Goal: Transaction & Acquisition: Obtain resource

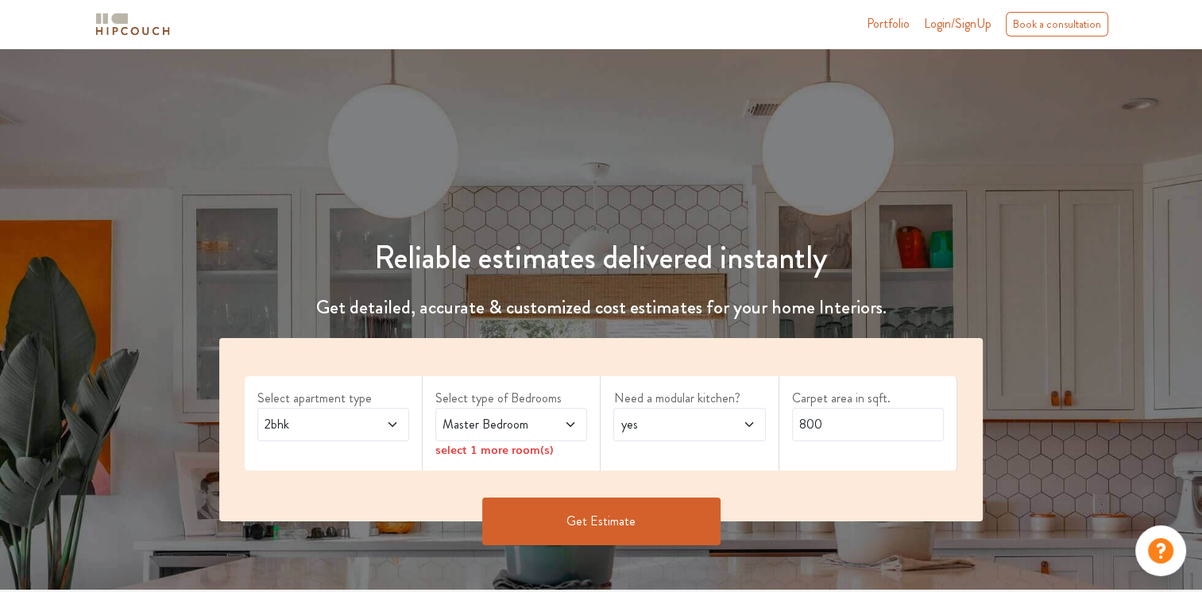
click at [396, 424] on icon at bounding box center [392, 425] width 13 height 13
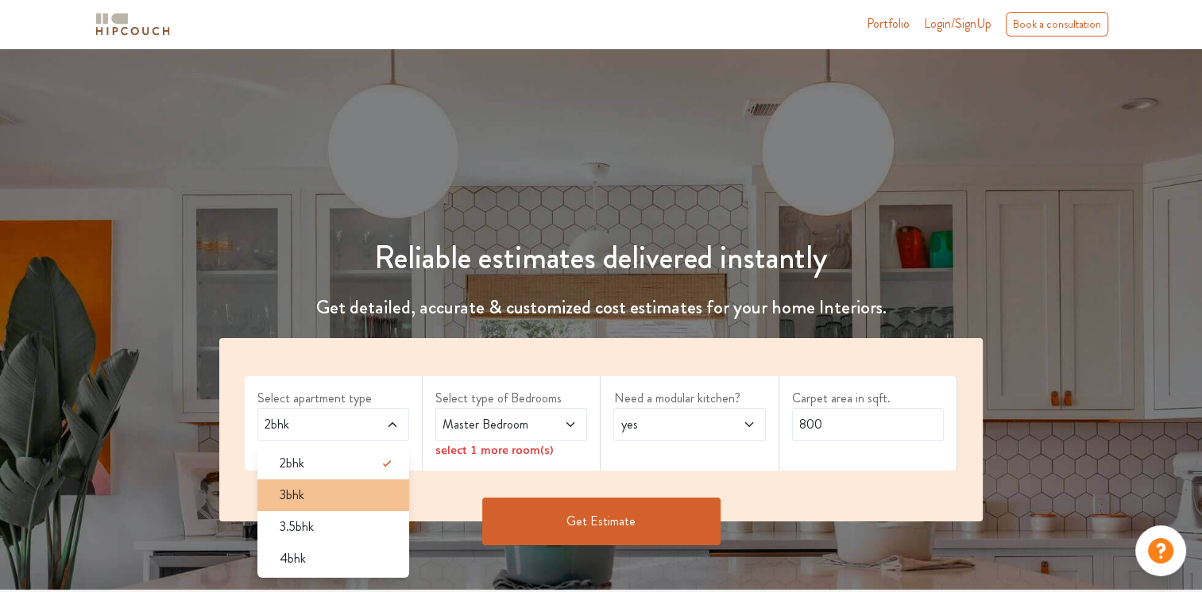
click at [311, 494] on div "3bhk" at bounding box center [338, 495] width 142 height 19
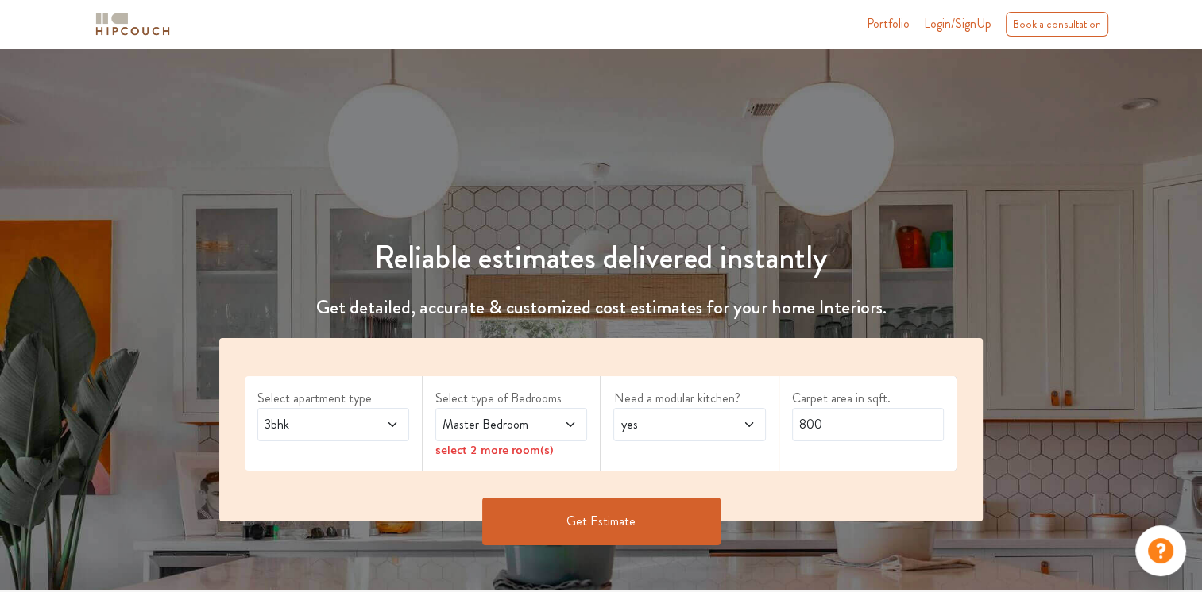
click at [568, 424] on icon at bounding box center [570, 425] width 13 height 13
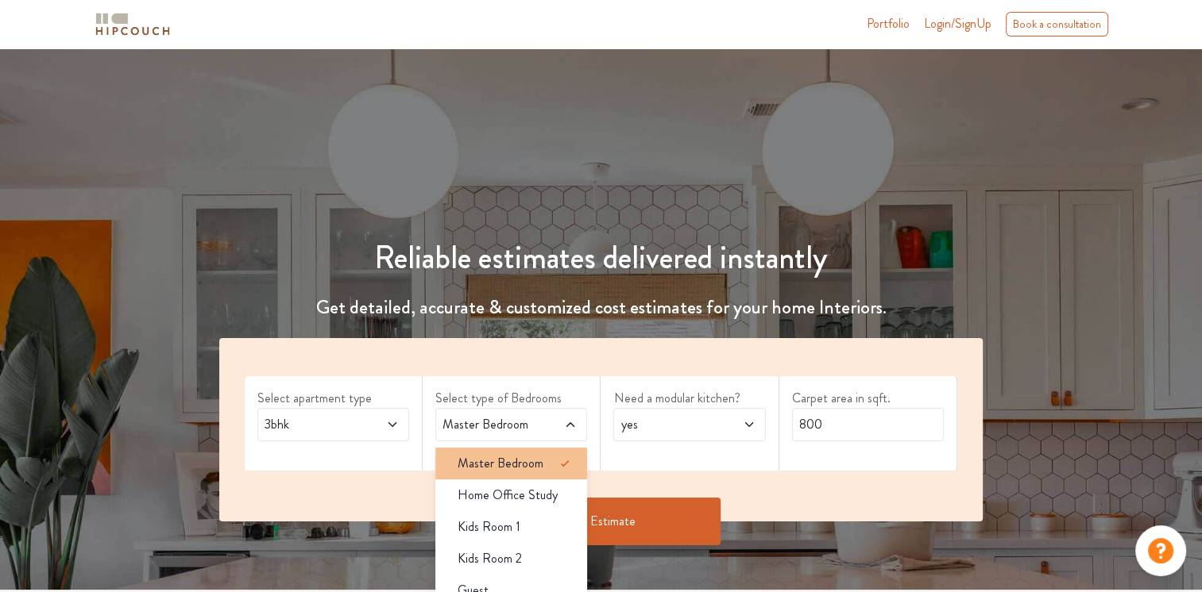
click at [543, 460] on div "Master Bedroom" at bounding box center [516, 463] width 142 height 19
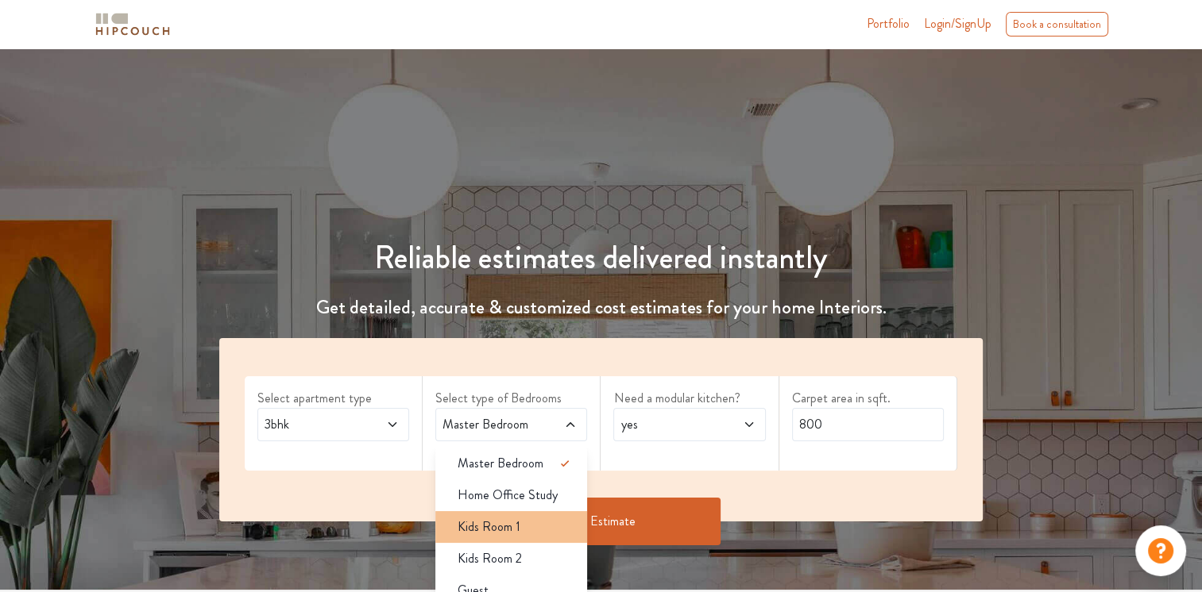
click at [522, 535] on div "Kids Room 1" at bounding box center [516, 527] width 142 height 19
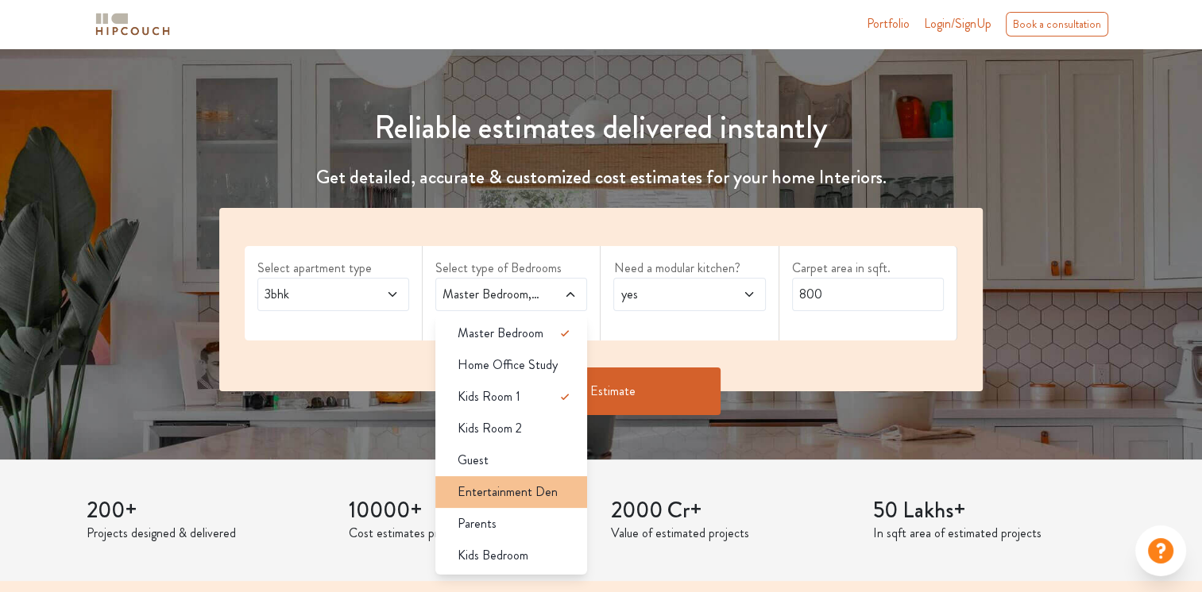
scroll to position [159, 0]
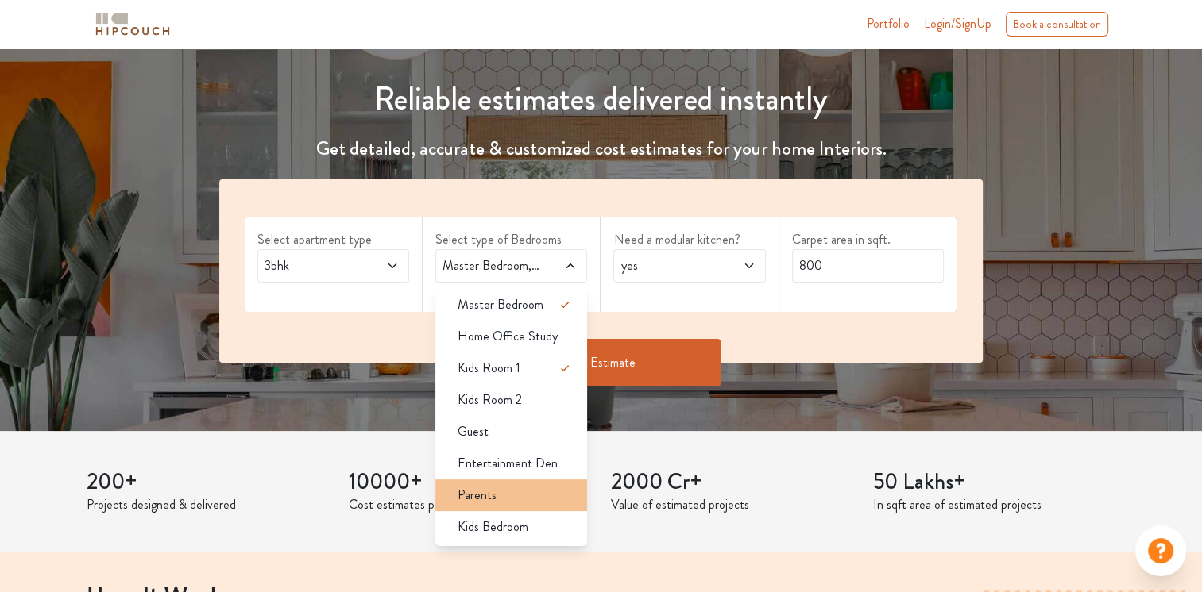
click at [507, 500] on div "Parents" at bounding box center [516, 495] width 142 height 19
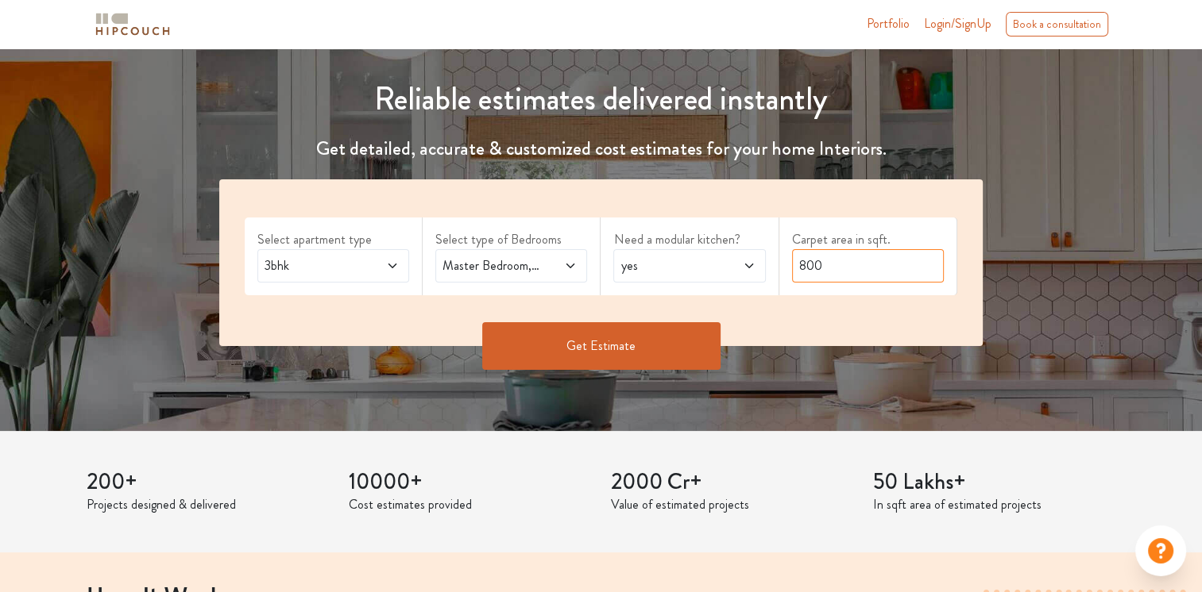
drag, startPoint x: 826, startPoint y: 263, endPoint x: 786, endPoint y: 260, distance: 39.8
click at [786, 260] on div "Carpet area in sqft. 800" at bounding box center [868, 257] width 178 height 78
type input "1200"
click at [613, 352] on button "Get Estimate" at bounding box center [601, 346] width 238 height 48
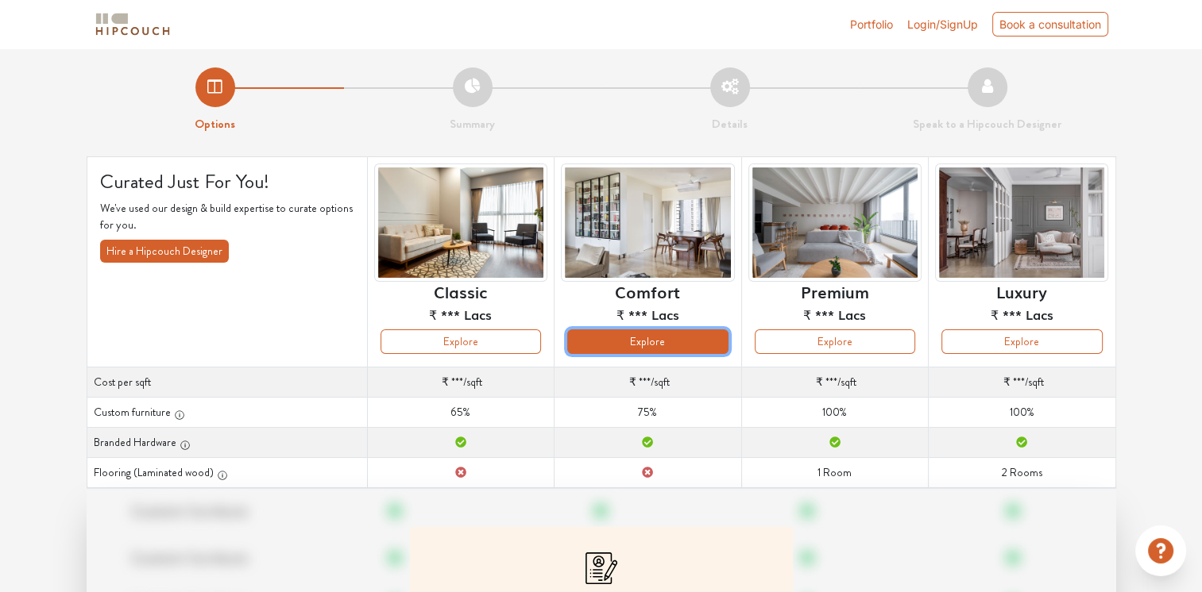
click at [610, 343] on button "Explore" at bounding box center [647, 342] width 160 height 25
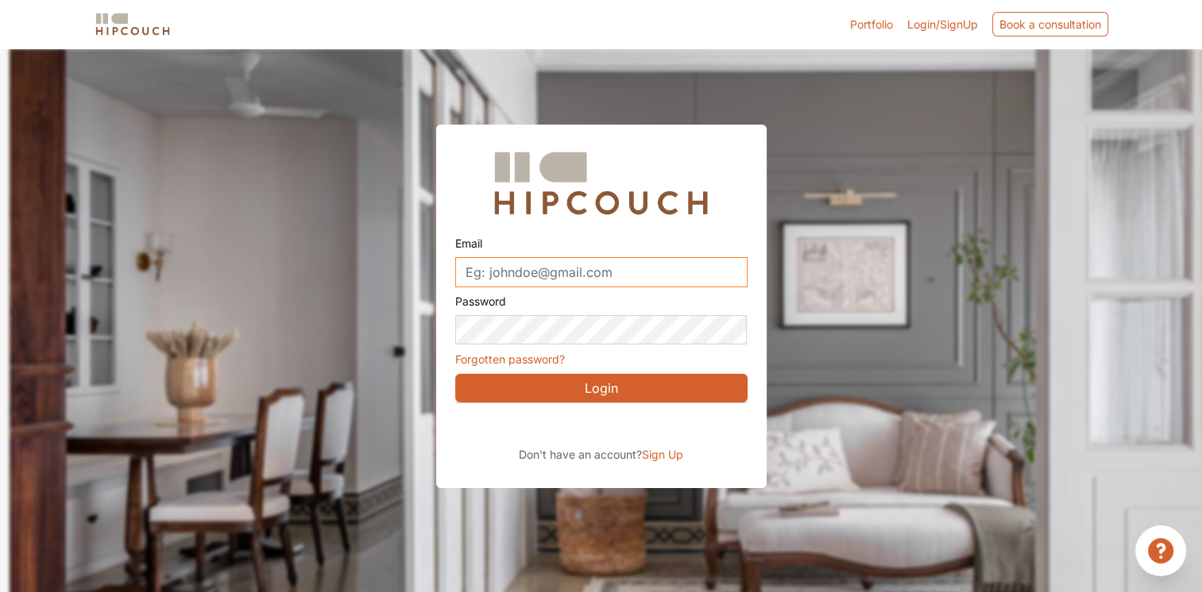
click at [610, 270] on input "Email" at bounding box center [601, 272] width 292 height 30
type input "[EMAIL_ADDRESS][DOMAIN_NAME]"
click at [595, 388] on button "Login" at bounding box center [601, 388] width 292 height 29
click at [452, 321] on div "Email amri_p@yahoo.com Password Forgotten password? Login Don't have an account…" at bounding box center [601, 307] width 330 height 365
click at [603, 385] on button "Login" at bounding box center [601, 388] width 292 height 29
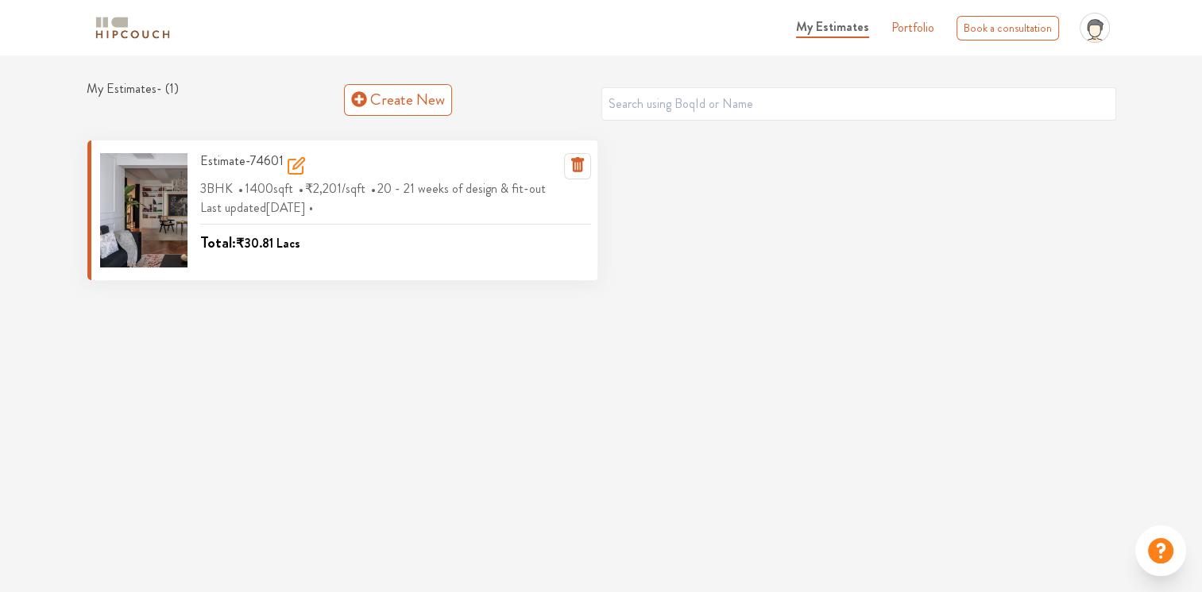
click at [293, 167] on icon at bounding box center [298, 163] width 11 height 11
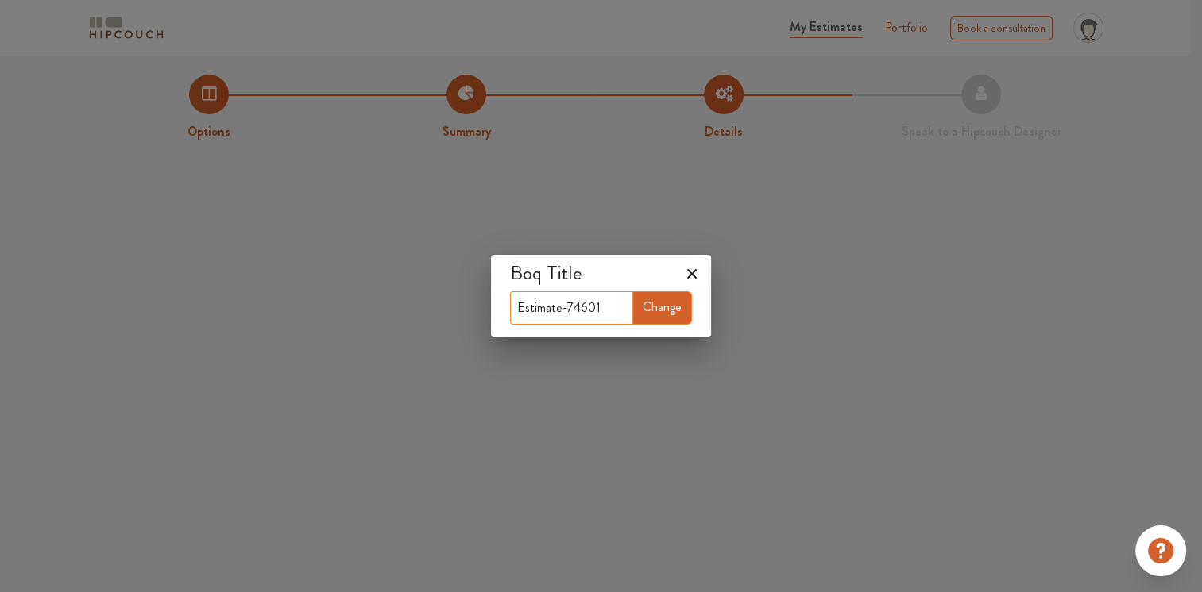
drag, startPoint x: 595, startPoint y: 305, endPoint x: 500, endPoint y: 299, distance: 95.5
click at [500, 299] on div "Boq Title Estimate-74601 Change" at bounding box center [601, 296] width 220 height 83
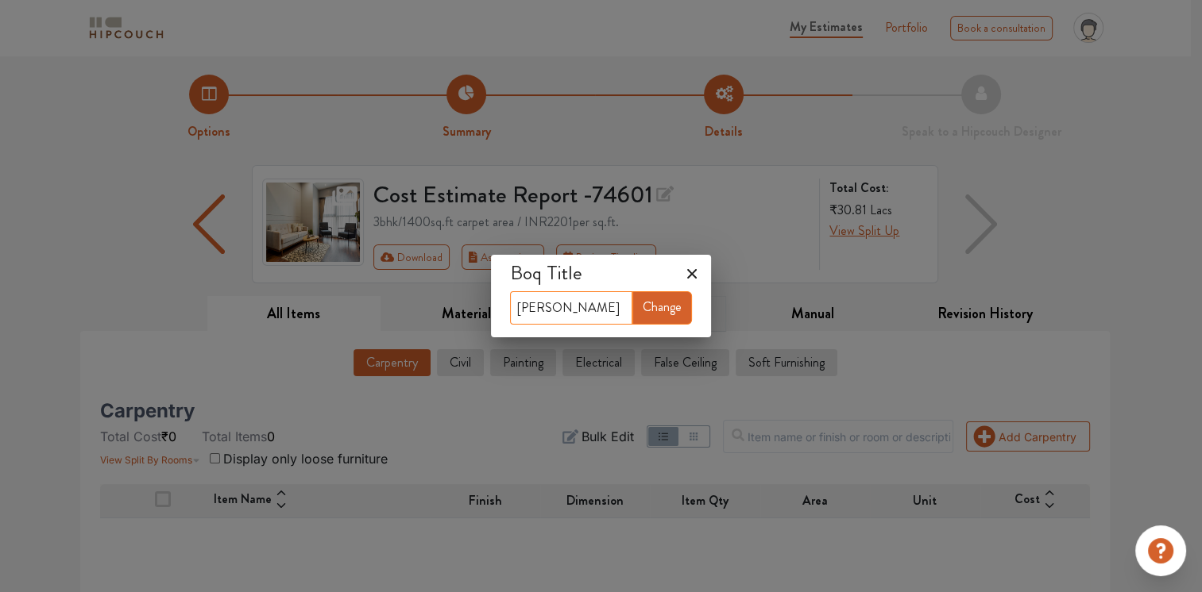
type input "[PERSON_NAME]"
click at [664, 314] on button "Change" at bounding box center [662, 307] width 60 height 33
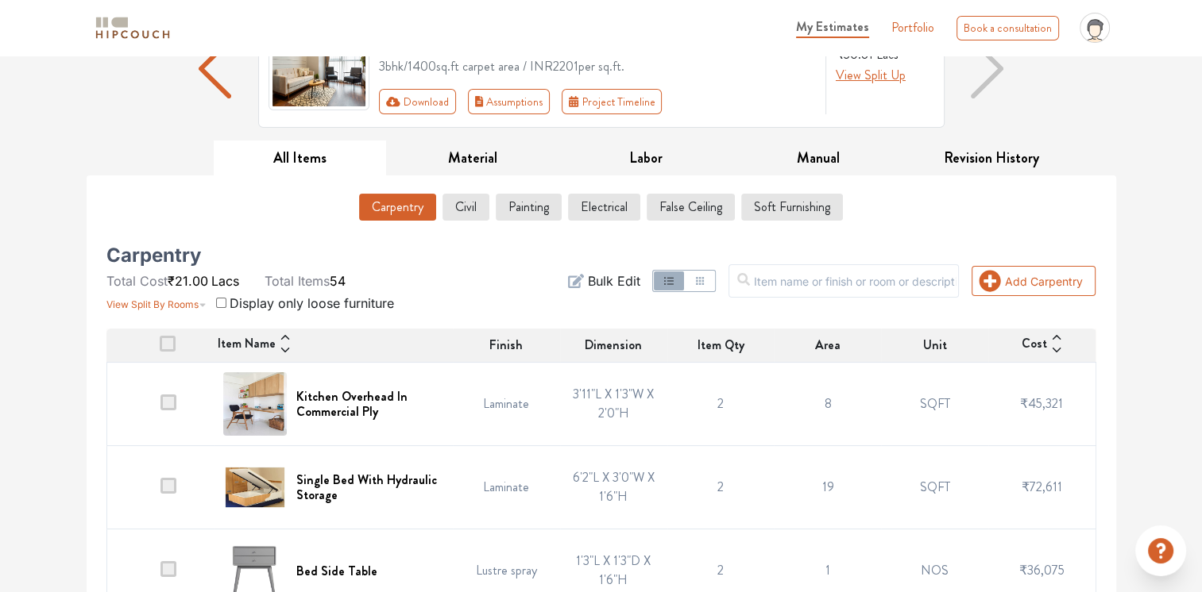
scroll to position [159, 0]
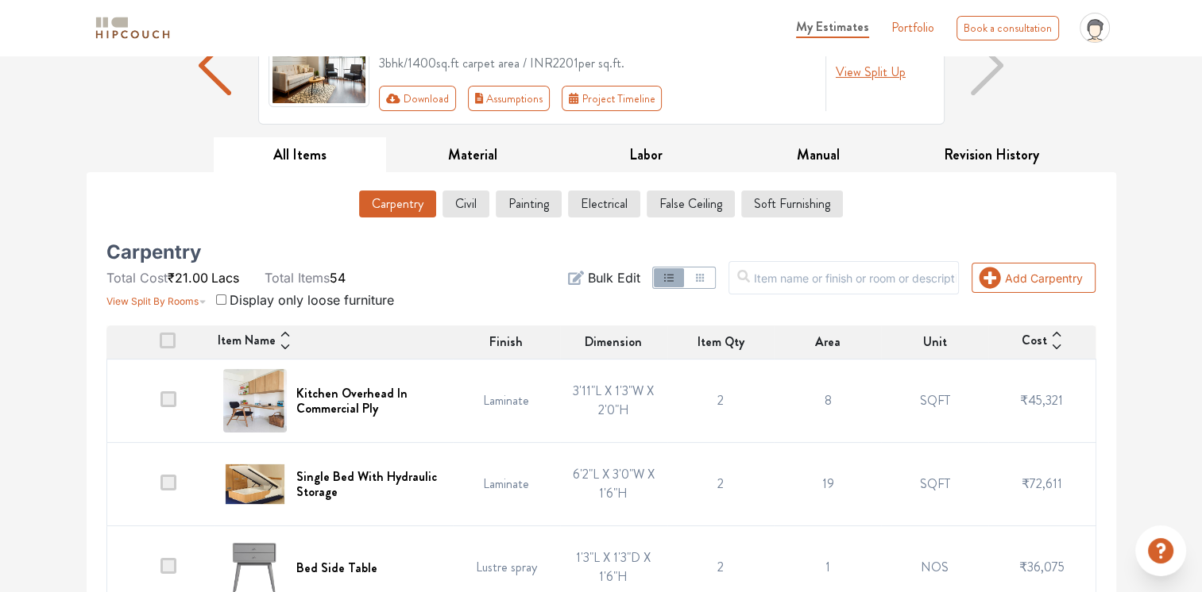
click at [615, 392] on td "3'11"L X 1'3"W X 2'0"H" at bounding box center [613, 401] width 107 height 83
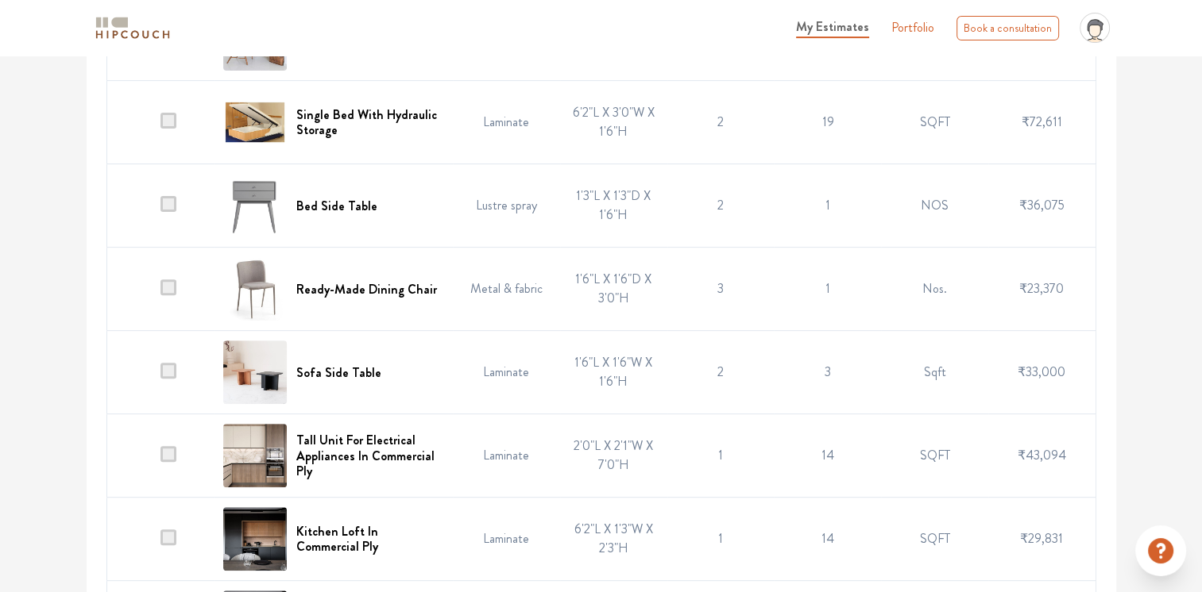
scroll to position [318, 0]
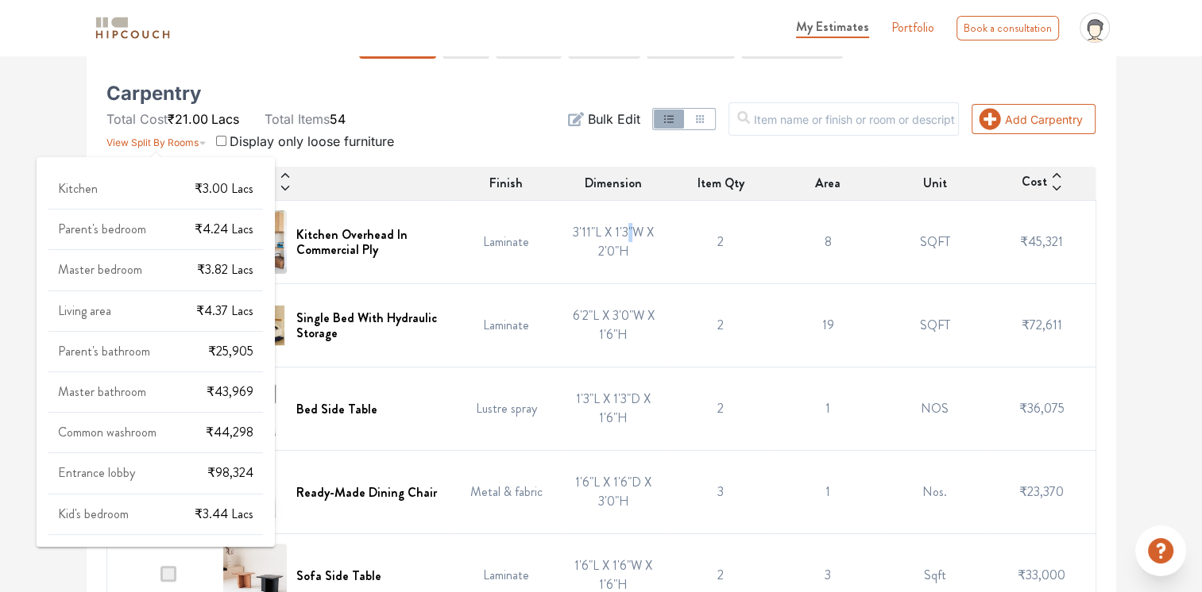
click at [201, 142] on icon "button" at bounding box center [202, 143] width 6 height 3
click at [178, 141] on span "View Split By Rooms" at bounding box center [152, 143] width 92 height 12
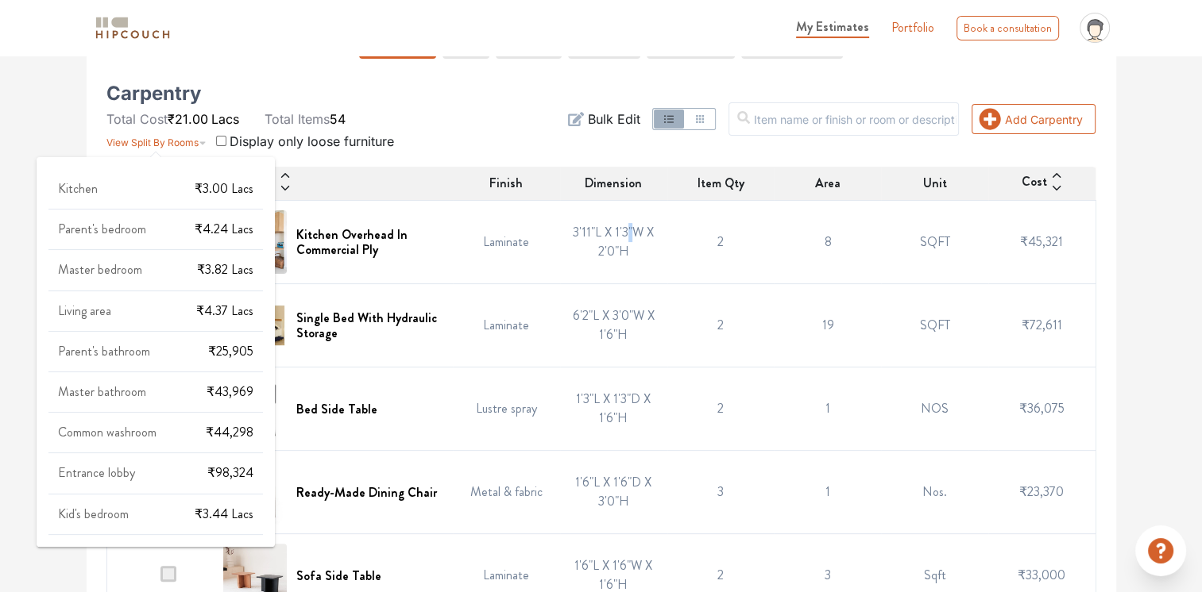
click at [178, 141] on span "View Split By Rooms" at bounding box center [152, 143] width 92 height 12
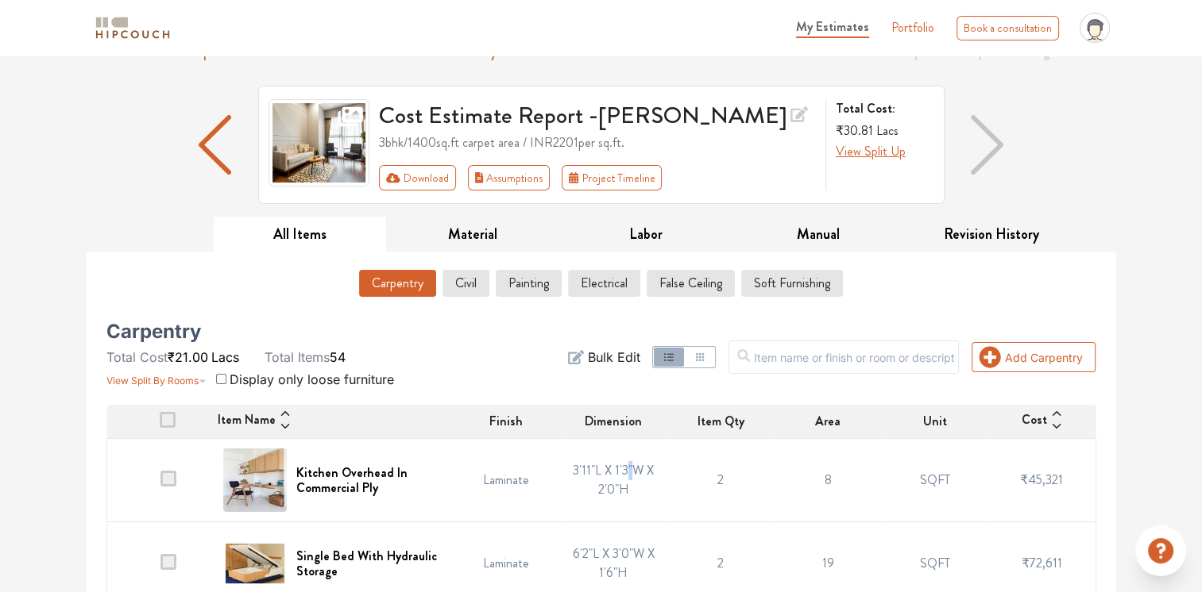
scroll to position [79, 0]
click at [993, 137] on img "button" at bounding box center [986, 145] width 32 height 60
click at [994, 143] on img "button" at bounding box center [986, 145] width 32 height 60
click at [210, 149] on img "button" at bounding box center [215, 145] width 32 height 60
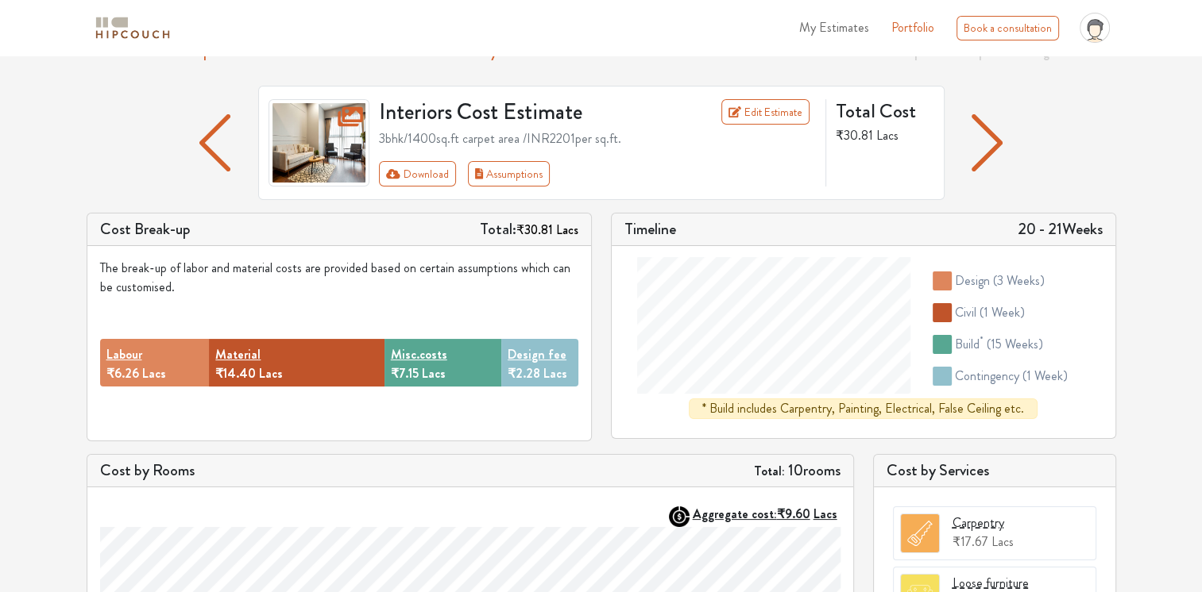
scroll to position [79, 0]
click at [763, 112] on link "Edit Estimate" at bounding box center [765, 111] width 88 height 25
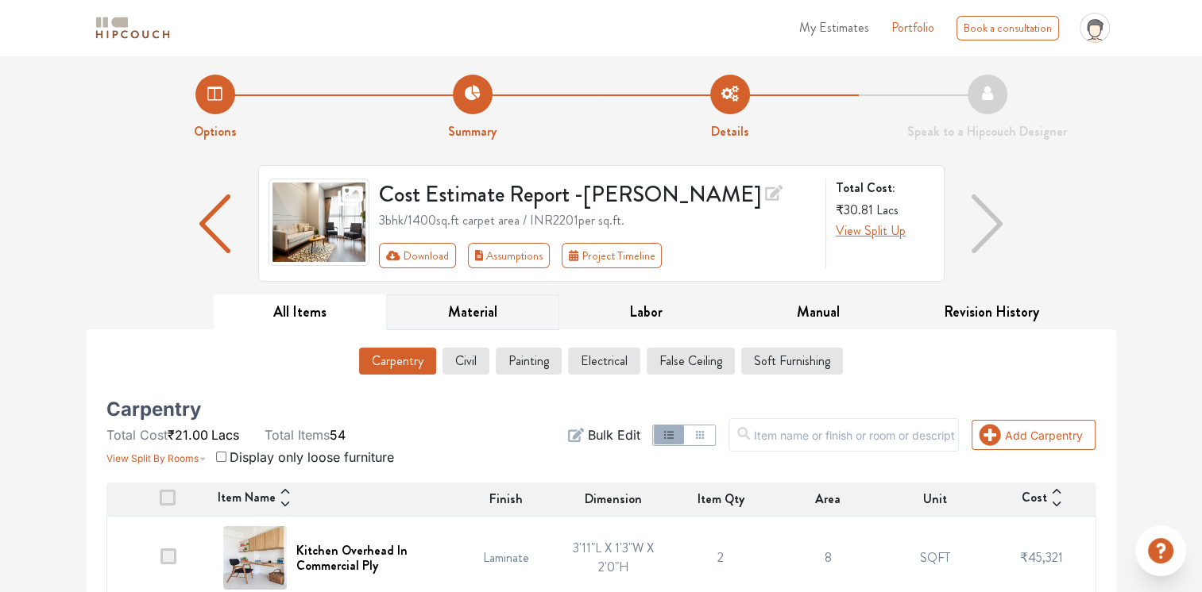
click at [462, 311] on button "Material" at bounding box center [472, 313] width 173 height 36
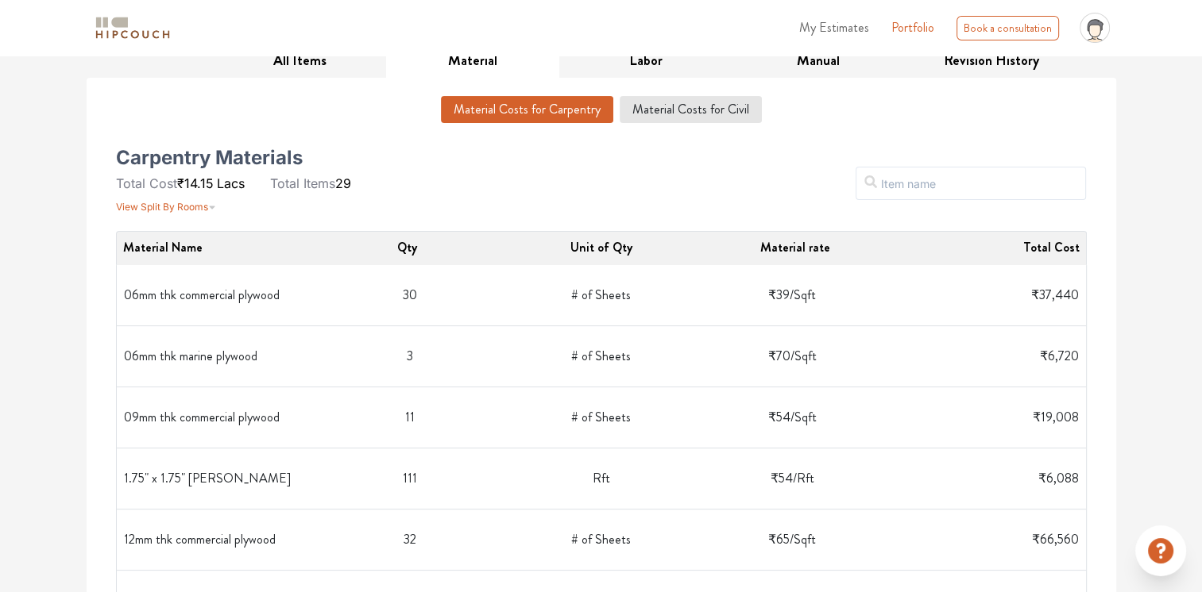
scroll to position [207, 0]
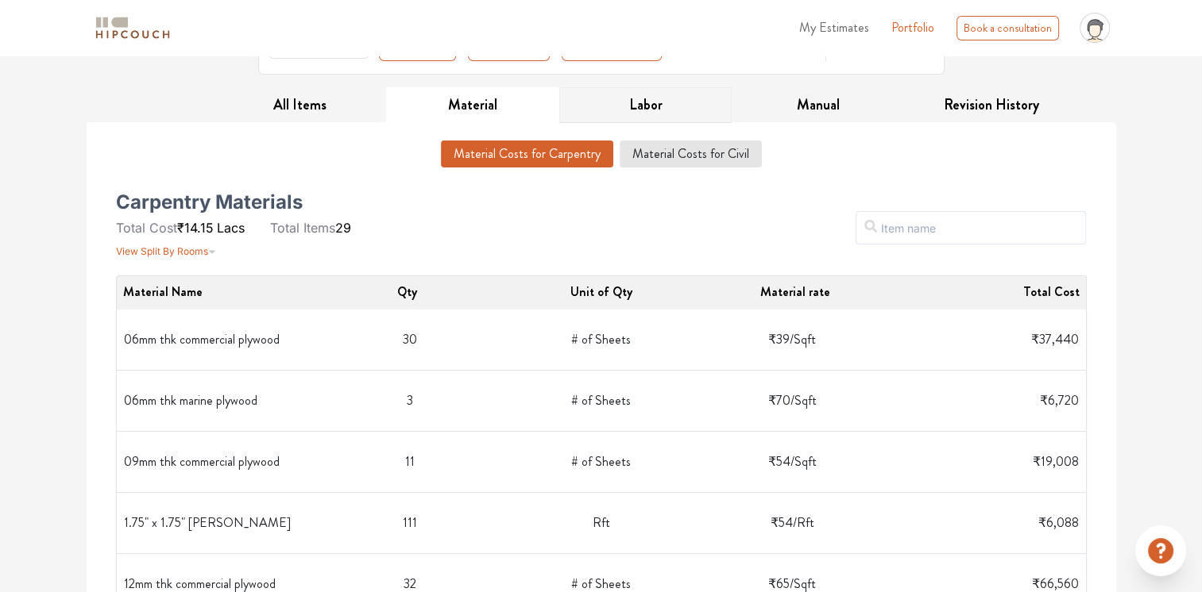
click at [646, 110] on button "Labor" at bounding box center [645, 105] width 173 height 36
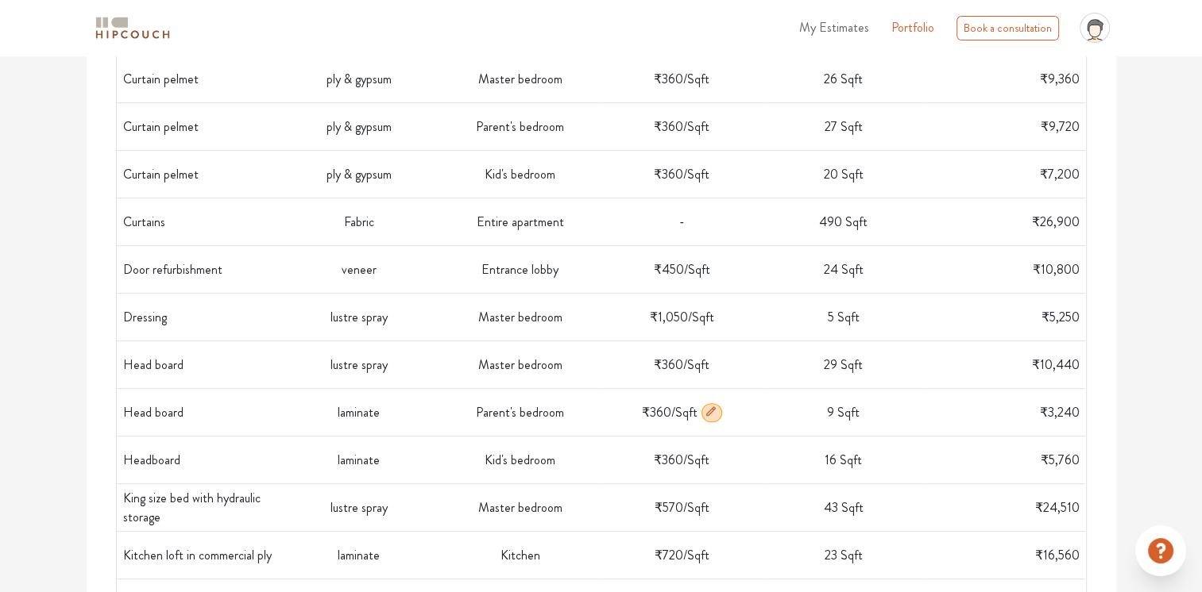
scroll to position [287, 0]
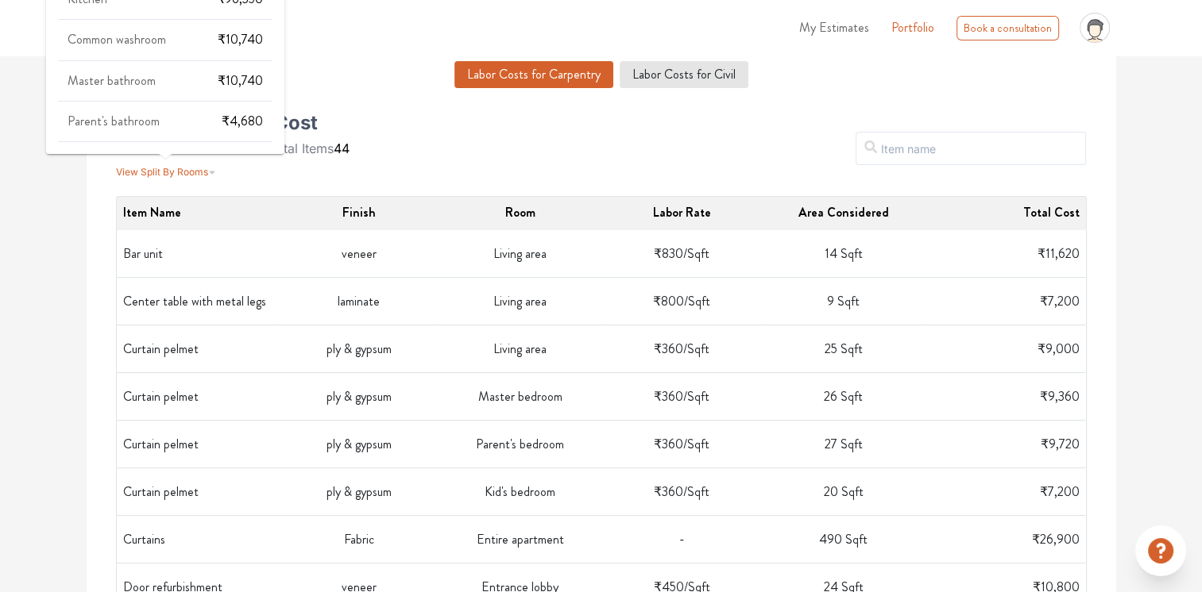
click at [151, 85] on span "Master bathroom" at bounding box center [112, 80] width 88 height 18
click at [226, 75] on span "₹10,740" at bounding box center [240, 80] width 45 height 18
click at [260, 78] on span "₹10,740" at bounding box center [240, 80] width 45 height 18
drag, startPoint x: 260, startPoint y: 78, endPoint x: 219, endPoint y: 70, distance: 42.1
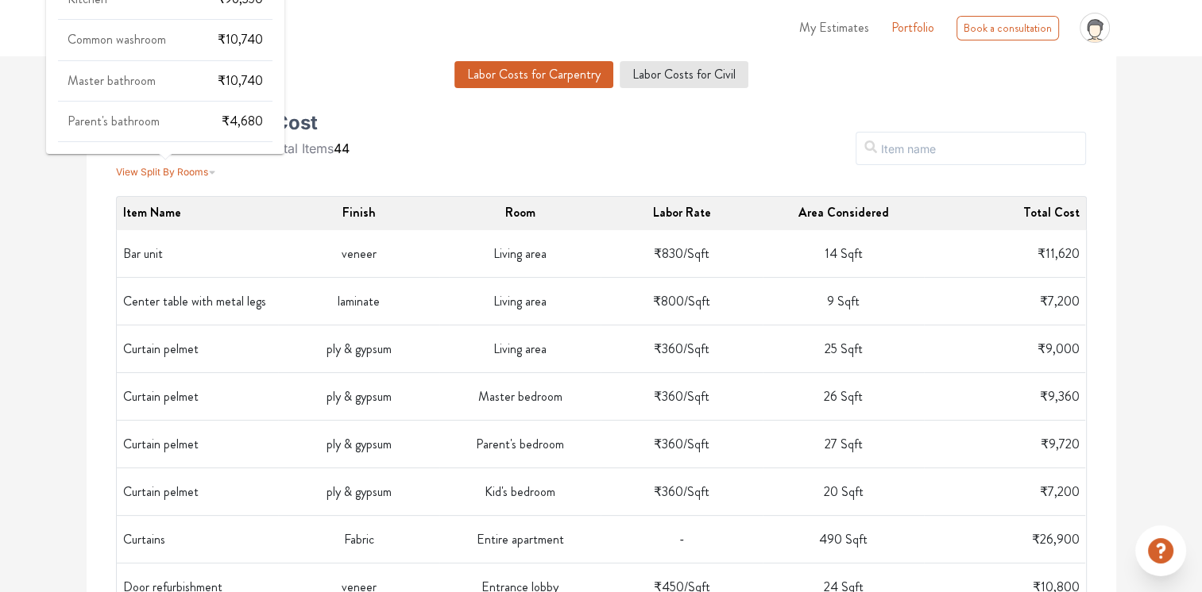
drag, startPoint x: 219, startPoint y: 70, endPoint x: 184, endPoint y: 83, distance: 37.5
click at [184, 83] on div "Master bathroom ₹10,740" at bounding box center [165, 88] width 214 height 28
click at [263, 78] on div "Master bathroom ₹10,740" at bounding box center [165, 88] width 214 height 28
click at [259, 78] on span "₹10,740" at bounding box center [240, 80] width 45 height 18
click at [260, 77] on span "₹10,740" at bounding box center [240, 80] width 45 height 18
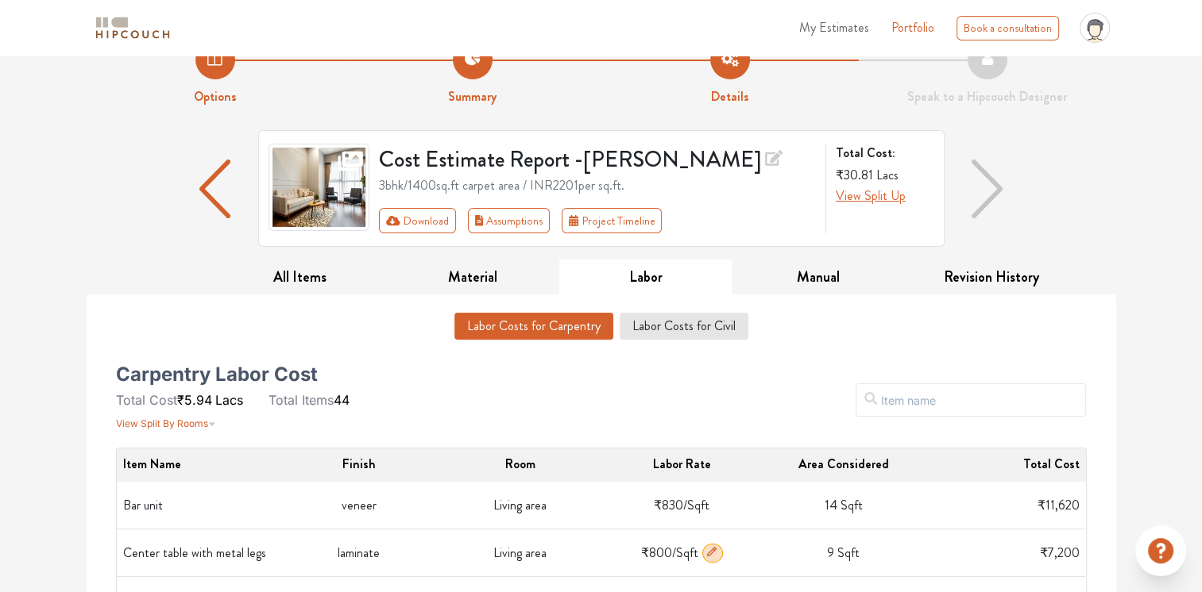
scroll to position [0, 0]
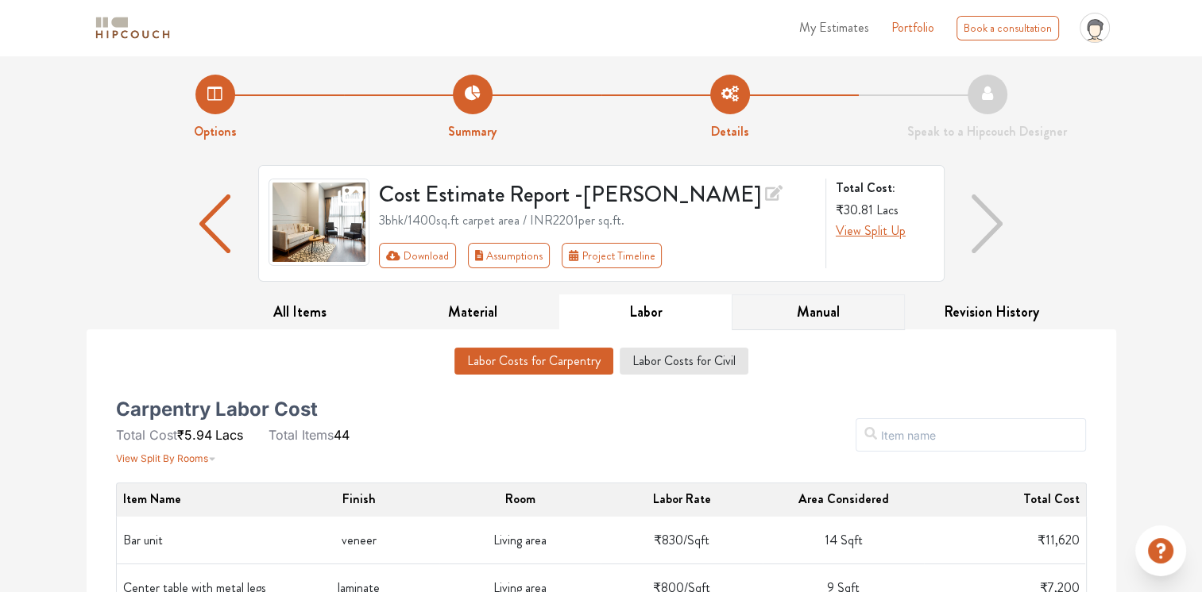
click at [862, 310] on button "Manual" at bounding box center [817, 313] width 173 height 36
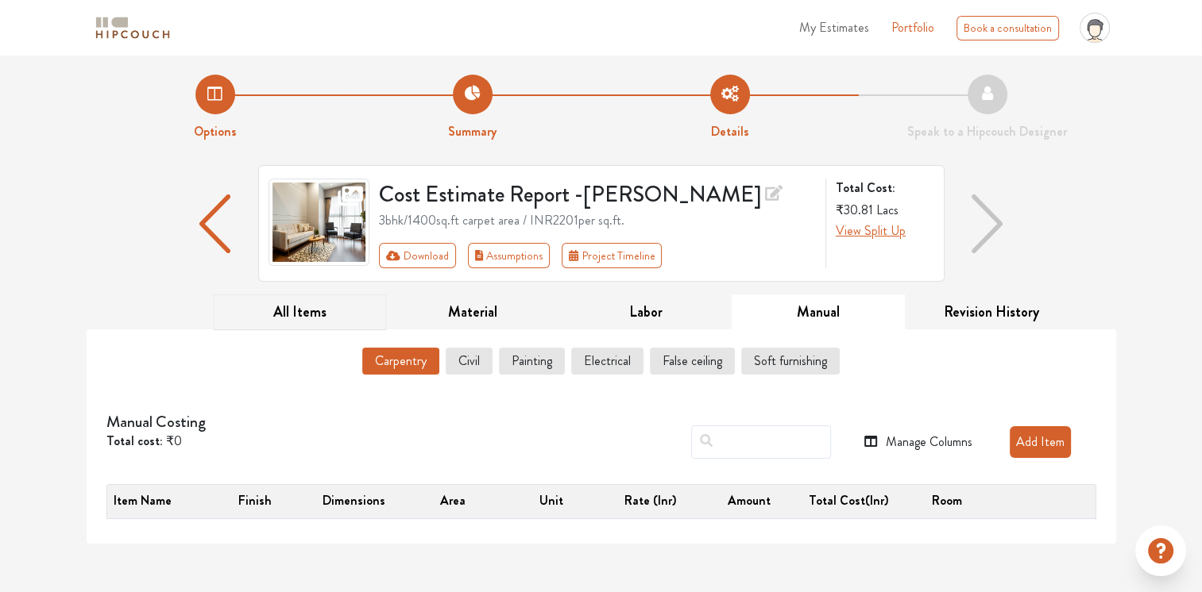
click at [309, 308] on button "All Items" at bounding box center [300, 313] width 173 height 36
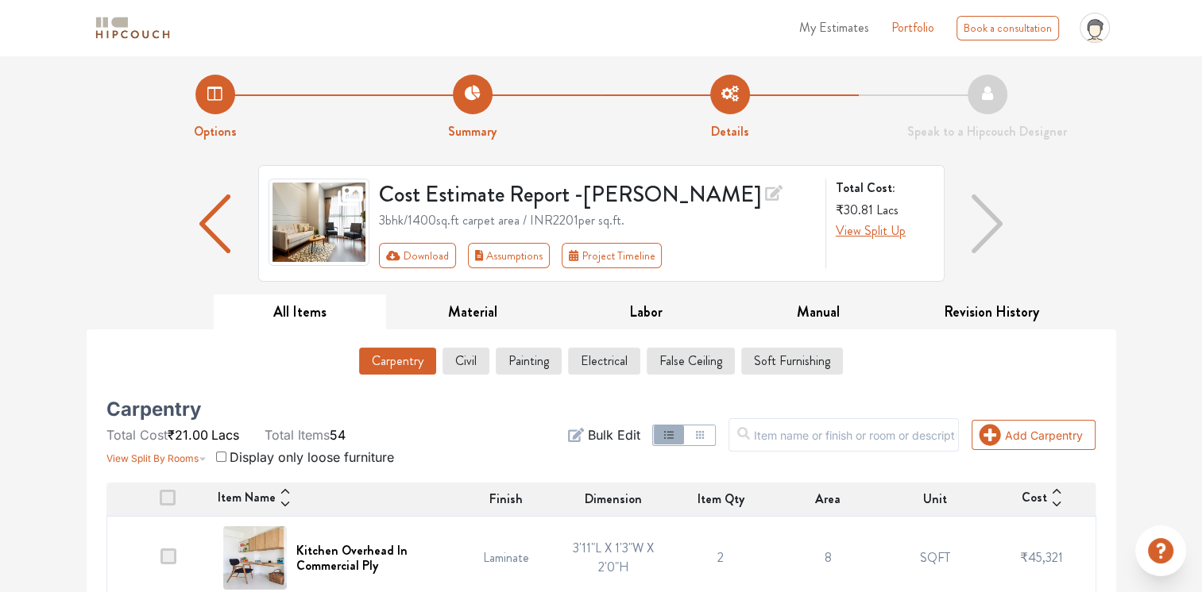
click at [665, 438] on circle "button" at bounding box center [665, 439] width 2 height 2
click at [675, 434] on icon "button" at bounding box center [668, 435] width 13 height 13
click at [706, 431] on icon "button" at bounding box center [699, 435] width 13 height 13
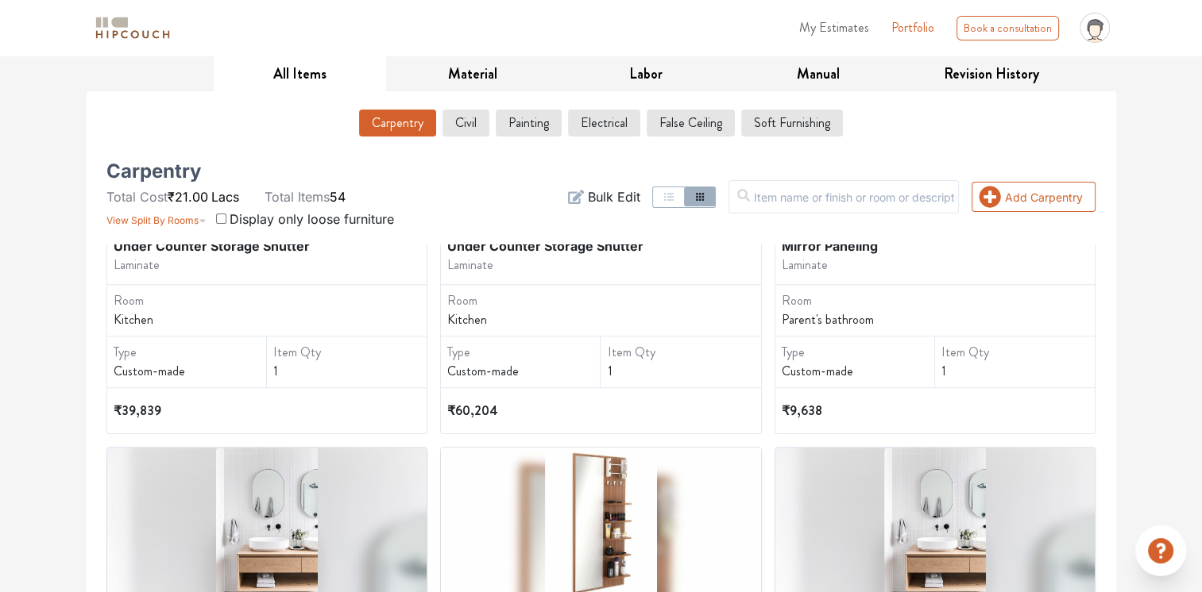
scroll to position [1350, 0]
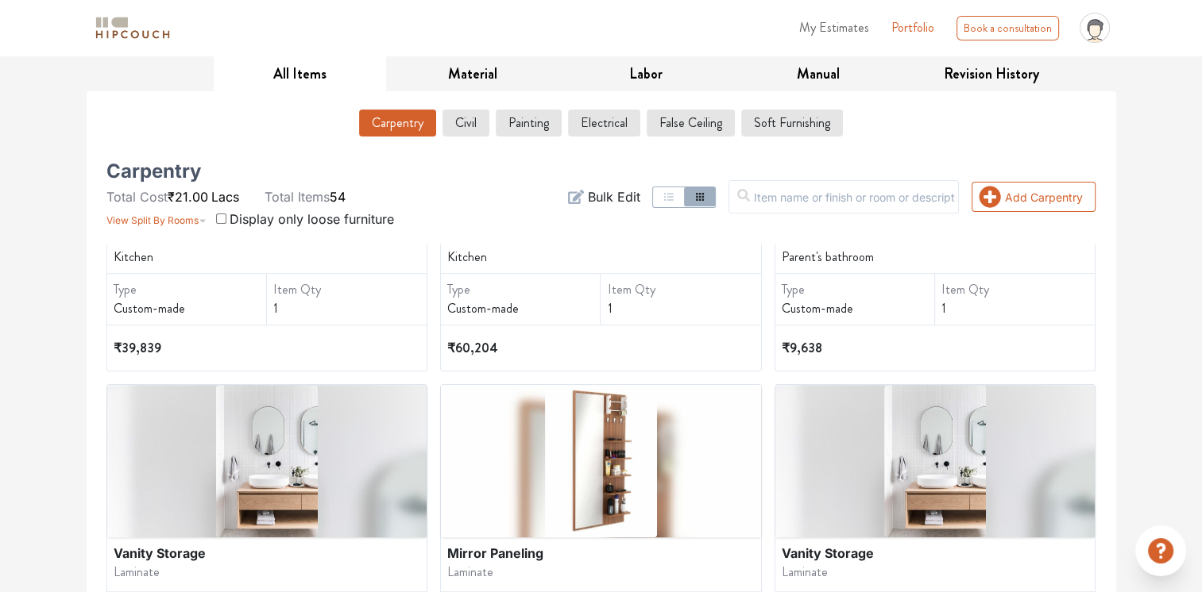
click at [484, 345] on span "₹60,204" at bounding box center [472, 348] width 51 height 18
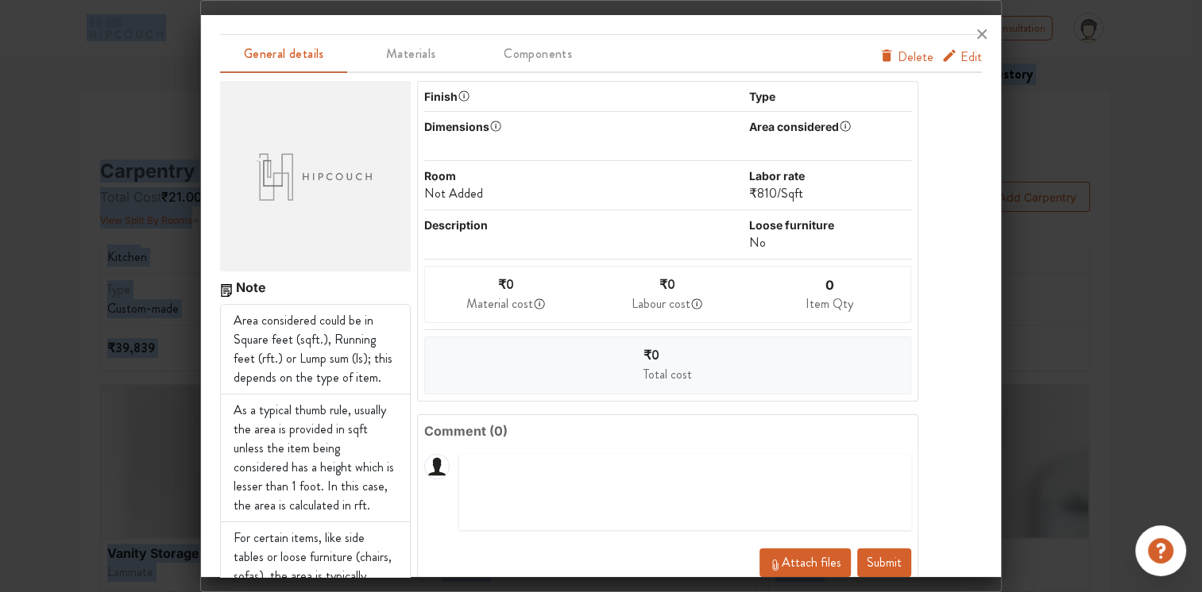
click at [484, 345] on div "General details Materials Components Edit Delete Note Area considered could be …" at bounding box center [600, 296] width 801 height 592
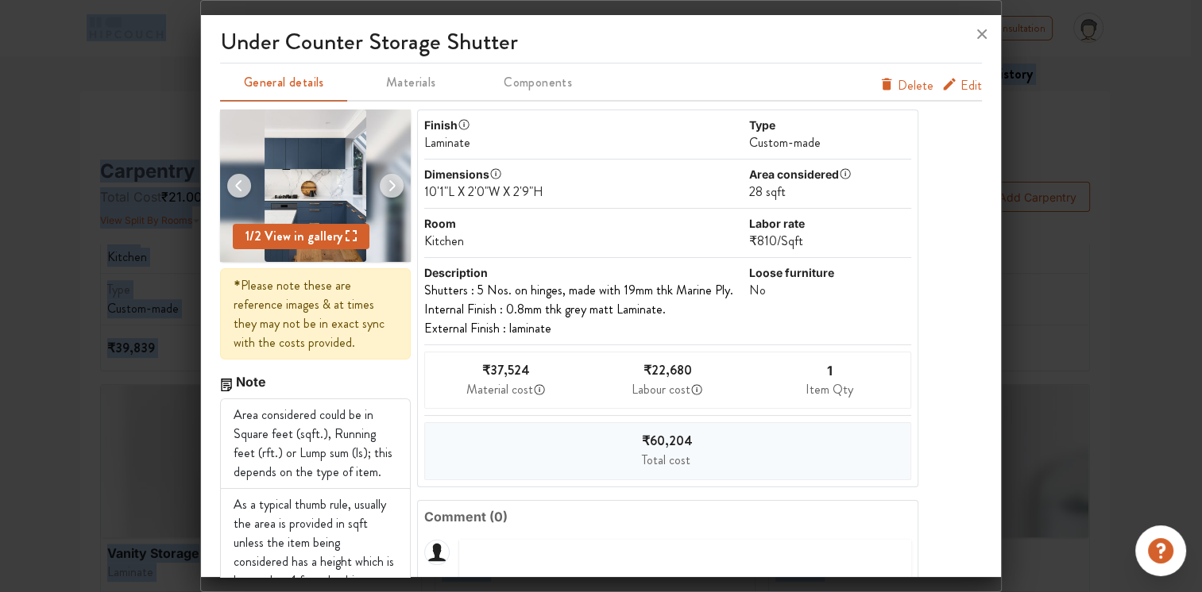
scroll to position [0, 0]
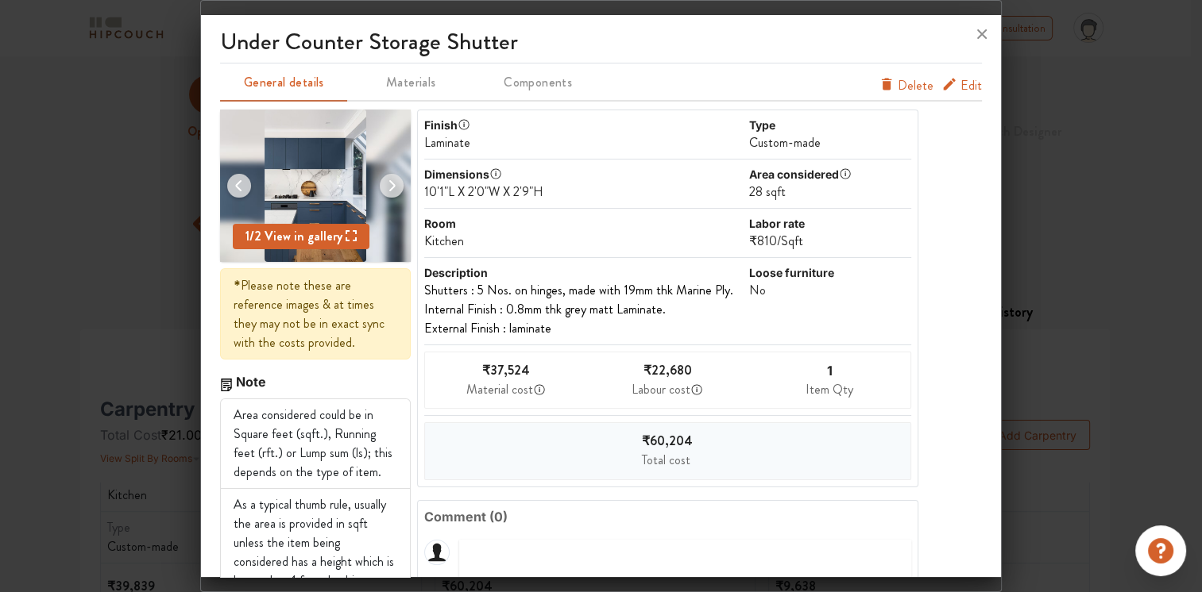
click at [534, 188] on div "10'1"L X 2'0"W X 2'9"H" at bounding box center [585, 192] width 322 height 19
click at [534, 187] on div "10'1"L X 2'0"W X 2'9"H" at bounding box center [585, 192] width 322 height 19
click at [941, 85] on icon "furniture info tabs" at bounding box center [949, 84] width 16 height 16
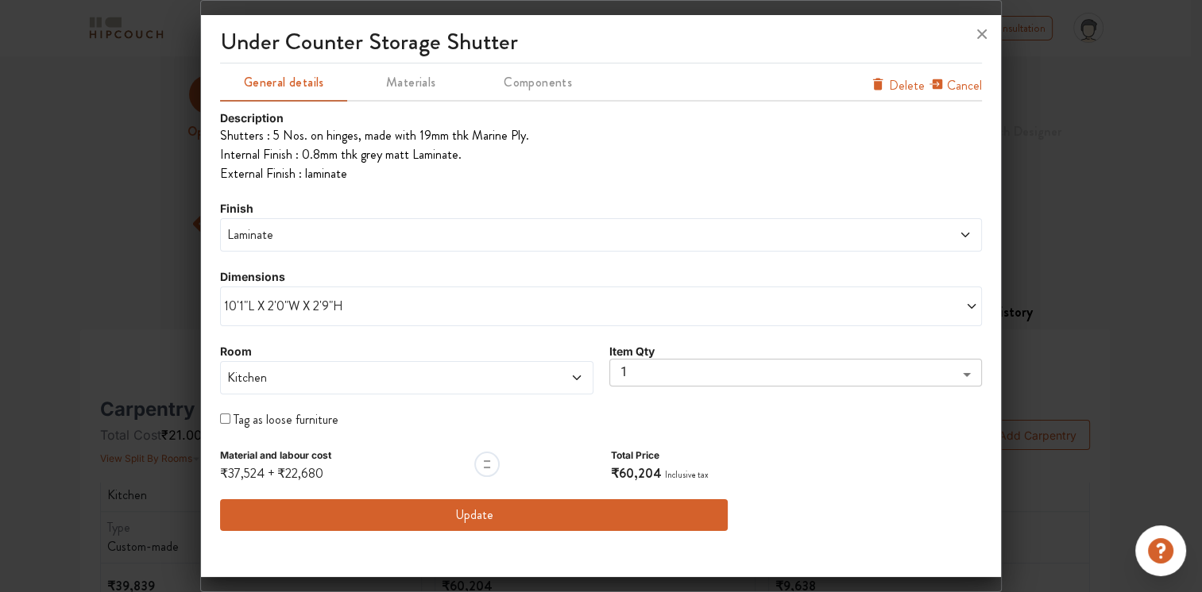
click at [241, 302] on span "10'1"L X 2'0"W X 2'9"H" at bounding box center [412, 306] width 376 height 19
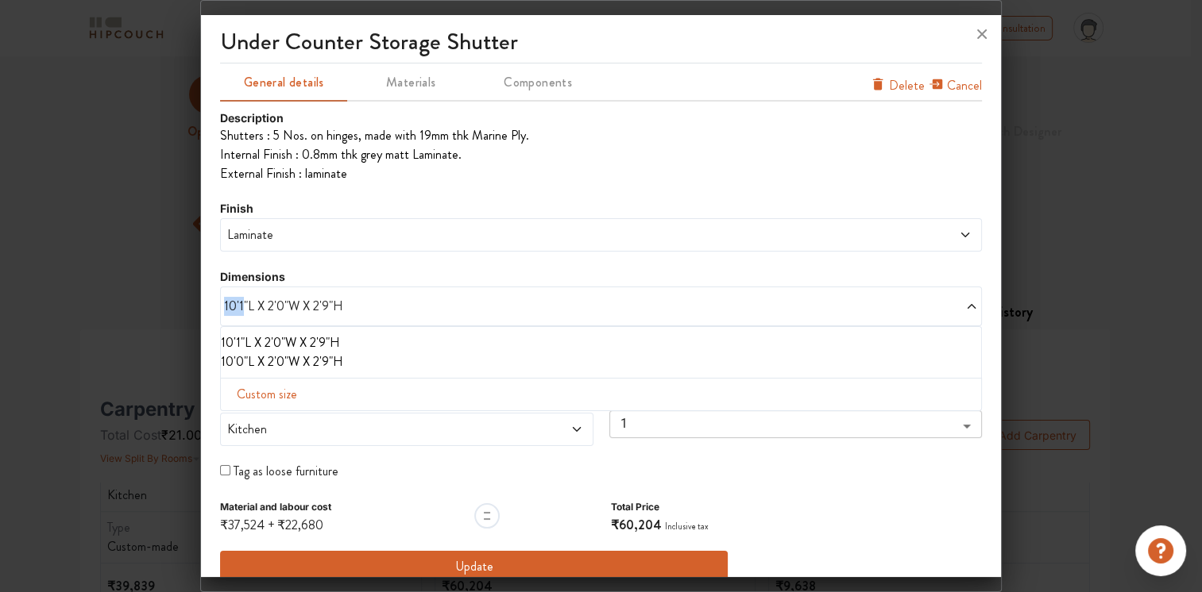
drag, startPoint x: 241, startPoint y: 303, endPoint x: 213, endPoint y: 299, distance: 28.1
click at [213, 299] on div "under counter storage shutter General details Materials Components Cancel Delet…" at bounding box center [601, 299] width 800 height 557
drag, startPoint x: 213, startPoint y: 299, endPoint x: 257, endPoint y: 314, distance: 47.0
click at [257, 314] on span "10'1"L X 2'0"W X 2'9"H" at bounding box center [412, 306] width 376 height 19
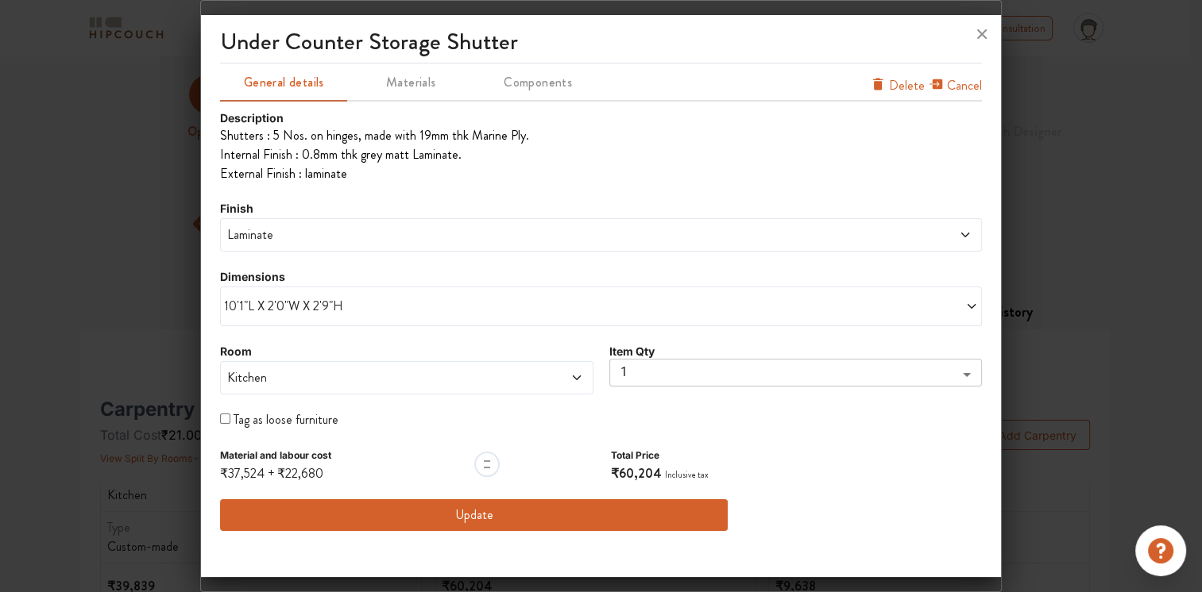
drag, startPoint x: 244, startPoint y: 301, endPoint x: 244, endPoint y: 313, distance: 11.9
click at [244, 300] on span "10'1"L X 2'0"W X 2'9"H" at bounding box center [412, 306] width 376 height 19
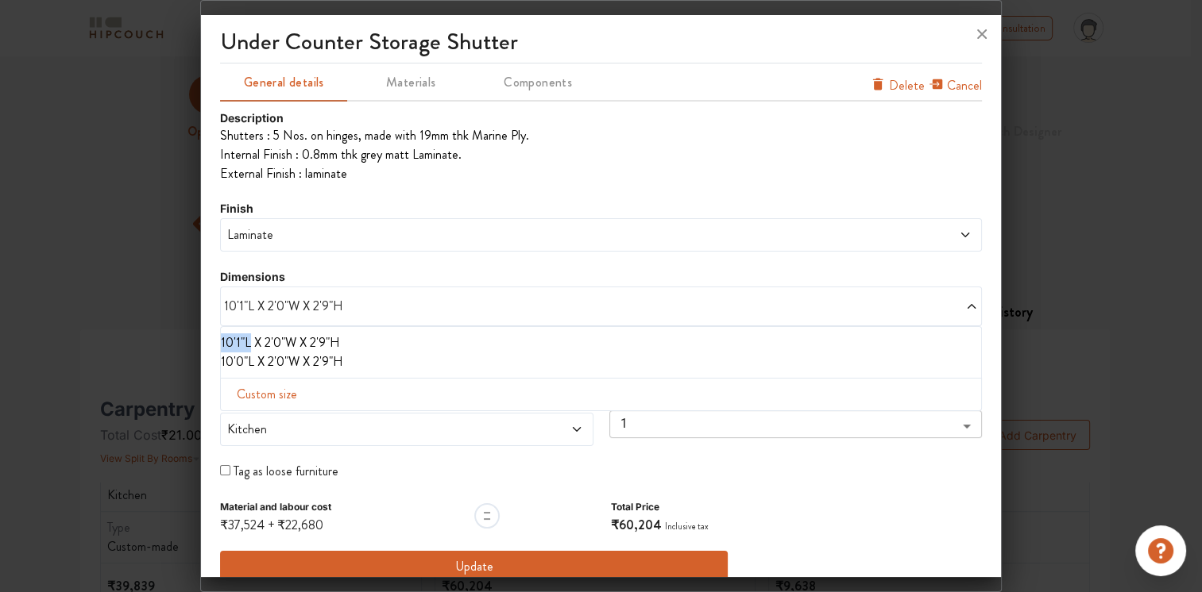
drag, startPoint x: 247, startPoint y: 341, endPoint x: 217, endPoint y: 334, distance: 31.2
click at [217, 334] on div "under counter storage shutter General details Materials Components Cancel Delet…" at bounding box center [601, 299] width 800 height 557
click at [889, 430] on body "My Estimates Portfolio Book a consultation profile pic Upload Boq Logout Option…" at bounding box center [601, 296] width 1202 height 592
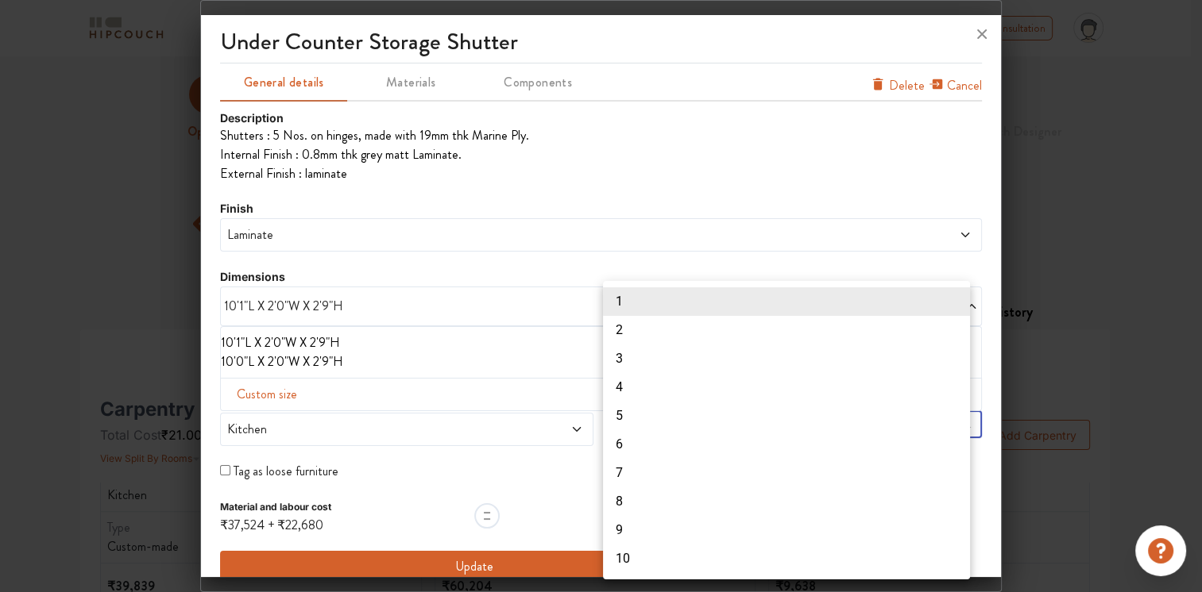
click at [476, 429] on div at bounding box center [601, 296] width 1202 height 592
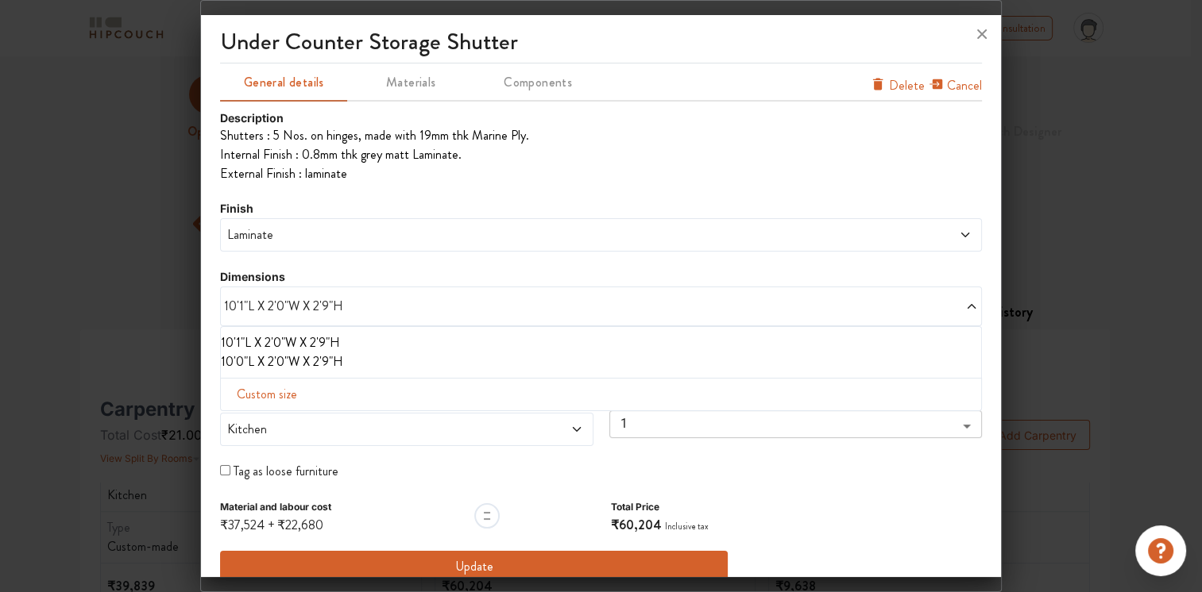
click at [272, 236] on span "Laminate" at bounding box center [504, 235] width 561 height 19
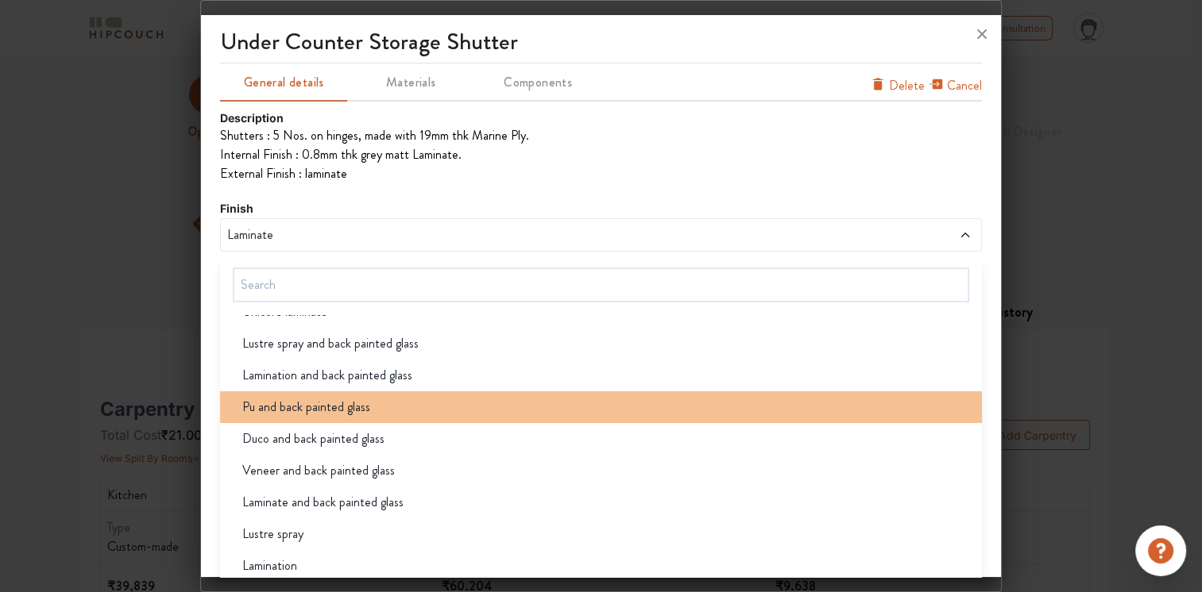
scroll to position [122, 0]
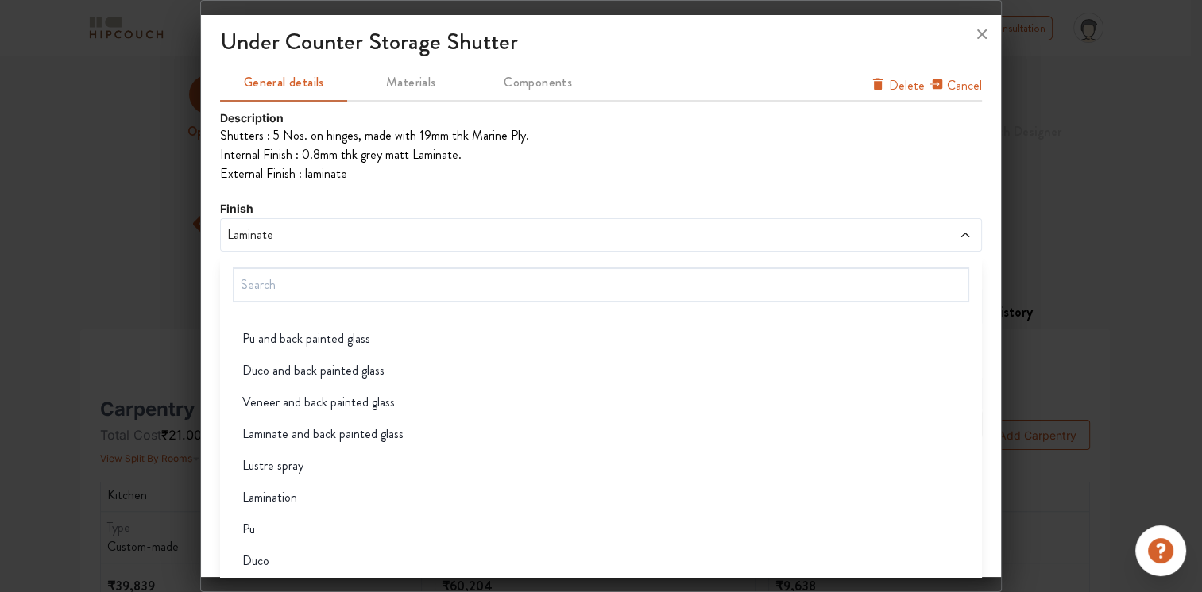
click at [272, 520] on div "Pu" at bounding box center [606, 529] width 752 height 19
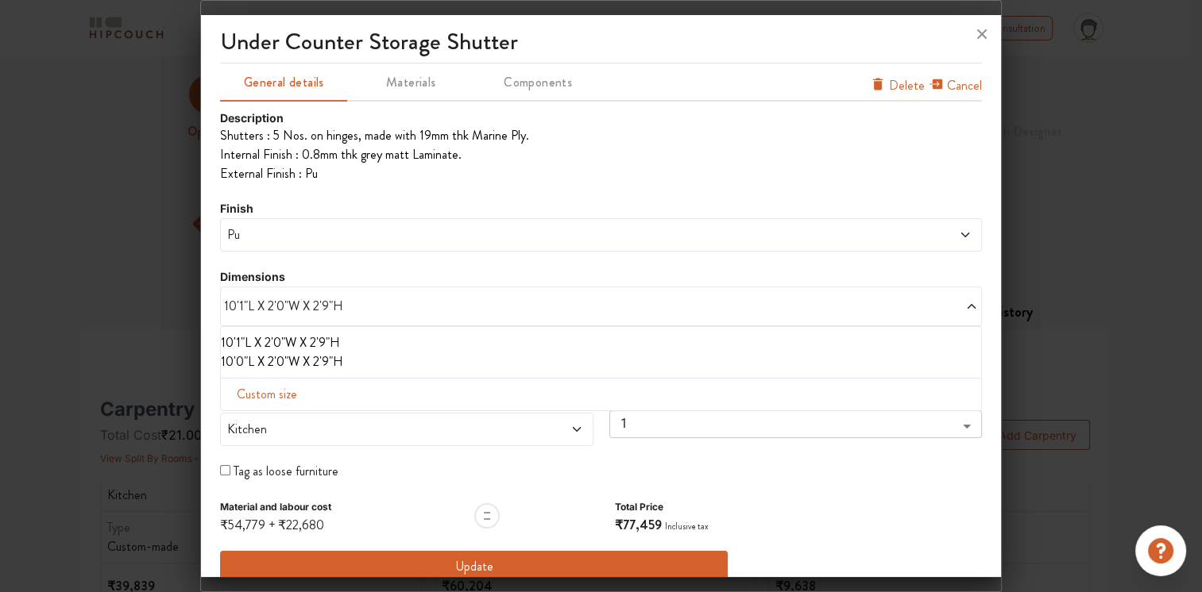
click at [285, 230] on span "Pu" at bounding box center [504, 235] width 561 height 19
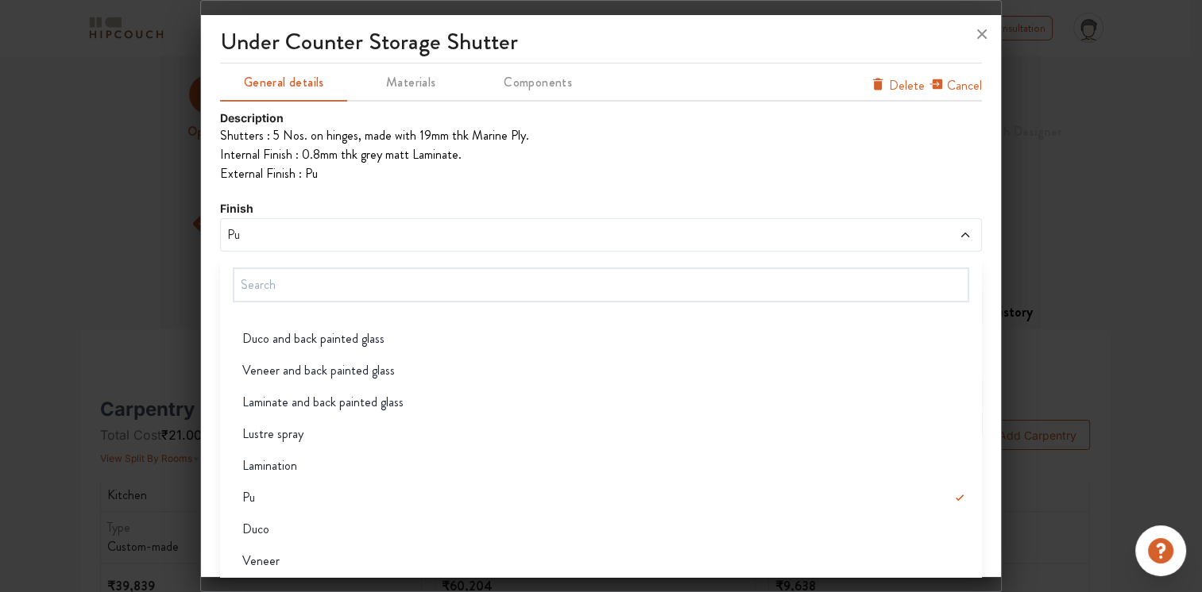
click at [299, 459] on div "Lamination" at bounding box center [606, 466] width 752 height 19
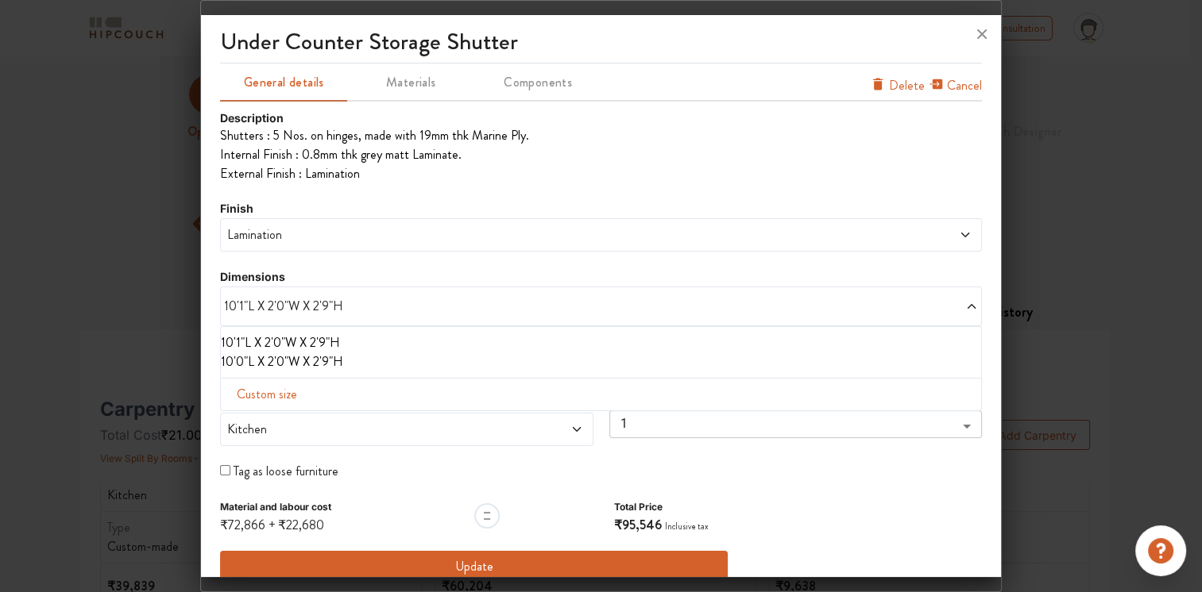
click at [307, 233] on span "Lamination" at bounding box center [504, 235] width 561 height 19
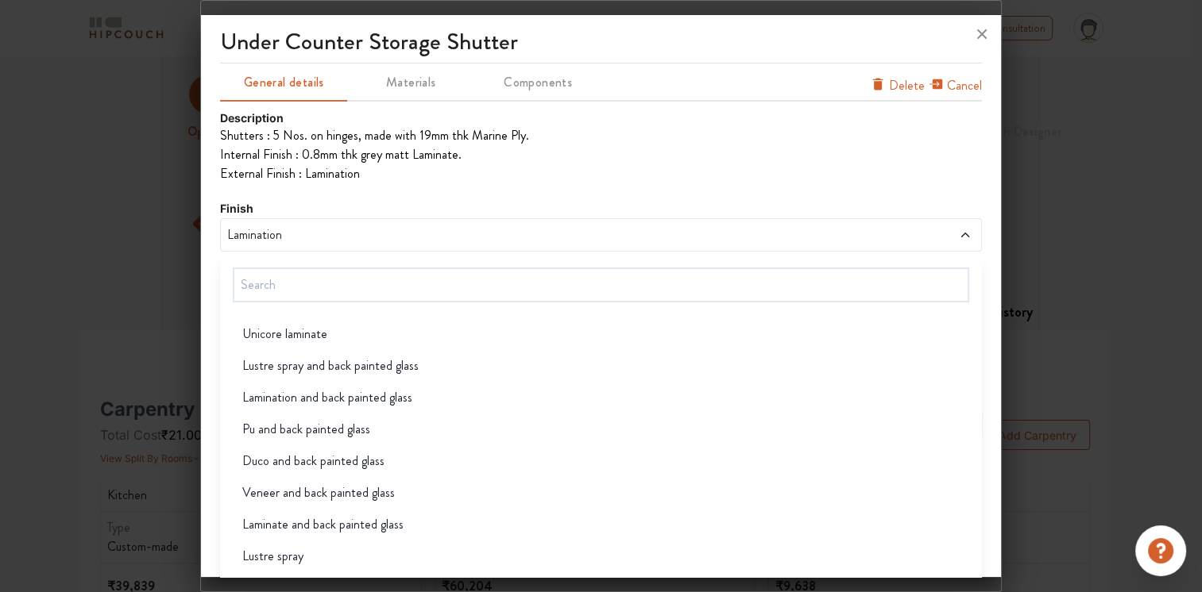
click at [325, 230] on span "Lamination" at bounding box center [504, 235] width 561 height 19
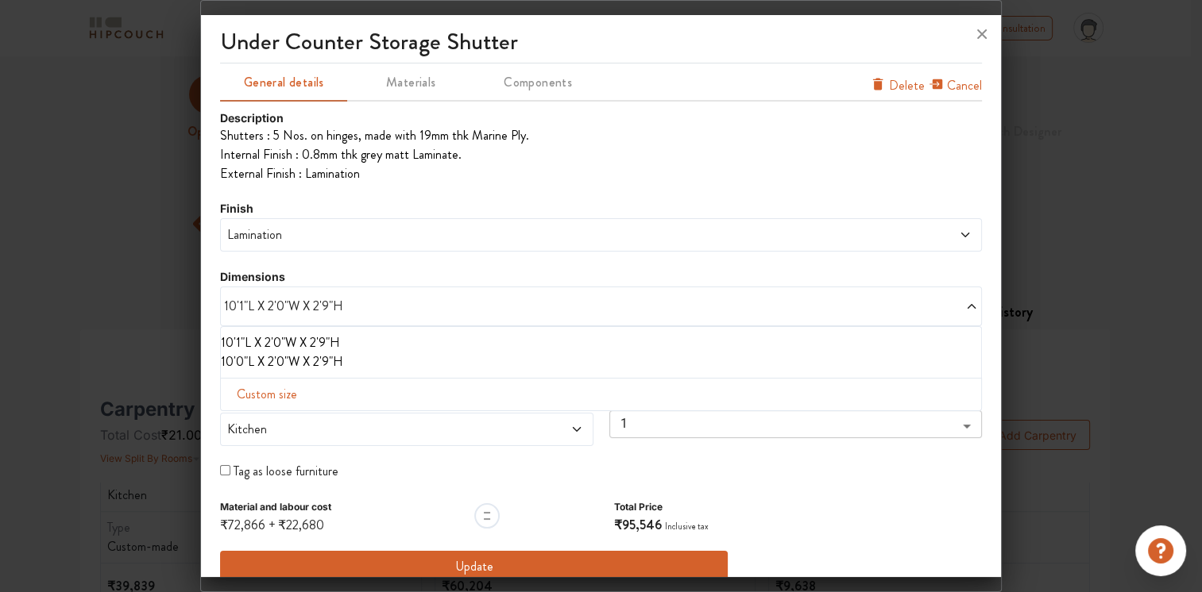
click at [325, 230] on span "Lamination" at bounding box center [504, 235] width 561 height 19
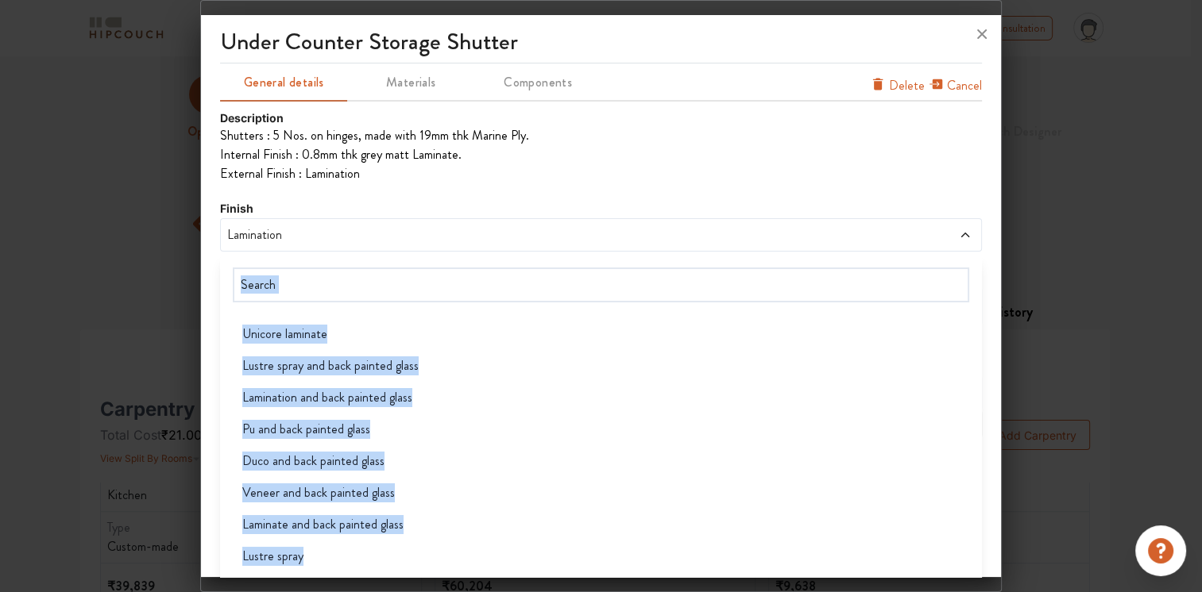
click at [325, 230] on span "Lamination" at bounding box center [504, 235] width 561 height 19
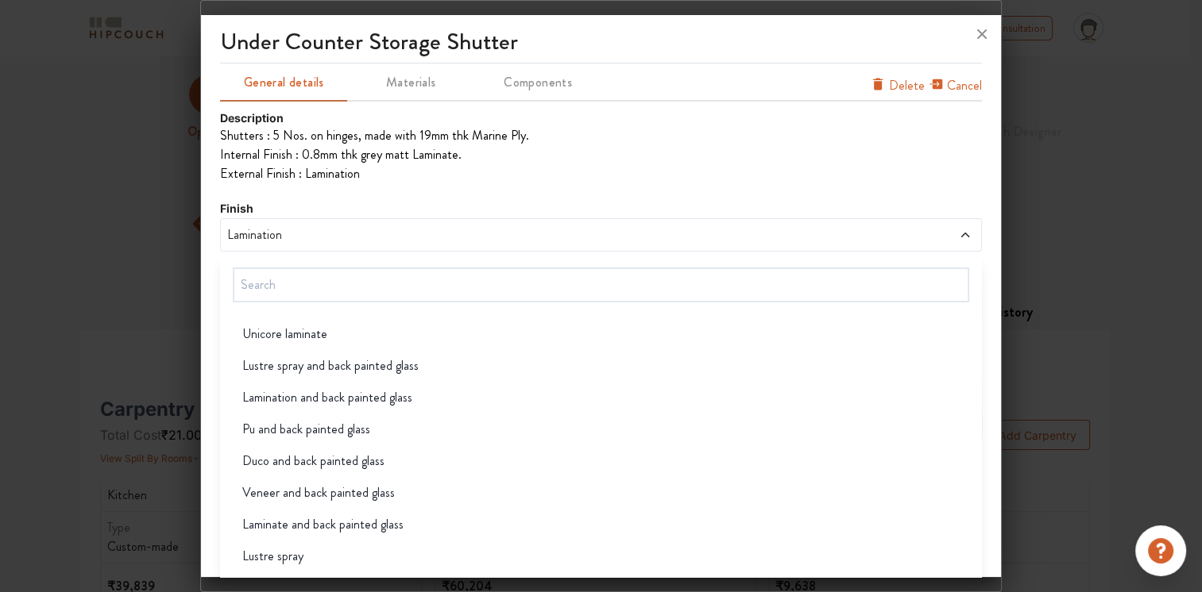
click at [845, 148] on li "Internal Finish : 0.8mm thk grey matt Laminate." at bounding box center [601, 154] width 762 height 19
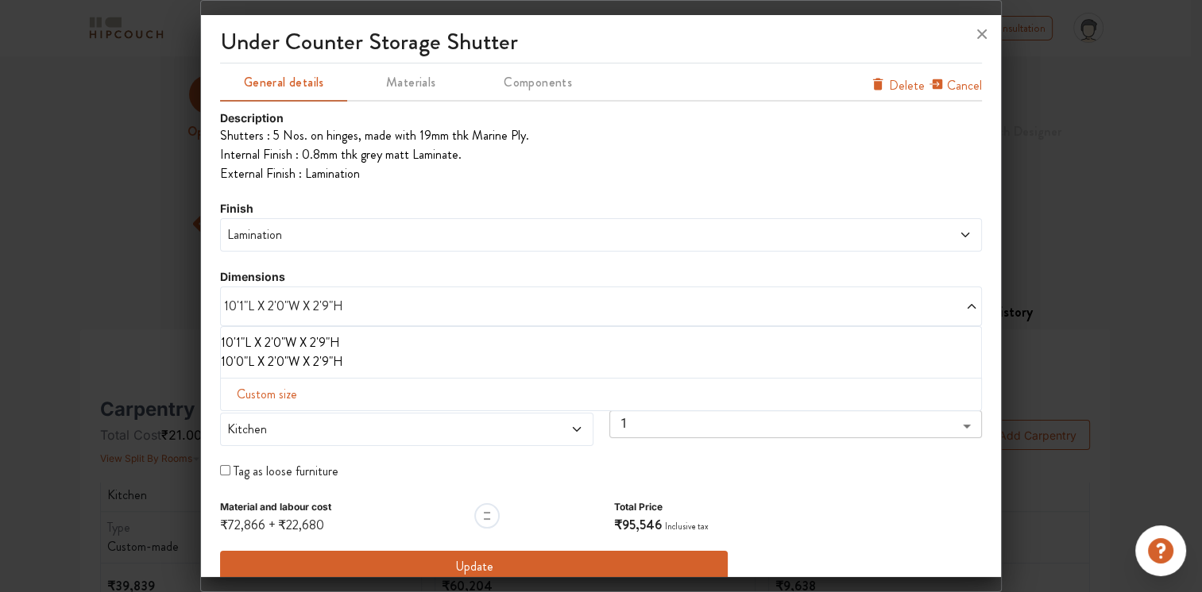
click at [365, 297] on span "10'1"L X 2'0"W X 2'9"H" at bounding box center [412, 306] width 376 height 19
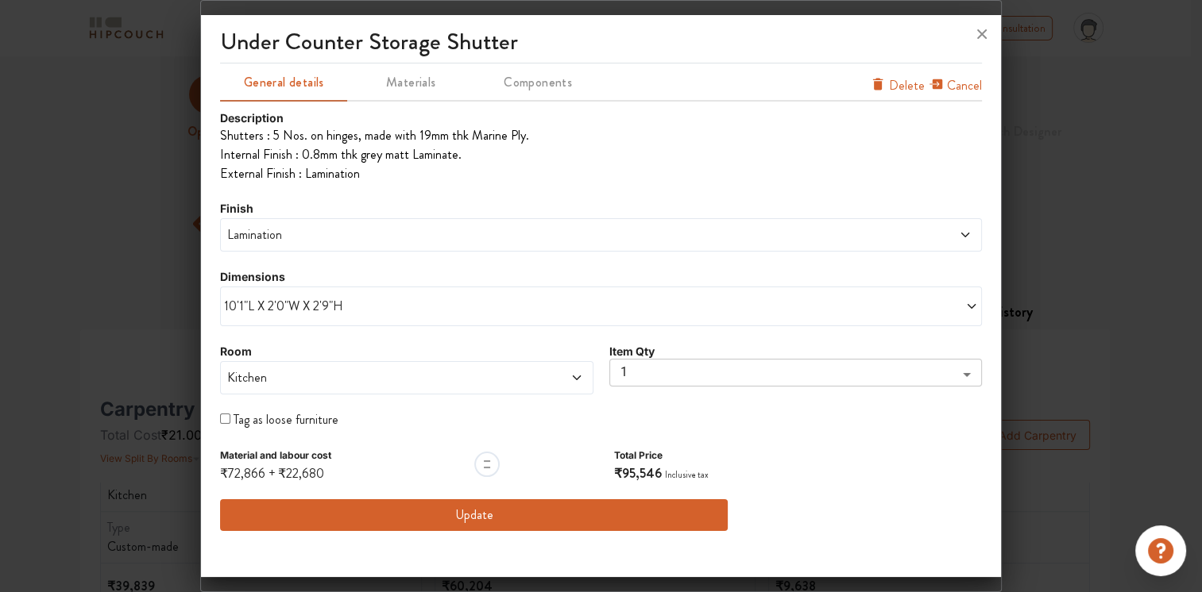
click at [365, 297] on span "10'1"L X 2'0"W X 2'9"H" at bounding box center [412, 306] width 376 height 19
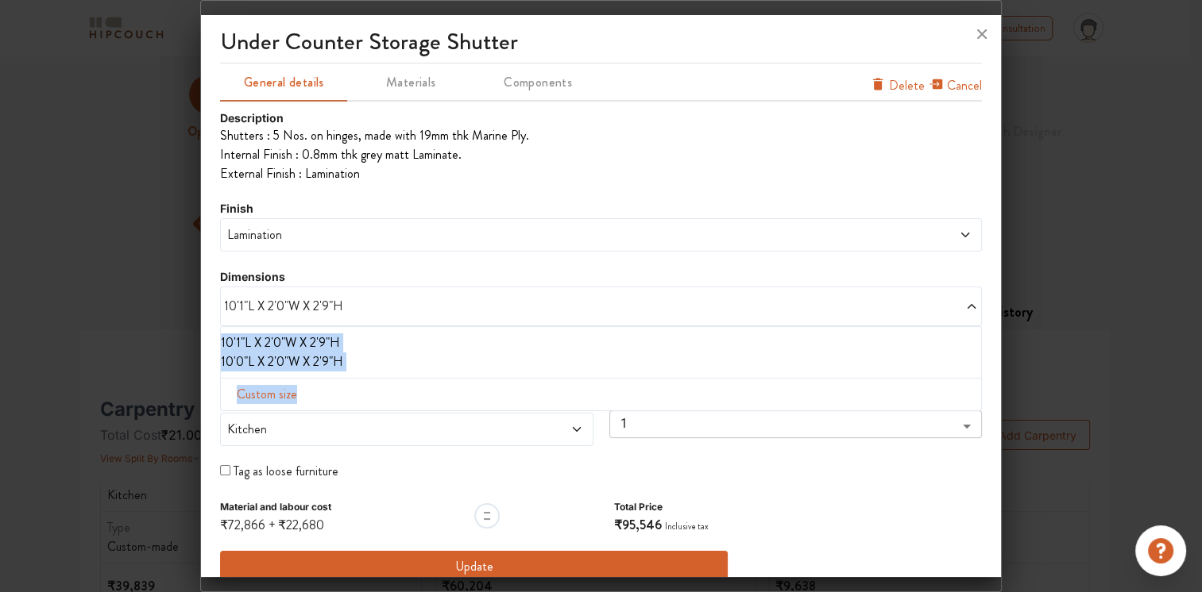
click at [296, 392] on span "Custom size" at bounding box center [266, 395] width 73 height 32
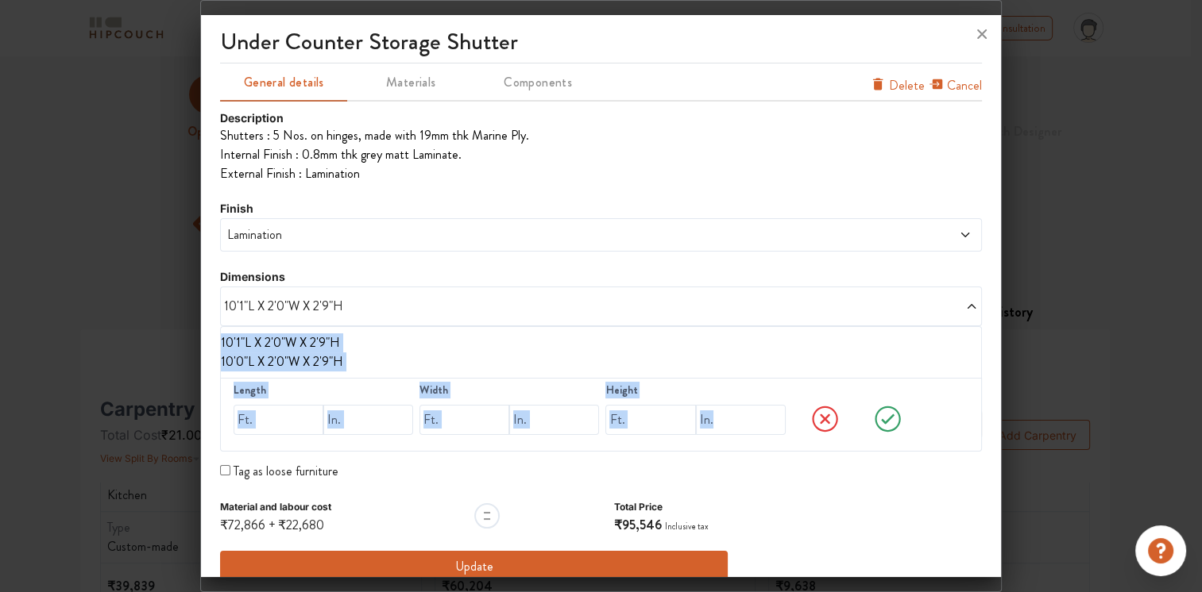
click at [296, 392] on label "Length" at bounding box center [322, 390] width 179 height 17
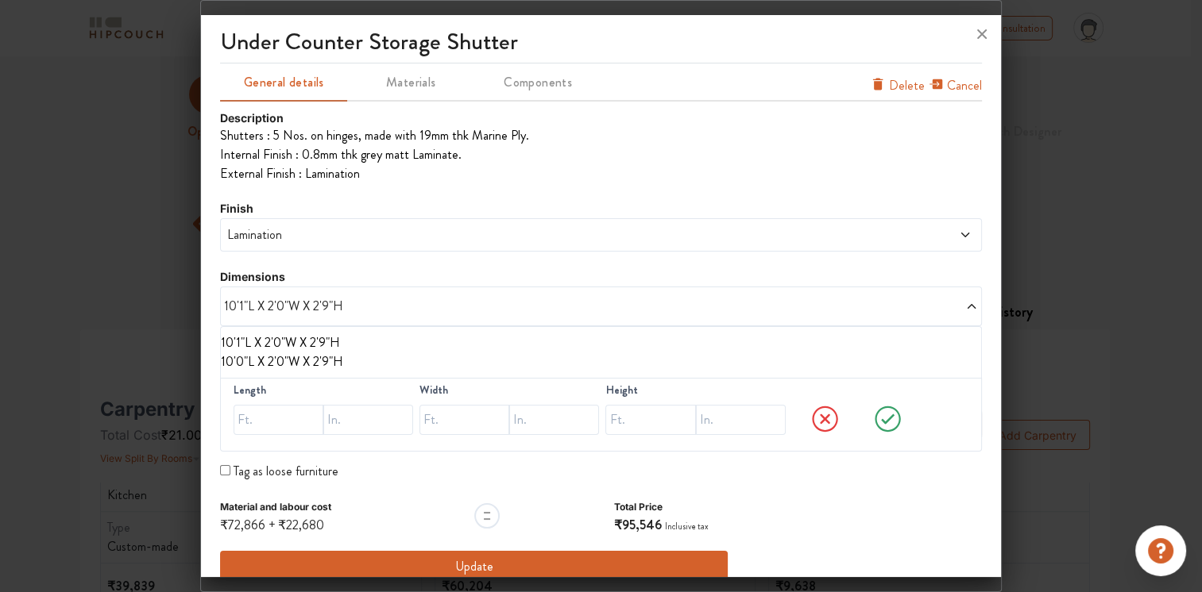
click at [283, 339] on li "10'1"L X 2'0"W X 2'9"H" at bounding box center [598, 343] width 754 height 19
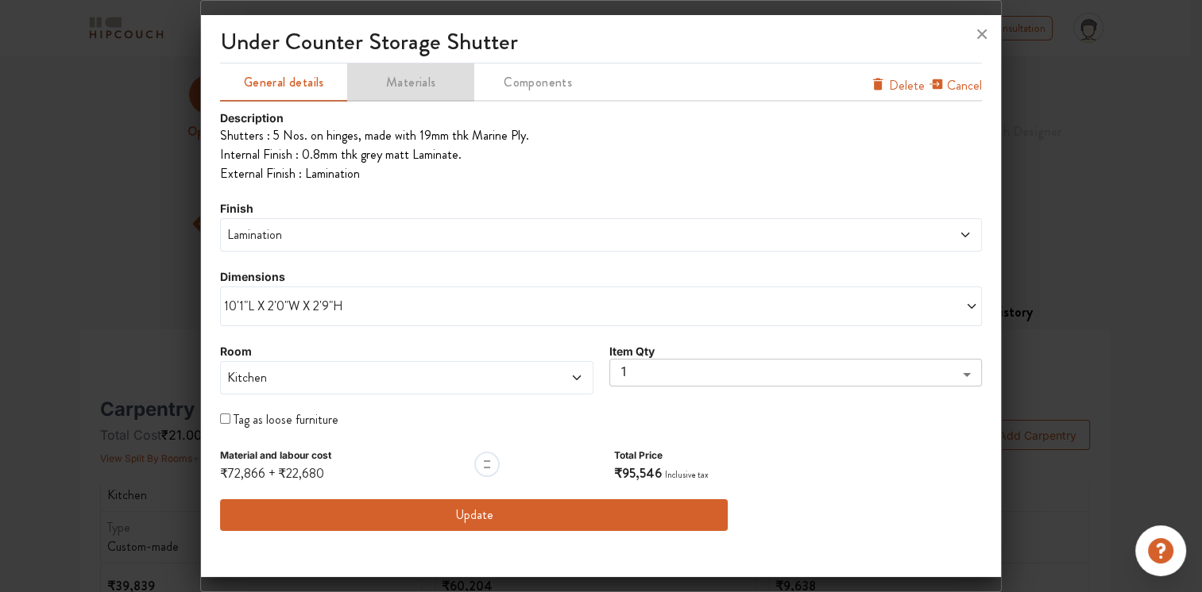
click at [399, 83] on span "Materials" at bounding box center [411, 82] width 124 height 22
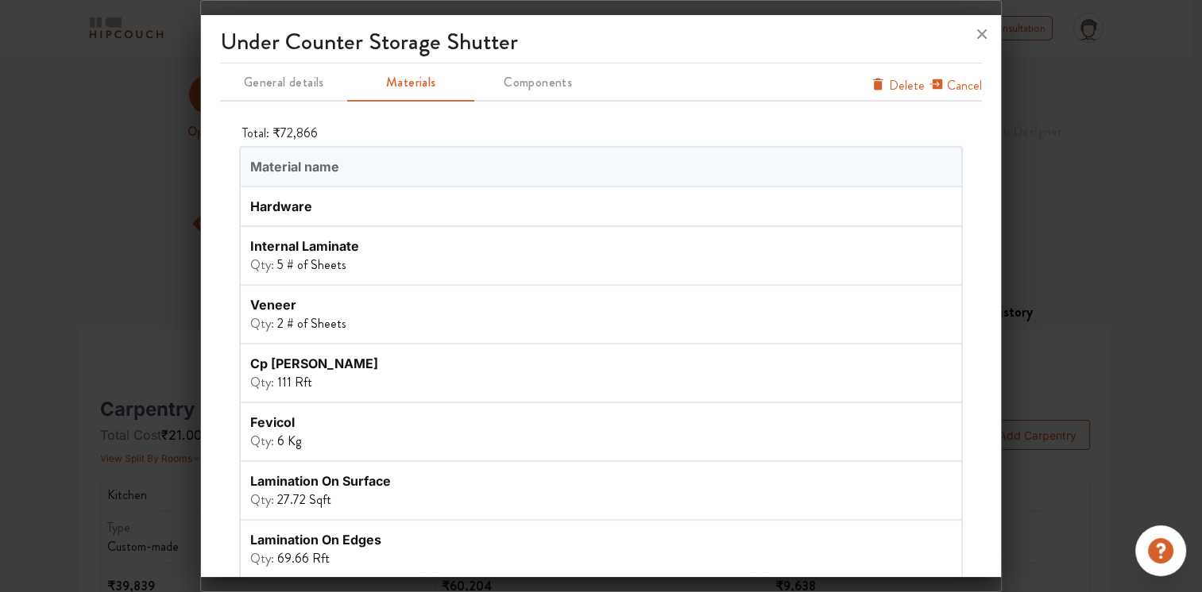
click at [306, 303] on div "veneer" at bounding box center [420, 304] width 341 height 19
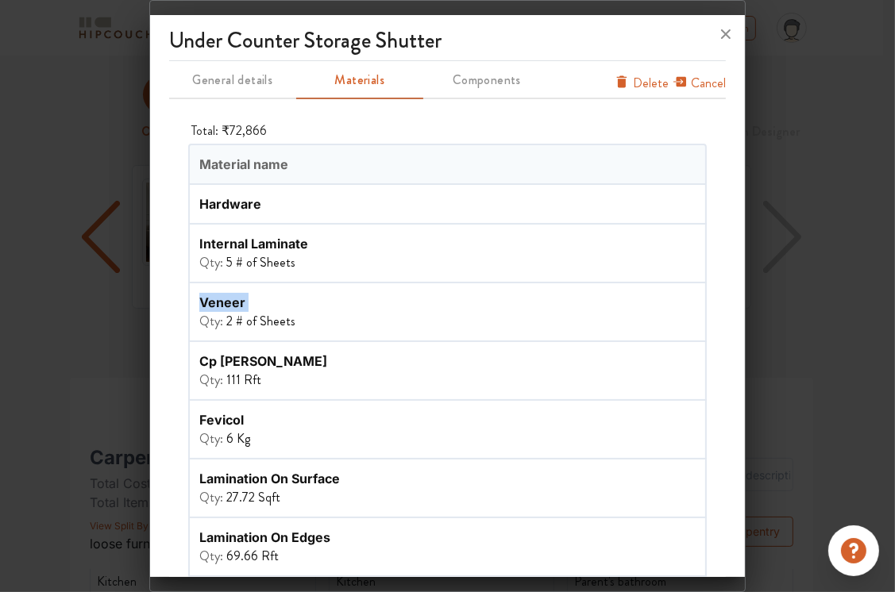
click at [638, 87] on span "Delete" at bounding box center [651, 83] width 36 height 19
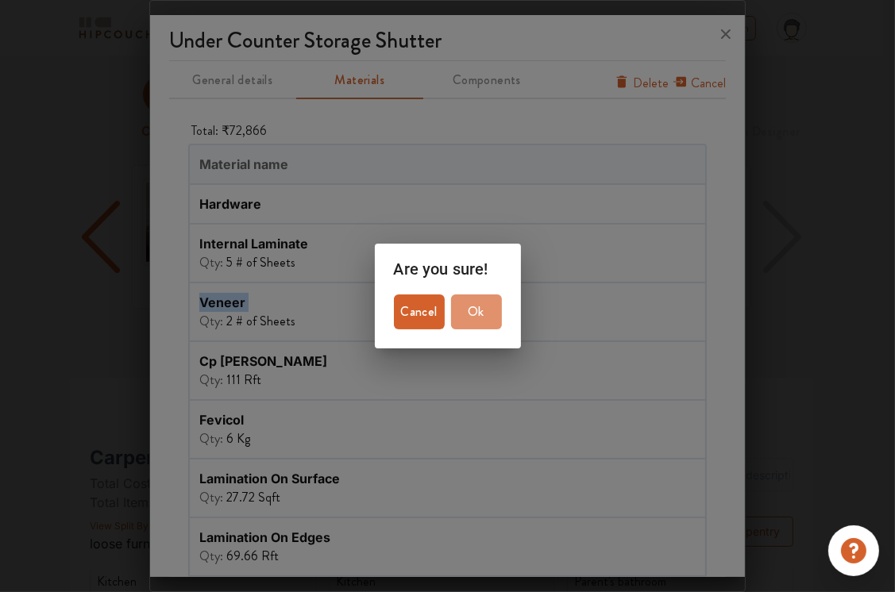
click at [464, 314] on span "Ok" at bounding box center [476, 312] width 38 height 22
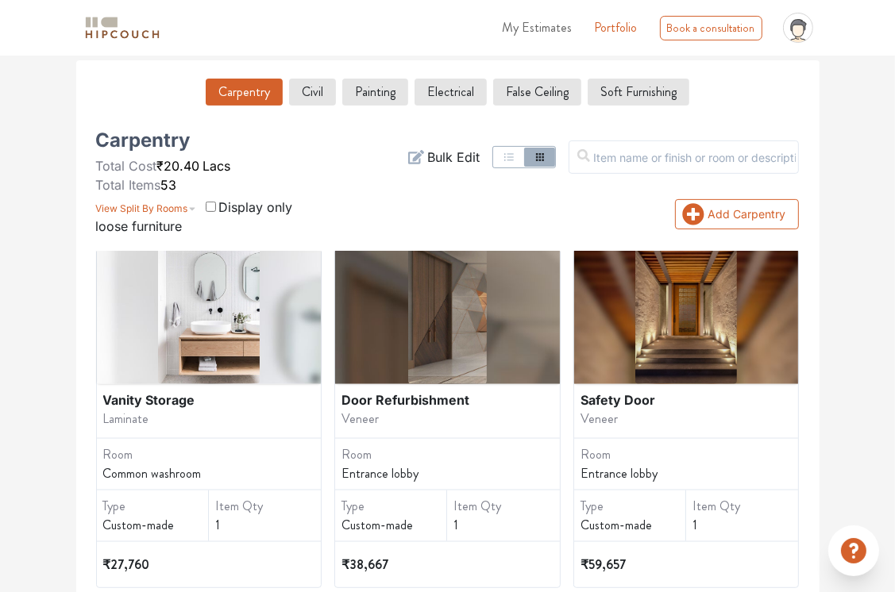
scroll to position [1906, 0]
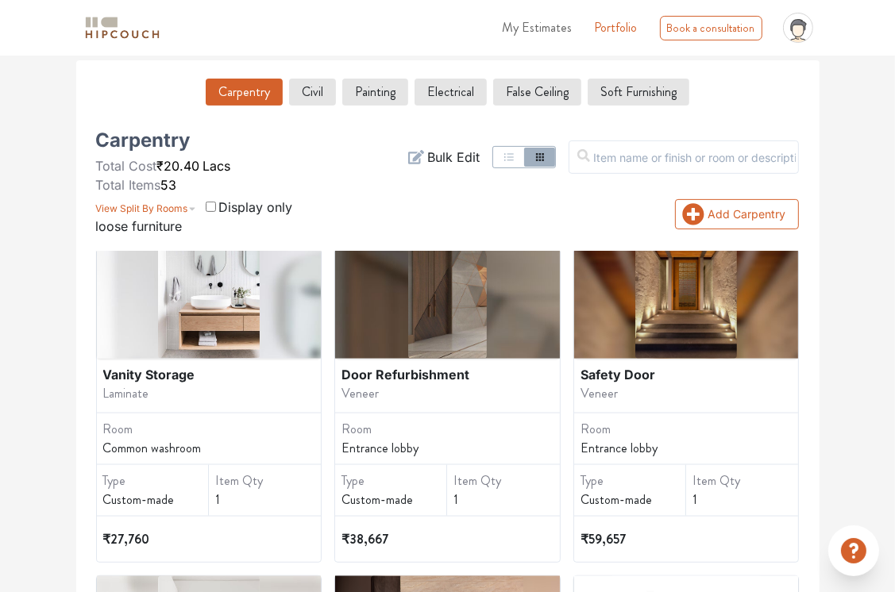
click at [650, 517] on div "₹59,657" at bounding box center [687, 539] width 212 height 45
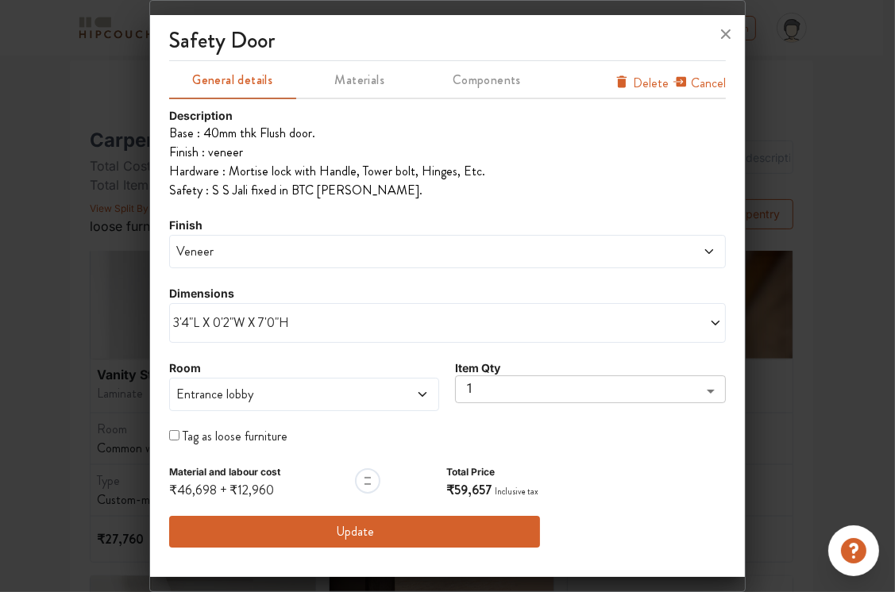
click at [218, 253] on span "Veneer" at bounding box center [376, 251] width 407 height 19
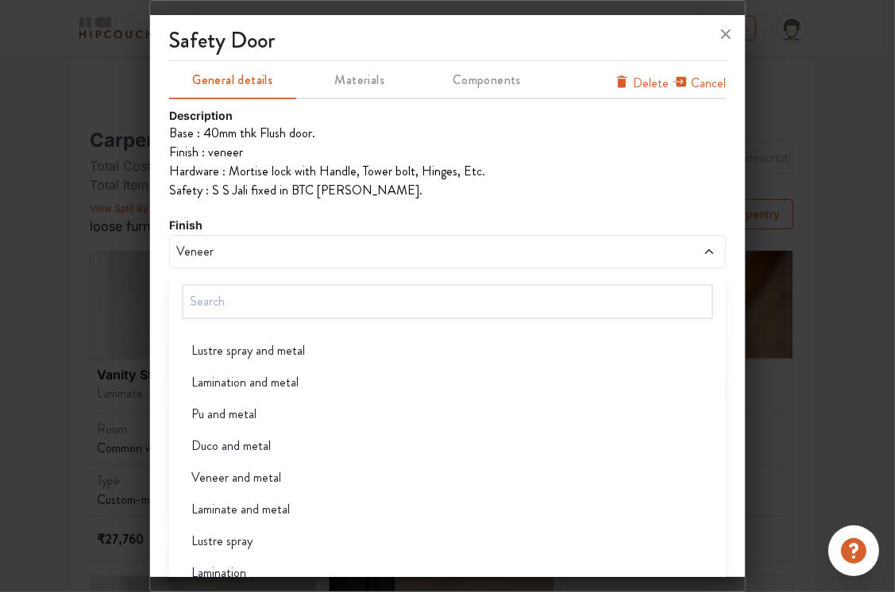
click at [232, 564] on span "Lamination" at bounding box center [218, 573] width 55 height 19
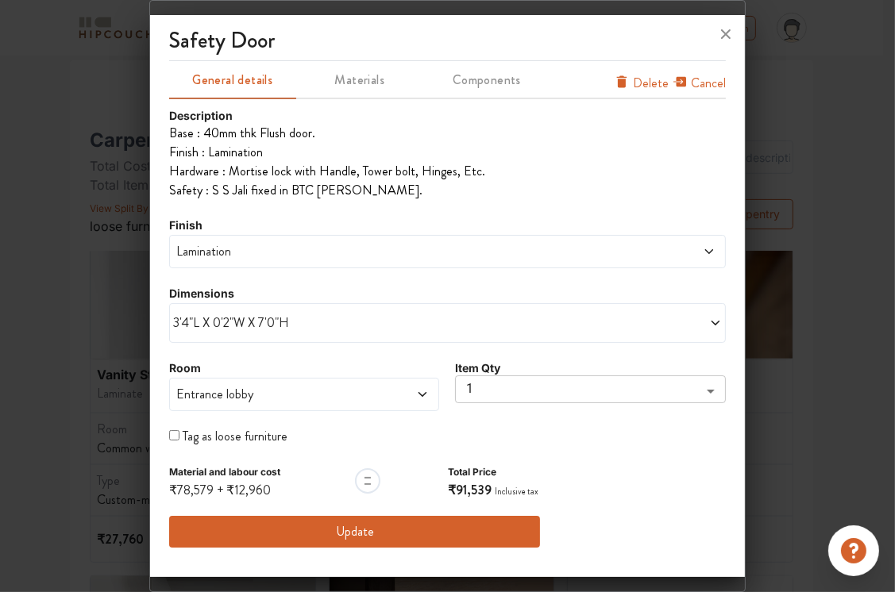
click at [486, 86] on span "Components" at bounding box center [487, 80] width 124 height 22
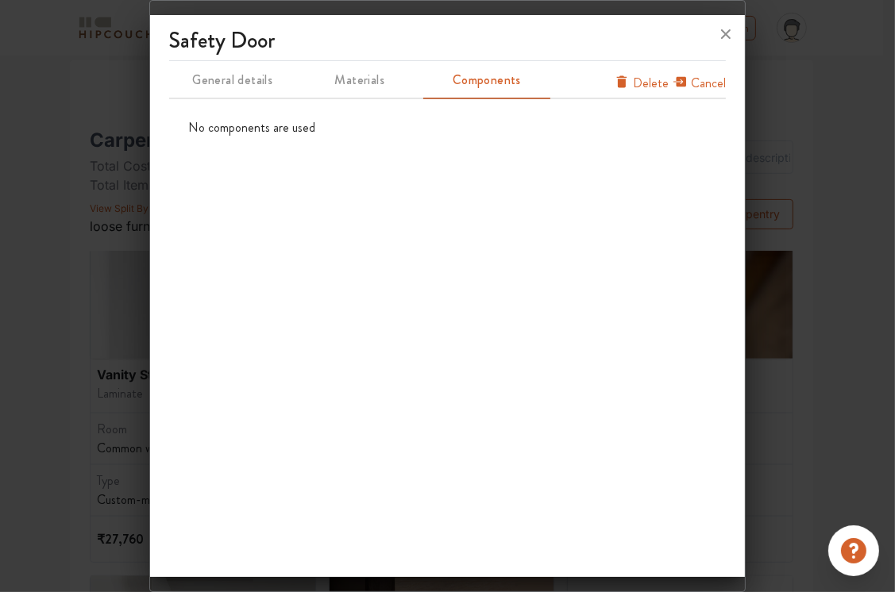
click at [372, 94] on button "Materials" at bounding box center [359, 80] width 127 height 38
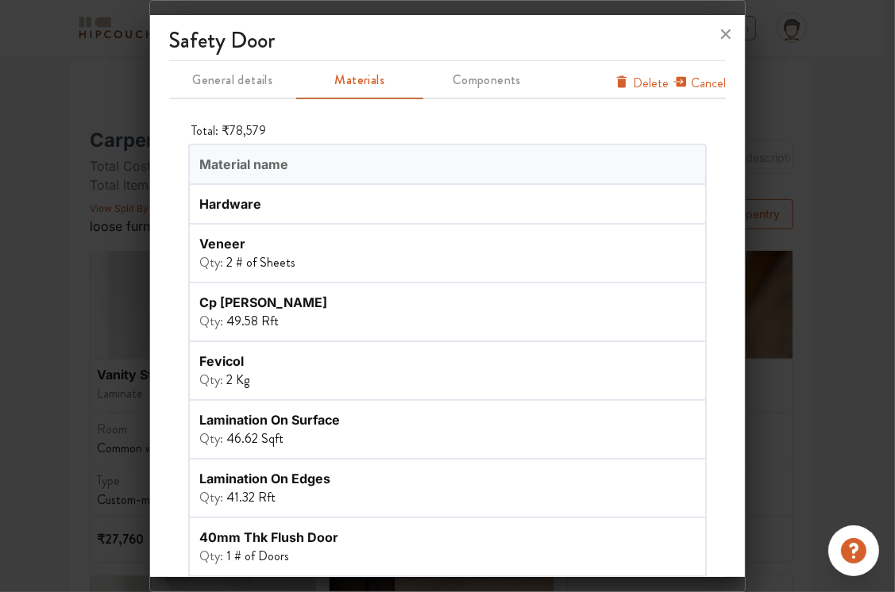
click at [233, 89] on span "General details" at bounding box center [233, 80] width 124 height 22
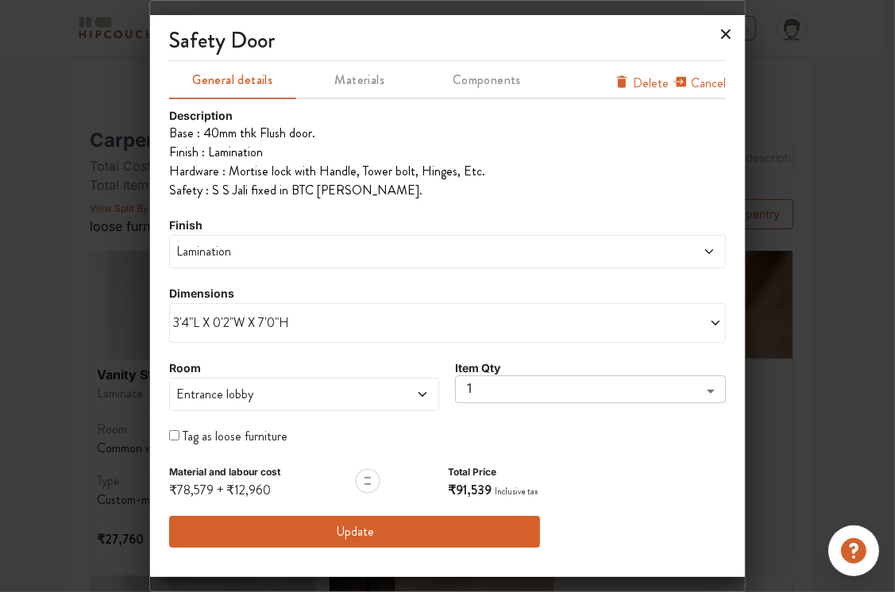
click at [724, 37] on icon at bounding box center [725, 33] width 25 height 25
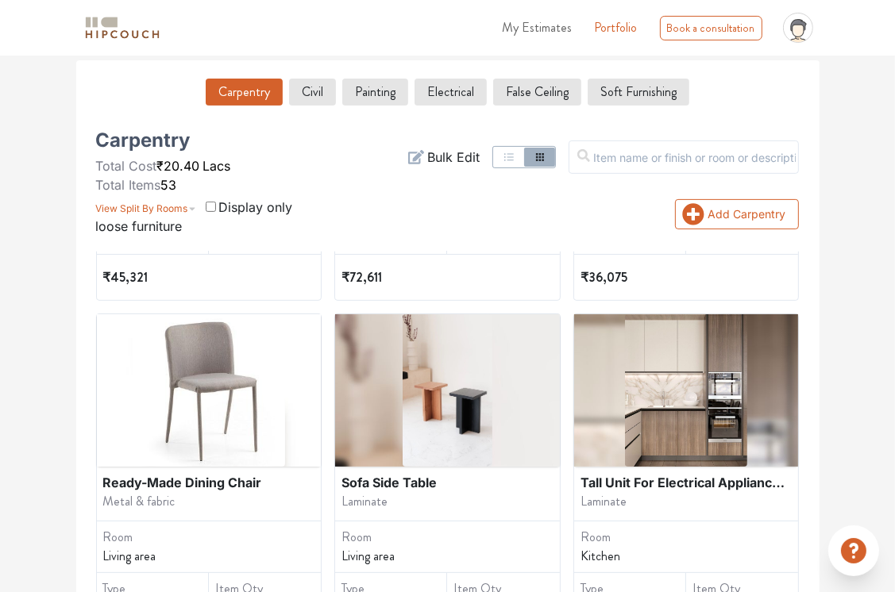
scroll to position [0, 0]
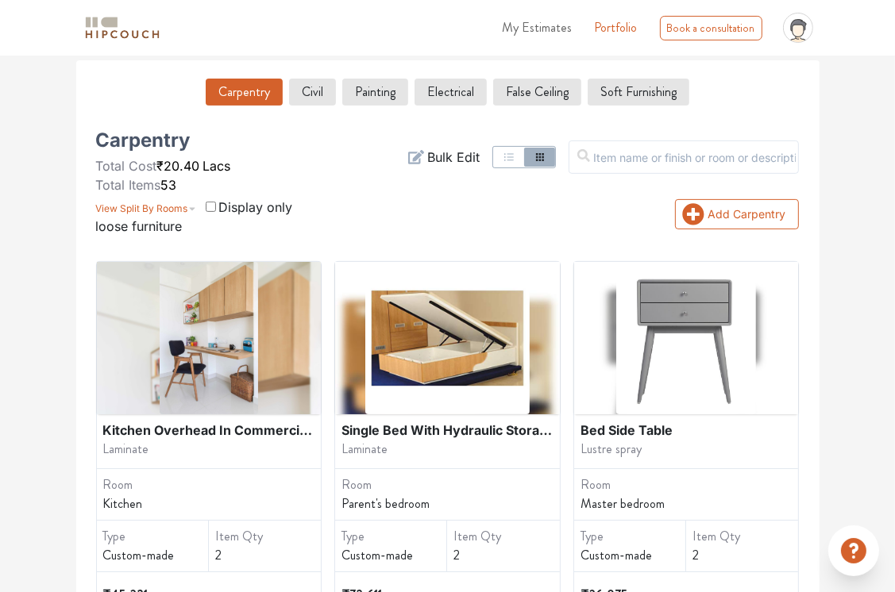
click at [552, 31] on span "My Estimates" at bounding box center [538, 27] width 70 height 18
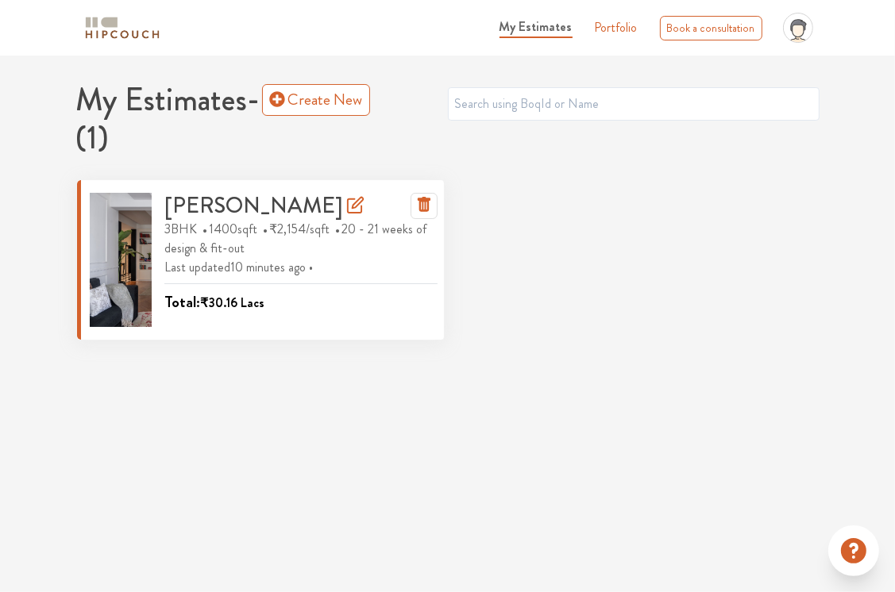
click at [346, 205] on icon at bounding box center [355, 205] width 19 height 19
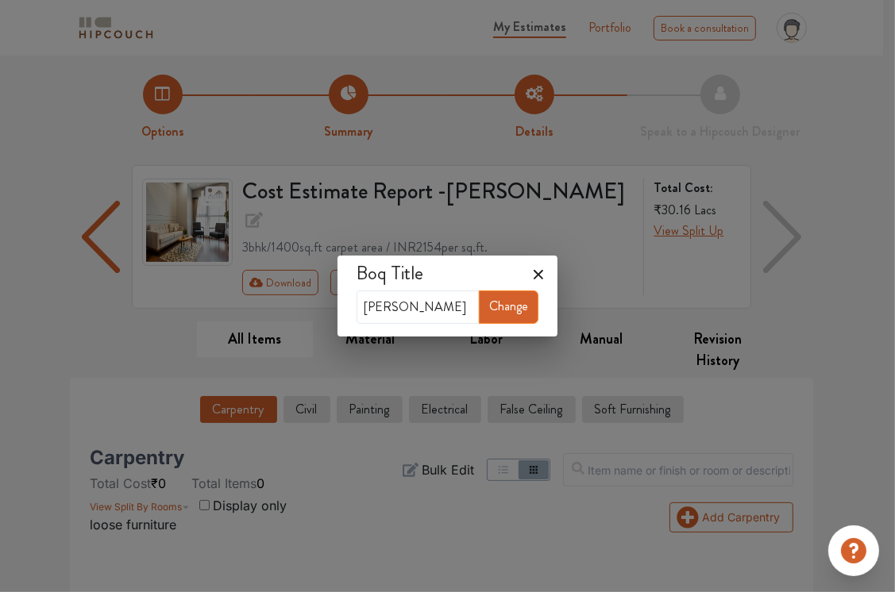
click at [542, 276] on icon at bounding box center [538, 274] width 25 height 25
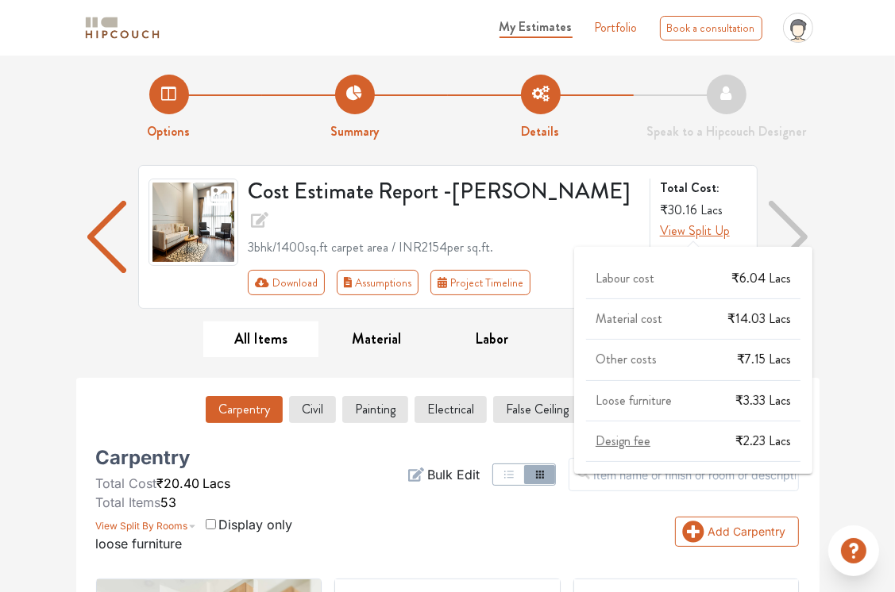
click at [680, 234] on span "View Split Up" at bounding box center [695, 231] width 70 height 18
drag, startPoint x: 765, startPoint y: 277, endPoint x: 724, endPoint y: 272, distance: 40.9
click at [724, 272] on div "Labour cost ₹6.04 Lacs" at bounding box center [693, 286] width 214 height 28
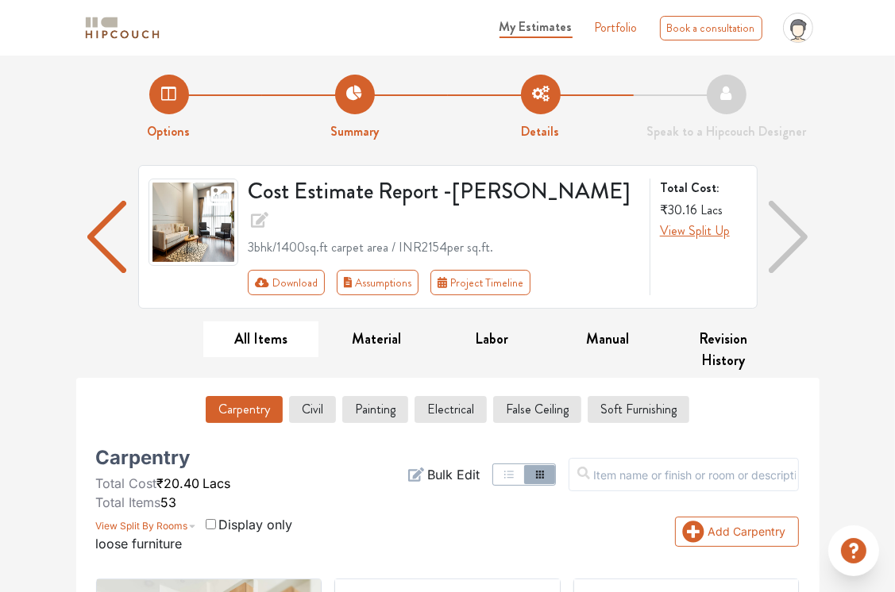
drag, startPoint x: 760, startPoint y: 173, endPoint x: 800, endPoint y: 247, distance: 84.2
click at [800, 247] on img "button" at bounding box center [788, 236] width 39 height 71
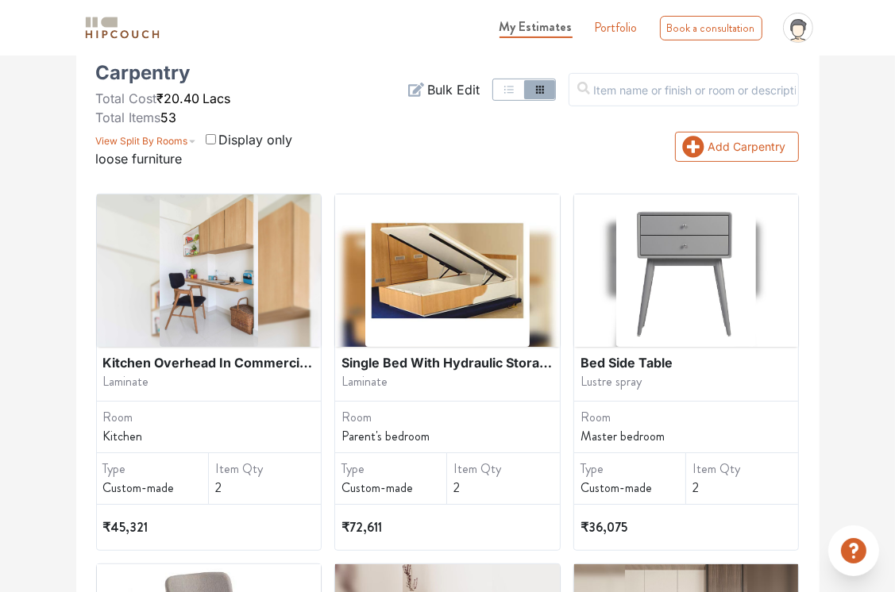
scroll to position [156, 0]
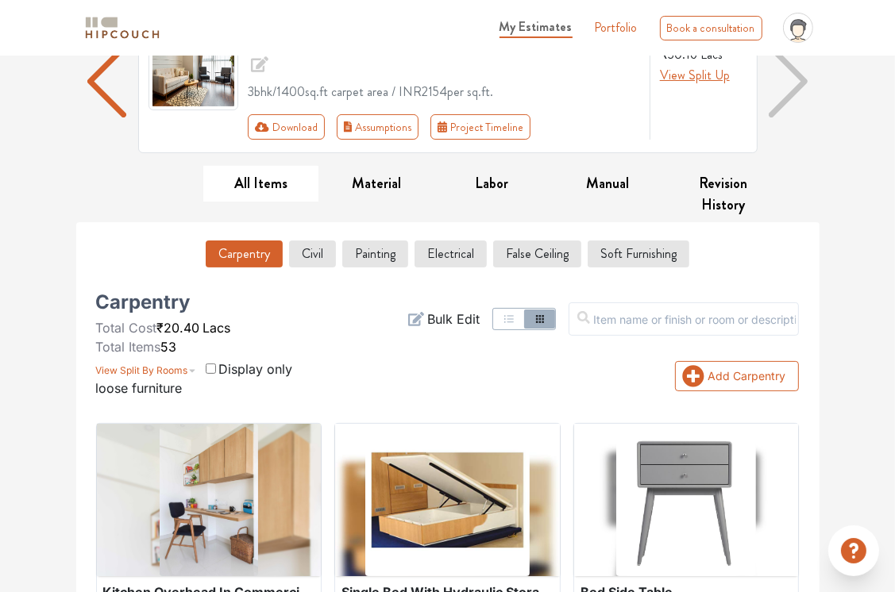
click at [210, 364] on input "checkbox" at bounding box center [211, 369] width 10 height 10
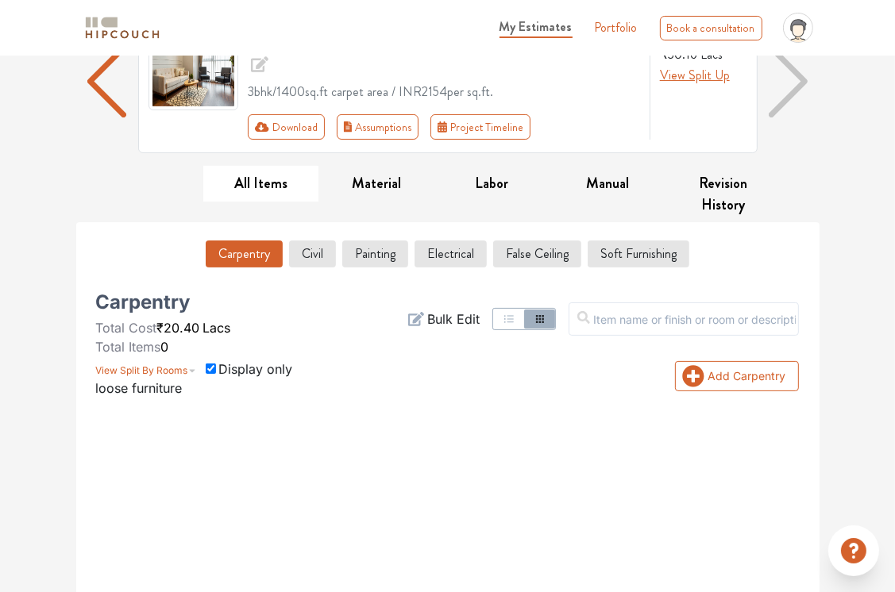
click at [210, 364] on input "checkbox" at bounding box center [211, 369] width 10 height 10
checkbox input "false"
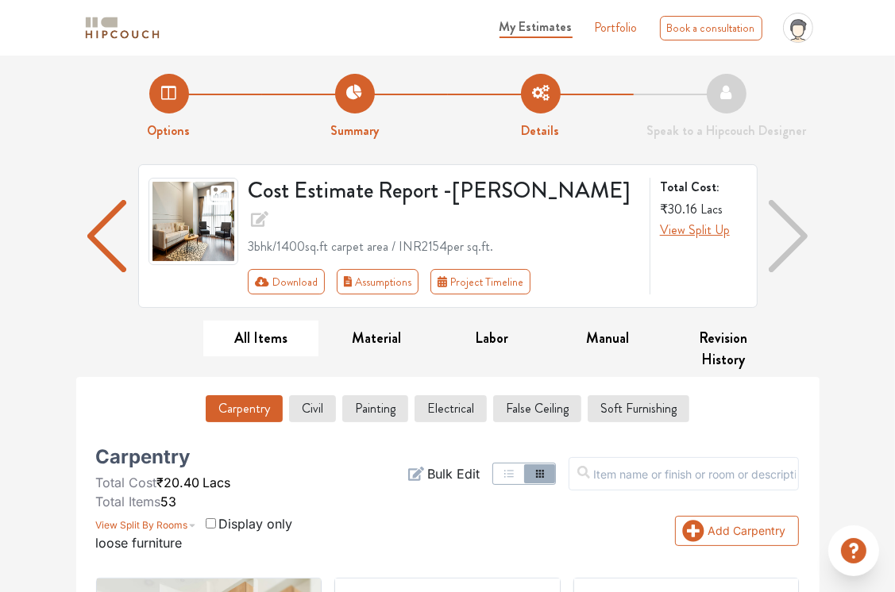
scroll to position [0, 0]
click at [546, 109] on li "Details" at bounding box center [541, 108] width 186 height 67
click at [380, 322] on button "Material" at bounding box center [376, 340] width 116 height 36
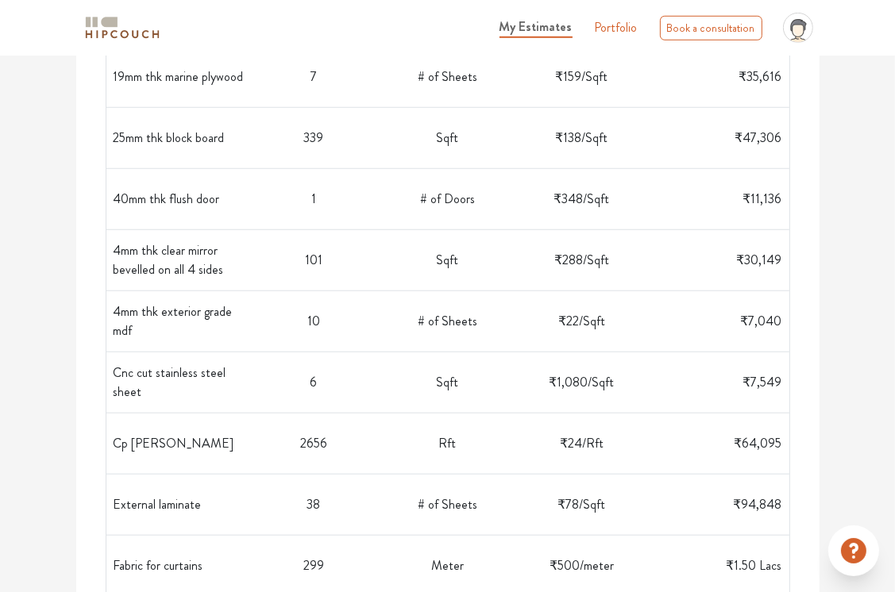
scroll to position [989, 0]
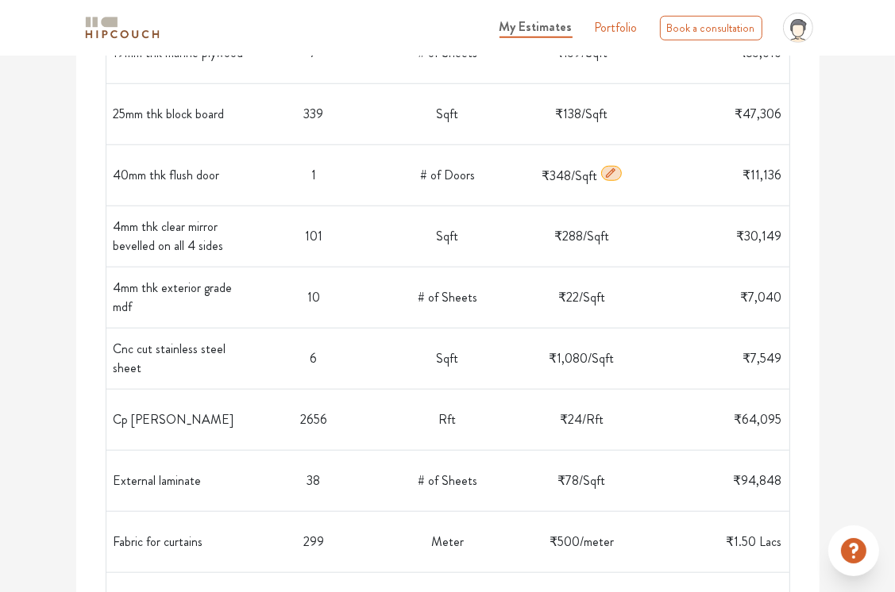
click at [611, 167] on icon "button" at bounding box center [610, 173] width 13 height 13
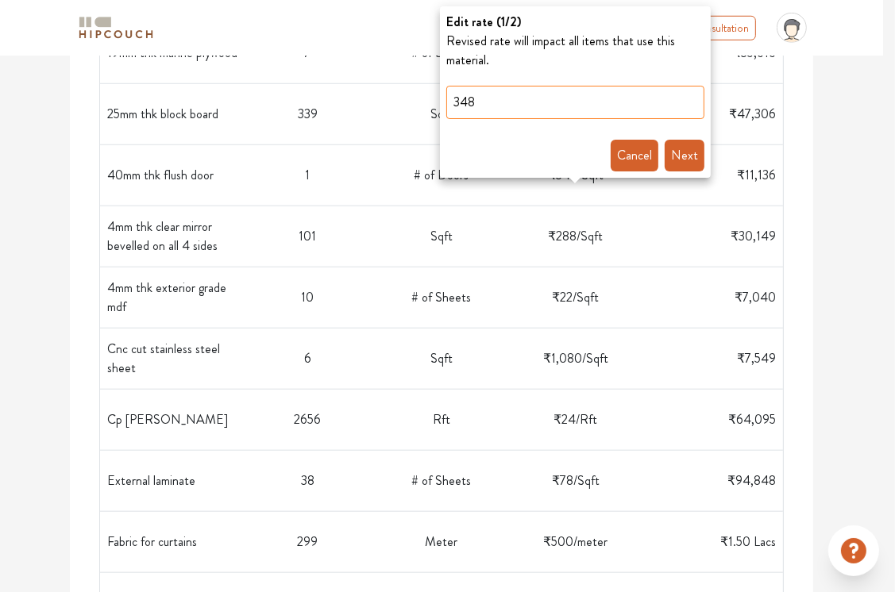
click at [477, 99] on input "348" at bounding box center [575, 102] width 258 height 33
type input "348"
click at [688, 154] on button "Next" at bounding box center [685, 156] width 40 height 32
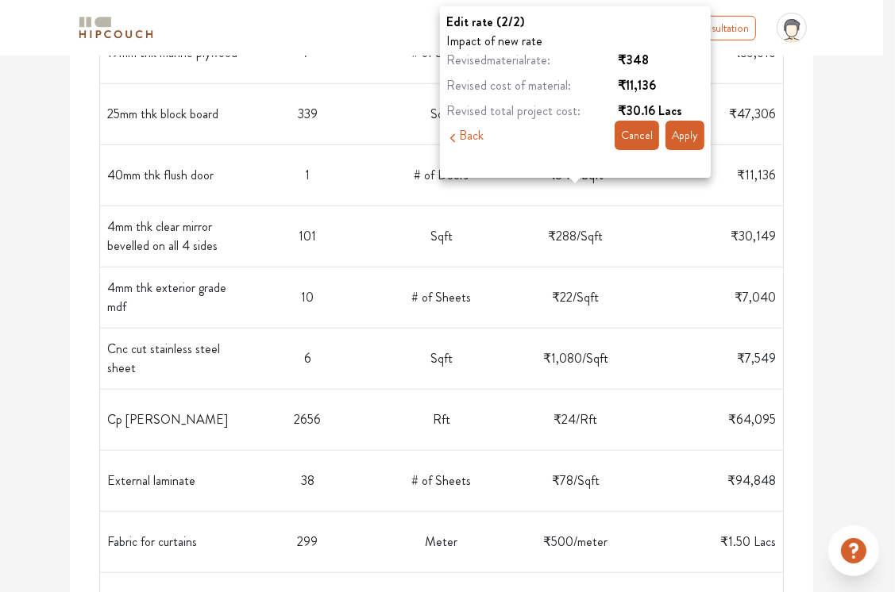
click at [692, 135] on button "Apply" at bounding box center [684, 135] width 39 height 29
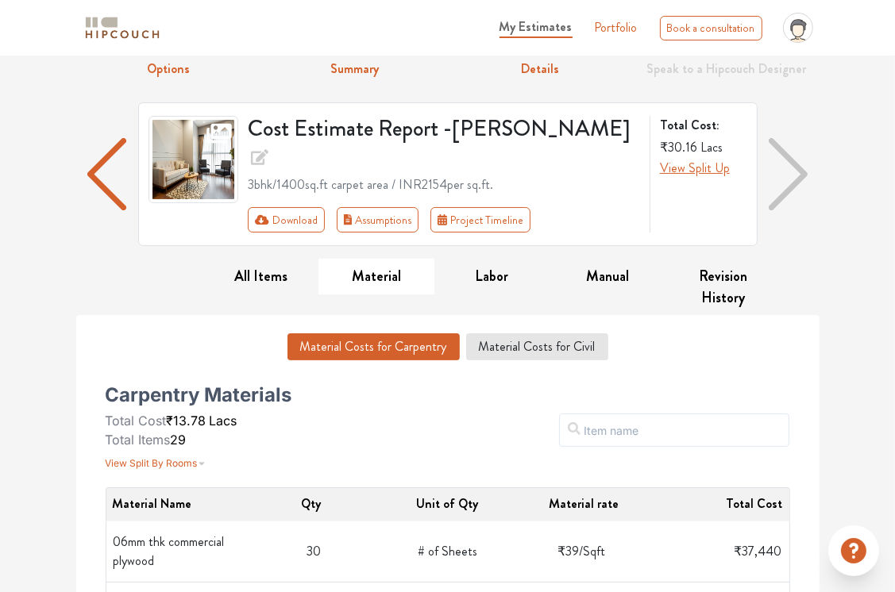
scroll to position [57, 0]
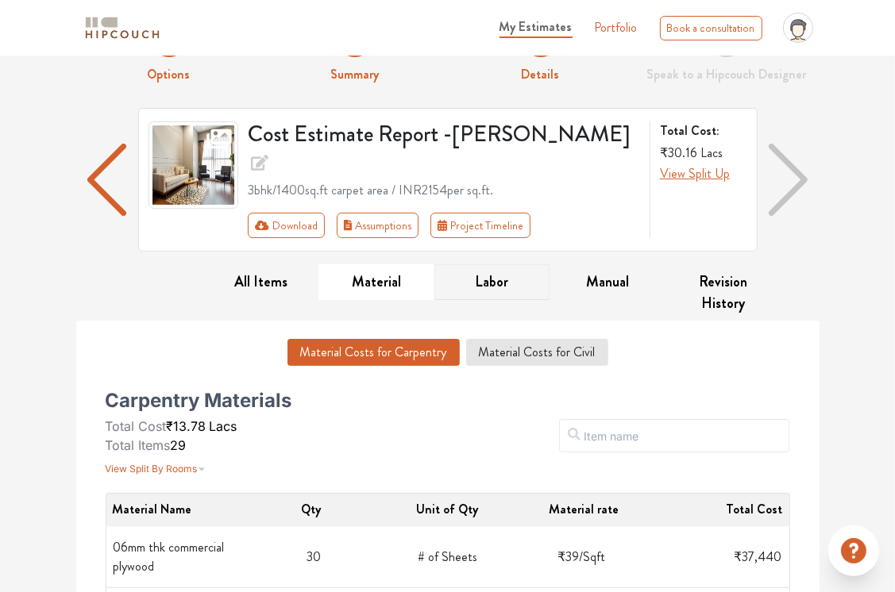
click at [490, 264] on button "Labor" at bounding box center [492, 282] width 116 height 36
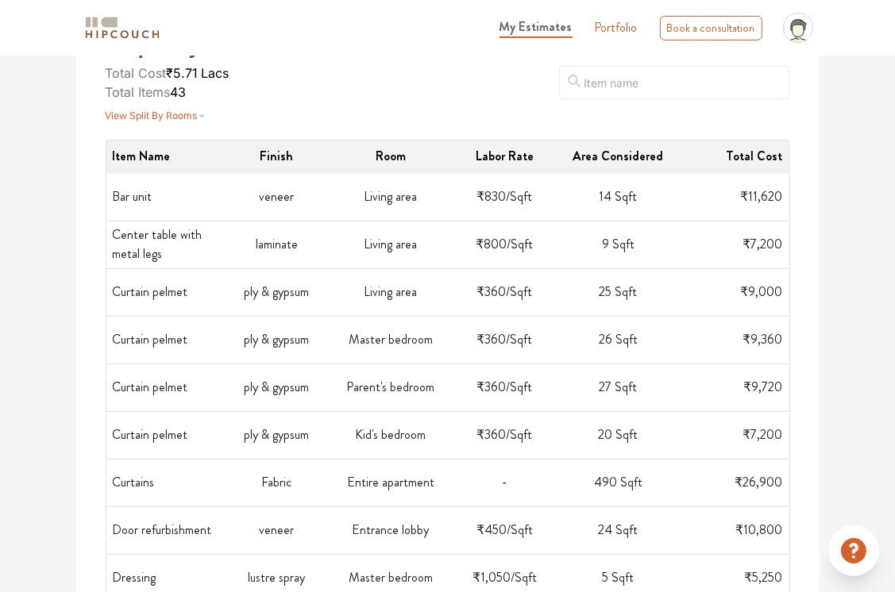
scroll to position [438, 0]
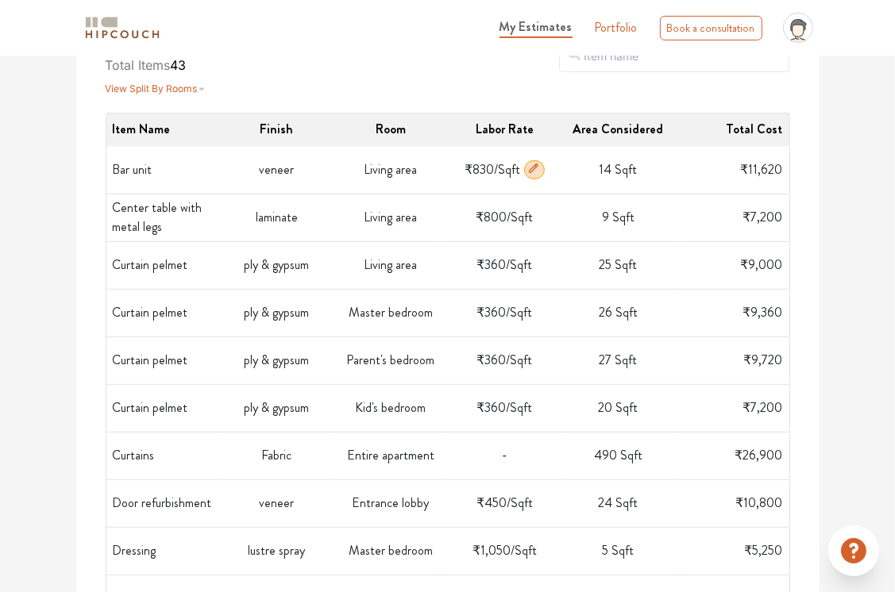
click at [126, 147] on td "Bar unit" at bounding box center [163, 171] width 114 height 48
click at [282, 147] on td "veneer" at bounding box center [277, 171] width 114 height 48
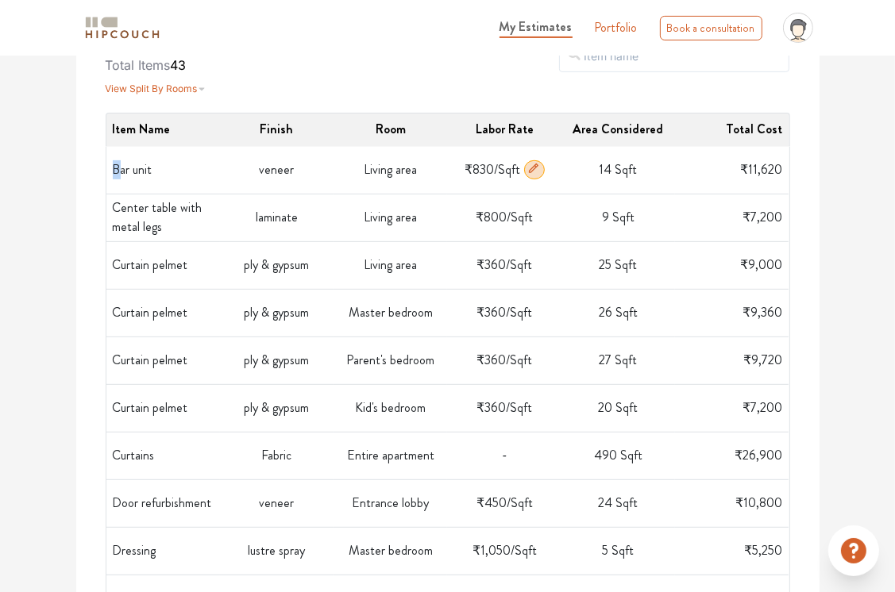
drag, startPoint x: 283, startPoint y: 141, endPoint x: 116, endPoint y: 137, distance: 166.8
click at [116, 147] on td "Bar unit" at bounding box center [163, 171] width 114 height 48
click at [776, 160] on span "₹11,620" at bounding box center [761, 169] width 42 height 18
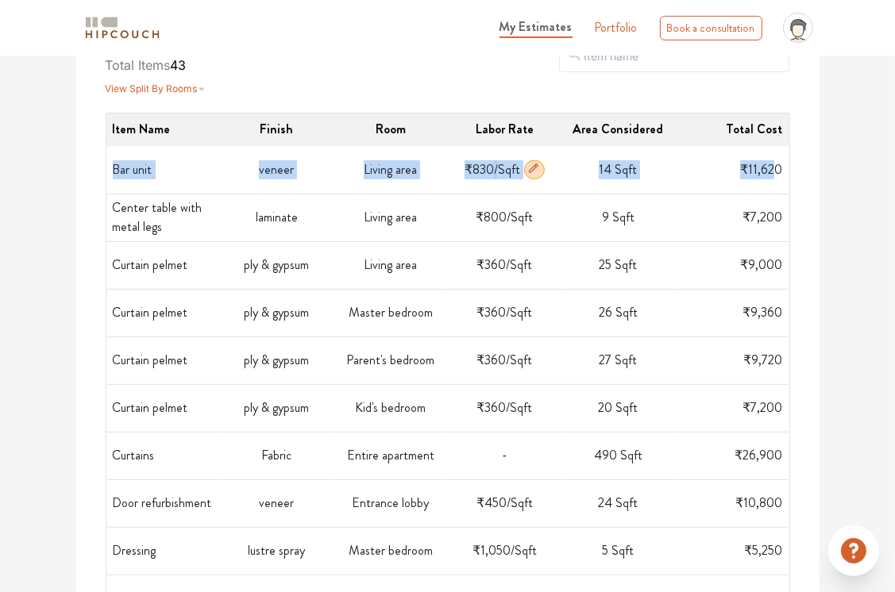
drag, startPoint x: 776, startPoint y: 143, endPoint x: 106, endPoint y: 137, distance: 670.3
click at [106, 147] on tr "Bar unit veneer Living area ₹830 / Sqft 14 Sqft ₹11,620" at bounding box center [447, 171] width 683 height 48
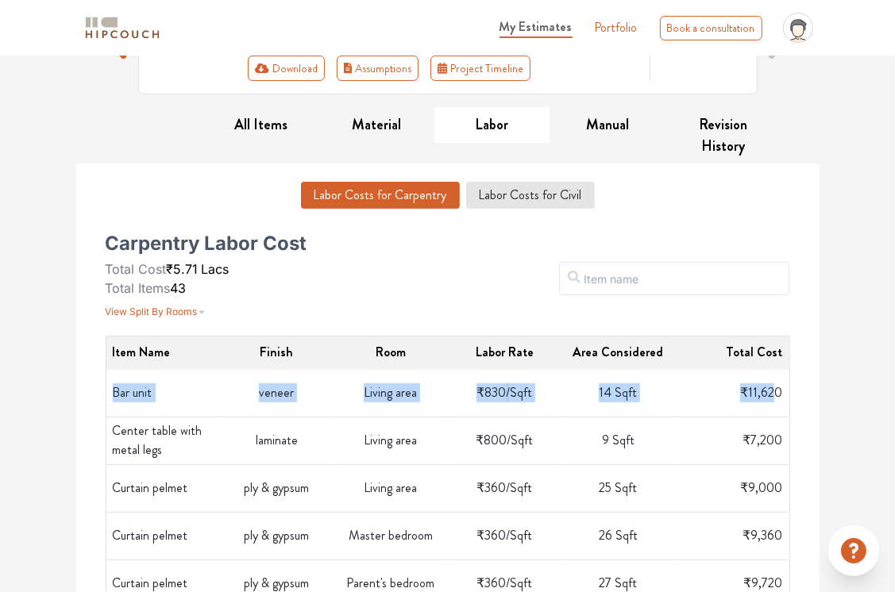
scroll to position [199, 0]
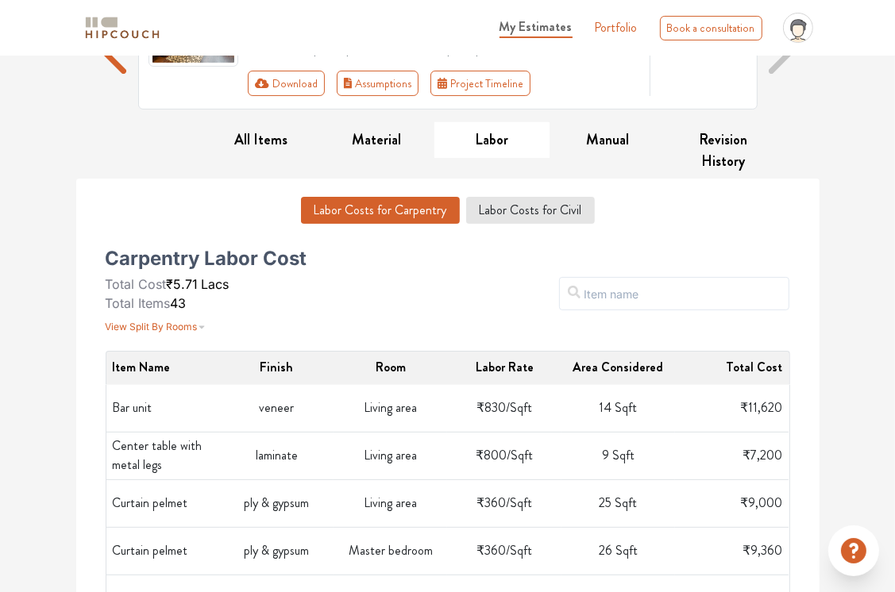
click at [856, 554] on icon at bounding box center [853, 550] width 25 height 25
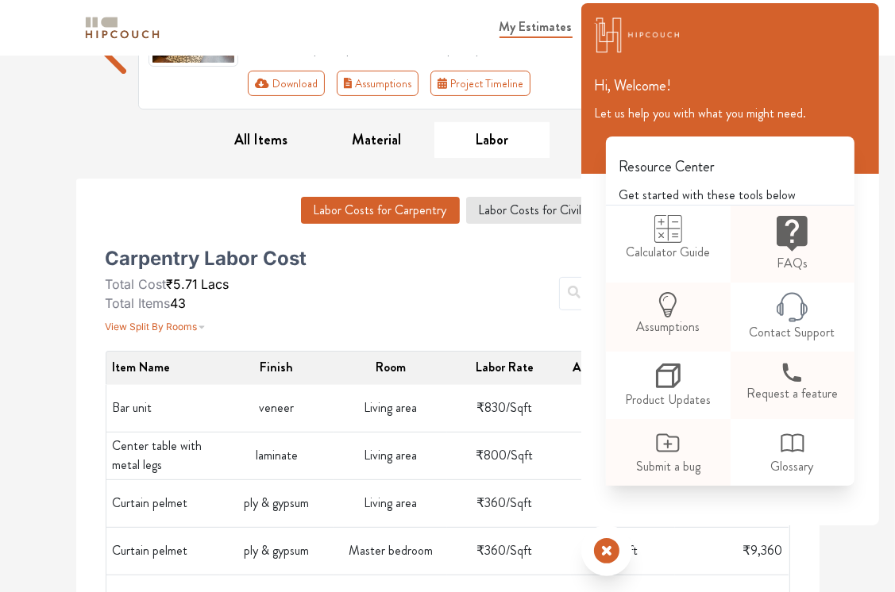
click at [579, 253] on div "Filter" at bounding box center [564, 294] width 469 height 83
click at [581, 247] on div "Hi, Welcome! Let us help you with what you might need. Resource Center Get star…" at bounding box center [730, 264] width 298 height 523
click at [608, 555] on icon at bounding box center [606, 550] width 25 height 25
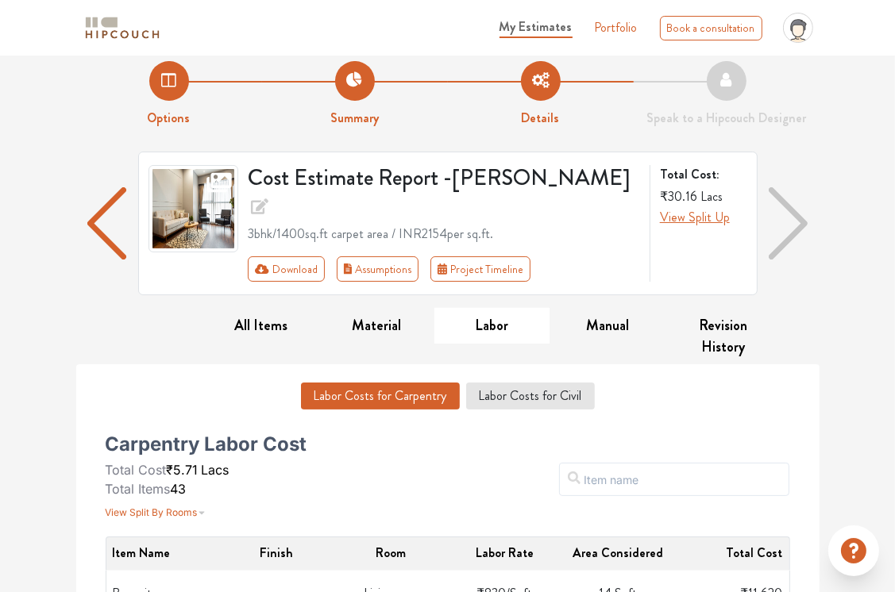
scroll to position [0, 0]
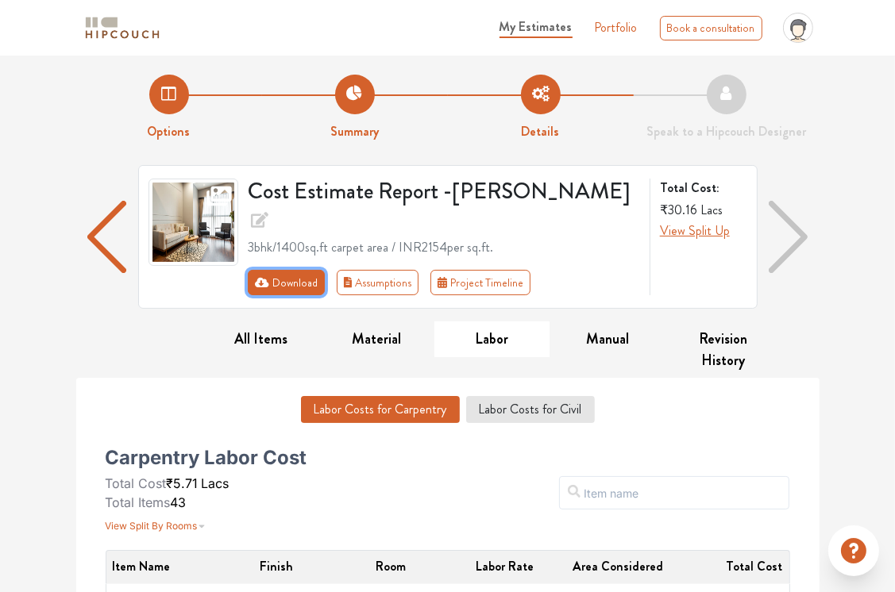
click at [286, 270] on button "Download" at bounding box center [286, 282] width 77 height 25
click at [292, 270] on button "Download" at bounding box center [286, 282] width 77 height 25
click at [287, 270] on button "Download" at bounding box center [286, 282] width 77 height 25
click at [276, 270] on button "Download" at bounding box center [286, 282] width 77 height 25
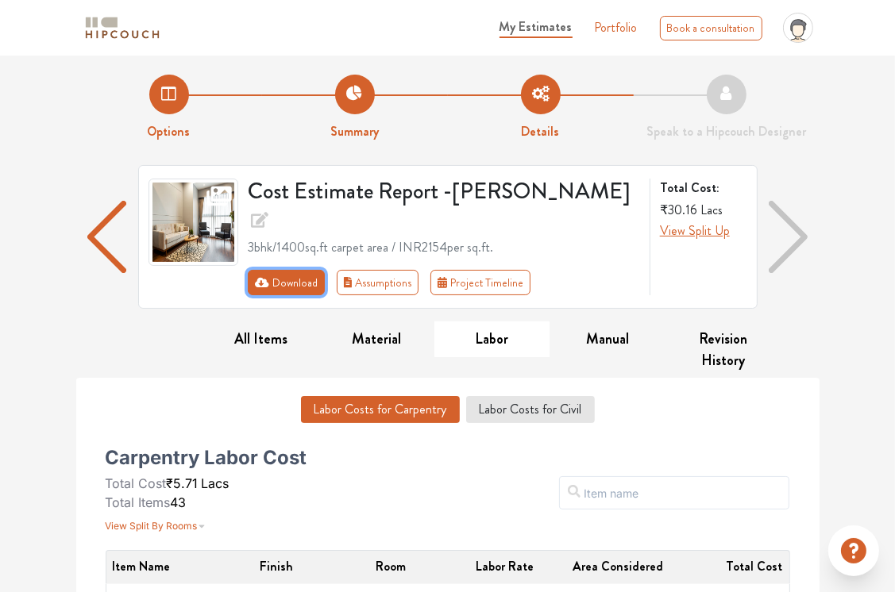
click at [277, 270] on button "Download" at bounding box center [286, 282] width 77 height 25
click at [286, 270] on button "Download" at bounding box center [286, 282] width 77 height 25
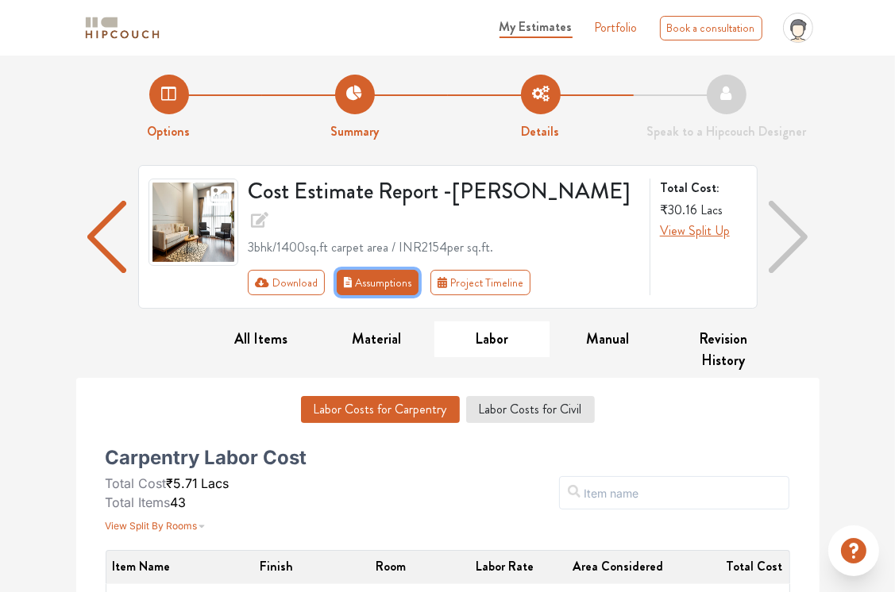
click at [359, 270] on button "Assumptions" at bounding box center [378, 282] width 83 height 25
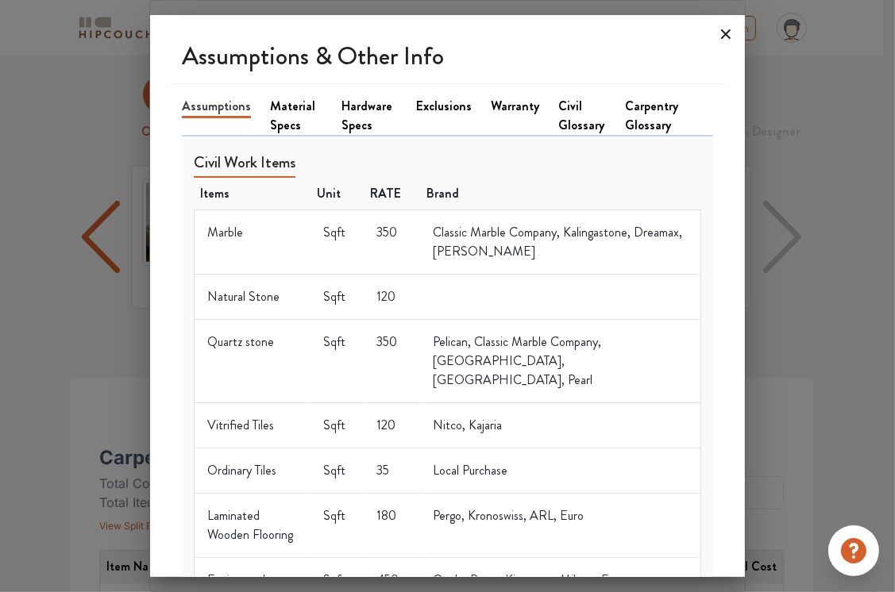
click at [723, 33] on icon at bounding box center [725, 33] width 25 height 25
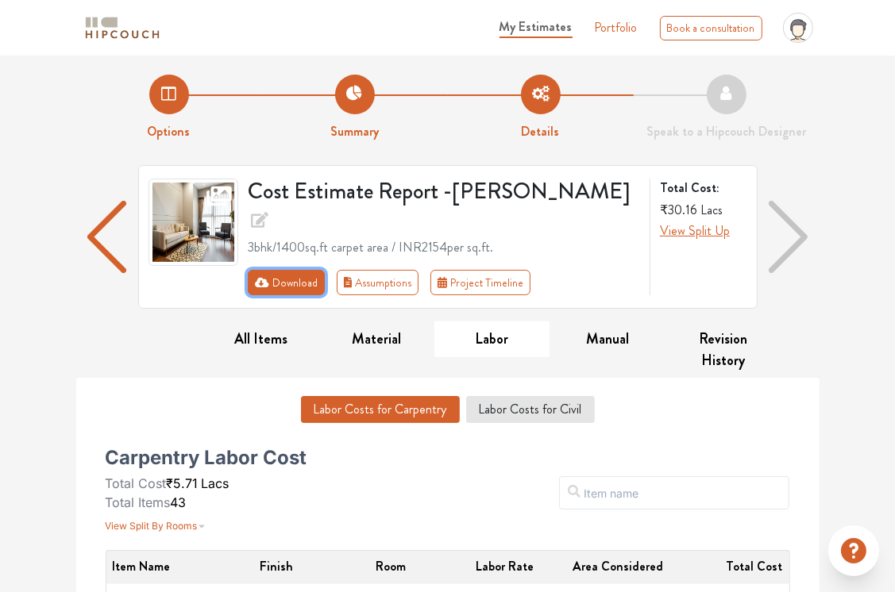
click at [306, 270] on button "Download" at bounding box center [286, 282] width 77 height 25
click at [253, 270] on button "Download" at bounding box center [286, 282] width 77 height 25
click at [262, 278] on icon "First group" at bounding box center [262, 283] width 14 height 10
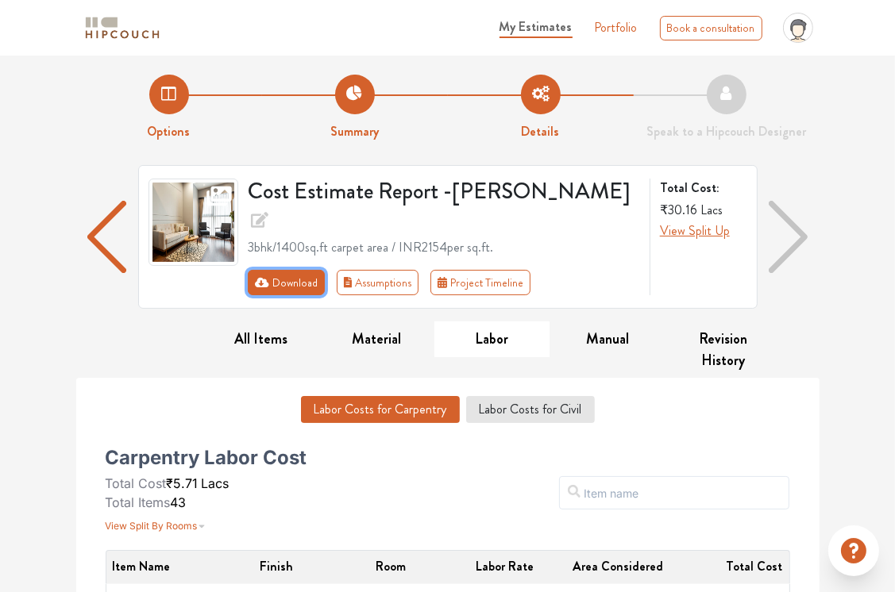
click at [262, 278] on icon "First group" at bounding box center [262, 283] width 14 height 10
click at [262, 277] on icon "First group" at bounding box center [262, 282] width 14 height 11
click at [730, 323] on button "Revision History" at bounding box center [723, 350] width 116 height 57
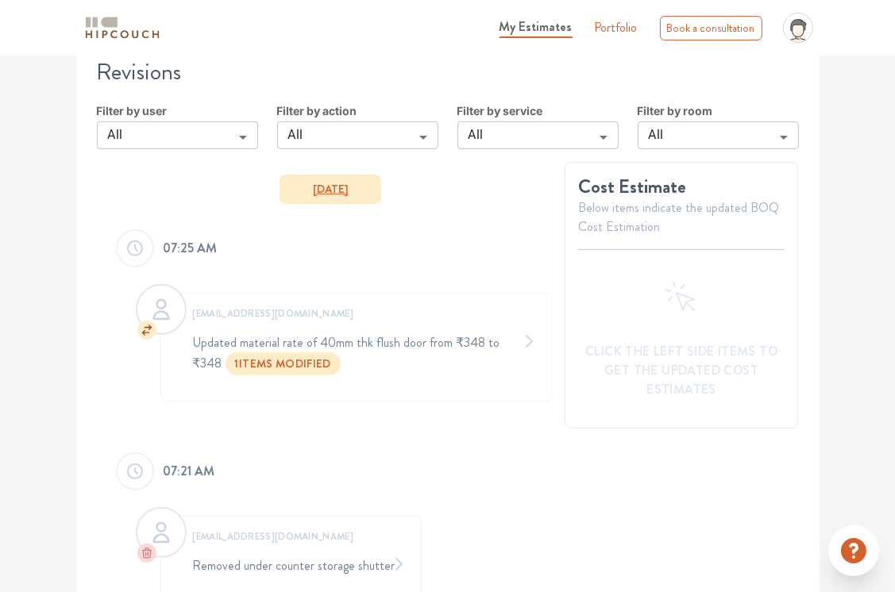
scroll to position [381, 0]
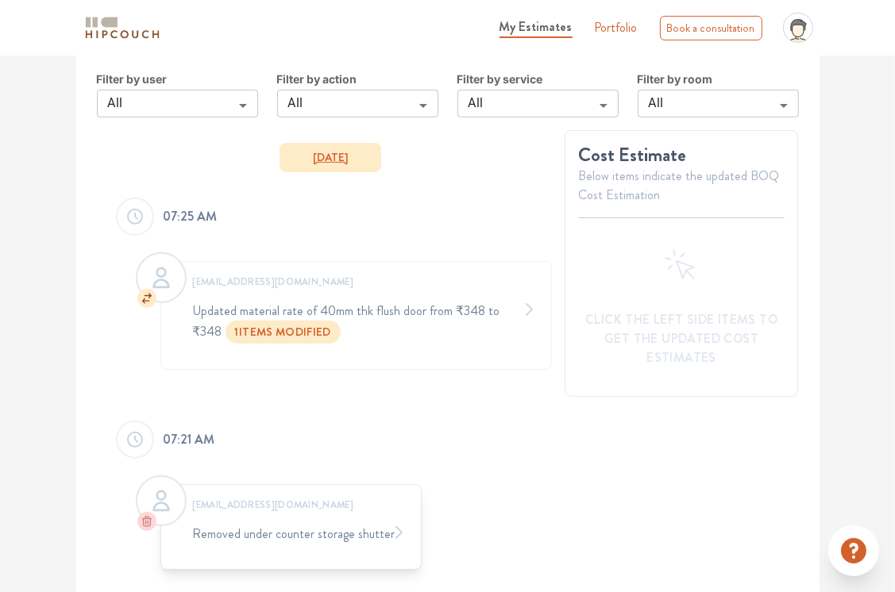
click at [392, 523] on icon at bounding box center [398, 532] width 19 height 19
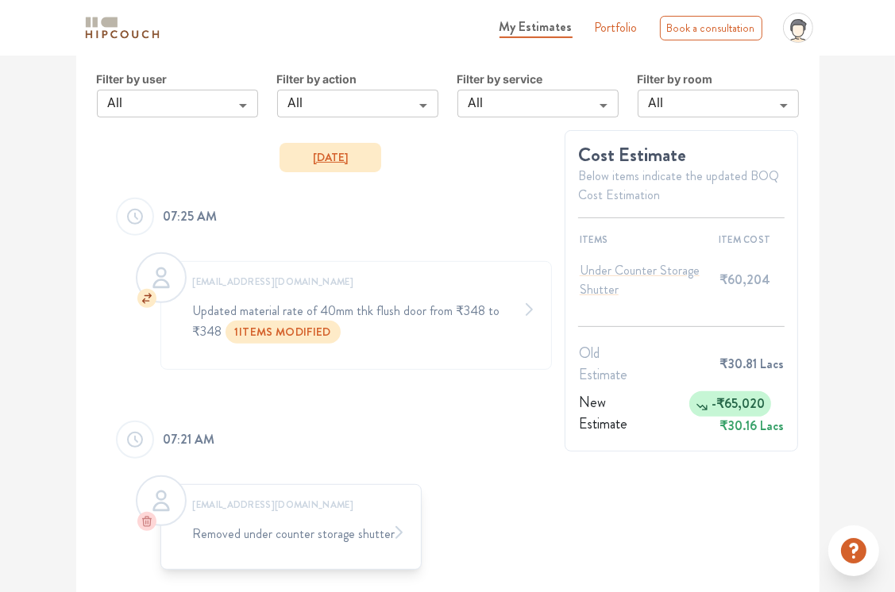
click at [393, 523] on icon at bounding box center [398, 532] width 19 height 19
click at [526, 495] on div "amri_p@yahoo.com Removed under counter storage shutter" at bounding box center [331, 527] width 442 height 137
click at [867, 366] on div "Options Summary Details Speak to a Hipcouch Designer Cost Estimate Report - Pun…" at bounding box center [447, 147] width 895 height 947
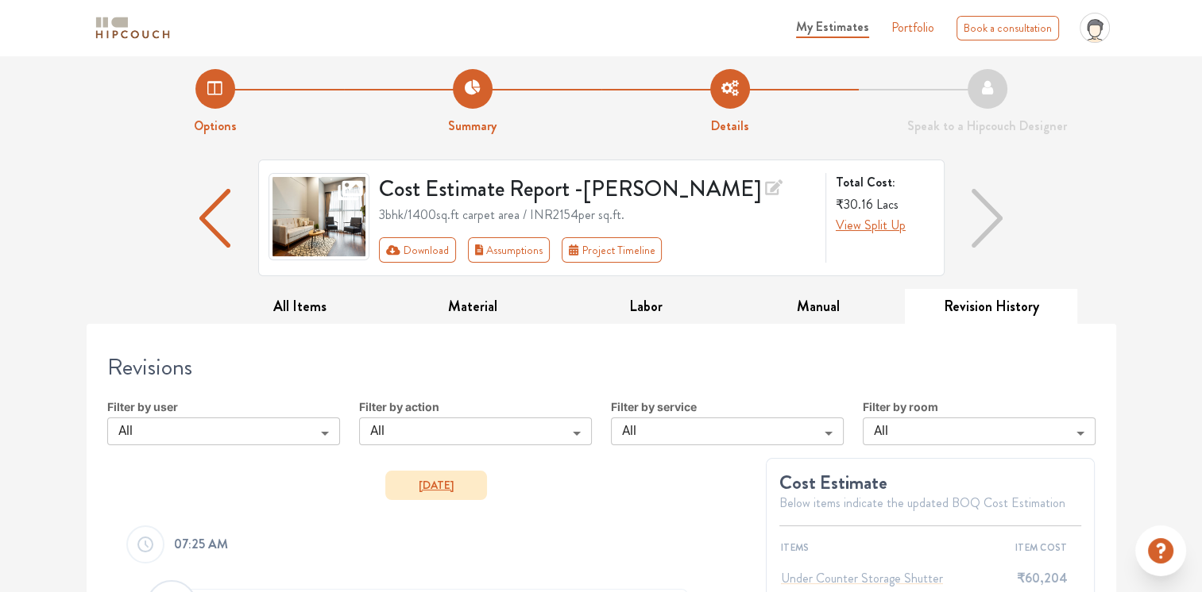
scroll to position [0, 0]
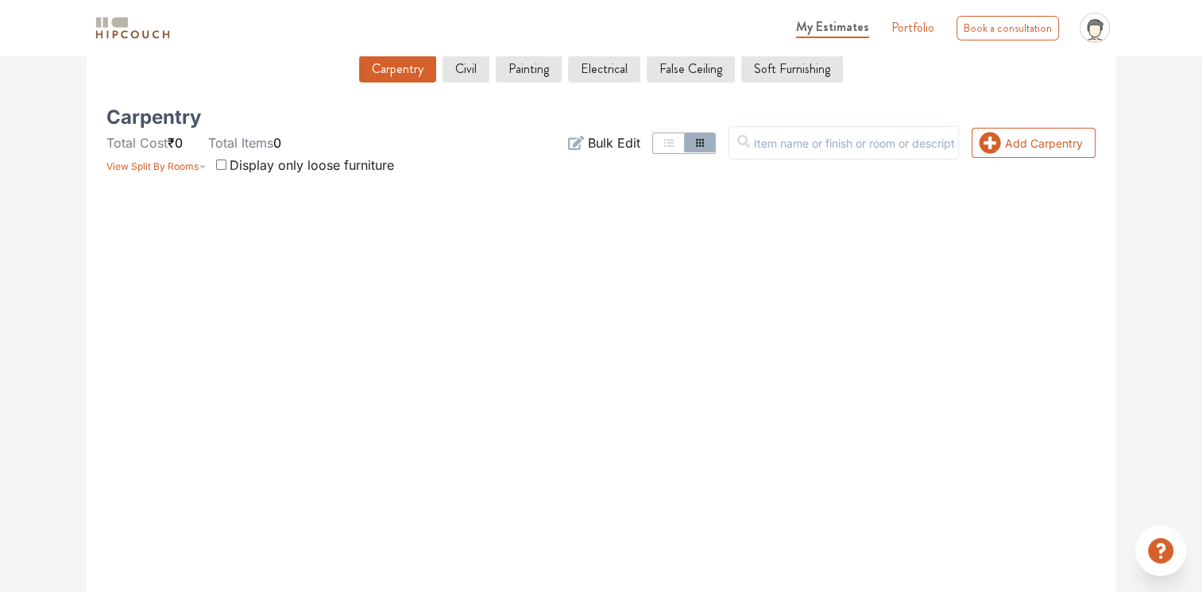
scroll to position [318, 0]
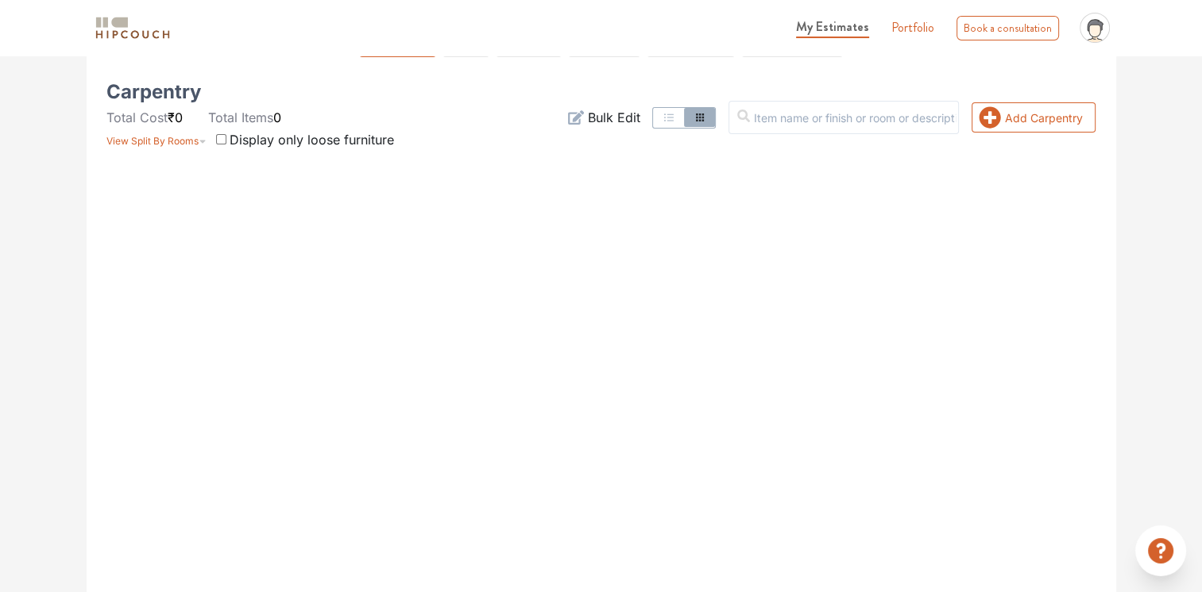
click at [639, 112] on span "Bulk Edit" at bounding box center [613, 117] width 52 height 19
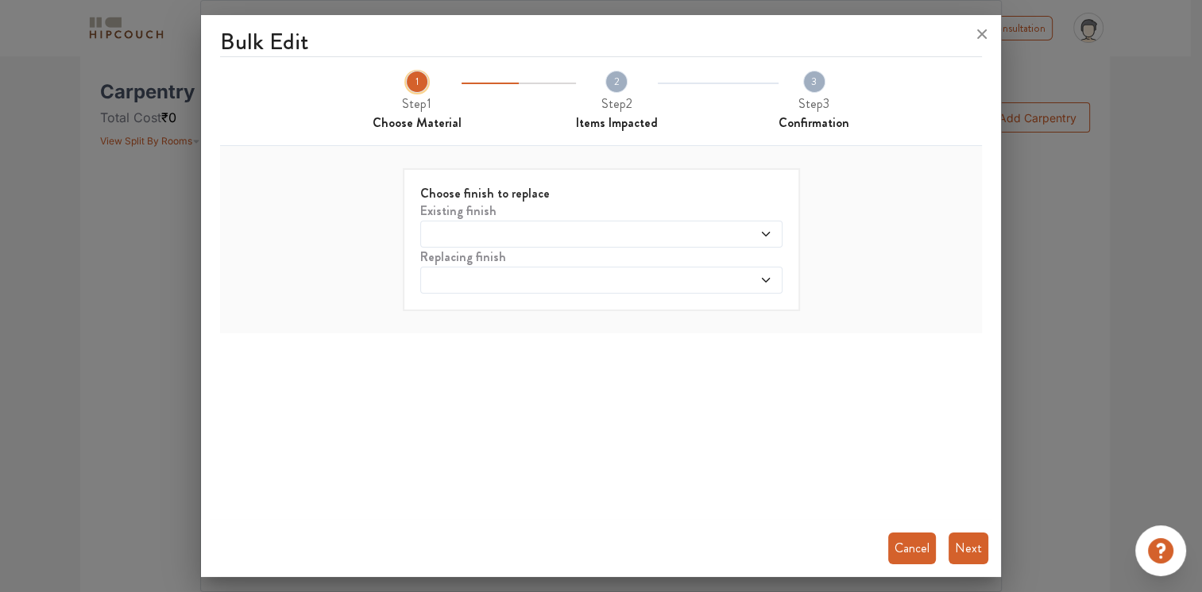
click at [766, 235] on icon at bounding box center [765, 234] width 13 height 13
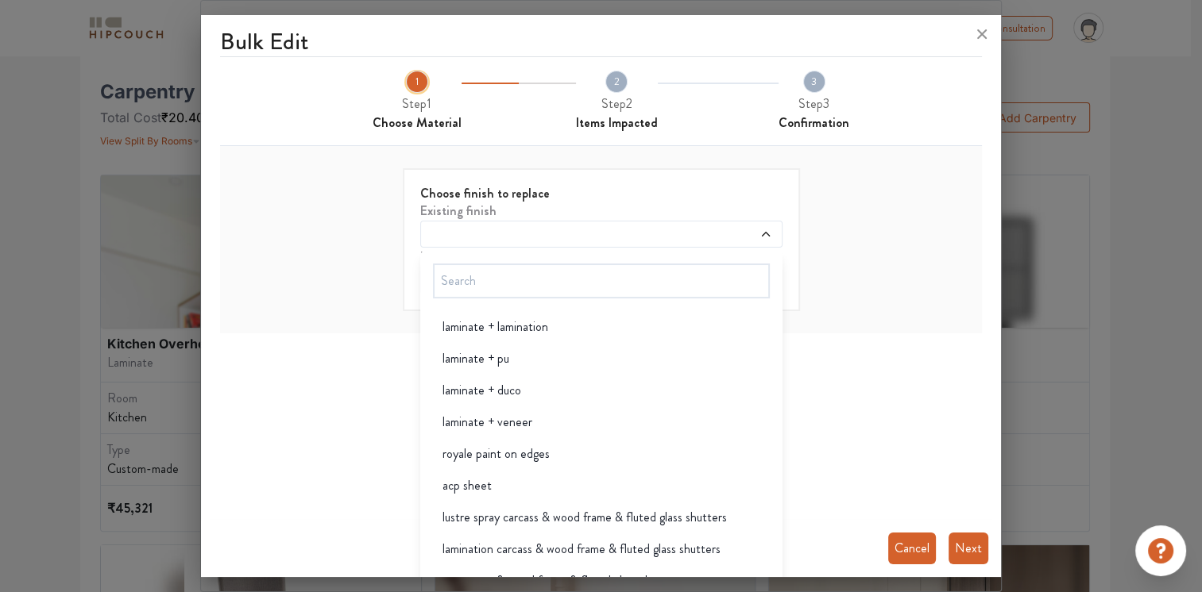
scroll to position [556, 0]
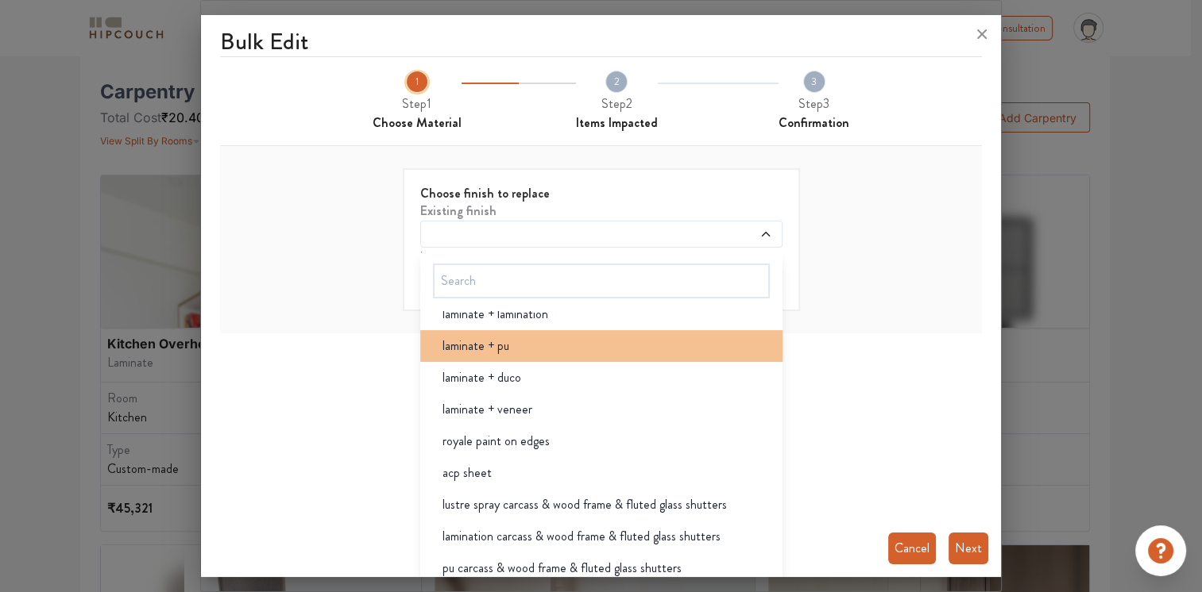
click at [569, 351] on div "laminate + pu" at bounding box center [606, 346] width 353 height 19
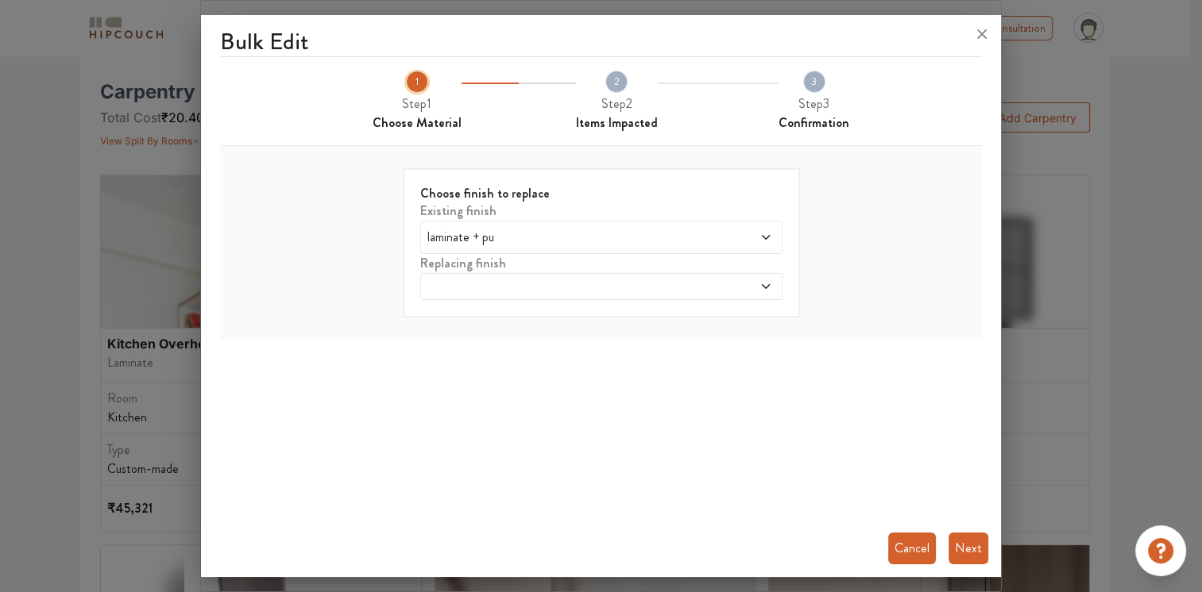
click at [762, 287] on icon at bounding box center [765, 286] width 13 height 13
click at [969, 562] on button "Next" at bounding box center [968, 549] width 40 height 32
click at [983, 30] on icon at bounding box center [981, 33] width 25 height 25
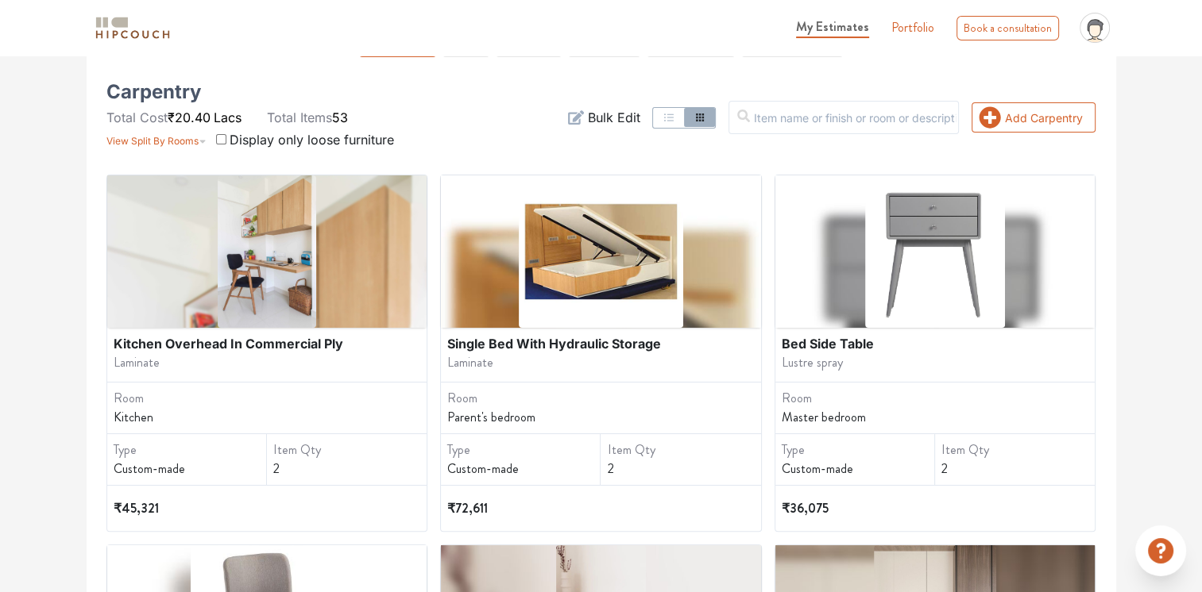
click at [279, 466] on div "2" at bounding box center [349, 469] width 153 height 19
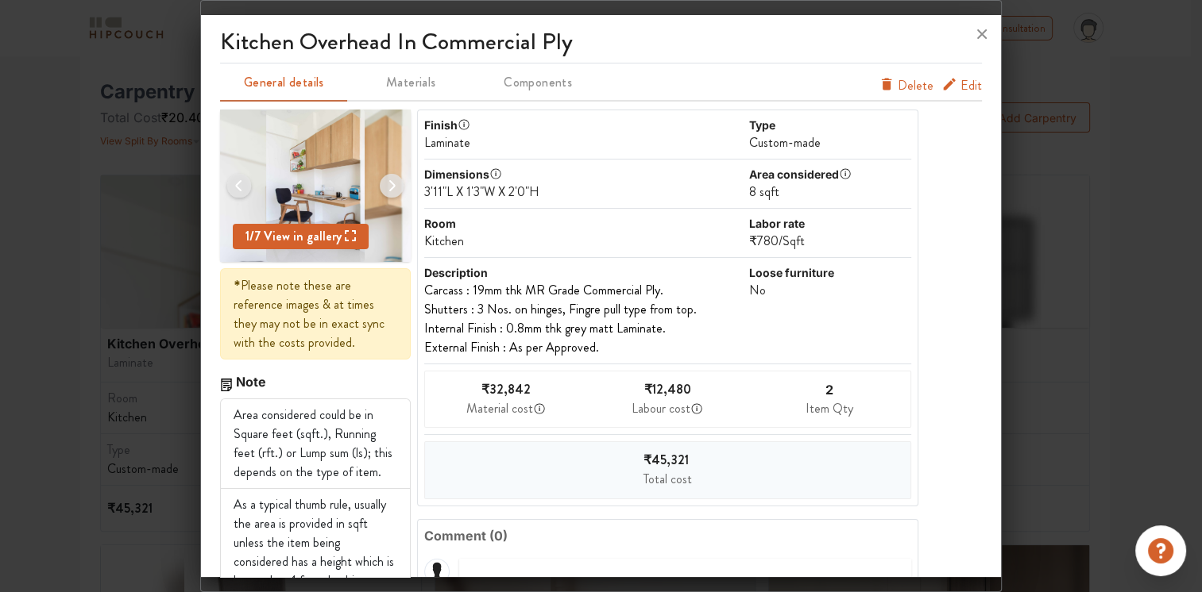
click at [960, 81] on span "Edit" at bounding box center [970, 85] width 21 height 19
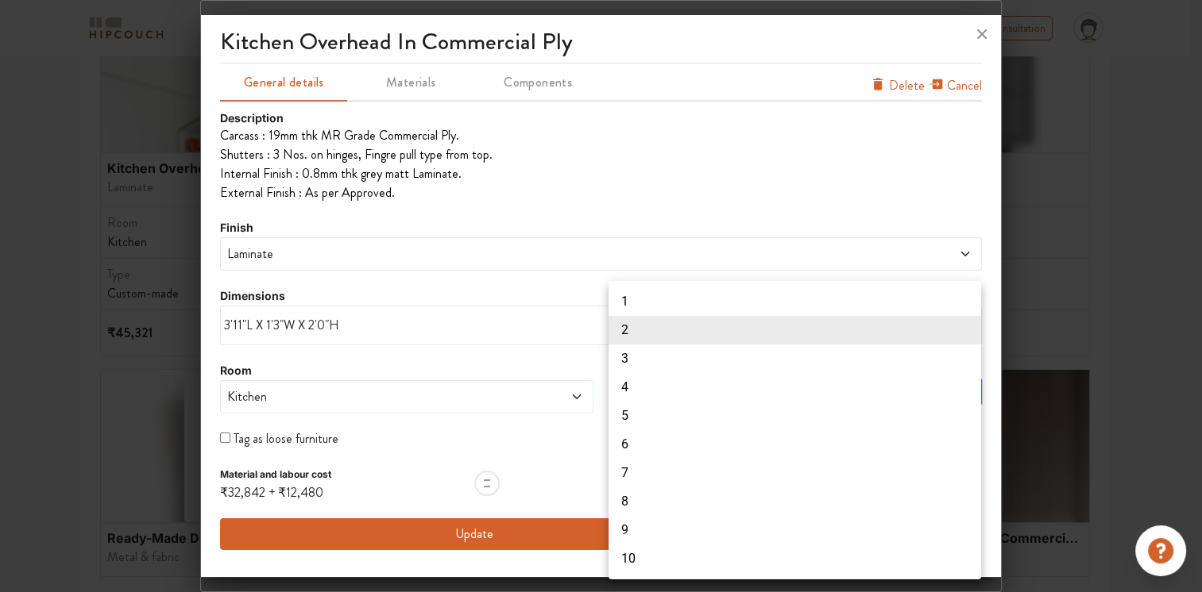
click at [635, 563] on li "10" at bounding box center [794, 559] width 372 height 29
type input "10"
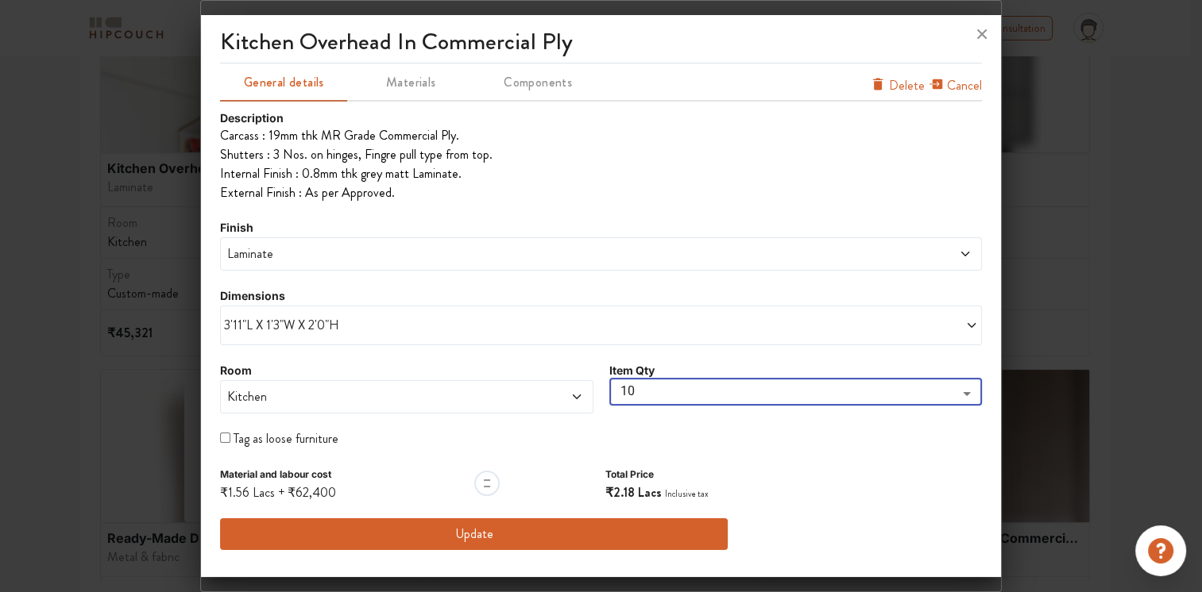
click at [286, 249] on span "Laminate" at bounding box center [504, 254] width 561 height 19
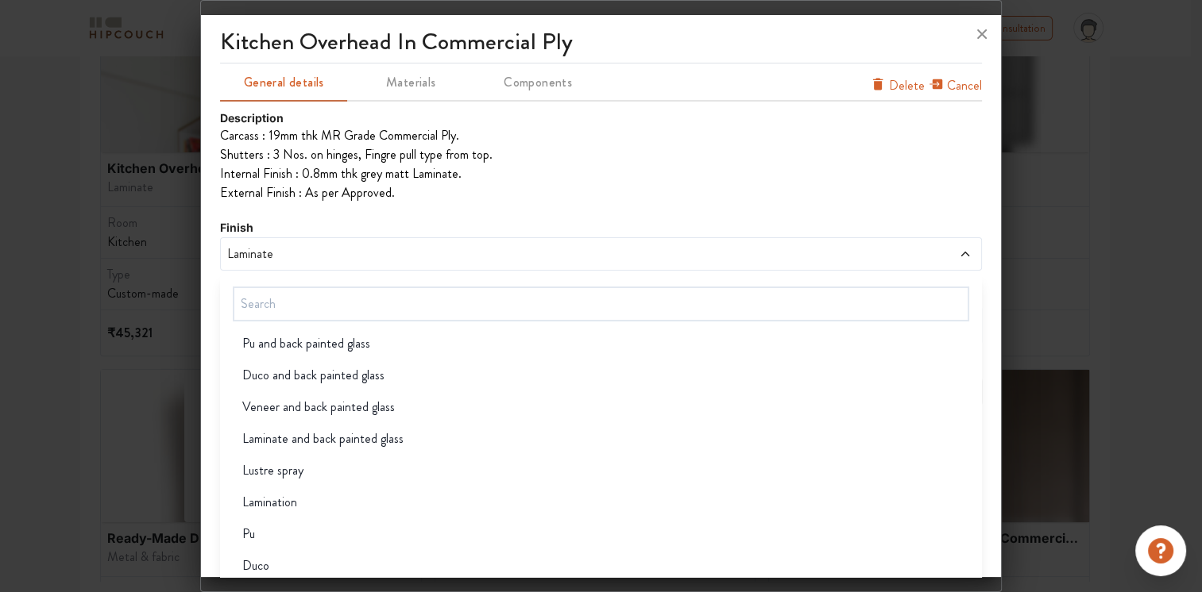
scroll to position [1234, 0]
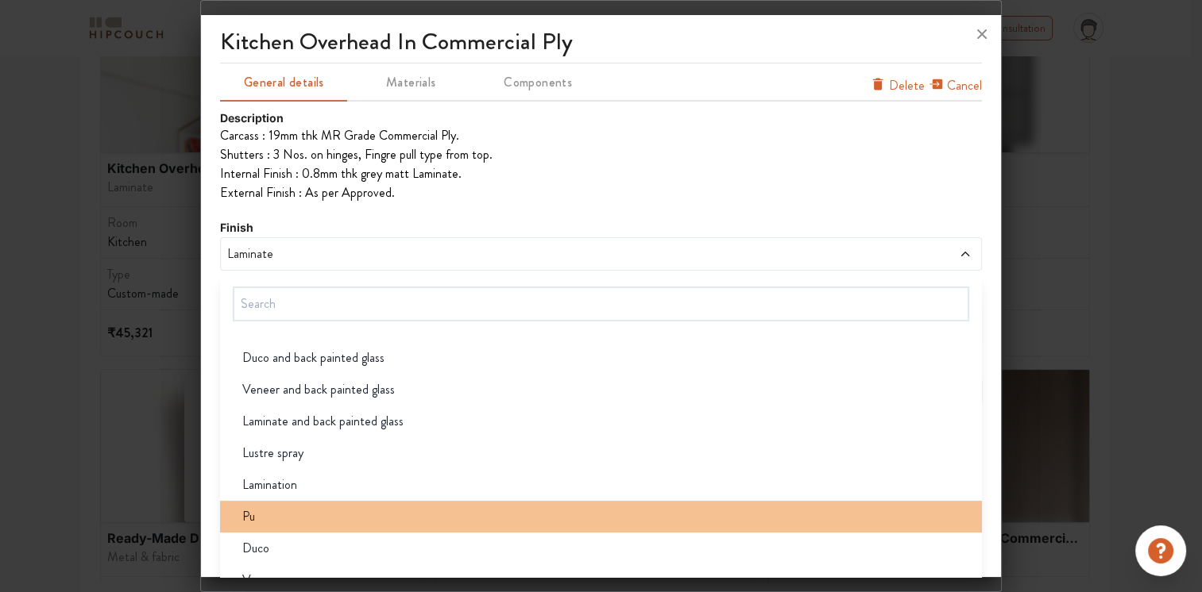
click at [315, 503] on li "Pu" at bounding box center [601, 517] width 762 height 32
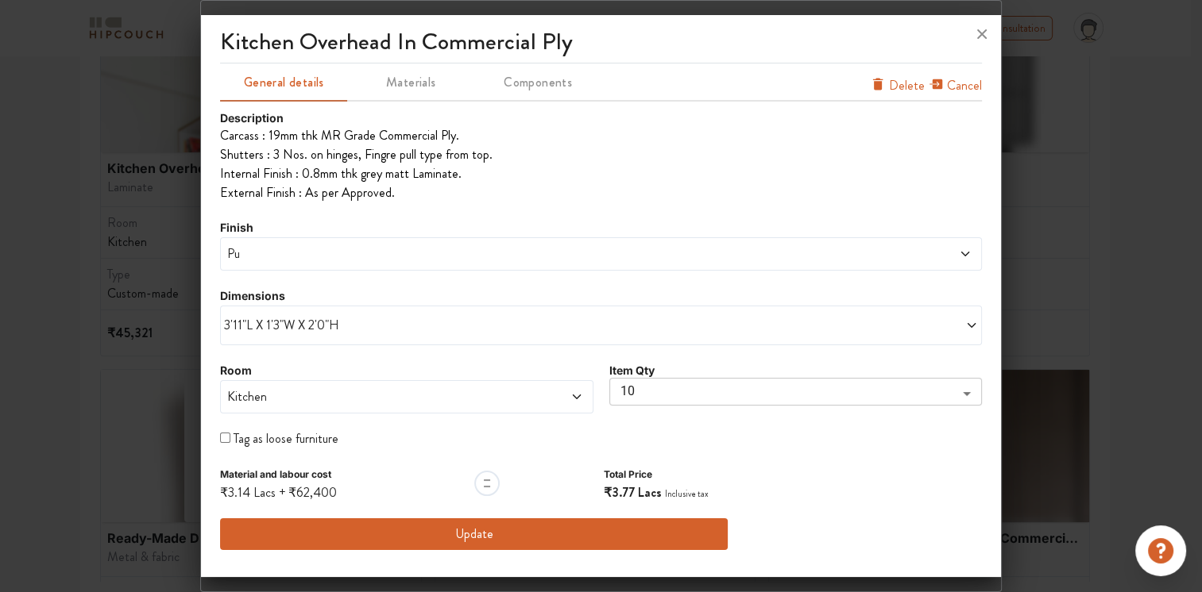
click at [971, 322] on icon at bounding box center [971, 325] width 13 height 13
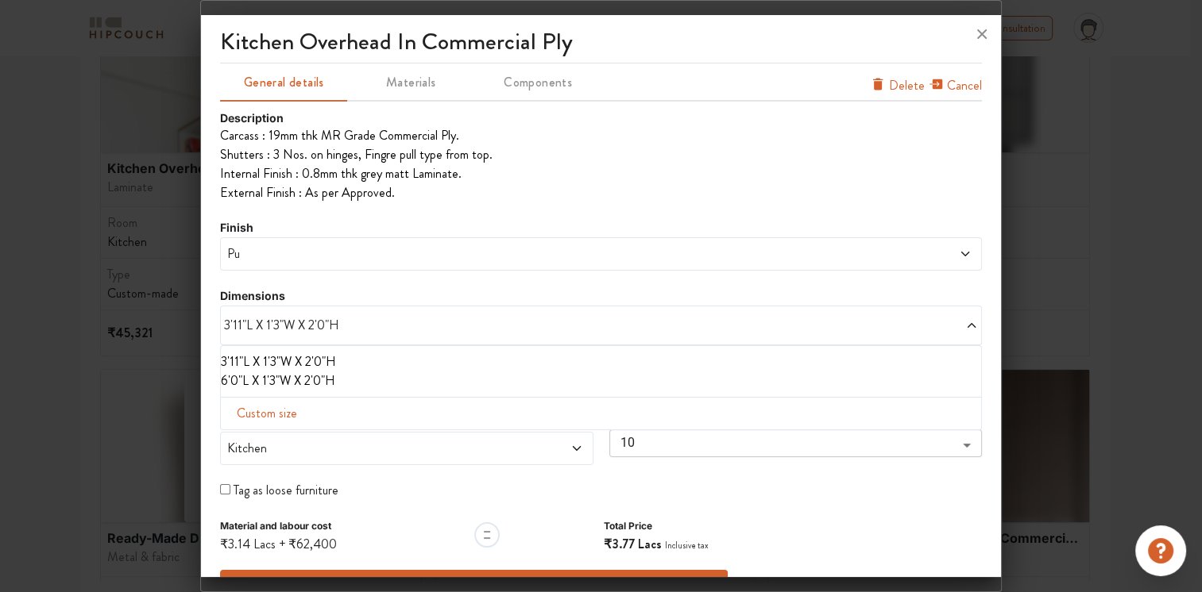
click at [480, 411] on div "Custom size" at bounding box center [601, 413] width 762 height 33
click at [276, 419] on span "Custom size" at bounding box center [266, 414] width 73 height 32
click at [260, 440] on input "text" at bounding box center [278, 439] width 90 height 30
click at [457, 446] on input "text" at bounding box center [464, 439] width 90 height 30
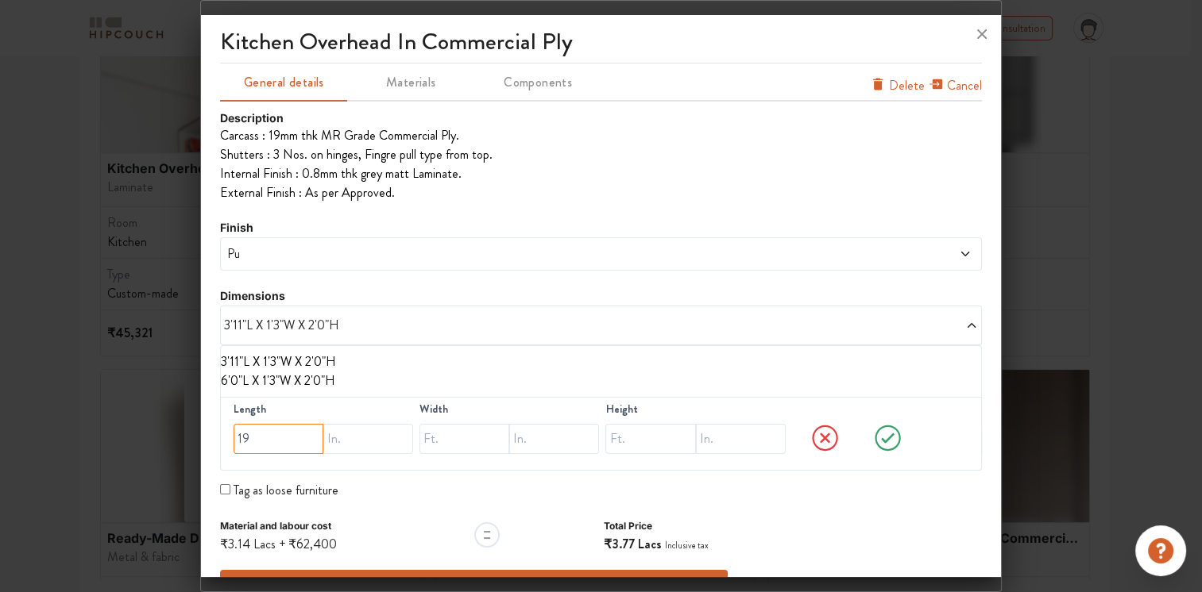
click at [288, 443] on input "19" at bounding box center [278, 439] width 90 height 30
type input "19"
click at [456, 438] on input "text" at bounding box center [464, 439] width 90 height 30
type input "1"
click at [541, 436] on input "text" at bounding box center [554, 439] width 90 height 30
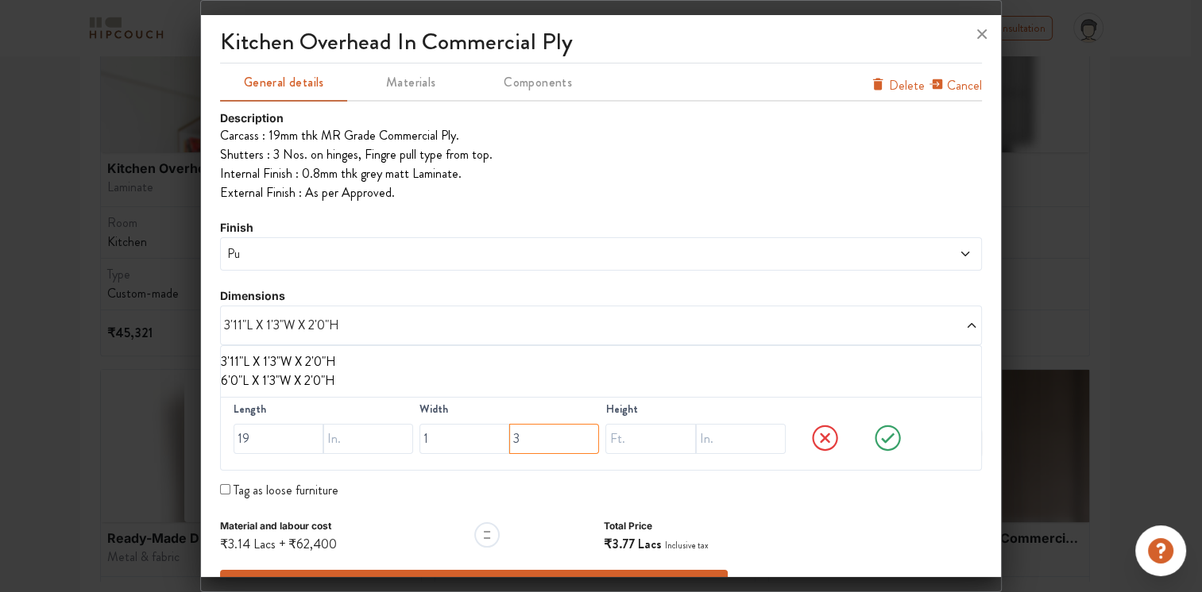
type input "3"
click at [654, 445] on input "text" at bounding box center [650, 439] width 90 height 30
type input "2"
click at [710, 443] on input "text" at bounding box center [741, 439] width 90 height 30
type input "5"
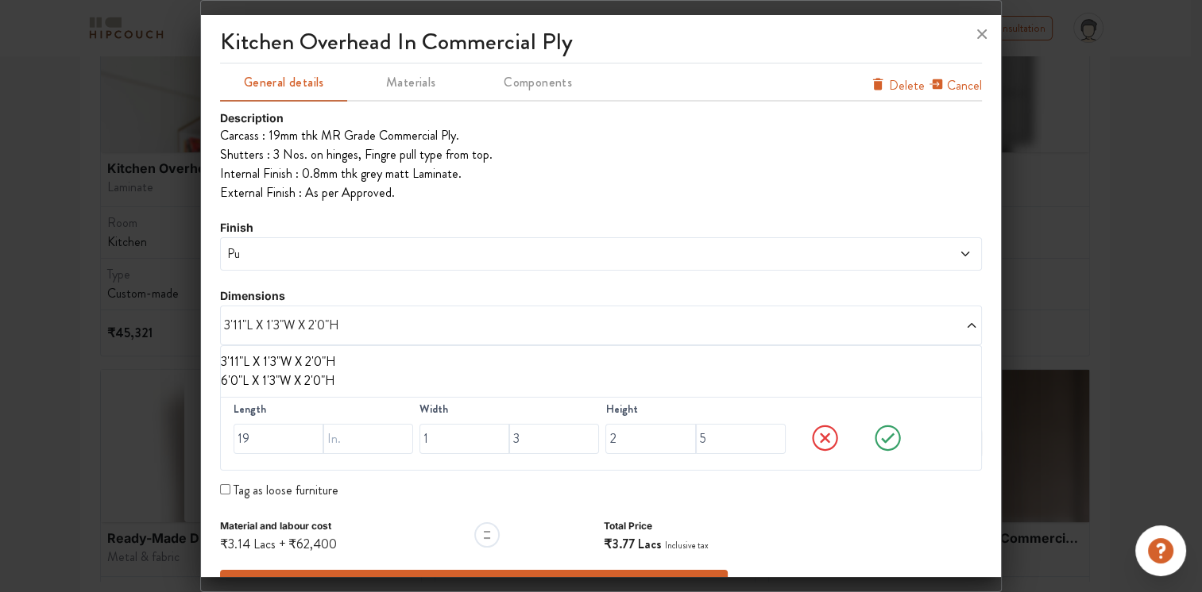
click at [883, 434] on icon at bounding box center [888, 438] width 60 height 32
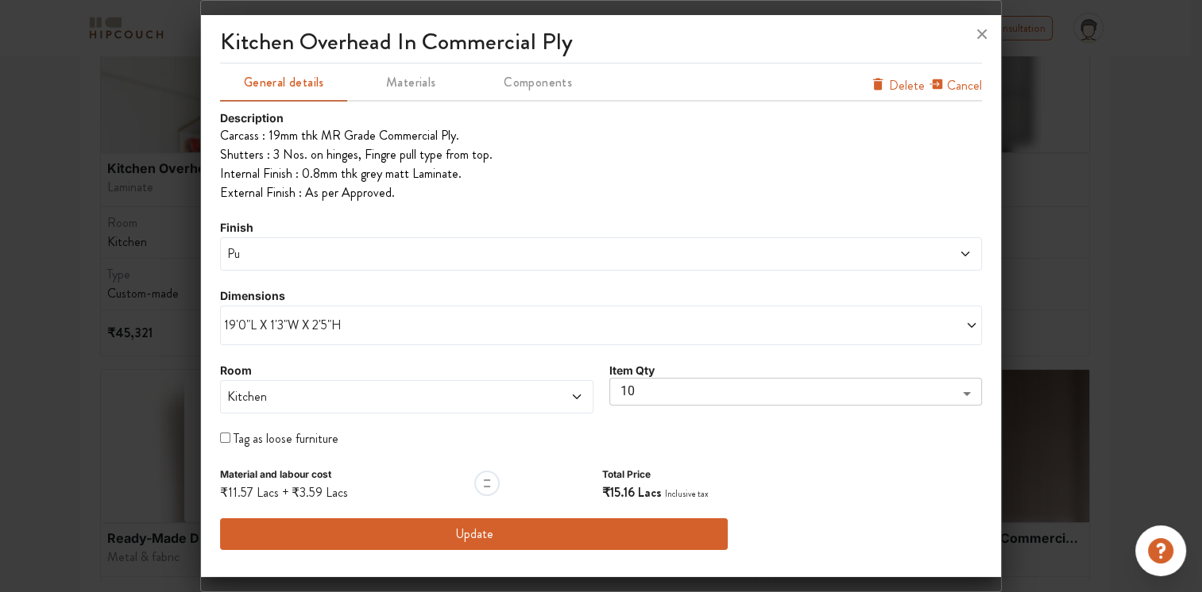
click at [453, 136] on li "Carcass : 19mm thk MR Grade Commercial Ply." at bounding box center [601, 135] width 762 height 19
drag, startPoint x: 453, startPoint y: 136, endPoint x: 407, endPoint y: 83, distance: 70.3
click at [407, 83] on span "Materials" at bounding box center [411, 82] width 124 height 22
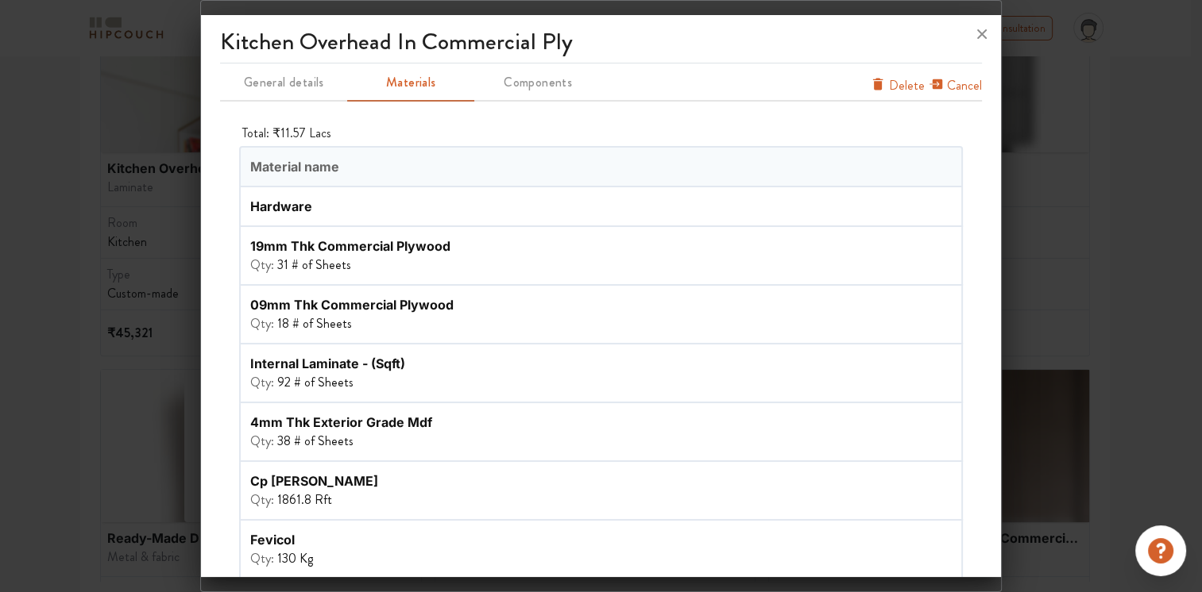
click at [447, 248] on div "19mm thk commercial plywood" at bounding box center [420, 246] width 341 height 19
click at [473, 242] on div "19mm thk commercial plywood" at bounding box center [420, 246] width 341 height 19
click at [559, 88] on span "Components" at bounding box center [538, 82] width 124 height 22
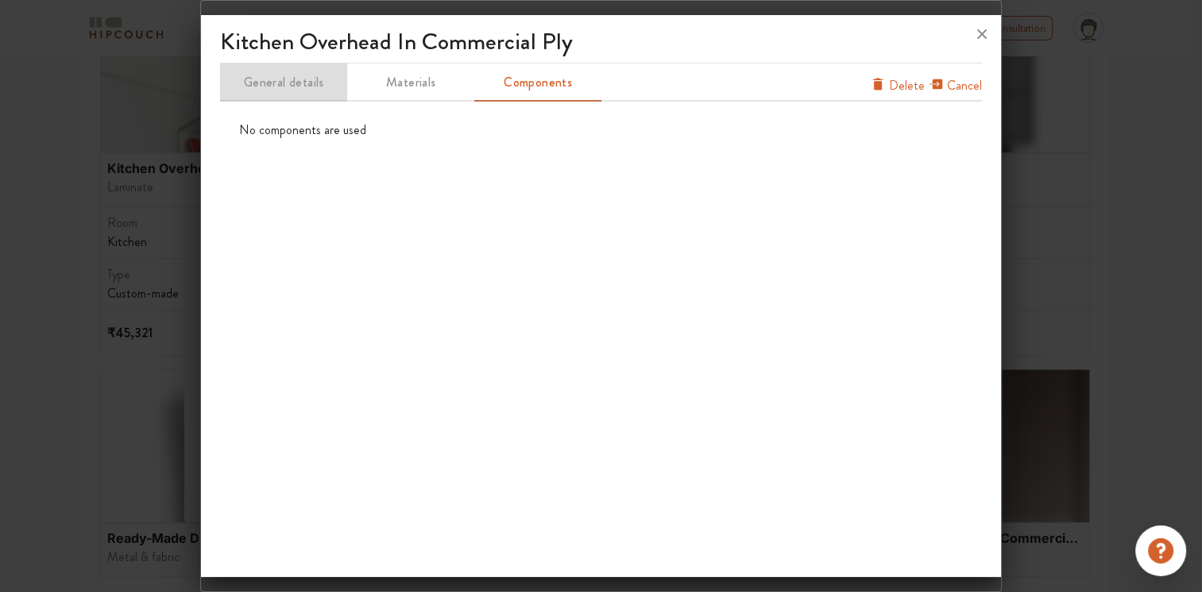
click at [284, 84] on span "General details" at bounding box center [284, 82] width 124 height 22
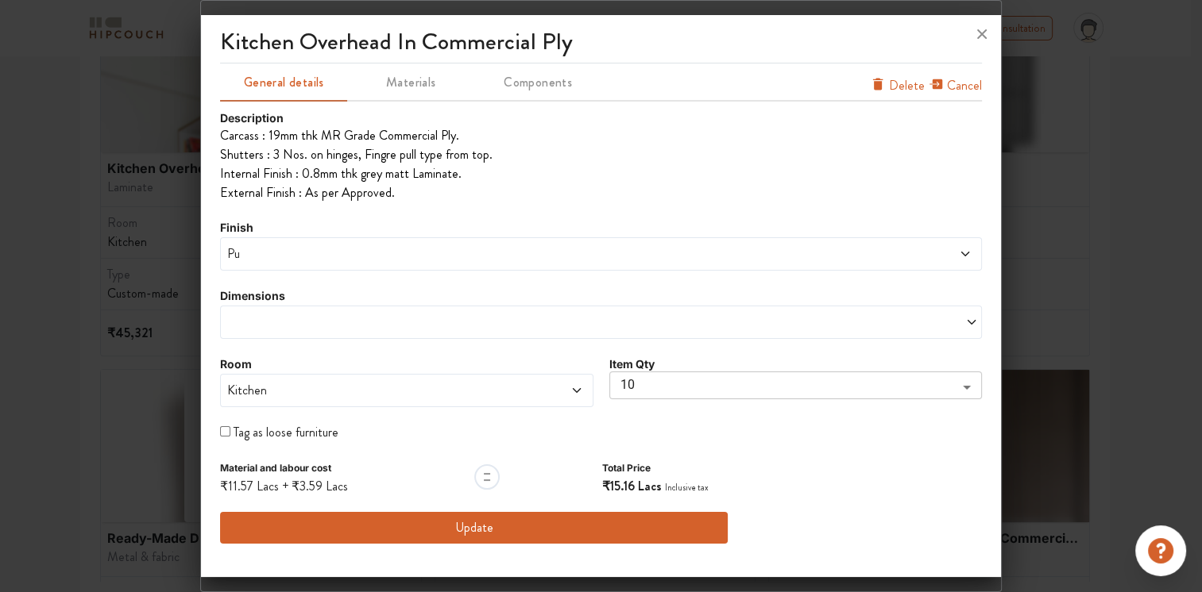
click at [502, 529] on button "Update" at bounding box center [473, 528] width 507 height 32
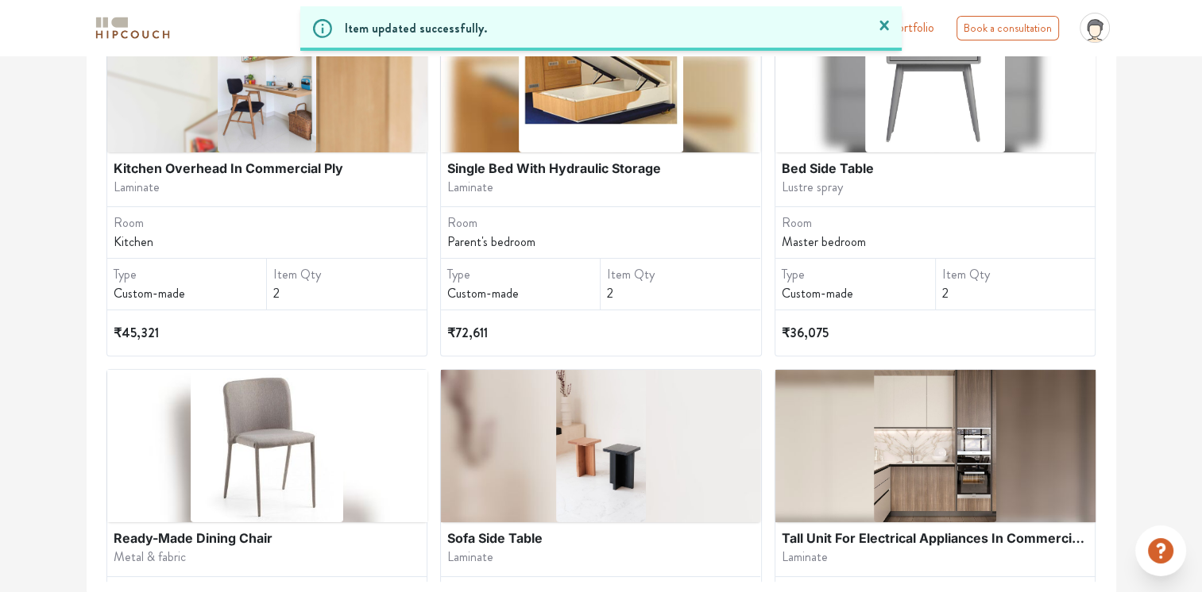
click at [474, 529] on div "Sofa Side Table" at bounding box center [600, 538] width 307 height 19
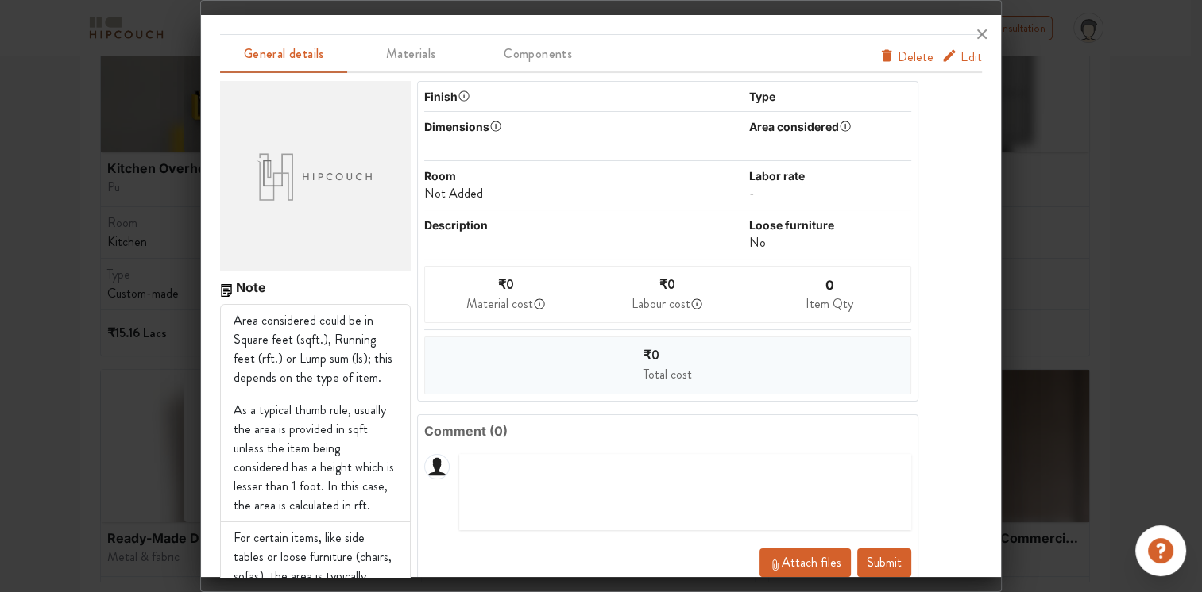
click at [960, 59] on span "Edit" at bounding box center [970, 57] width 21 height 19
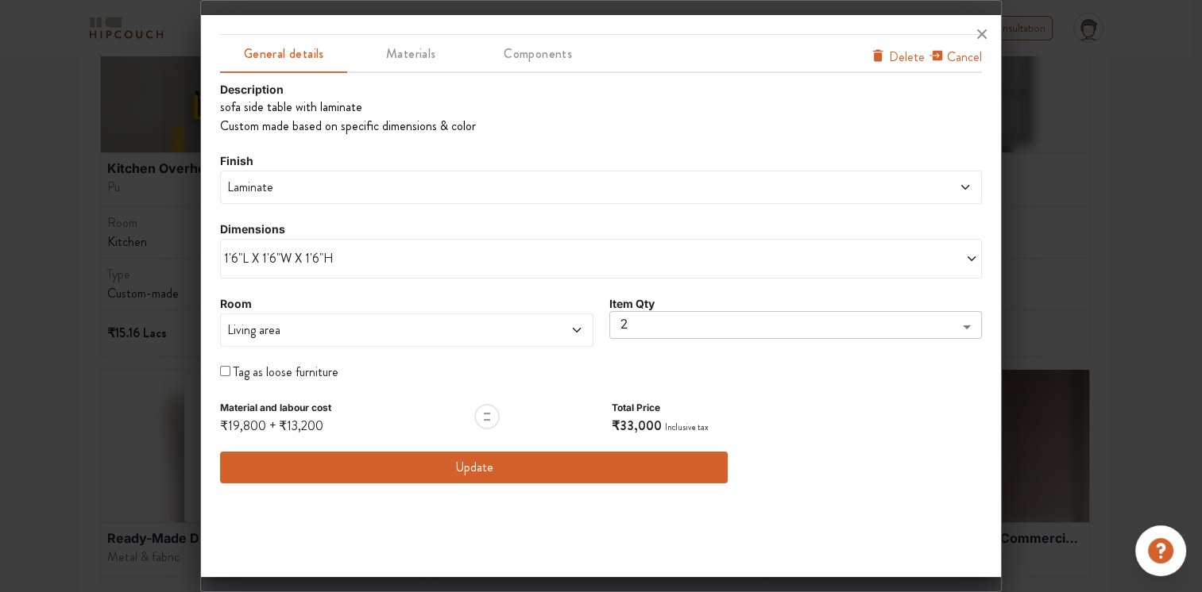
click at [469, 125] on li "Custom made based on specific dimensions & color" at bounding box center [601, 126] width 762 height 19
drag, startPoint x: 470, startPoint y: 127, endPoint x: 210, endPoint y: 102, distance: 260.8
click at [210, 102] on div "General details Materials Components Cancel Delete Description sofa side table …" at bounding box center [601, 299] width 800 height 557
click at [604, 91] on div "Description" at bounding box center [601, 89] width 762 height 17
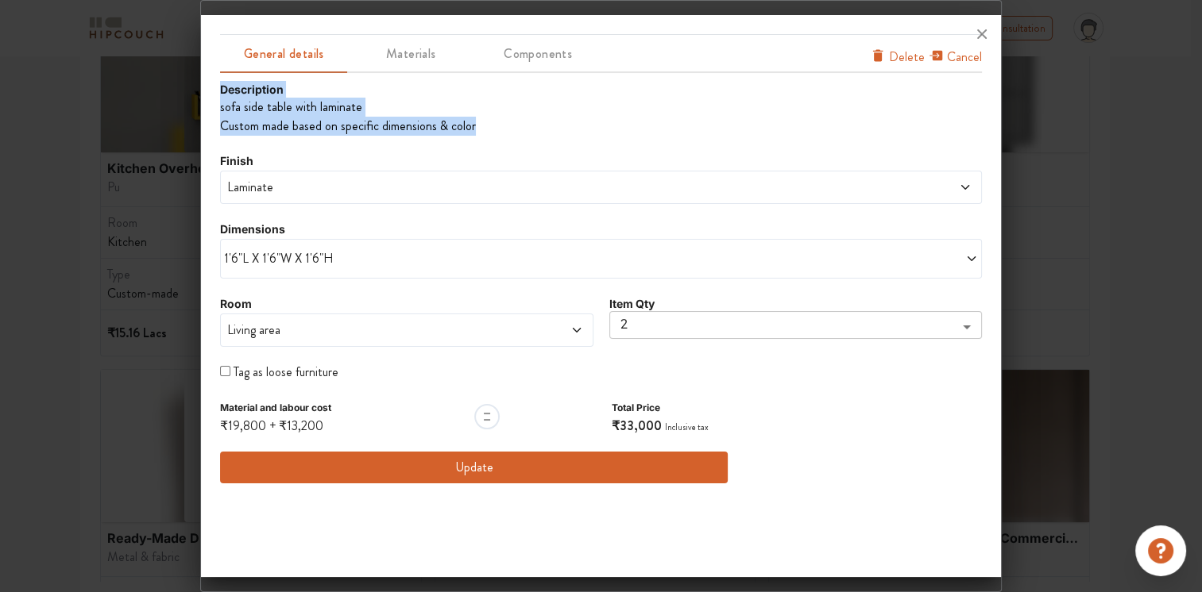
drag, startPoint x: 470, startPoint y: 125, endPoint x: 216, endPoint y: 91, distance: 256.4
click at [216, 91] on div "General details Materials Components Cancel Delete Description sofa side table …" at bounding box center [601, 299] width 800 height 557
click at [896, 83] on div "Description" at bounding box center [601, 89] width 762 height 17
click at [899, 56] on span "Delete" at bounding box center [907, 57] width 36 height 19
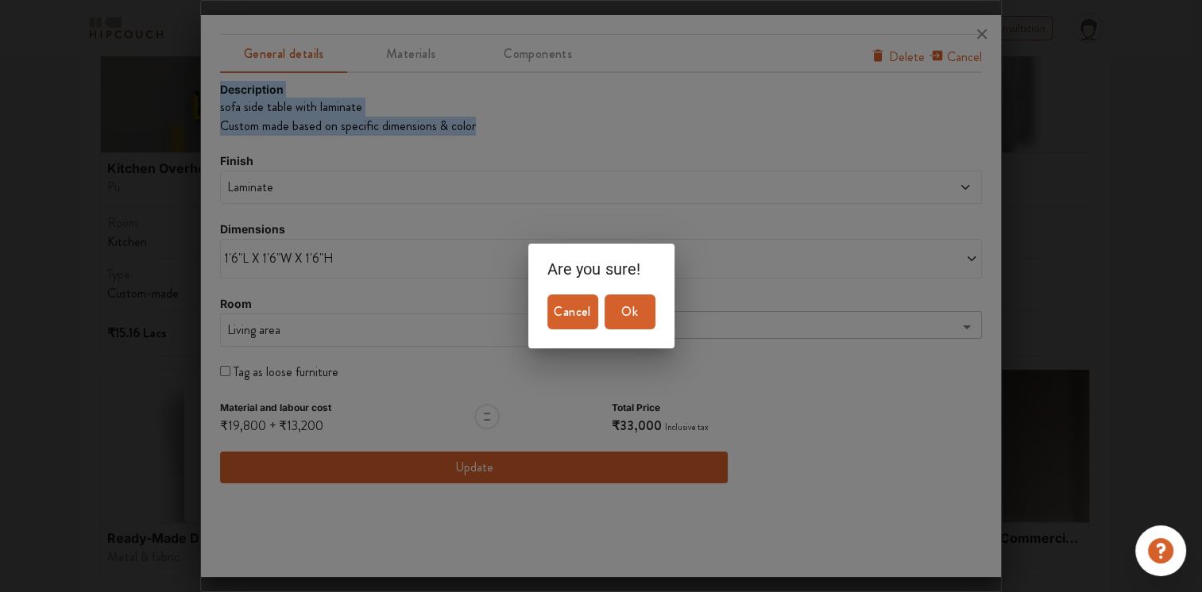
click at [635, 310] on span "Ok" at bounding box center [630, 312] width 38 height 22
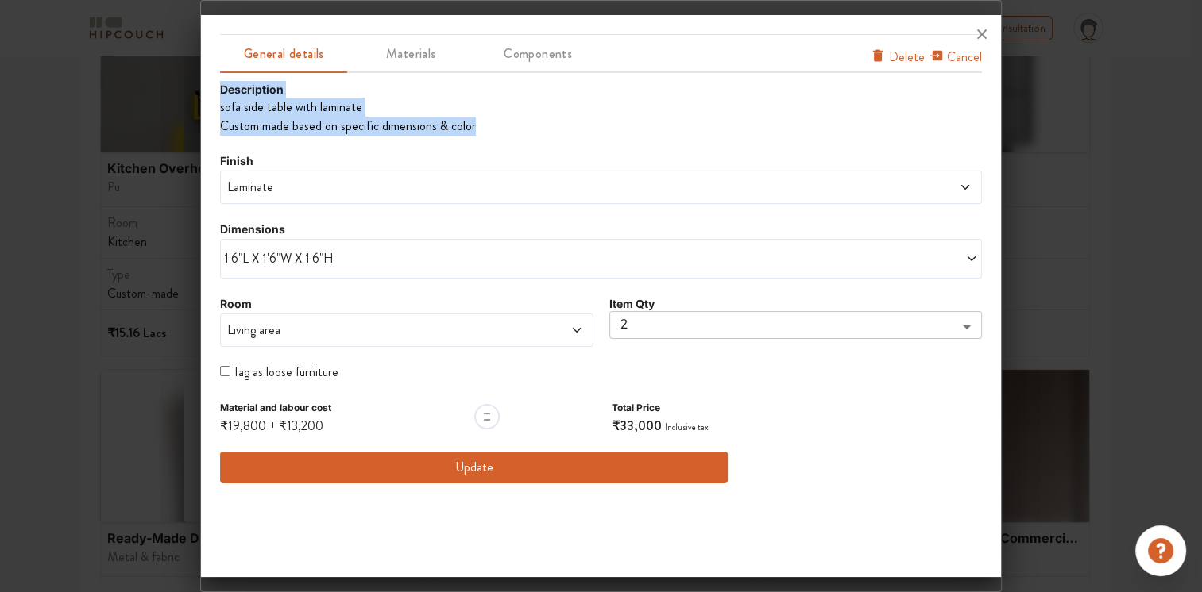
click at [470, 134] on li "Custom made based on specific dimensions & color" at bounding box center [601, 126] width 762 height 19
click at [486, 125] on li "Custom made based on specific dimensions & color" at bounding box center [601, 126] width 762 height 19
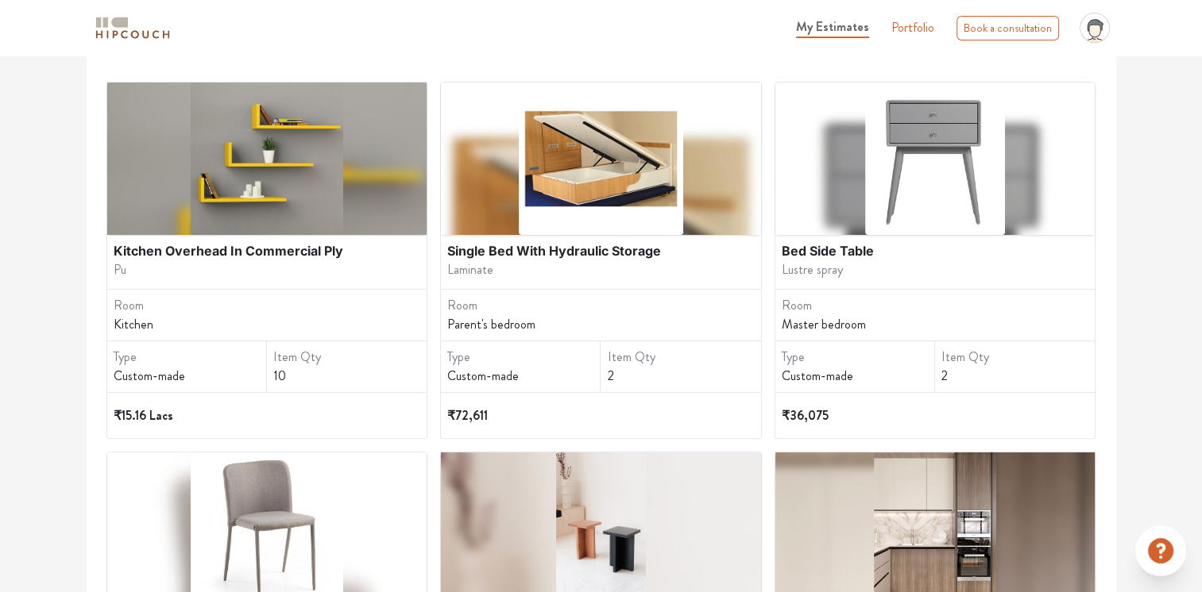
scroll to position [414, 0]
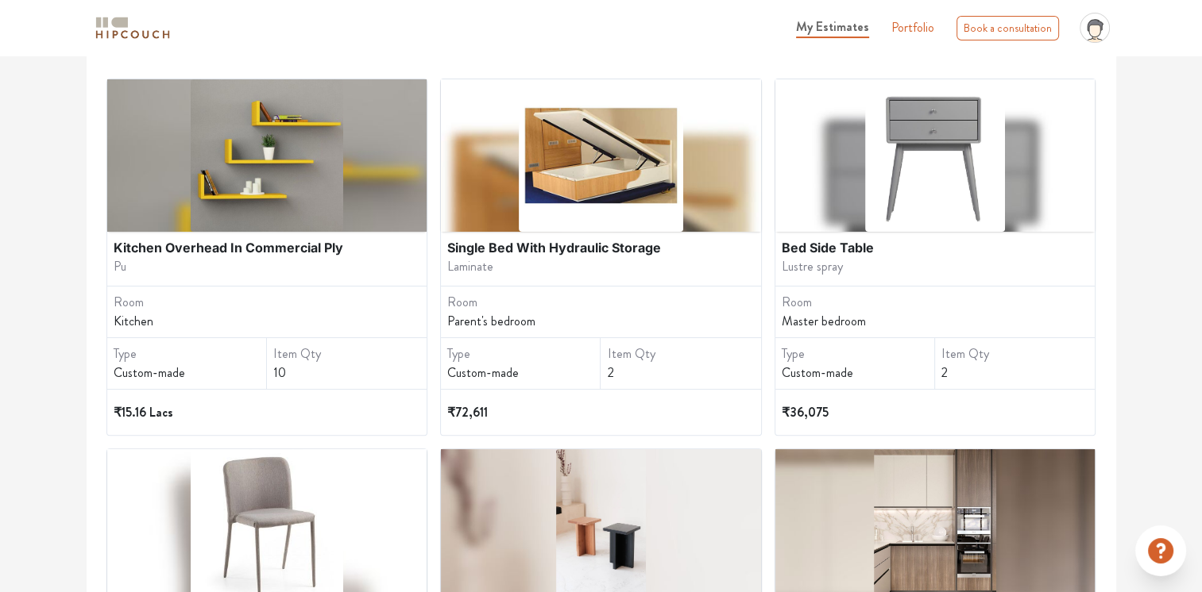
click at [670, 189] on img at bounding box center [601, 155] width 165 height 152
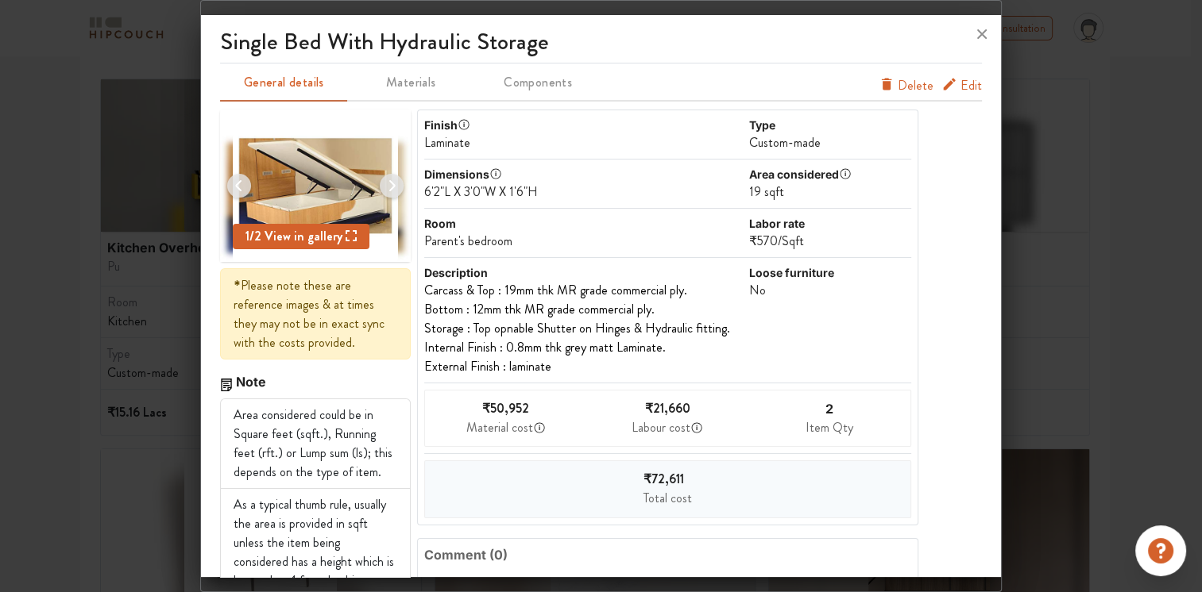
click at [960, 85] on span "Edit" at bounding box center [970, 85] width 21 height 19
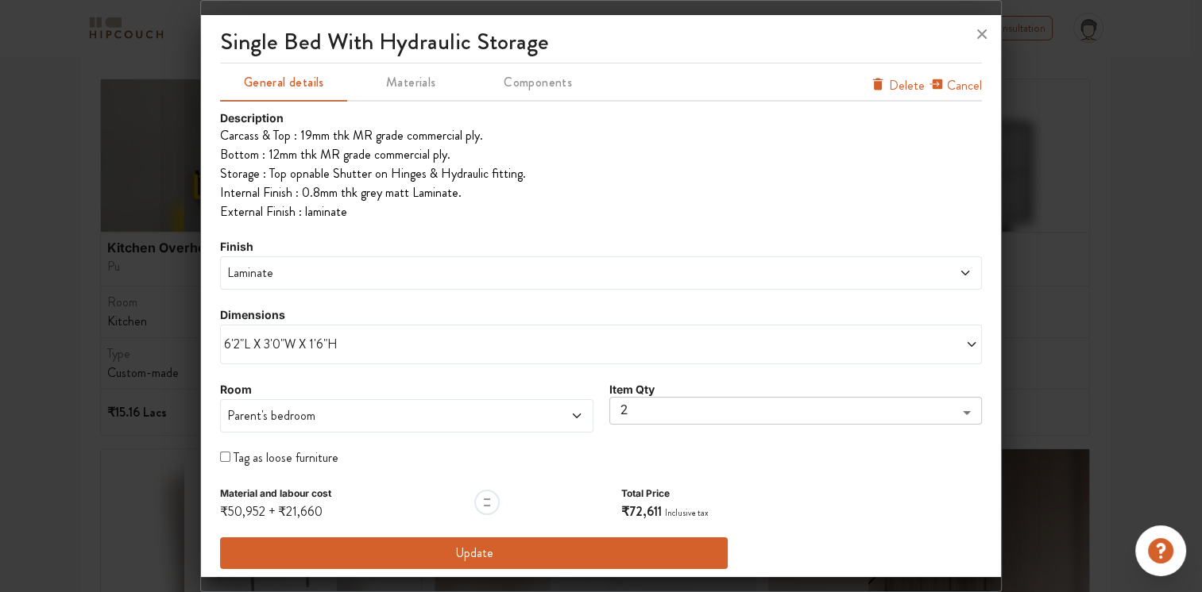
click at [959, 351] on span at bounding box center [789, 344] width 376 height 19
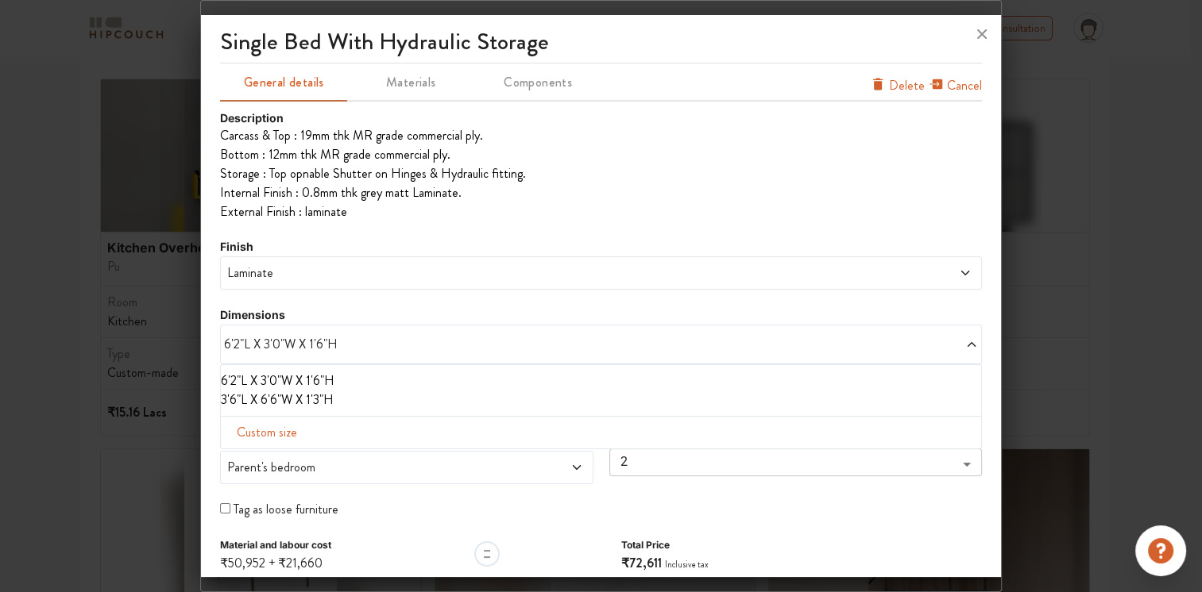
click at [293, 434] on span "Custom size" at bounding box center [266, 433] width 73 height 32
click at [289, 459] on input "text" at bounding box center [278, 458] width 90 height 30
type input "6"
click at [362, 456] on input "text" at bounding box center [368, 458] width 90 height 30
type input "6"
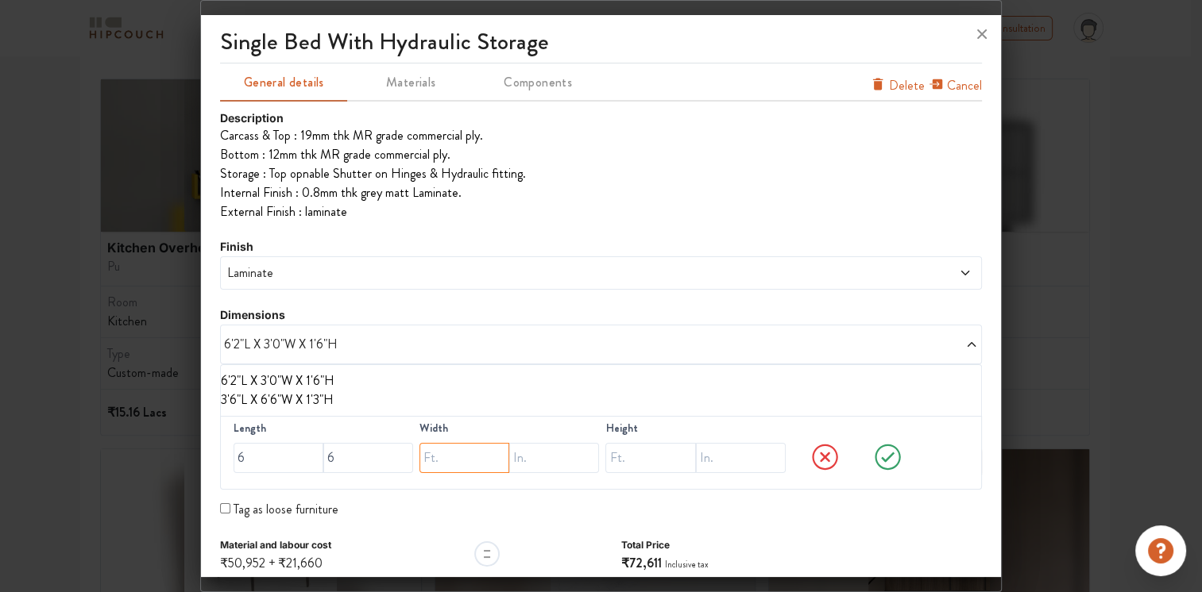
click at [452, 451] on input "text" at bounding box center [464, 458] width 90 height 30
type input "5"
click at [516, 454] on input "text" at bounding box center [554, 458] width 90 height 30
type input "9"
click at [654, 466] on input "text" at bounding box center [650, 458] width 90 height 30
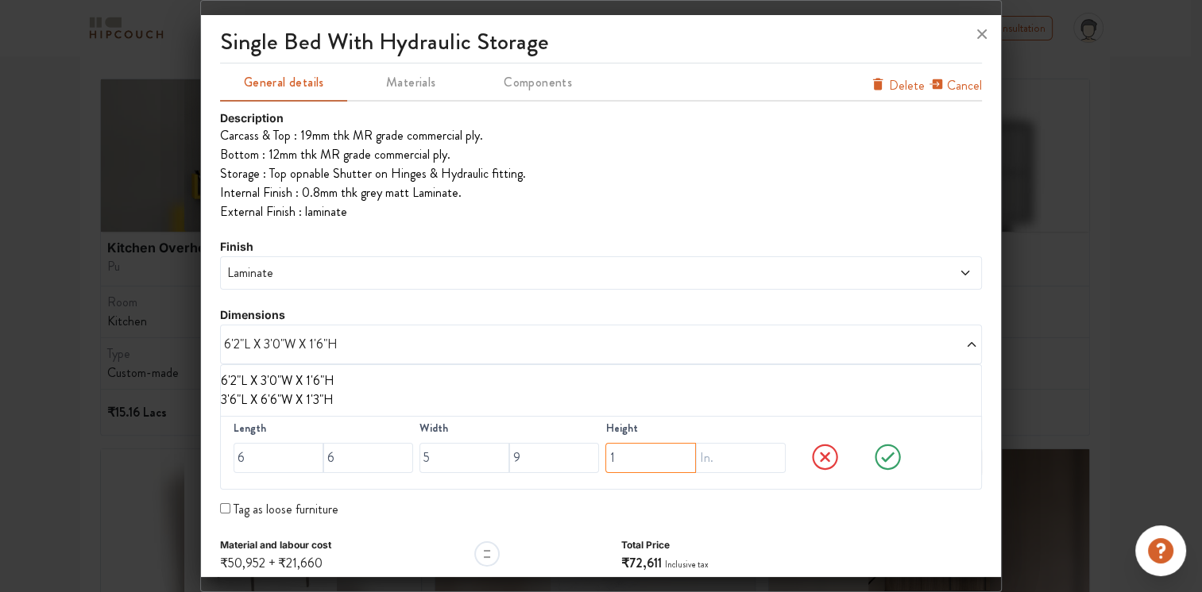
type input "1"
click at [706, 459] on input "text" at bounding box center [741, 458] width 90 height 30
type input "6"
click at [877, 453] on icon at bounding box center [888, 458] width 60 height 32
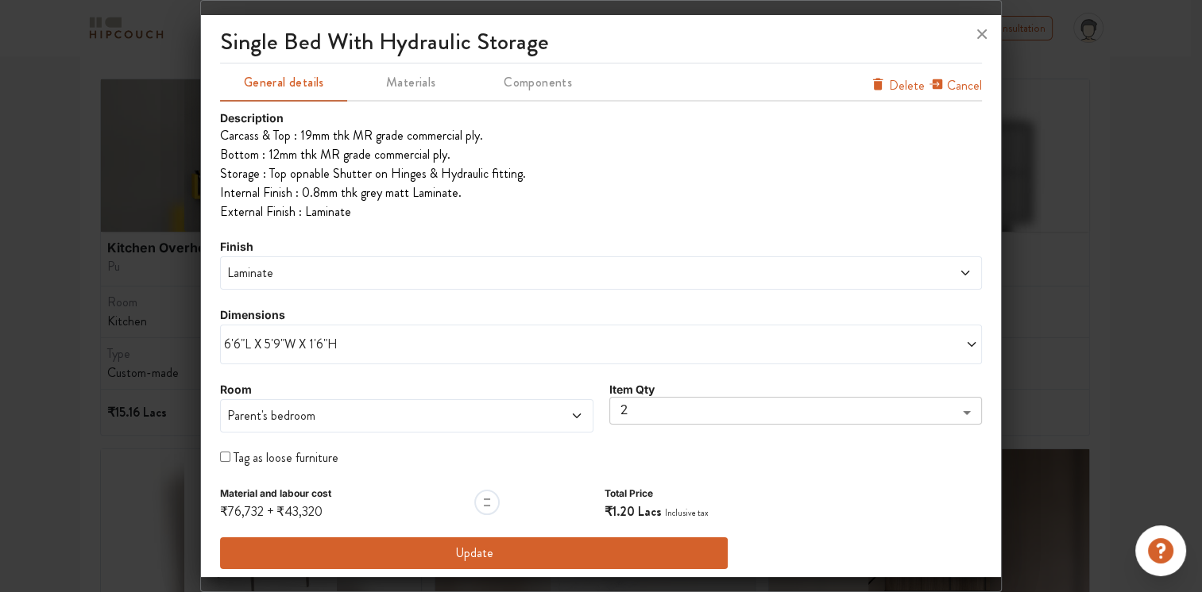
click at [565, 422] on span at bounding box center [538, 416] width 90 height 19
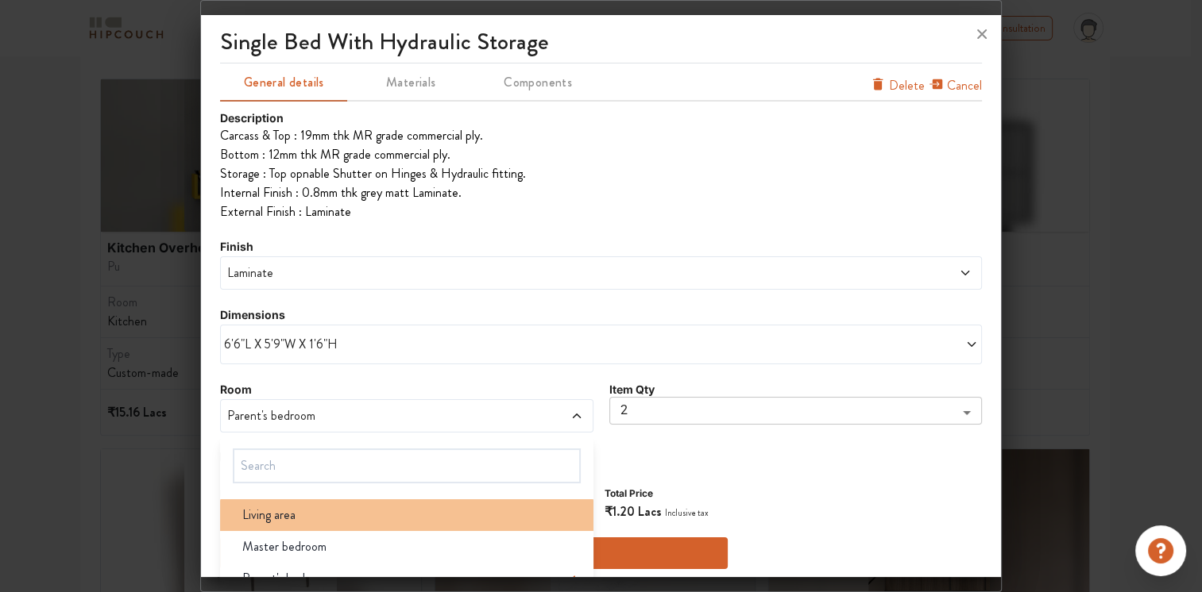
scroll to position [79, 0]
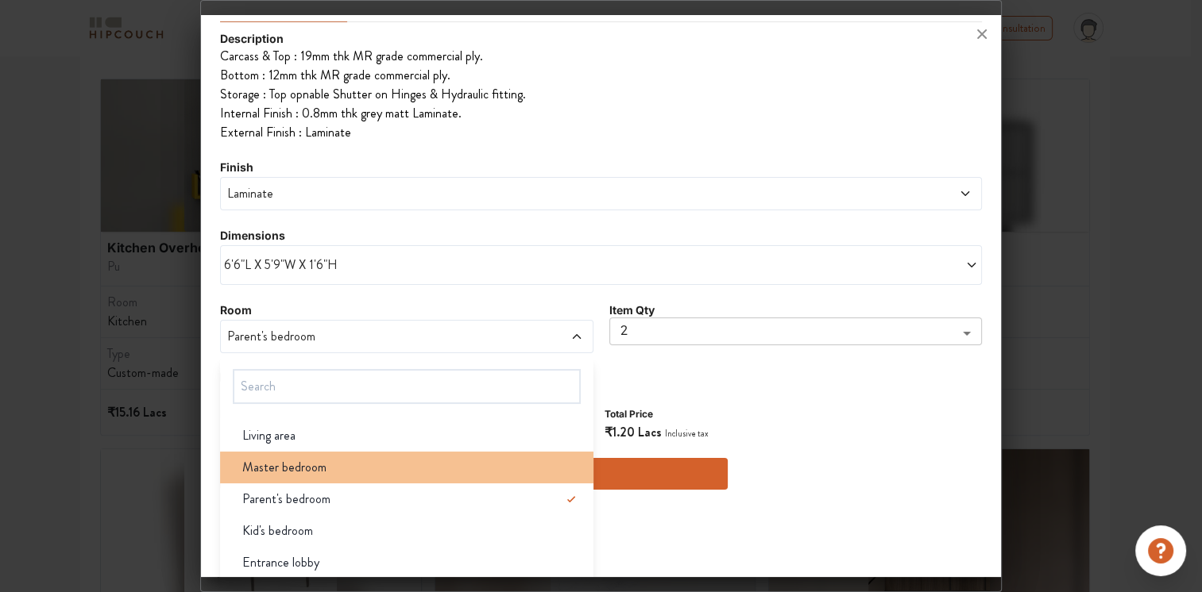
click at [326, 471] on div "Master bedroom" at bounding box center [411, 467] width 363 height 19
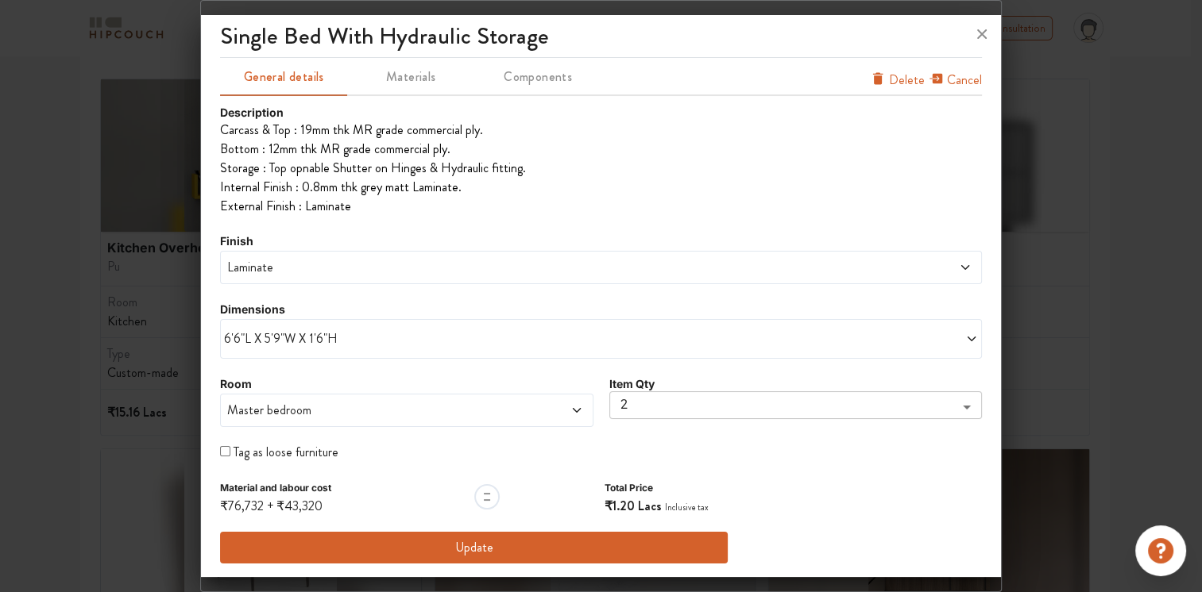
scroll to position [4, 0]
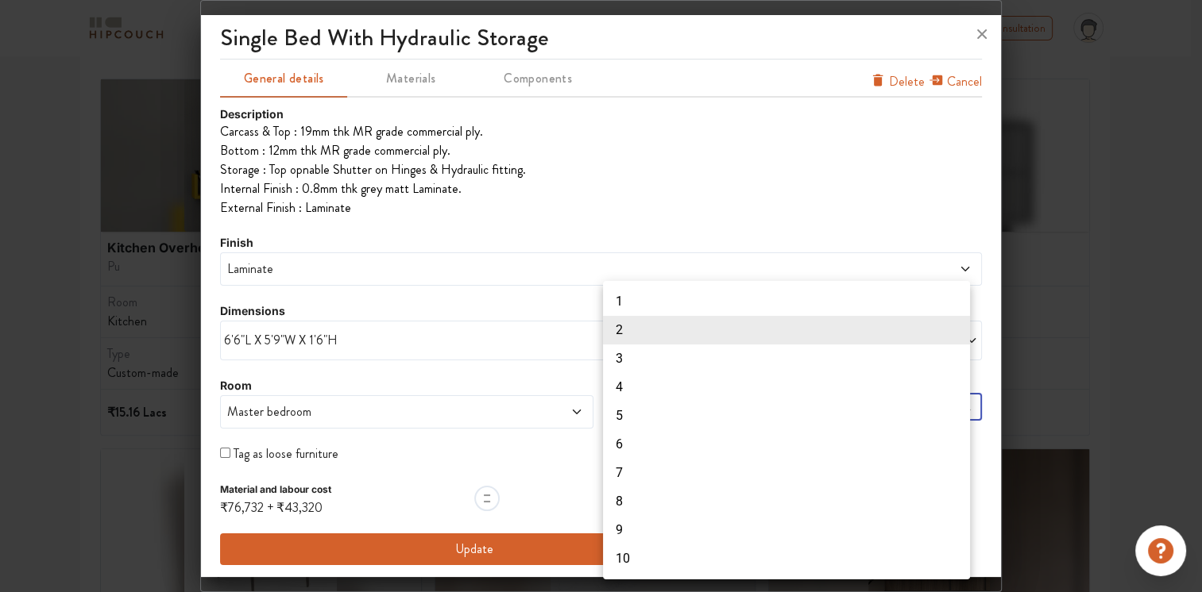
click at [620, 304] on li "1" at bounding box center [786, 301] width 367 height 29
type input "1"
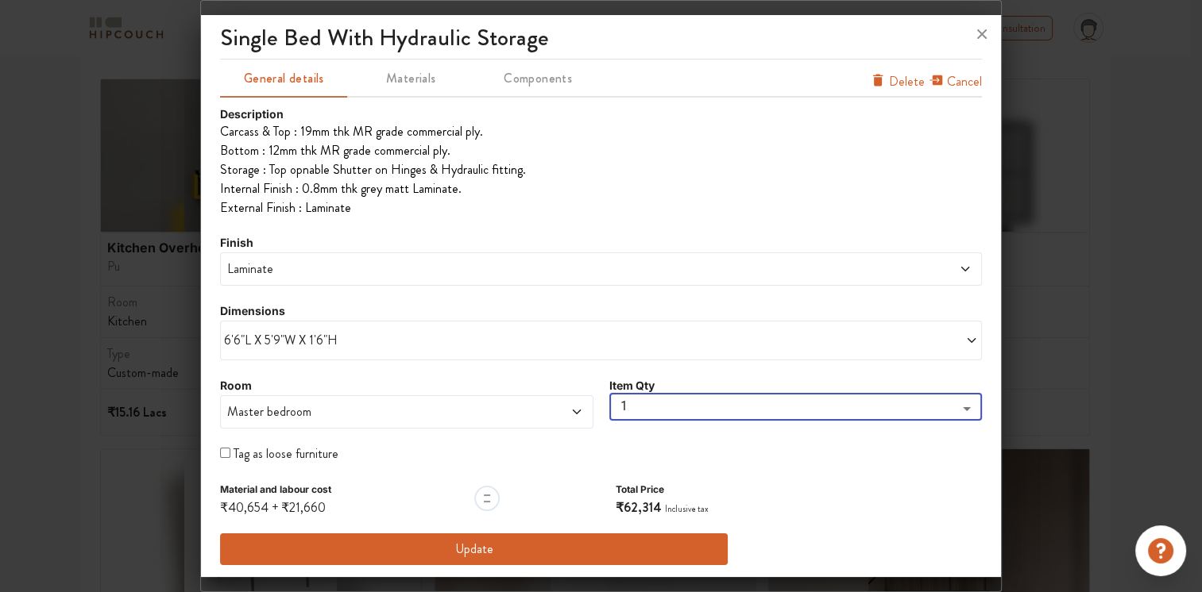
click at [480, 546] on button "Update" at bounding box center [473, 550] width 507 height 32
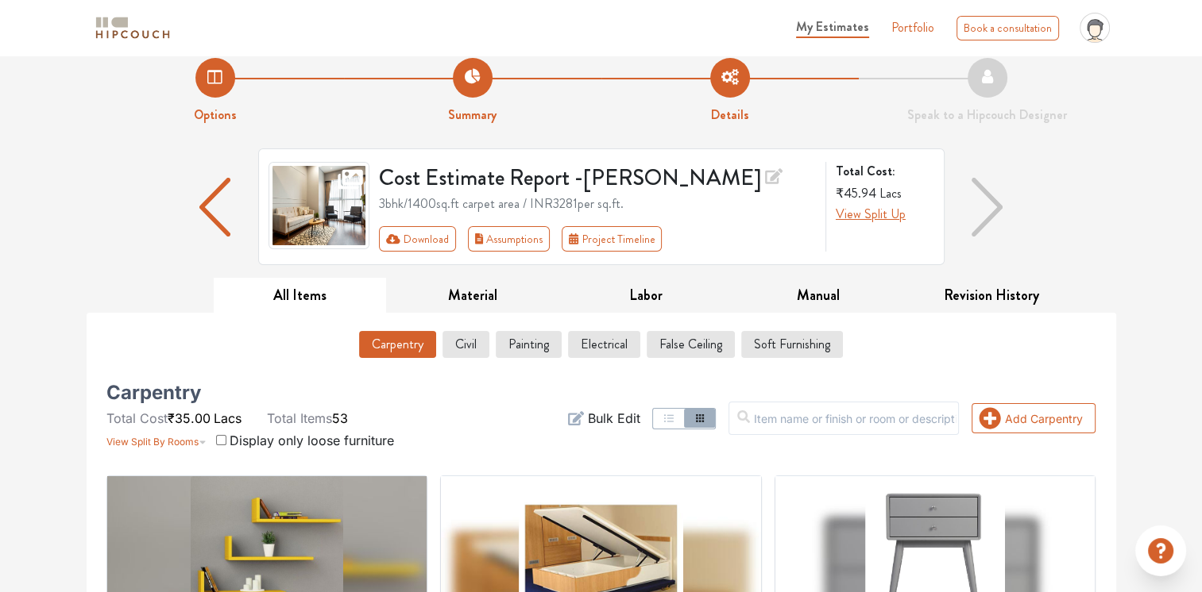
scroll to position [0, 0]
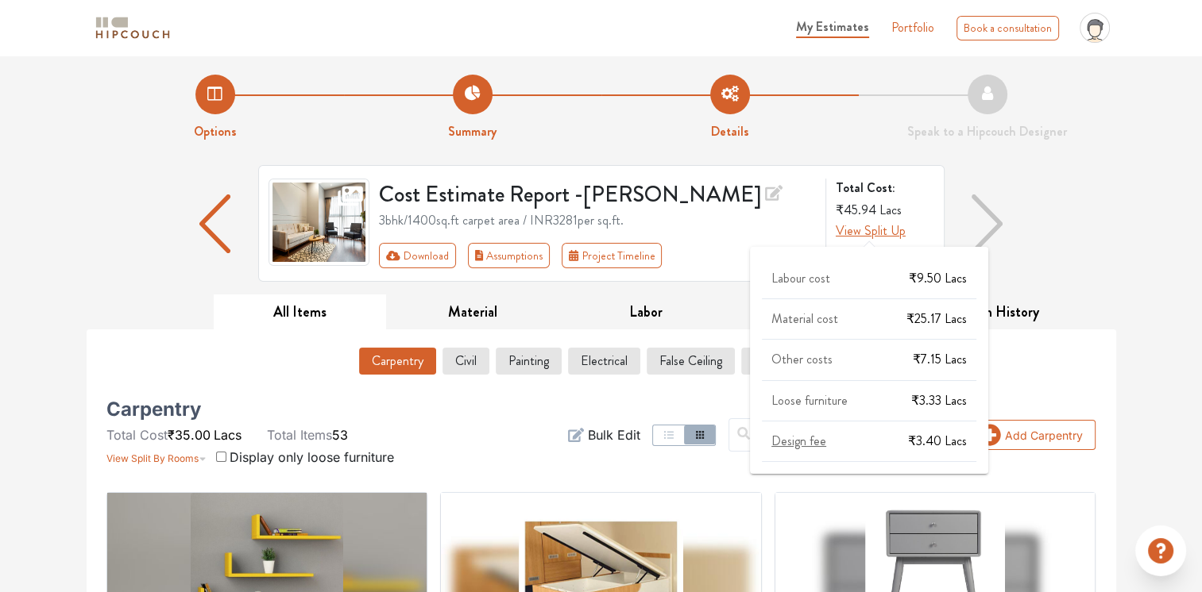
click at [883, 233] on span "View Split Up" at bounding box center [870, 231] width 70 height 18
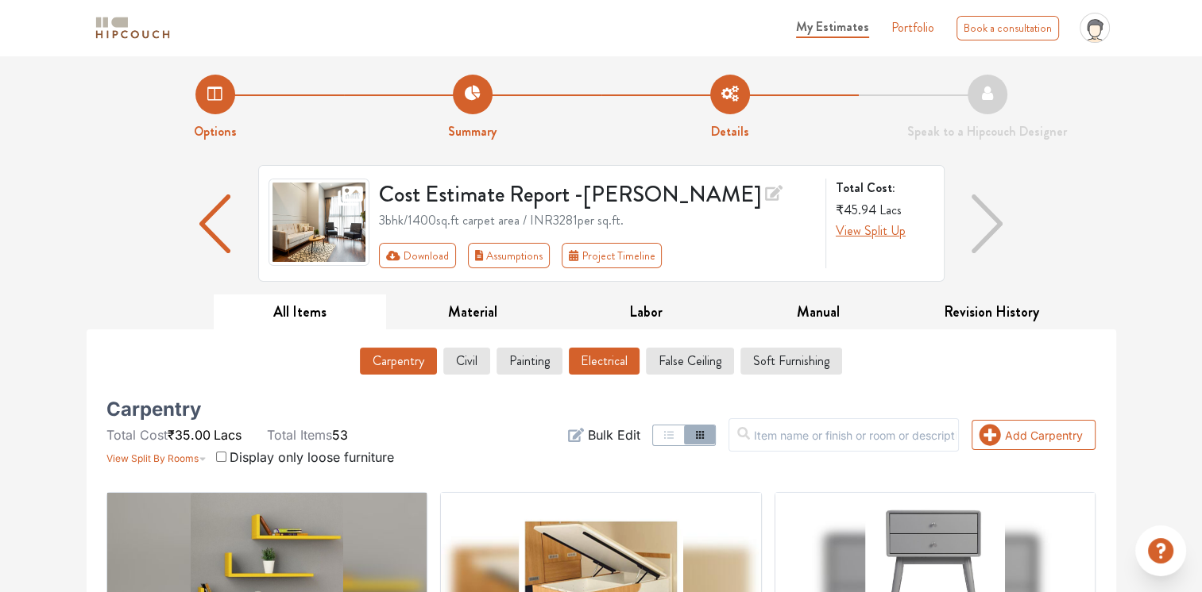
click at [596, 357] on button "Electrical" at bounding box center [604, 361] width 71 height 27
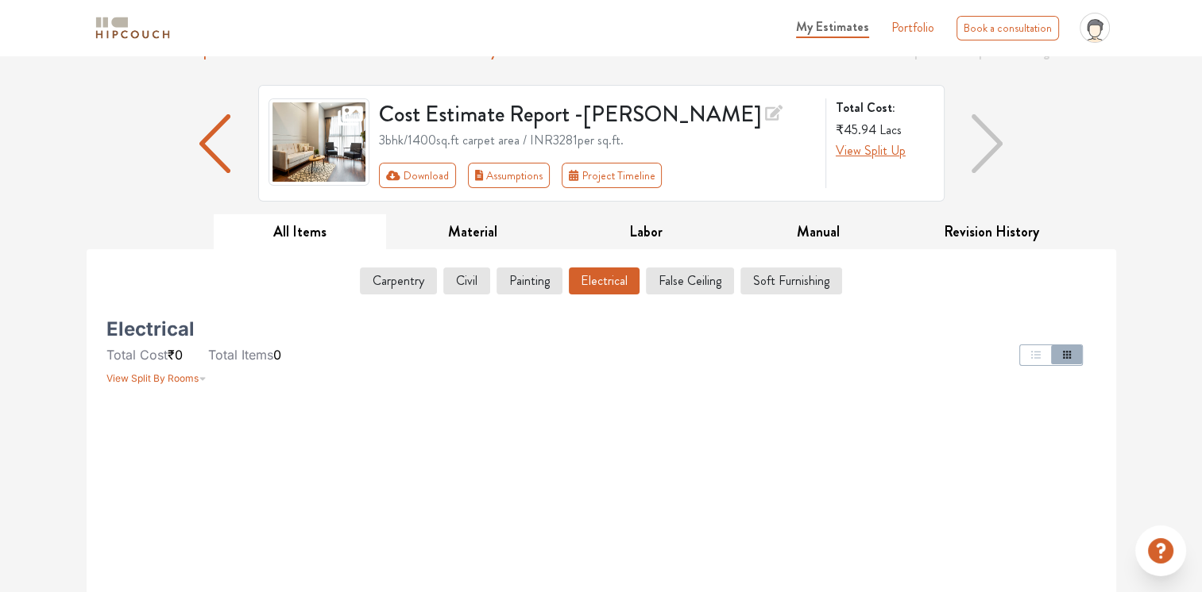
scroll to position [238, 0]
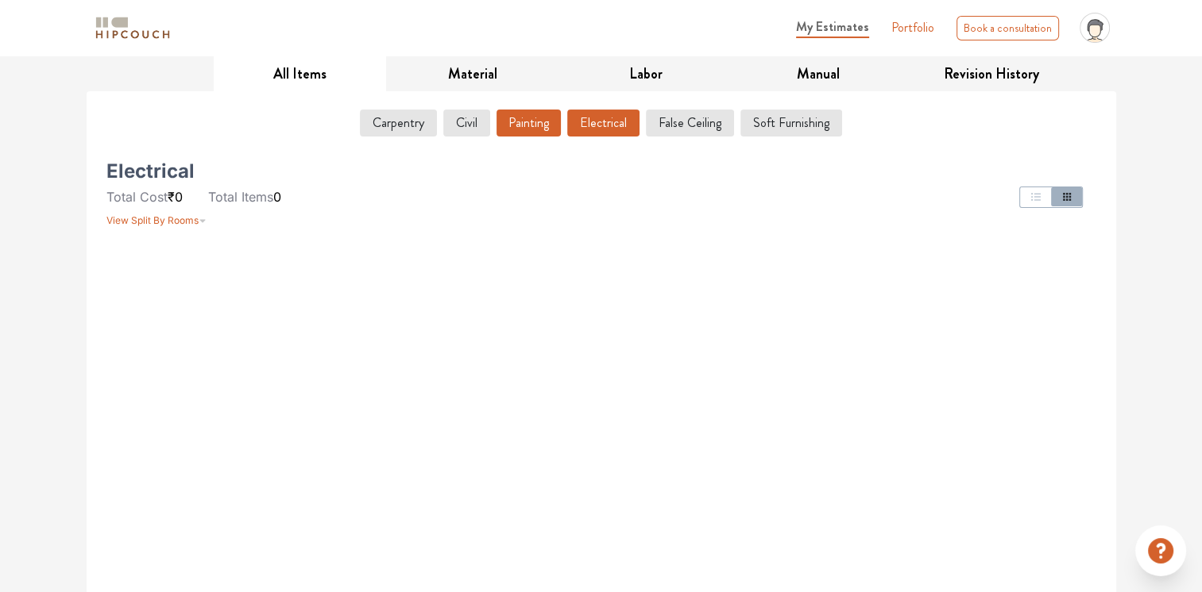
click at [526, 129] on button "Painting" at bounding box center [528, 123] width 64 height 27
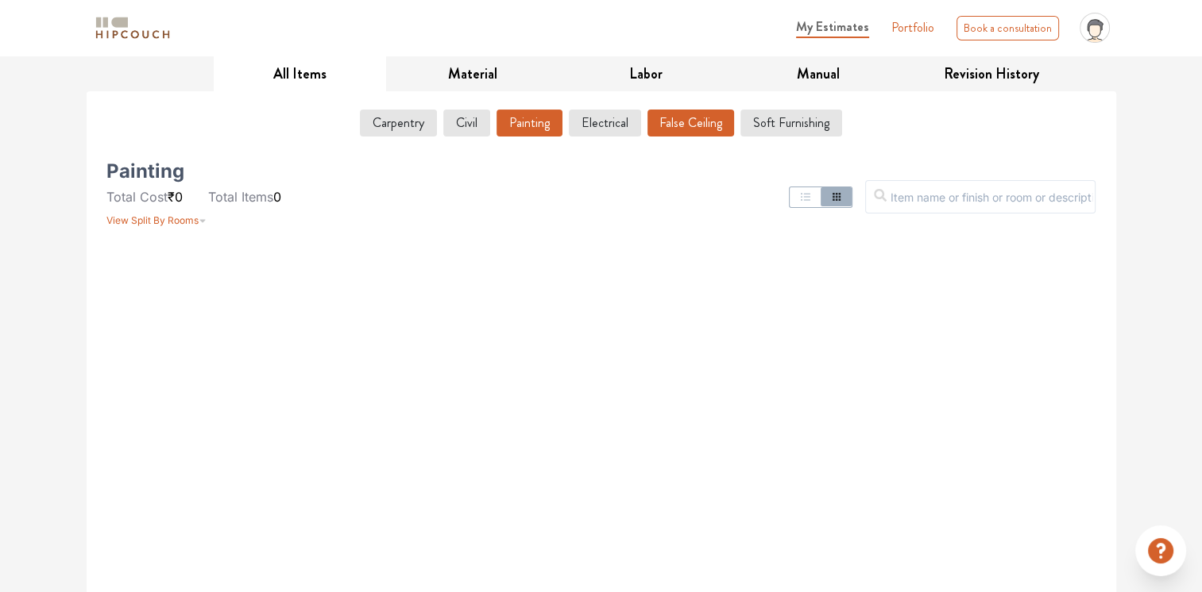
click at [675, 122] on button "False Ceiling" at bounding box center [690, 123] width 87 height 27
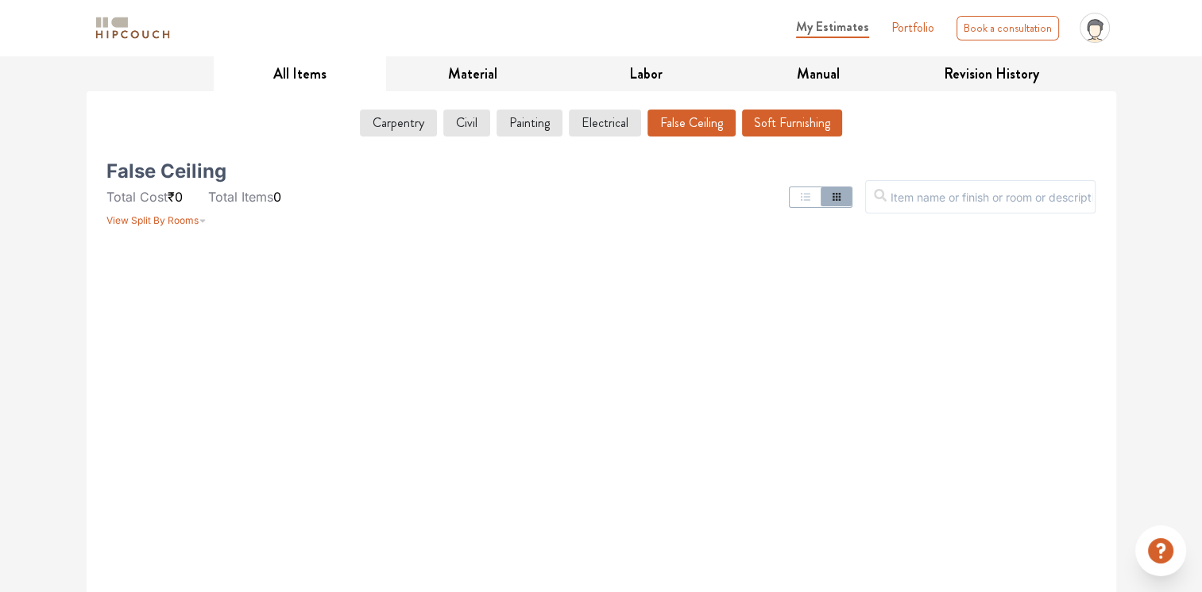
click at [764, 116] on button "Soft Furnishing" at bounding box center [792, 123] width 100 height 27
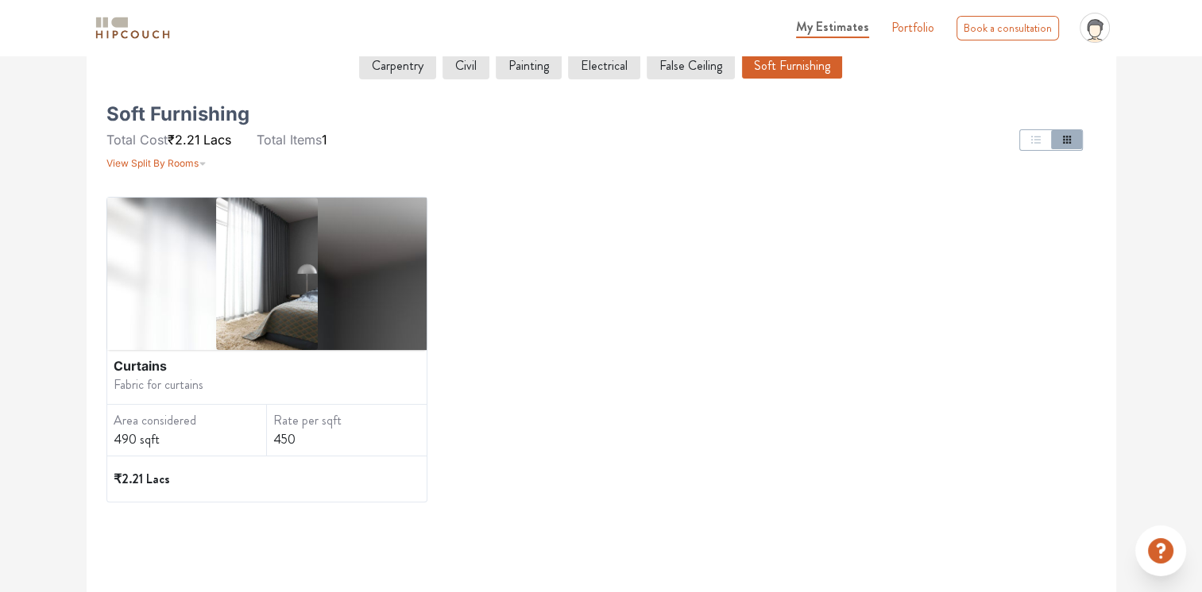
scroll to position [397, 0]
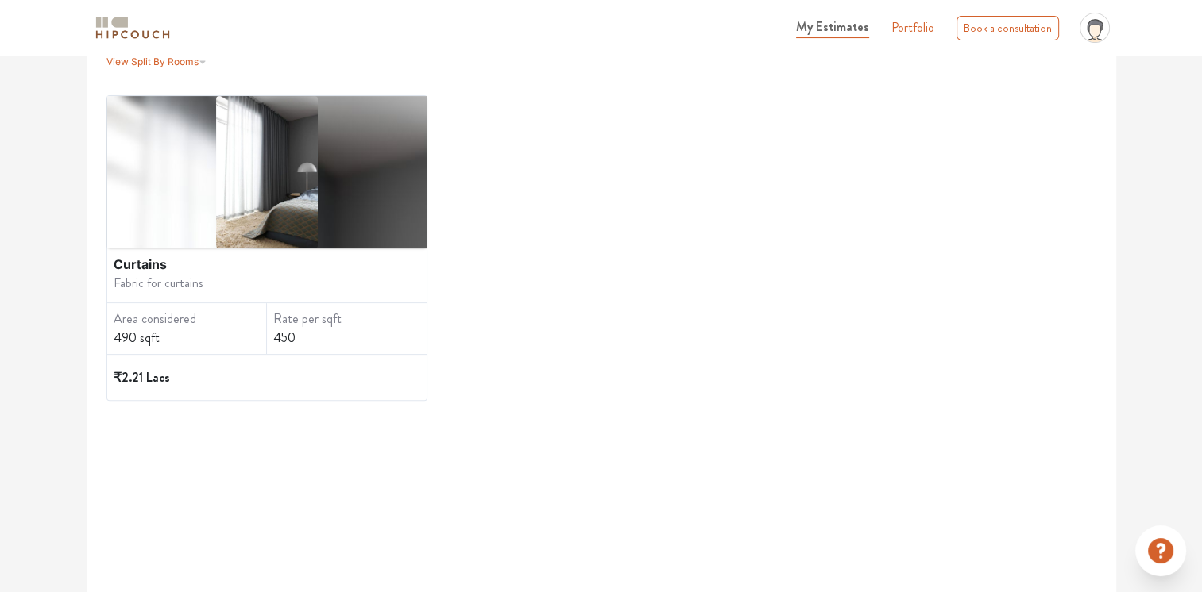
click at [240, 291] on div "Curtains Fabric for curtains Area considered 490 sqft Rate per sqft 450 ₹2.21 L…" at bounding box center [267, 248] width 320 height 304
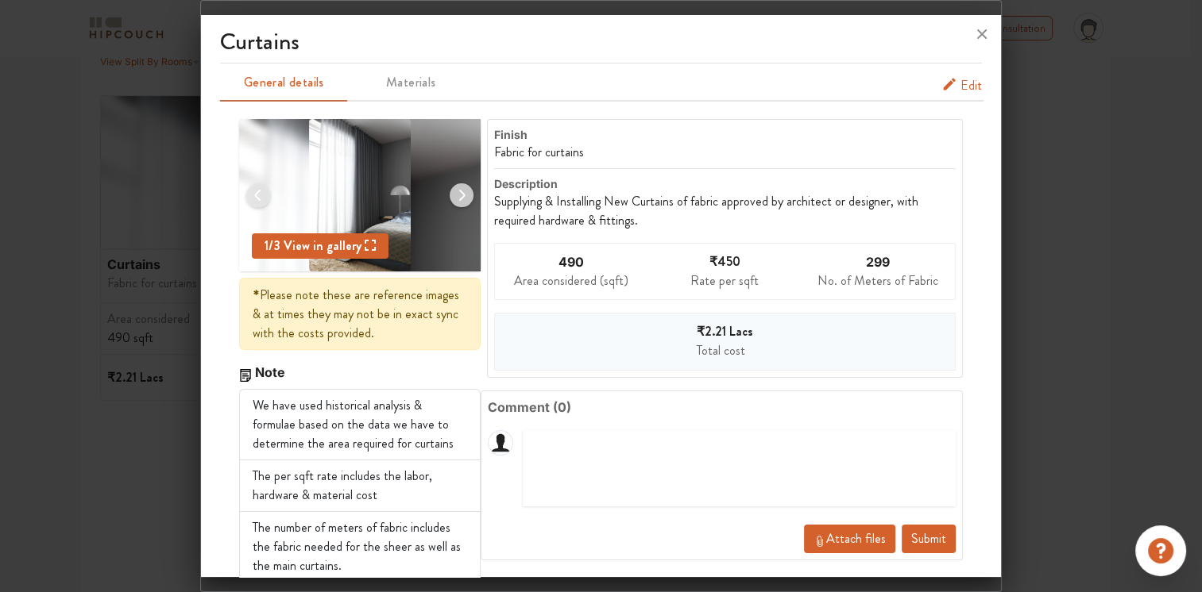
click at [960, 79] on span "Edit" at bounding box center [970, 85] width 21 height 19
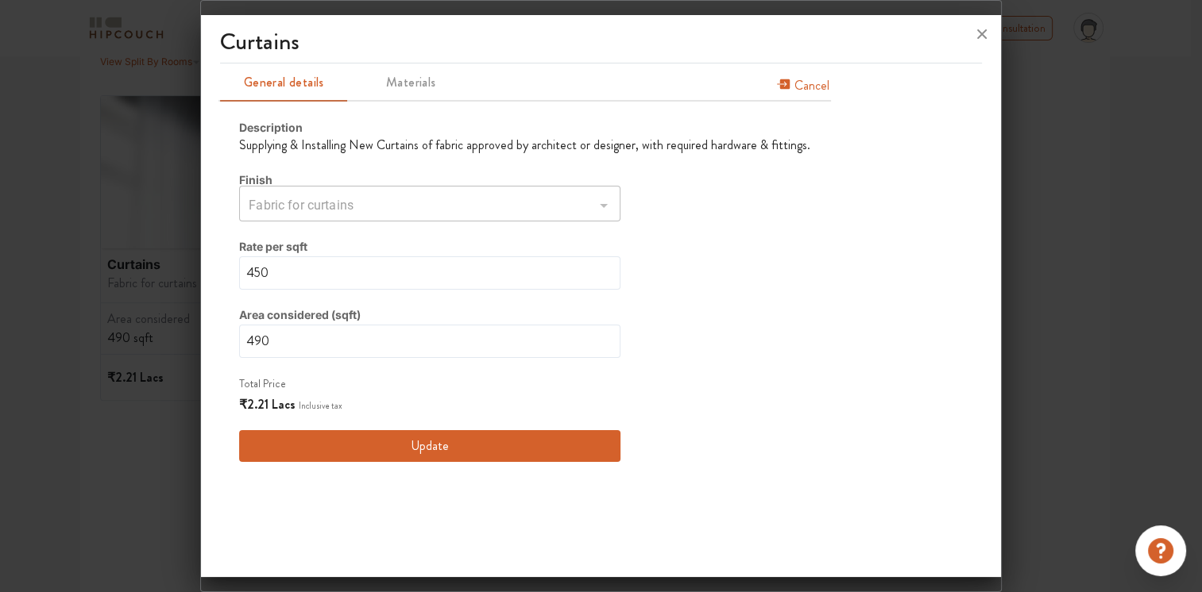
click at [777, 85] on icon "soft-furnishing info tabs" at bounding box center [783, 84] width 13 height 10
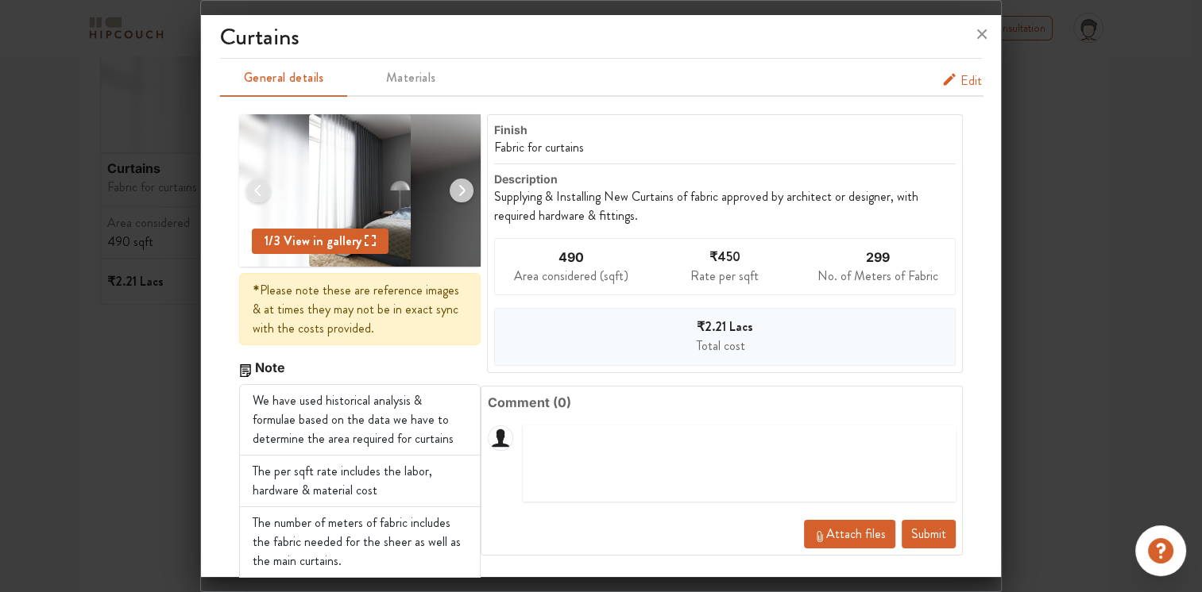
scroll to position [0, 0]
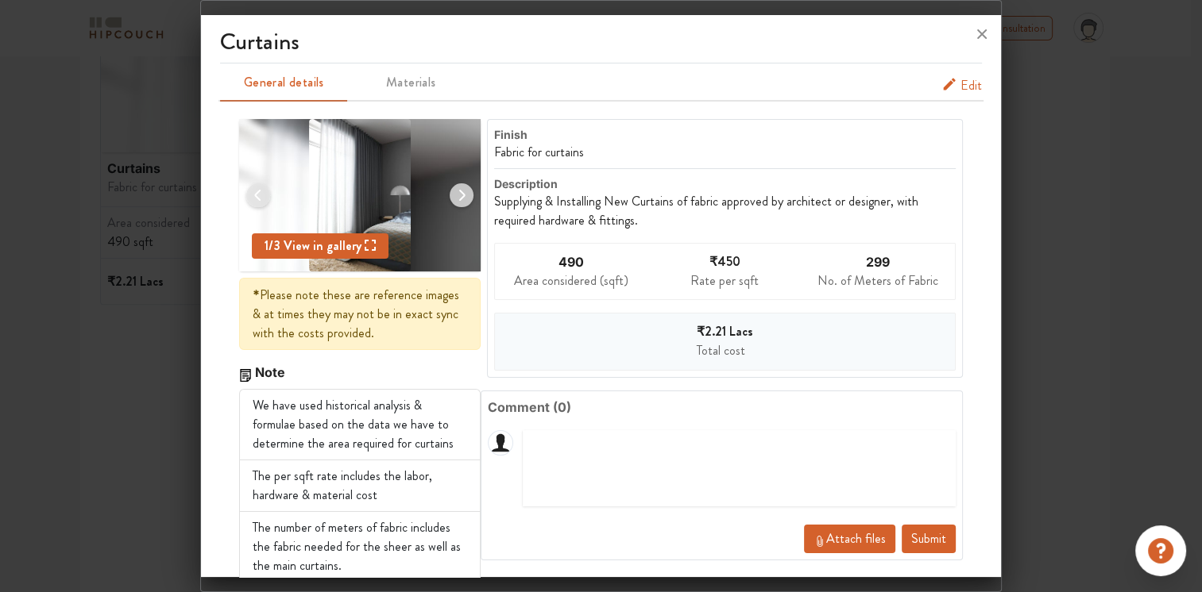
click at [960, 79] on span "Edit" at bounding box center [970, 85] width 21 height 19
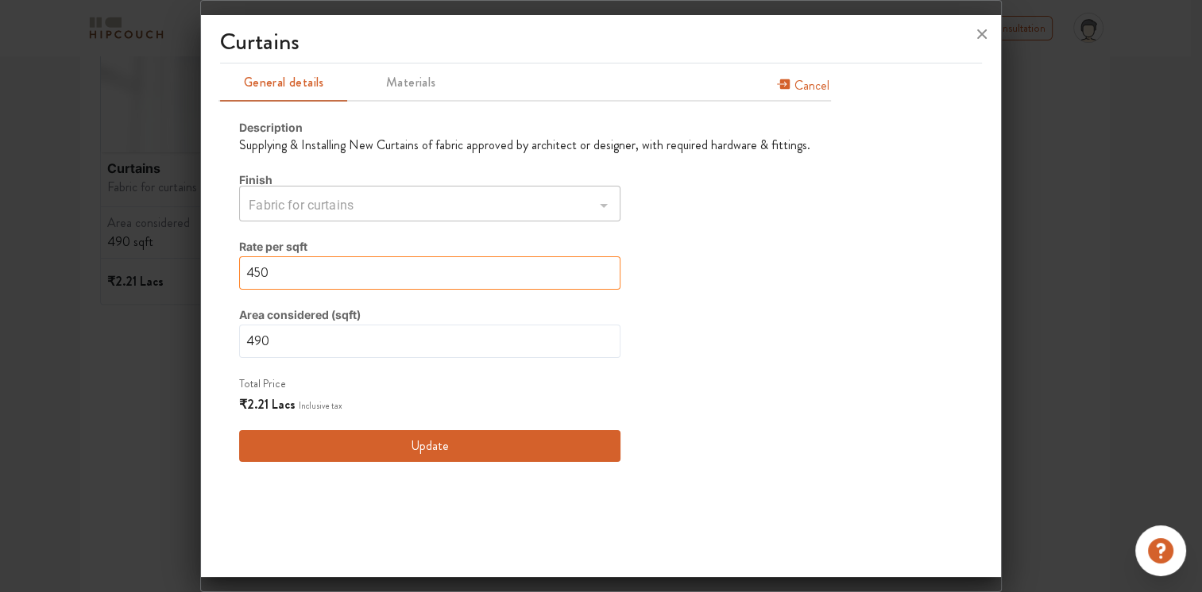
click at [286, 265] on input "450" at bounding box center [429, 273] width 380 height 33
type input "45"
type input "4"
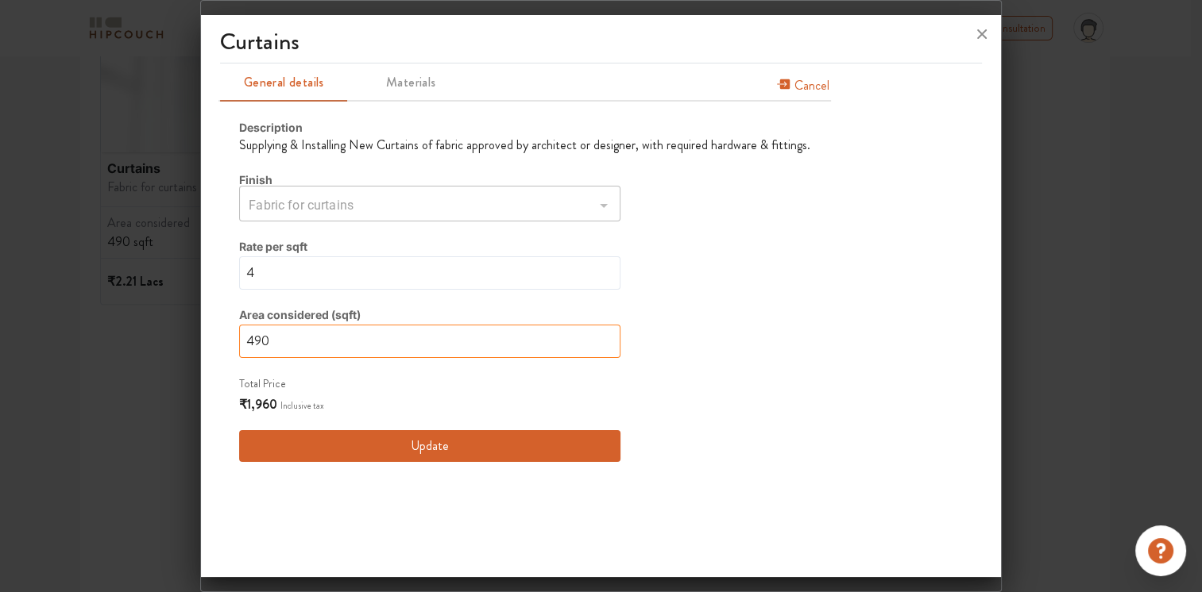
click at [327, 341] on input "490" at bounding box center [429, 341] width 380 height 33
type input "49"
type input "4"
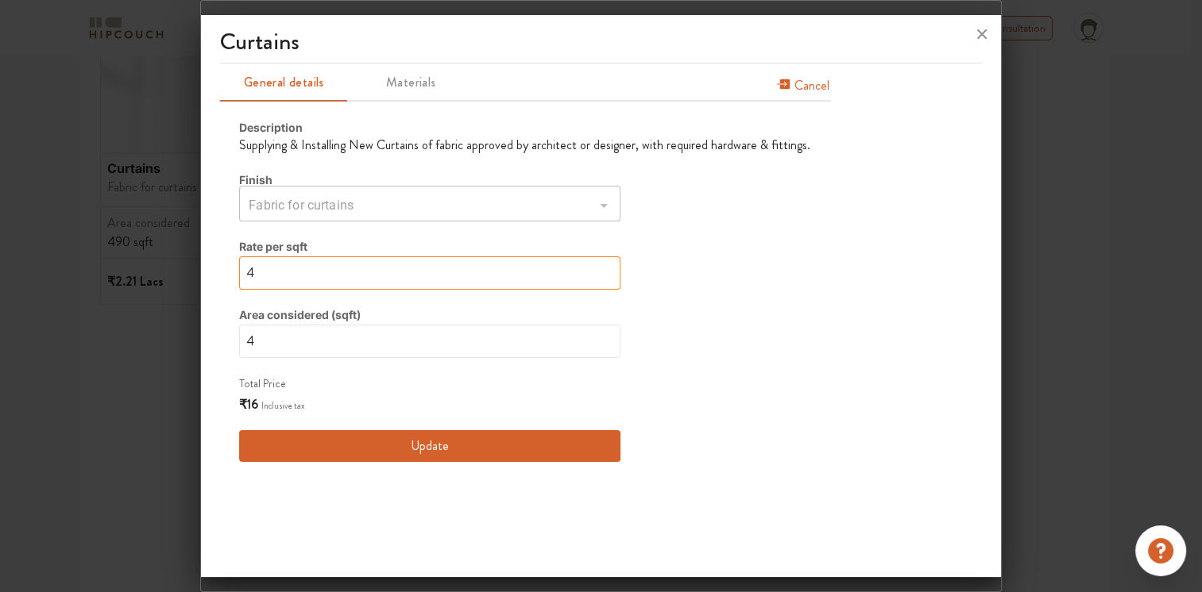
click at [298, 260] on input "4" at bounding box center [429, 273] width 380 height 33
click at [431, 441] on button "Update" at bounding box center [429, 446] width 380 height 32
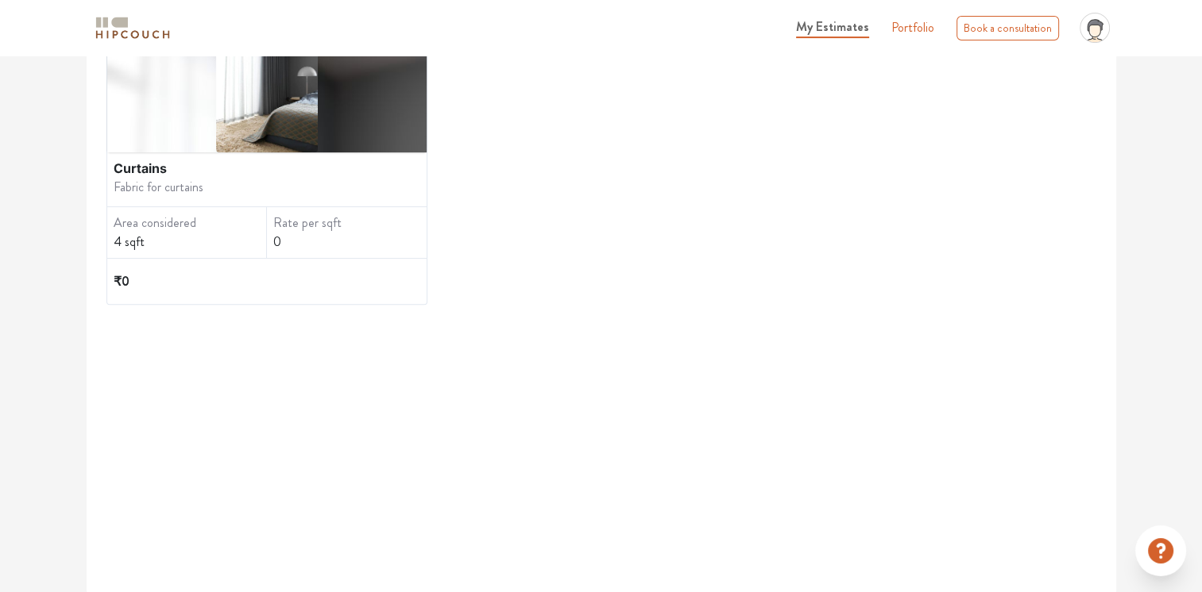
click at [905, 30] on link "Portfolio" at bounding box center [912, 27] width 43 height 19
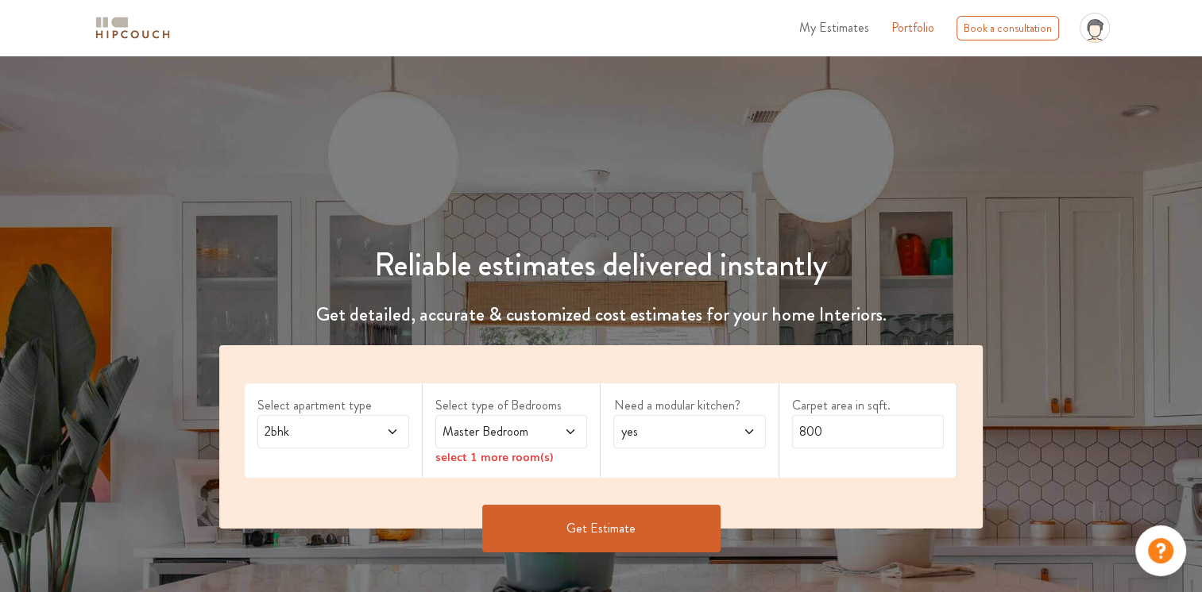
click at [395, 434] on icon at bounding box center [392, 432] width 13 height 13
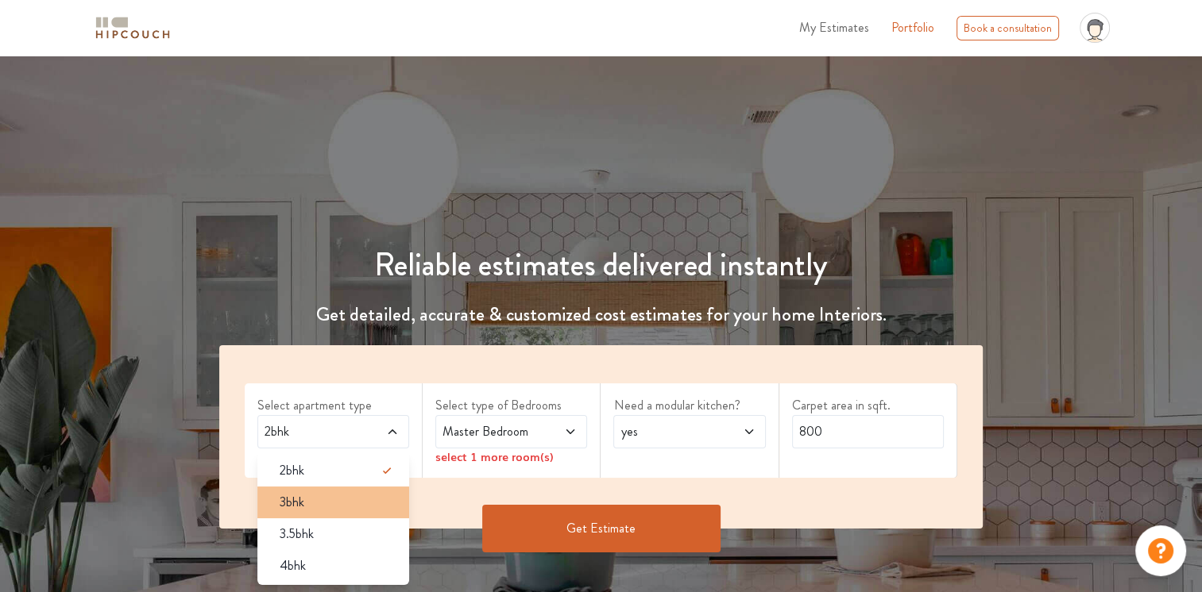
click at [298, 500] on span "3bhk" at bounding box center [292, 502] width 25 height 19
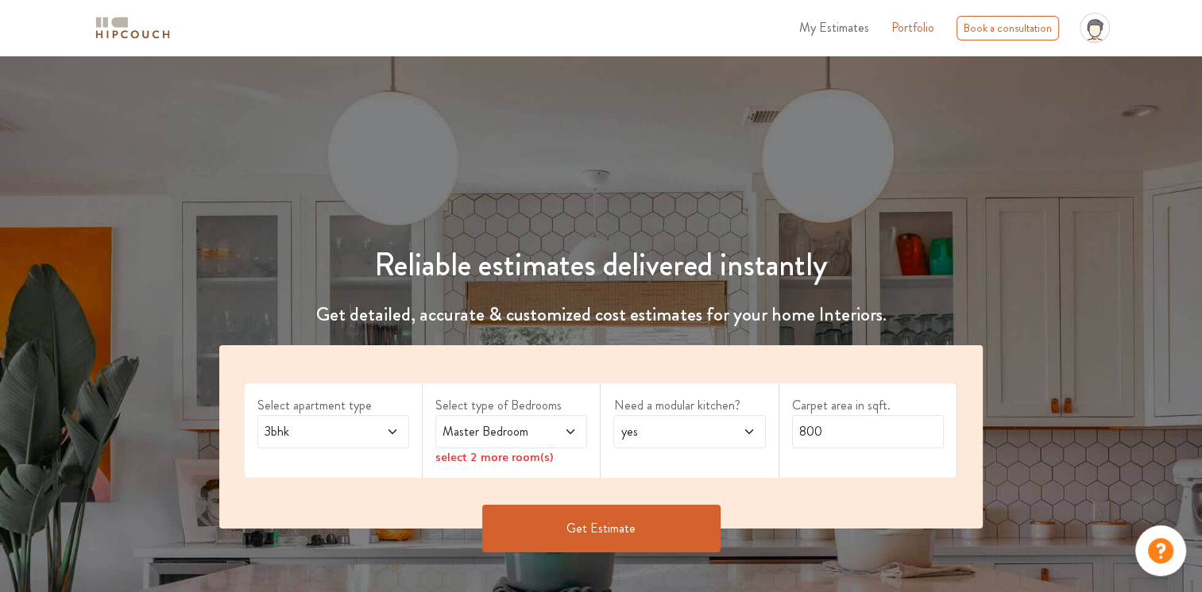
click at [567, 434] on icon at bounding box center [570, 432] width 13 height 13
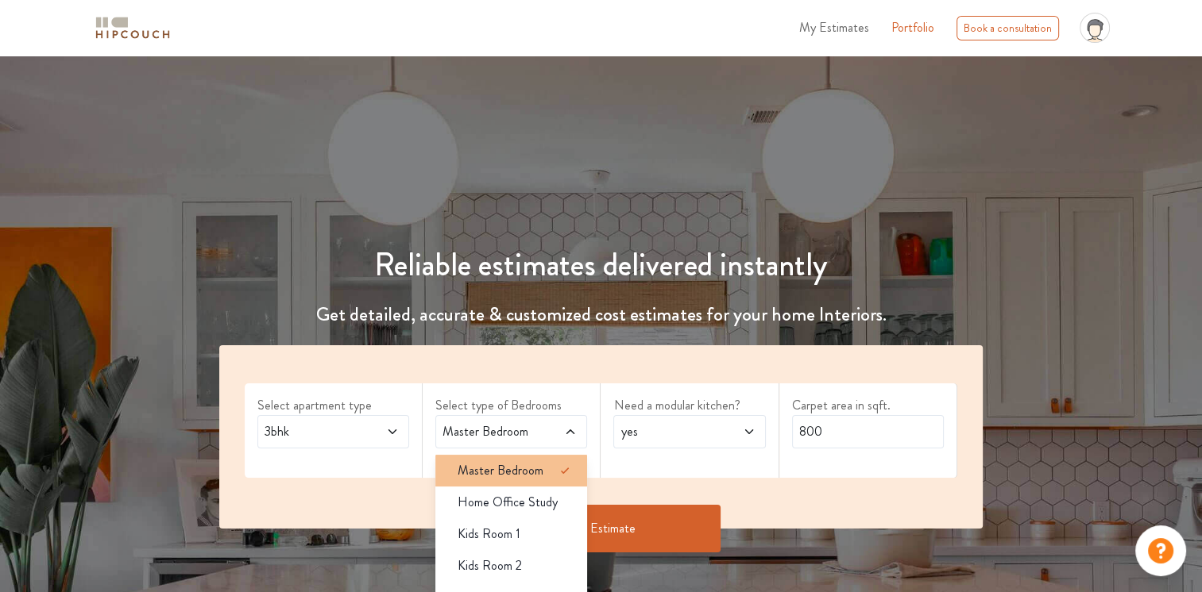
click at [554, 467] on div "Master Bedroom" at bounding box center [516, 470] width 142 height 19
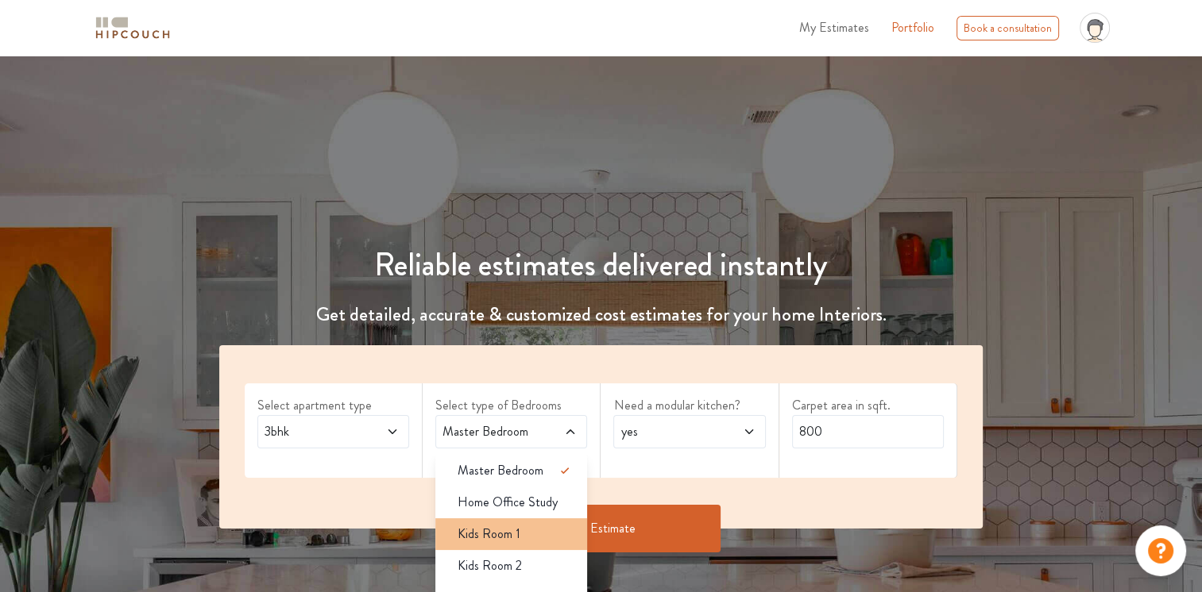
click at [546, 534] on div "Kids Room 1" at bounding box center [516, 534] width 142 height 19
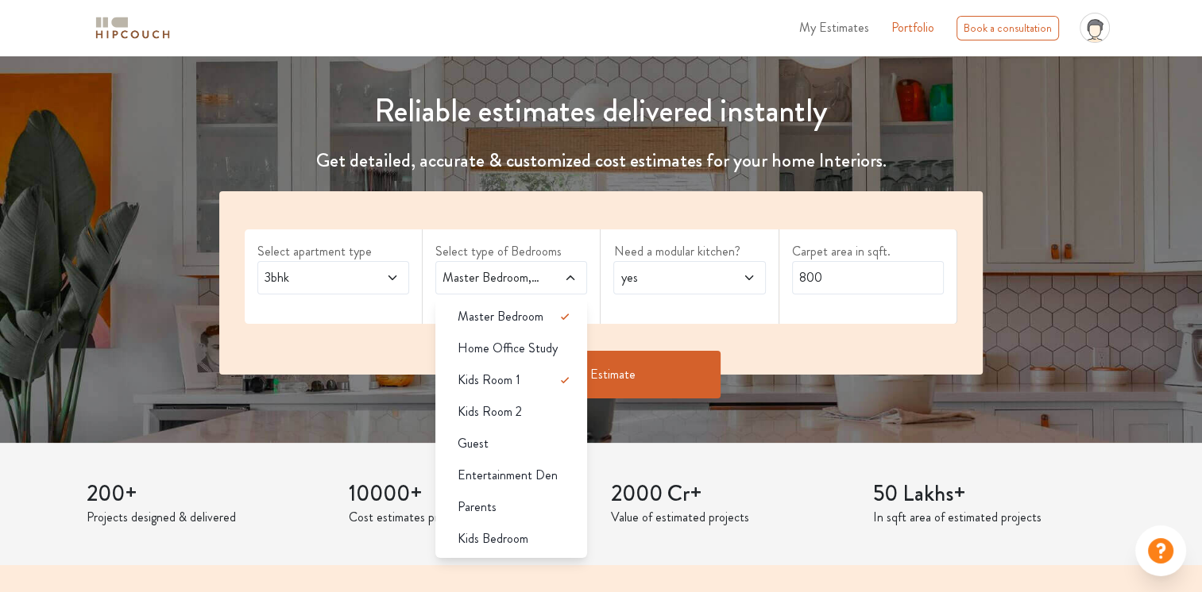
scroll to position [159, 0]
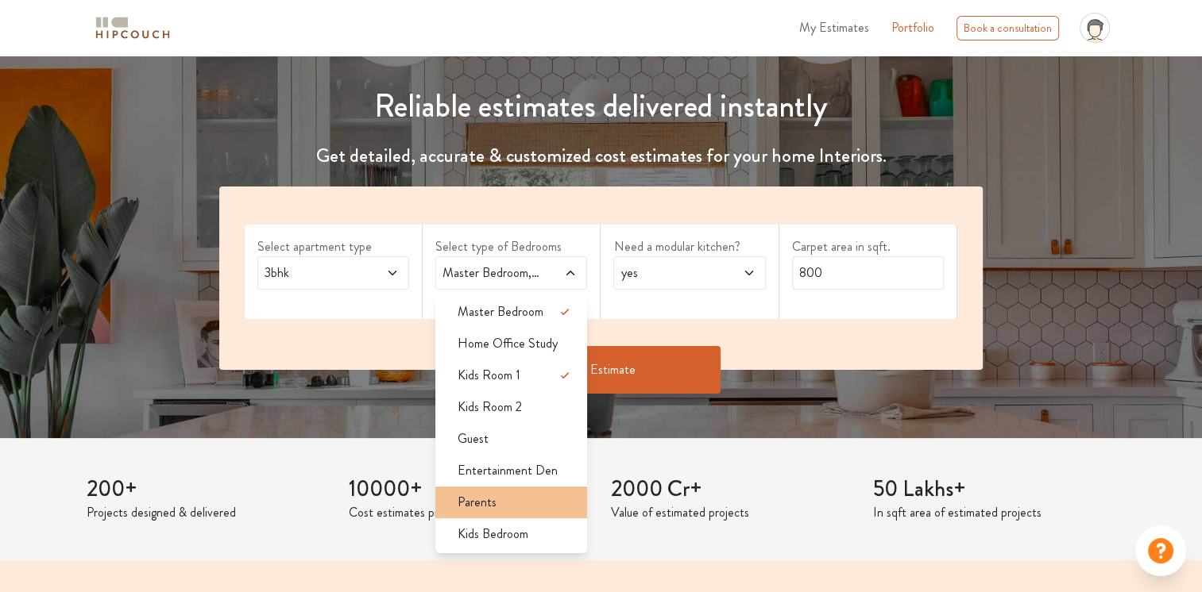
click at [525, 503] on div "Parents" at bounding box center [516, 502] width 142 height 19
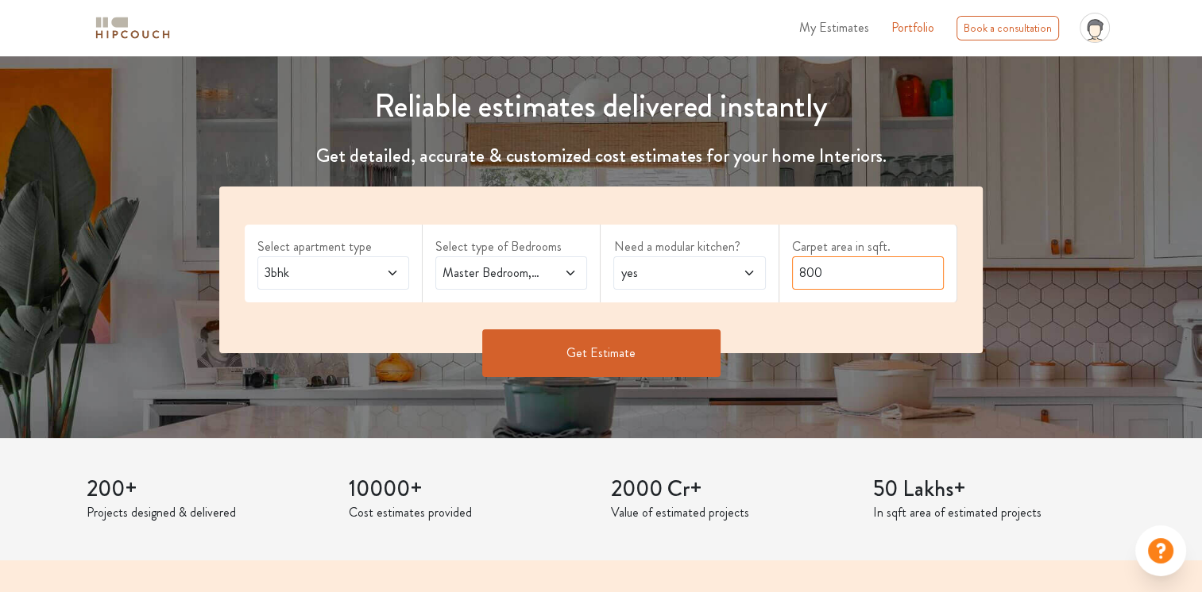
drag, startPoint x: 804, startPoint y: 270, endPoint x: 773, endPoint y: 265, distance: 32.1
click at [773, 265] on div "Select apartment type 3bhk Select type of Bedrooms Master Bedroom,Kids Room 1,P…" at bounding box center [600, 270] width 763 height 167
type input "1200"
click at [613, 360] on button "Get Estimate" at bounding box center [601, 354] width 238 height 48
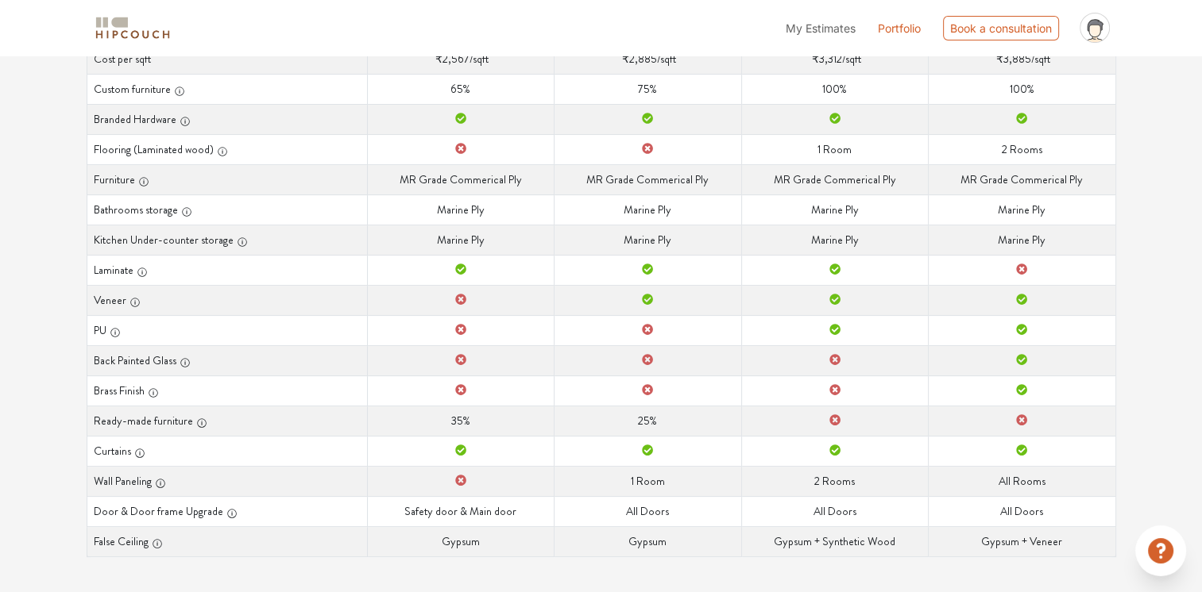
scroll to position [14, 0]
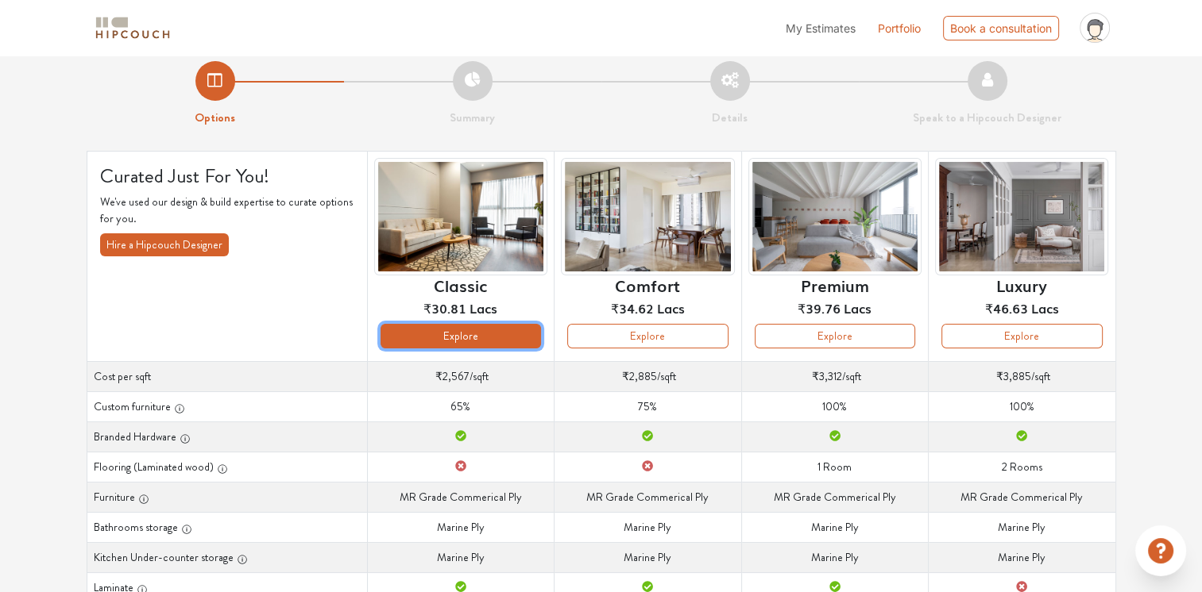
click at [451, 339] on button "Explore" at bounding box center [460, 336] width 160 height 25
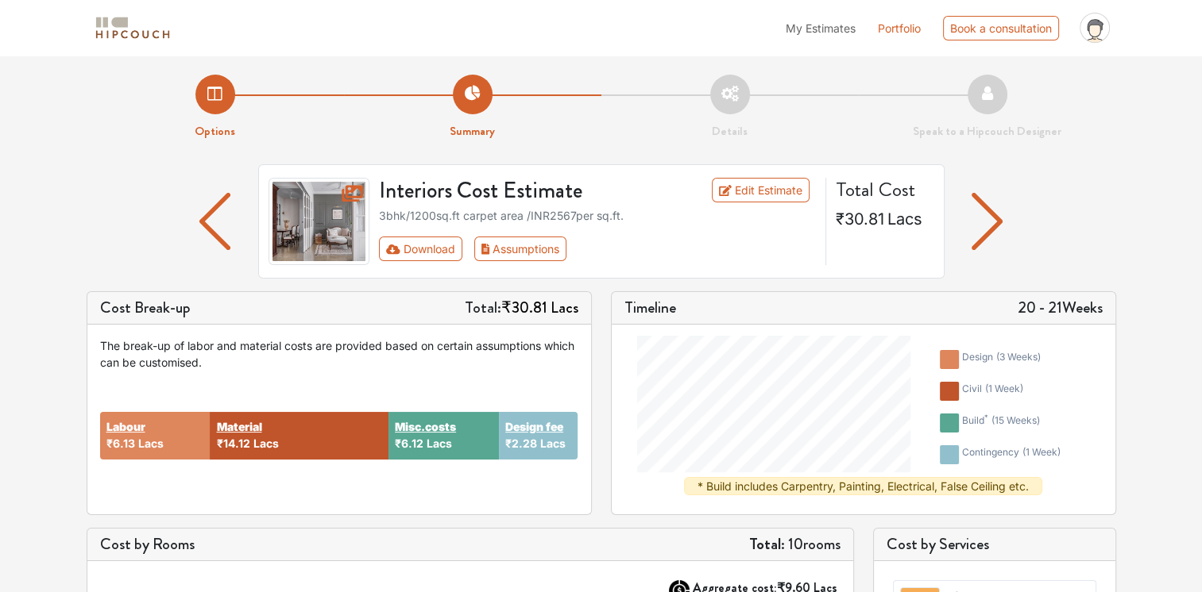
click at [986, 220] on img "button" at bounding box center [986, 221] width 31 height 57
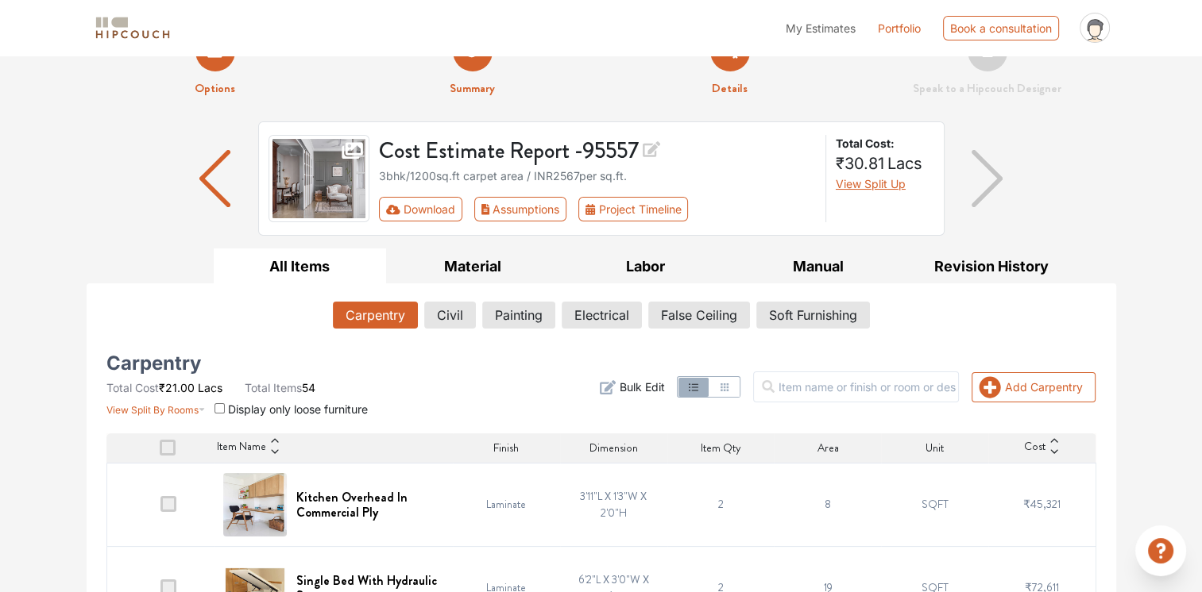
scroll to position [159, 0]
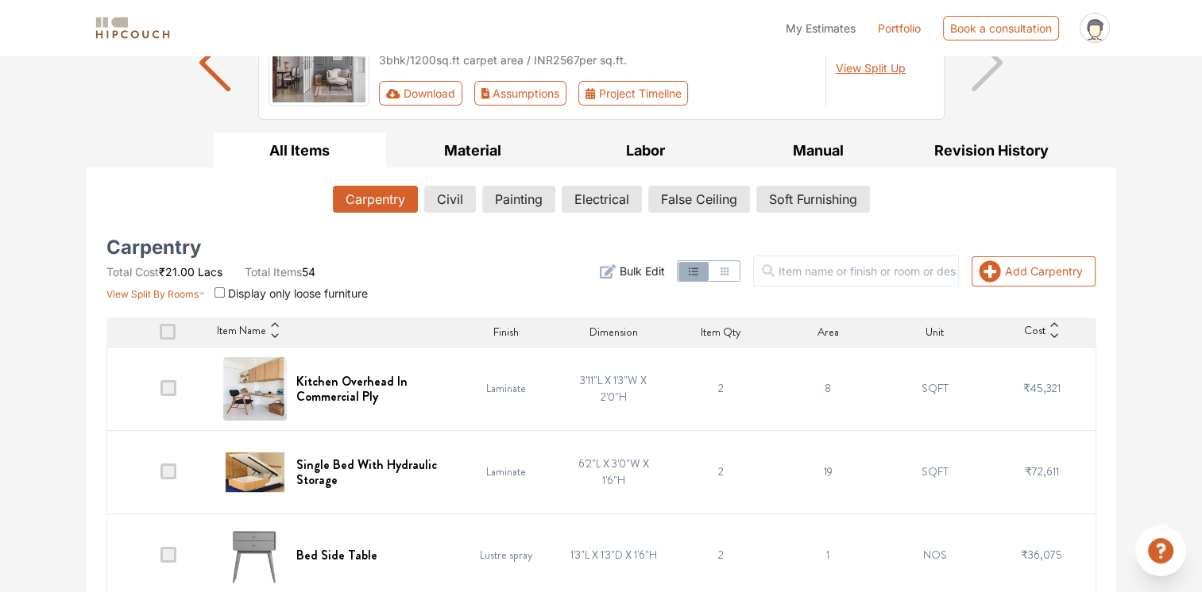
click at [172, 392] on span at bounding box center [168, 388] width 16 height 16
click at [160, 392] on input "checkbox" at bounding box center [160, 392] width 0 height 0
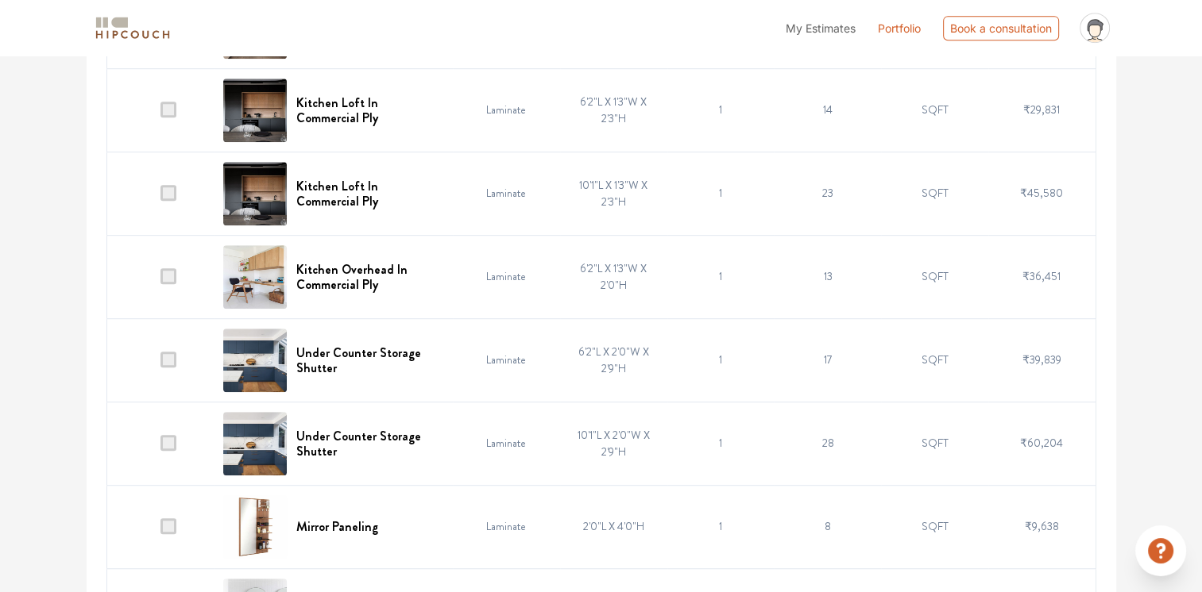
scroll to position [953, 0]
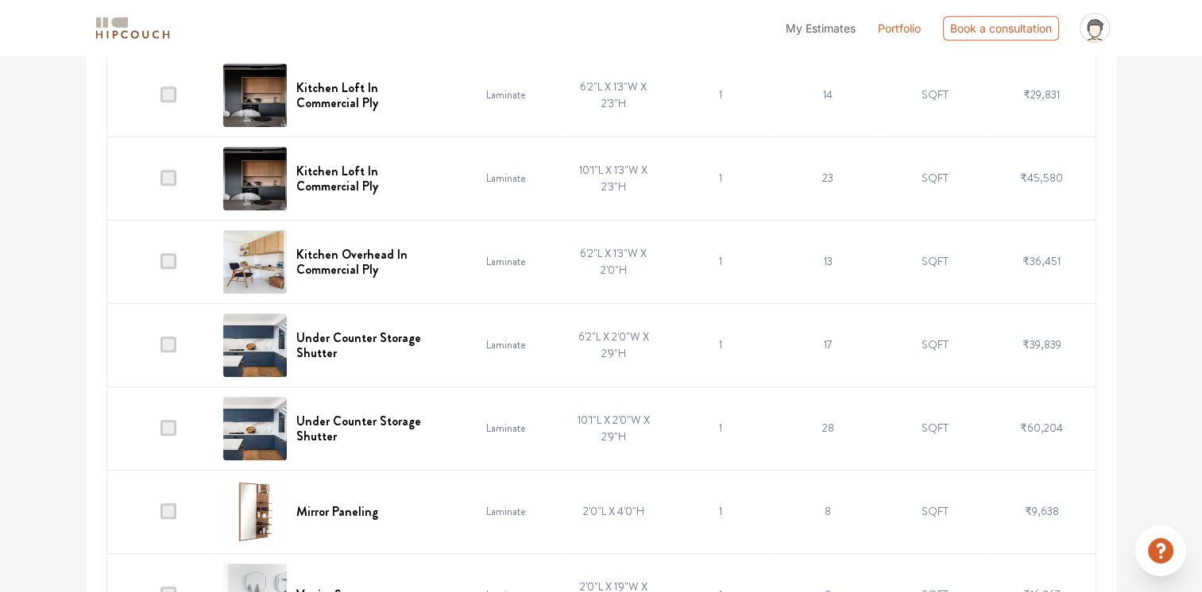
click at [165, 347] on span at bounding box center [168, 345] width 16 height 16
click at [160, 349] on input "checkbox" at bounding box center [160, 349] width 0 height 0
click at [168, 434] on span at bounding box center [168, 428] width 16 height 16
click at [160, 432] on input "checkbox" at bounding box center [160, 432] width 0 height 0
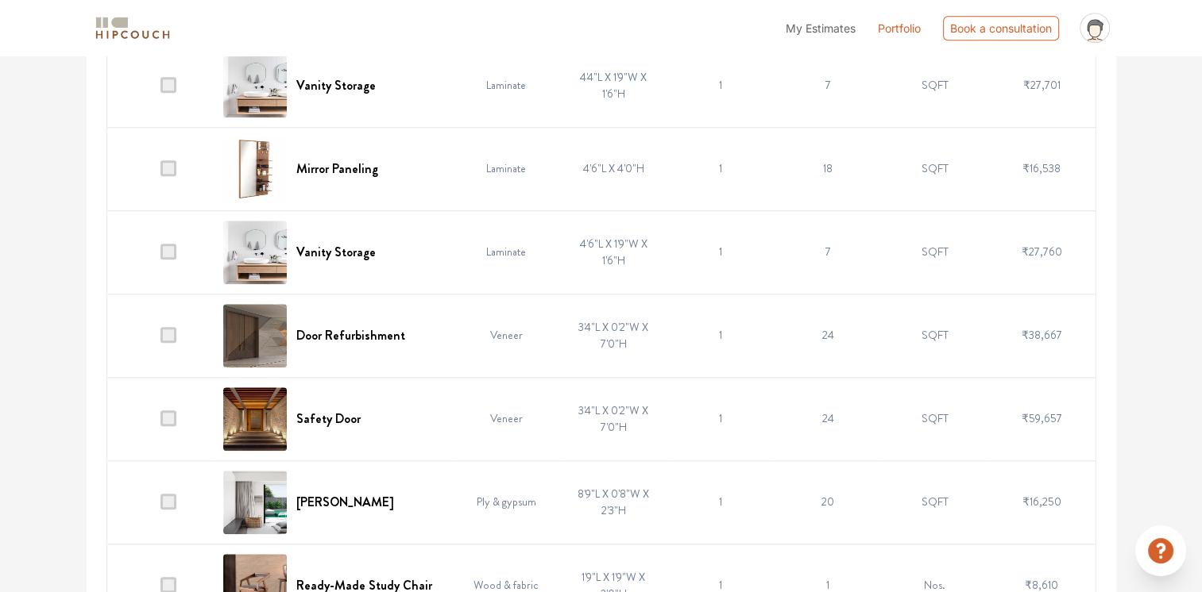
scroll to position [1668, 0]
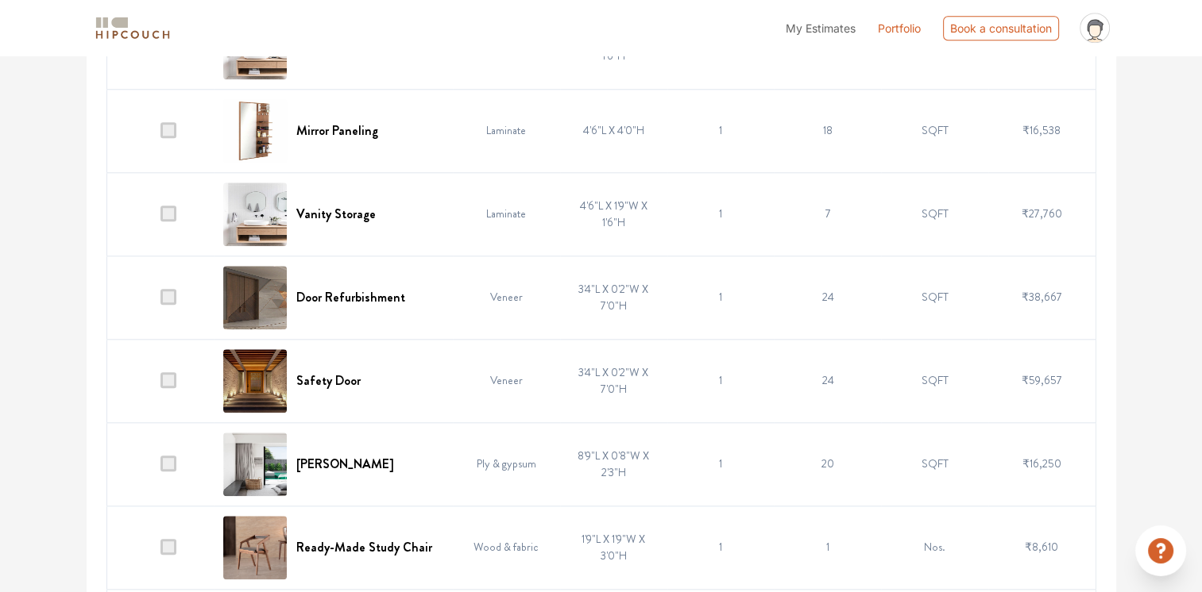
click at [172, 383] on span at bounding box center [168, 380] width 16 height 16
click at [160, 384] on input "checkbox" at bounding box center [160, 384] width 0 height 0
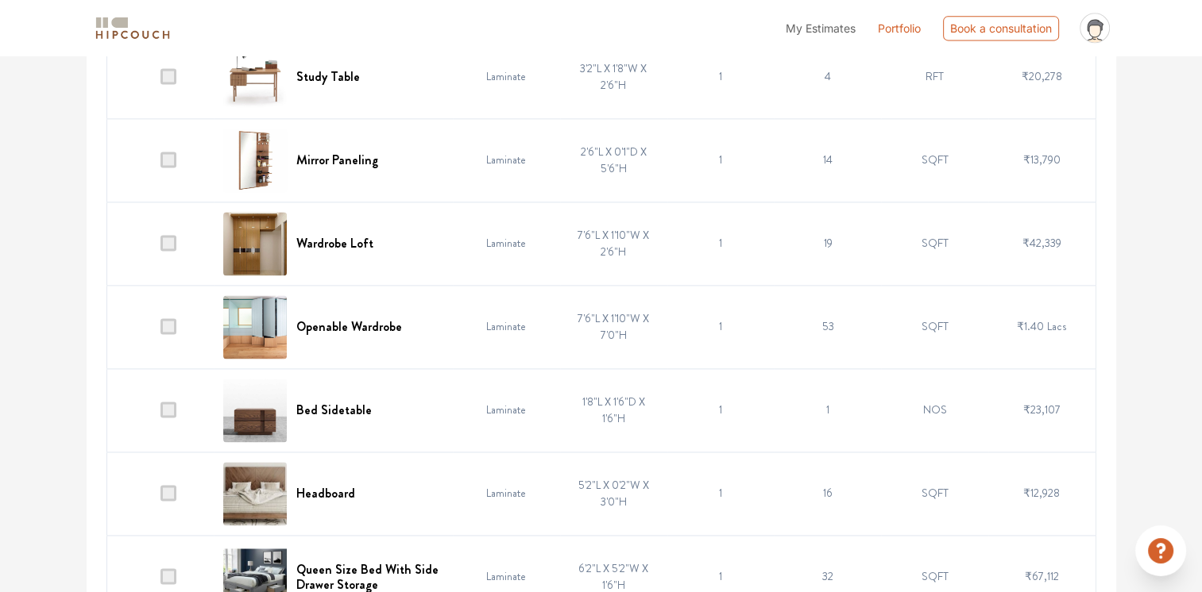
scroll to position [2224, 0]
click at [168, 243] on span at bounding box center [168, 241] width 16 height 16
click at [160, 245] on input "checkbox" at bounding box center [160, 245] width 0 height 0
click at [179, 325] on td at bounding box center [159, 325] width 107 height 83
click at [171, 400] on span at bounding box center [168, 408] width 16 height 16
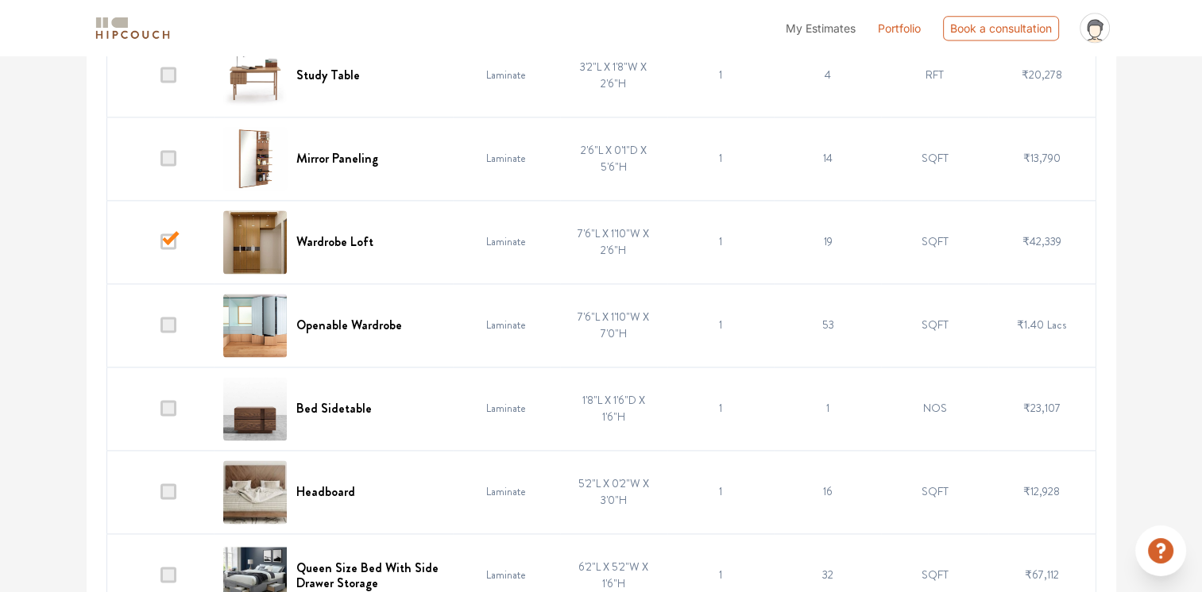
click at [160, 412] on input "checkbox" at bounding box center [160, 412] width 0 height 0
click at [172, 489] on span at bounding box center [168, 492] width 16 height 16
click at [160, 496] on input "checkbox" at bounding box center [160, 496] width 0 height 0
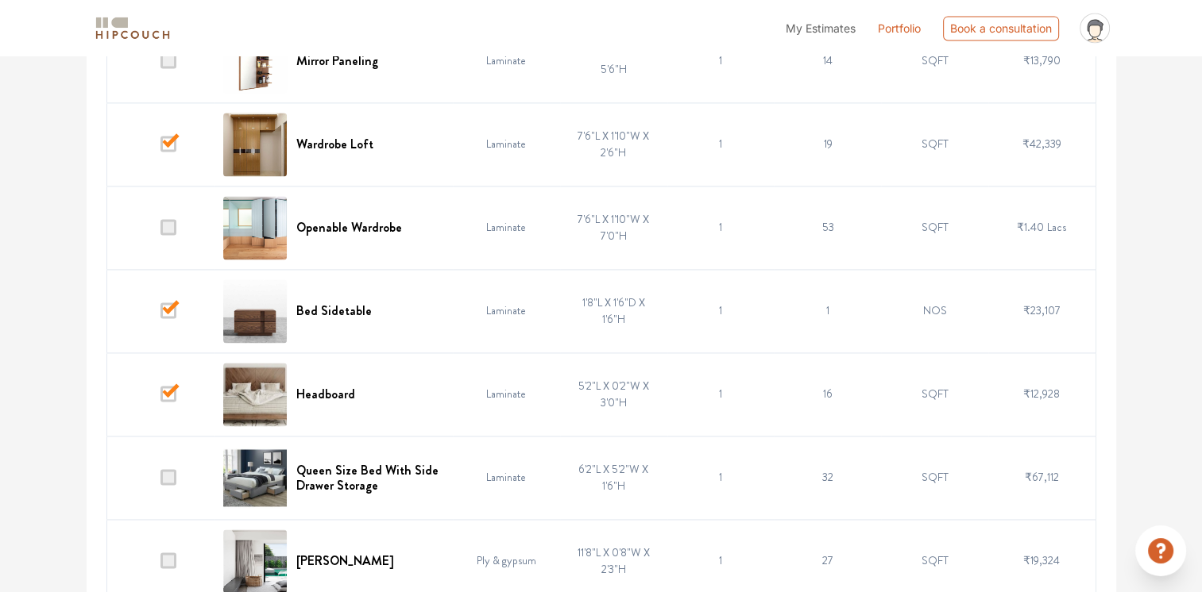
scroll to position [2462, 0]
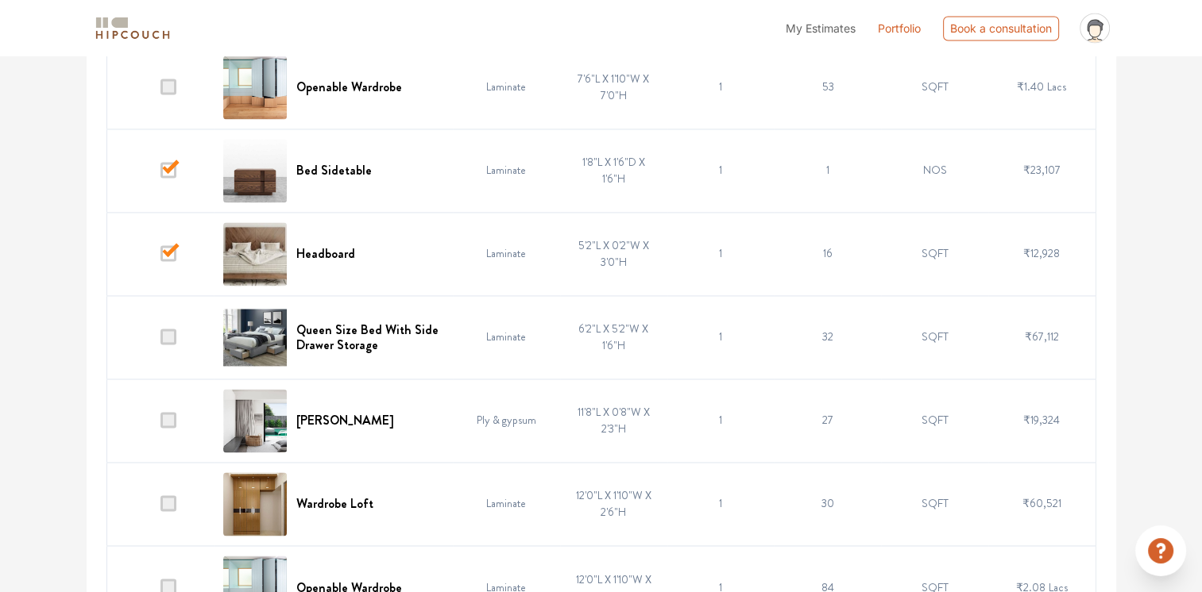
click at [168, 333] on span at bounding box center [168, 337] width 16 height 16
click at [160, 341] on input "checkbox" at bounding box center [160, 341] width 0 height 0
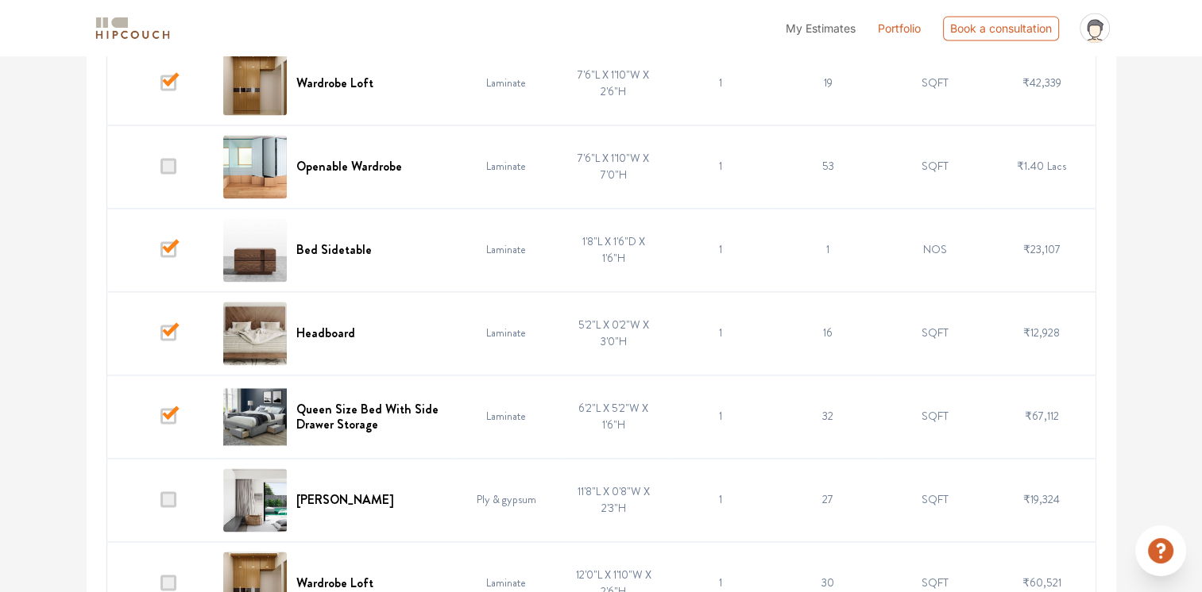
scroll to position [2621, 0]
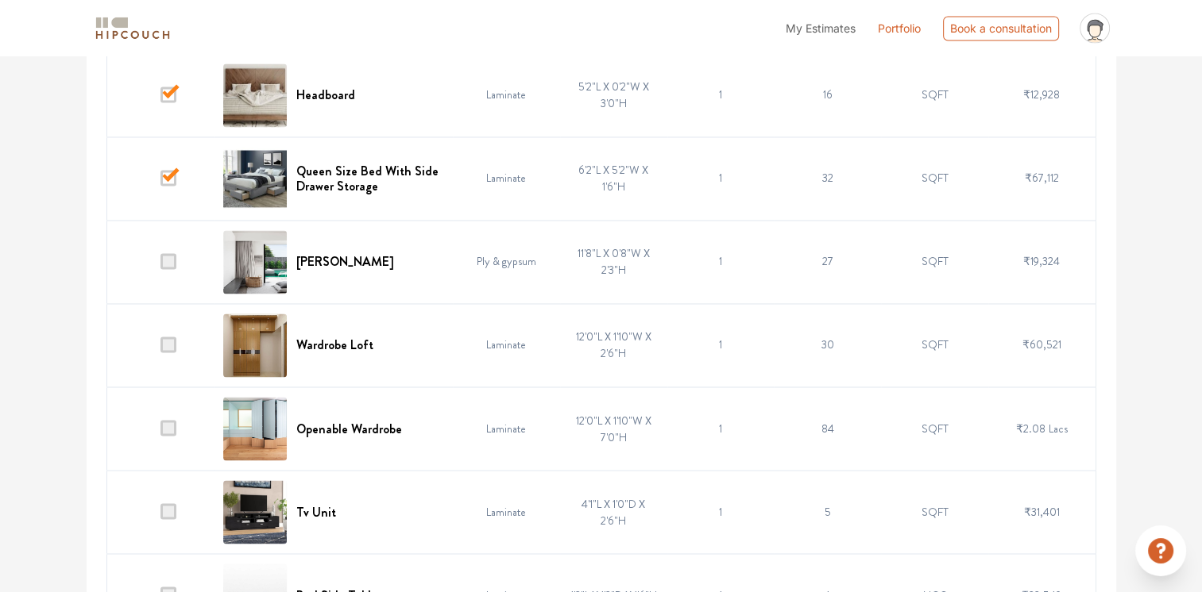
click at [175, 338] on span at bounding box center [168, 345] width 16 height 16
click at [160, 349] on input "checkbox" at bounding box center [160, 349] width 0 height 0
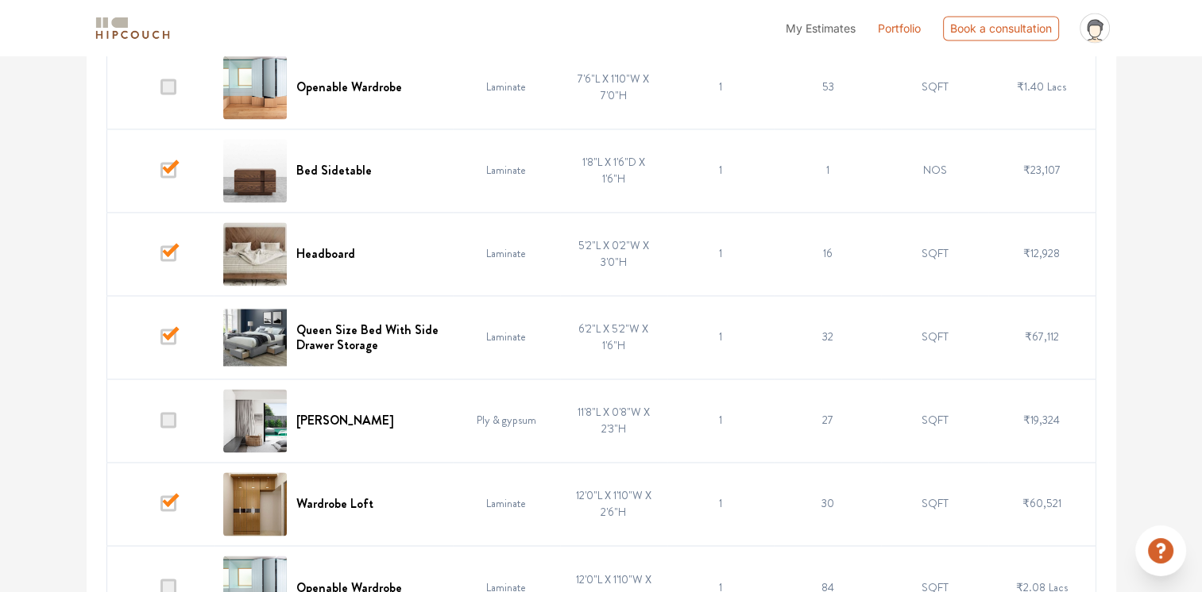
scroll to position [2303, 0]
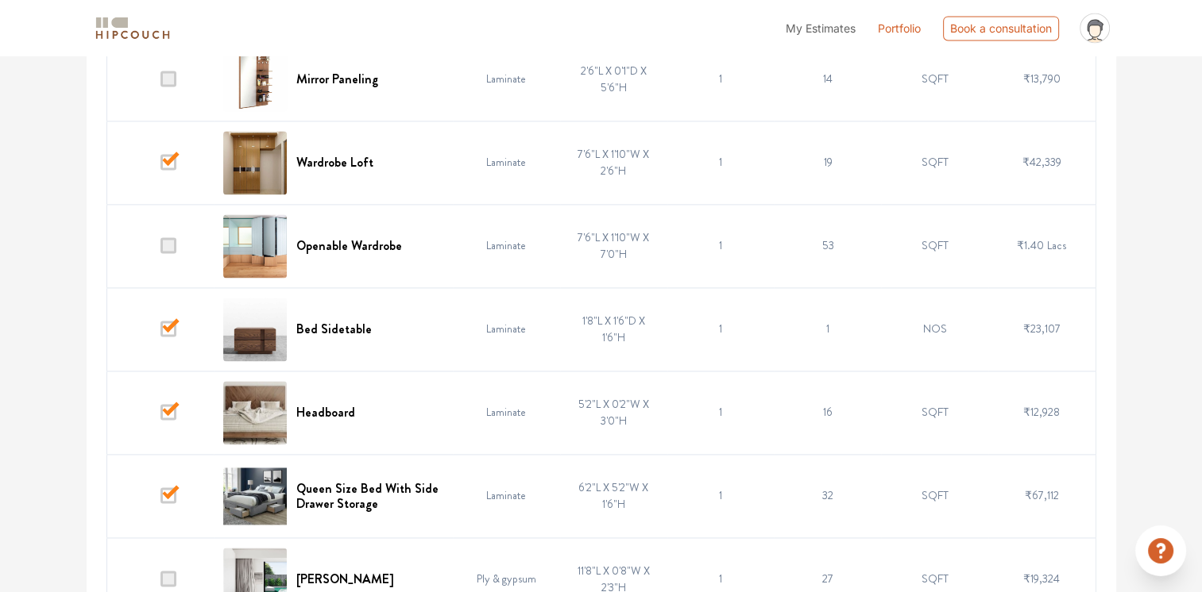
click at [172, 163] on span at bounding box center [168, 162] width 16 height 16
click at [160, 166] on input "checkbox" at bounding box center [160, 166] width 0 height 0
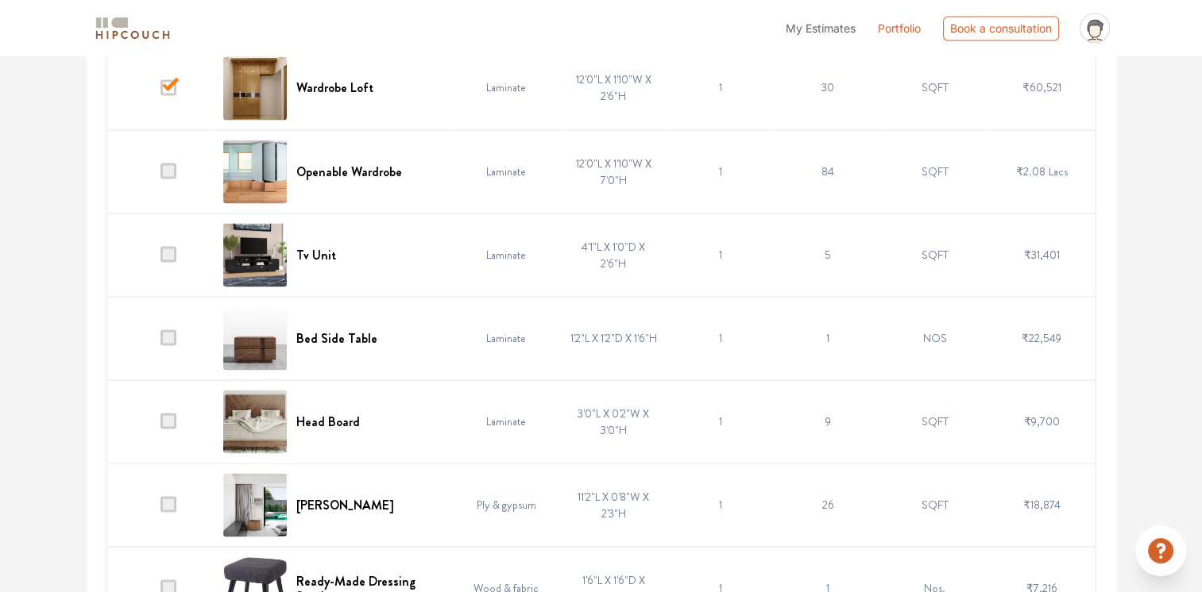
scroll to position [2938, 0]
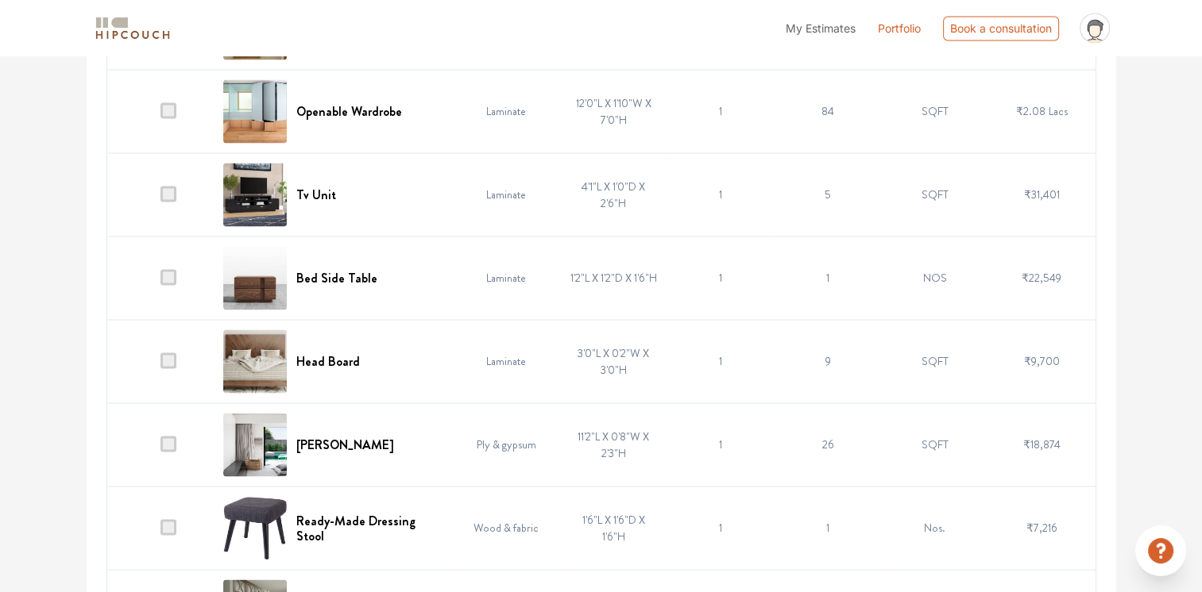
click at [166, 192] on span at bounding box center [168, 194] width 16 height 16
click at [160, 198] on input "checkbox" at bounding box center [160, 198] width 0 height 0
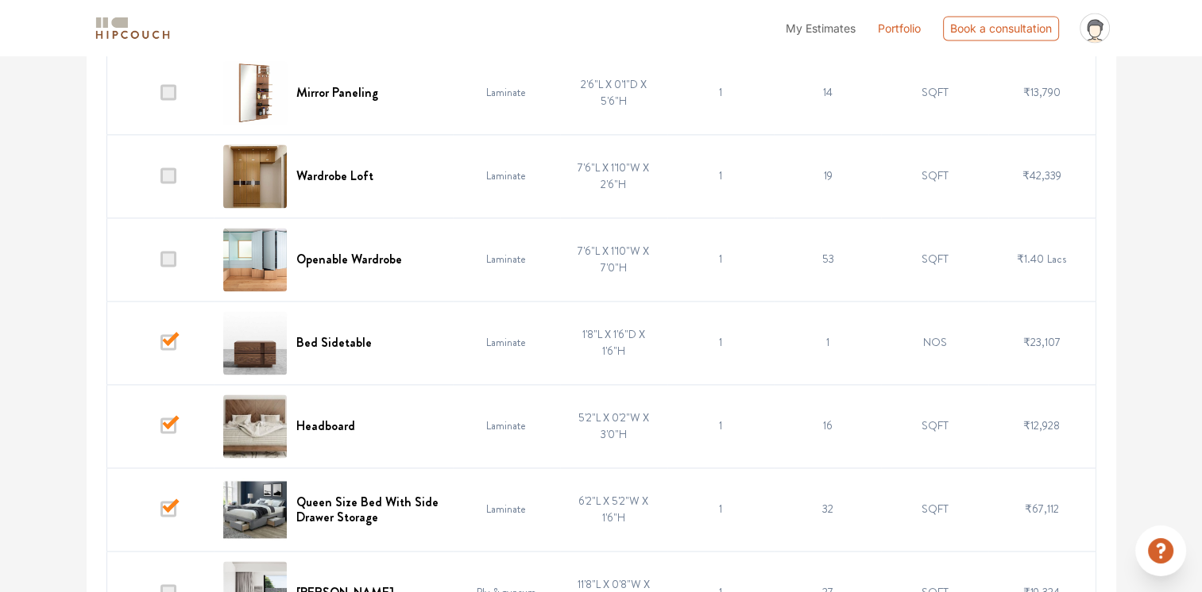
scroll to position [2303, 0]
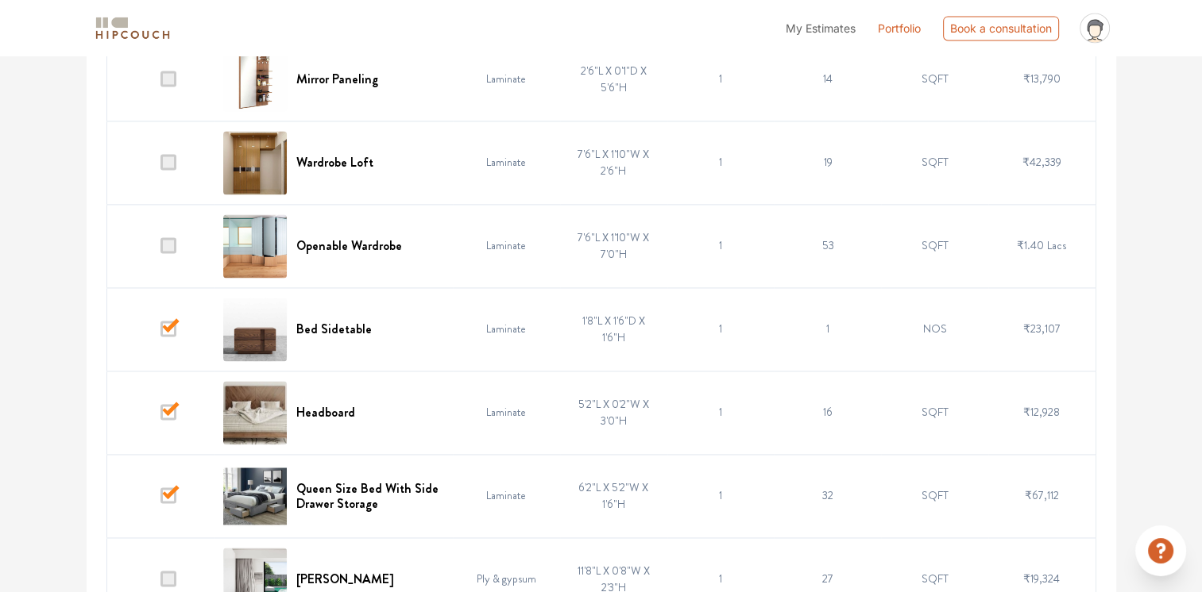
click at [178, 412] on td at bounding box center [159, 412] width 107 height 83
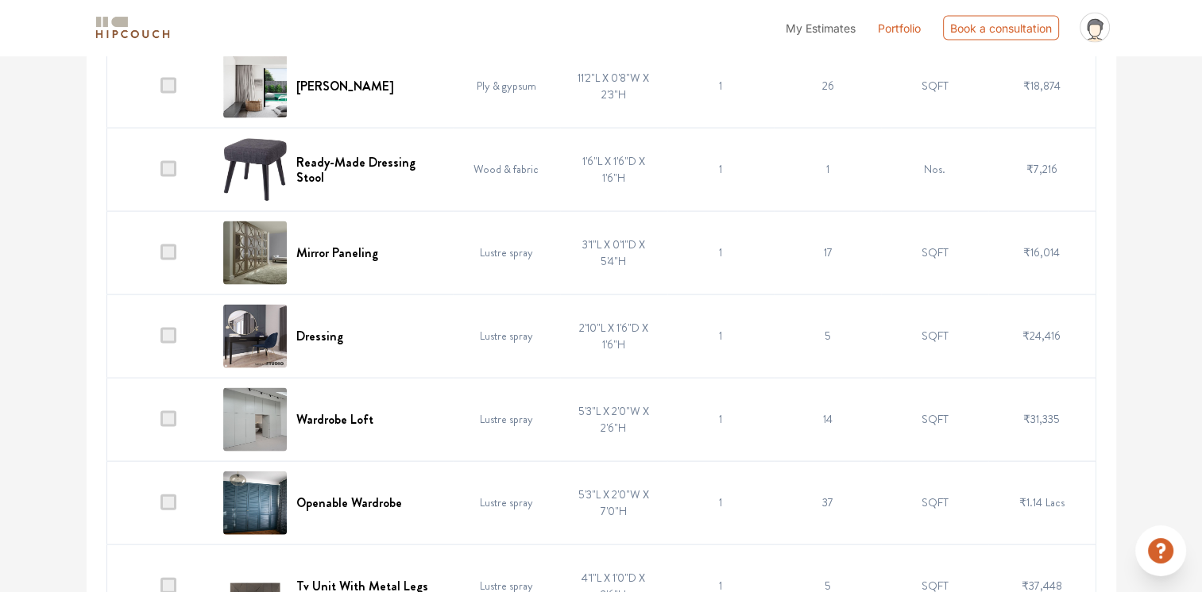
scroll to position [3335, 0]
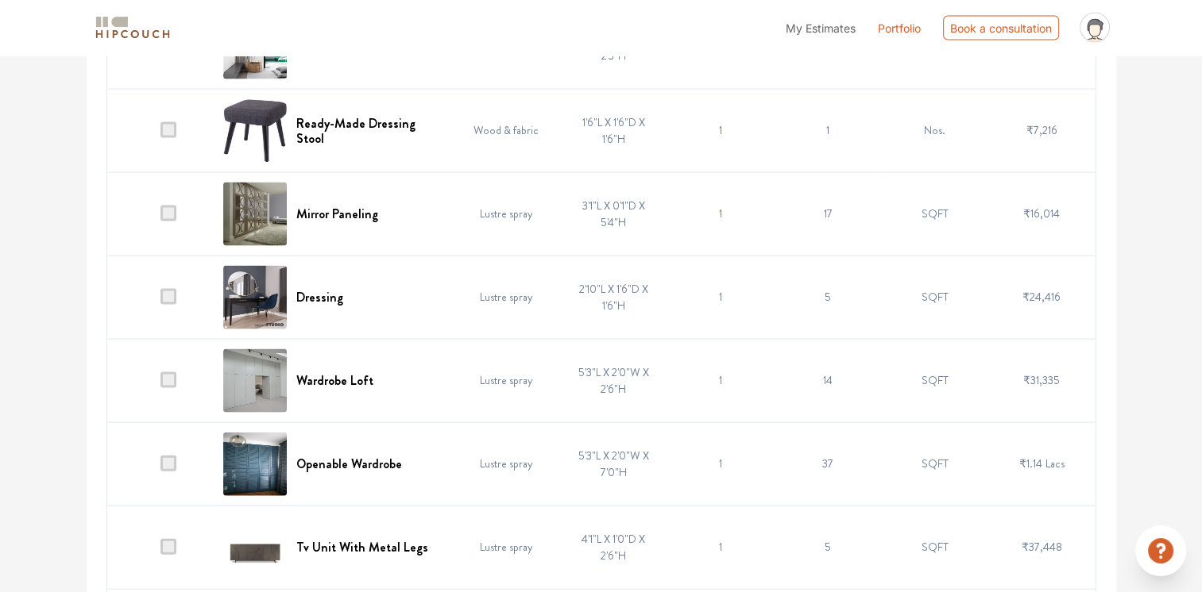
click at [164, 461] on span at bounding box center [168, 464] width 16 height 16
click at [160, 468] on input "checkbox" at bounding box center [160, 468] width 0 height 0
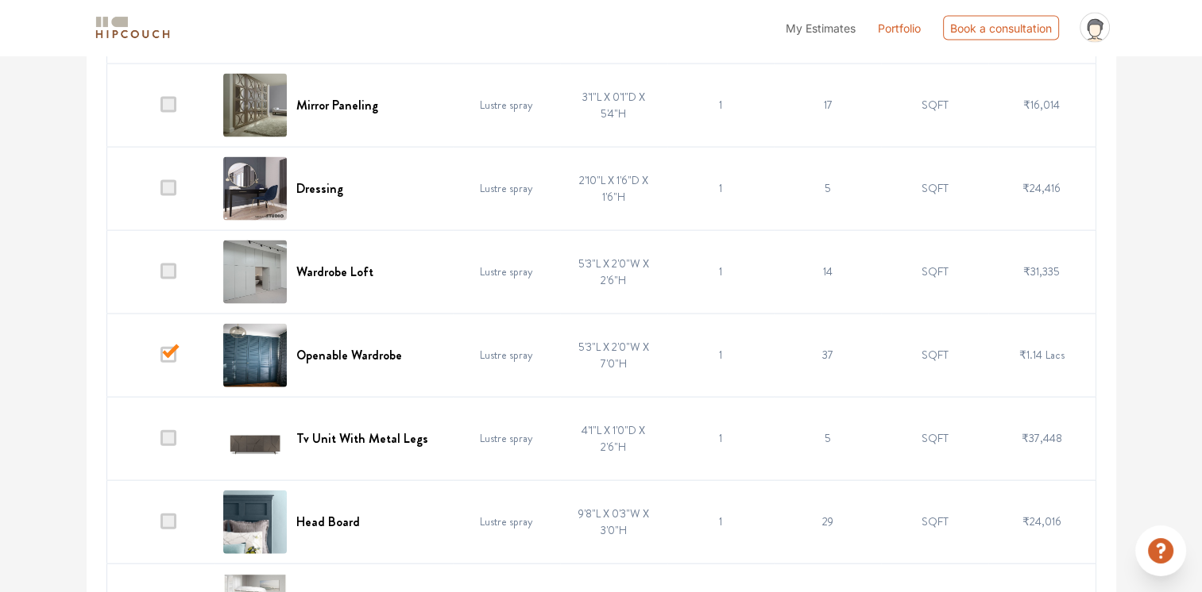
scroll to position [3574, 0]
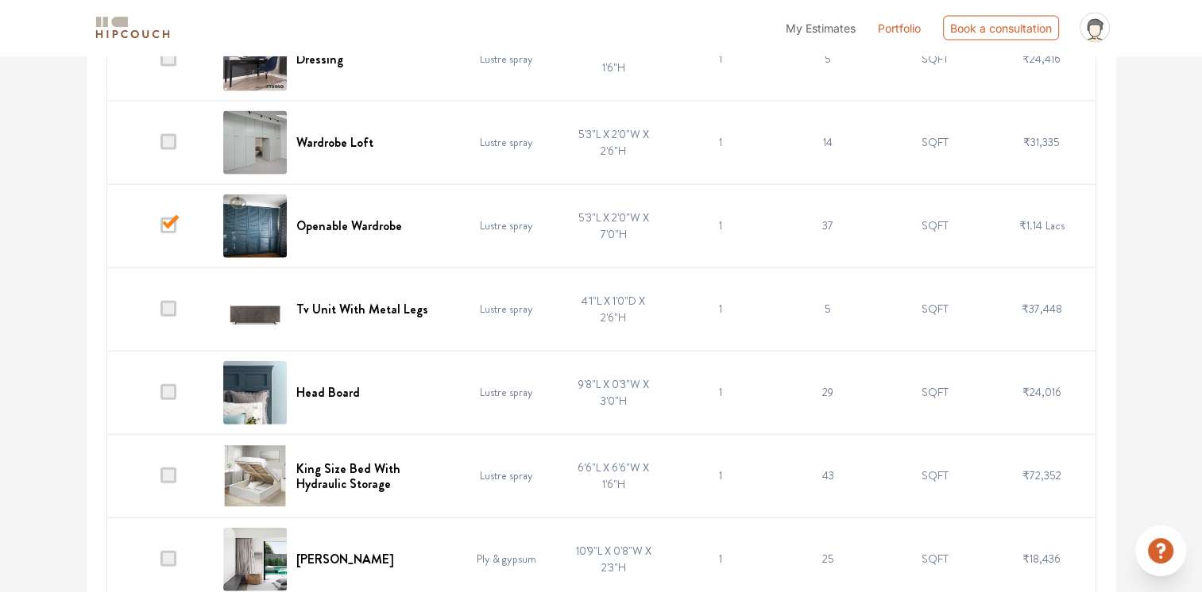
click at [166, 468] on span at bounding box center [168, 476] width 16 height 16
click at [160, 480] on input "checkbox" at bounding box center [160, 480] width 0 height 0
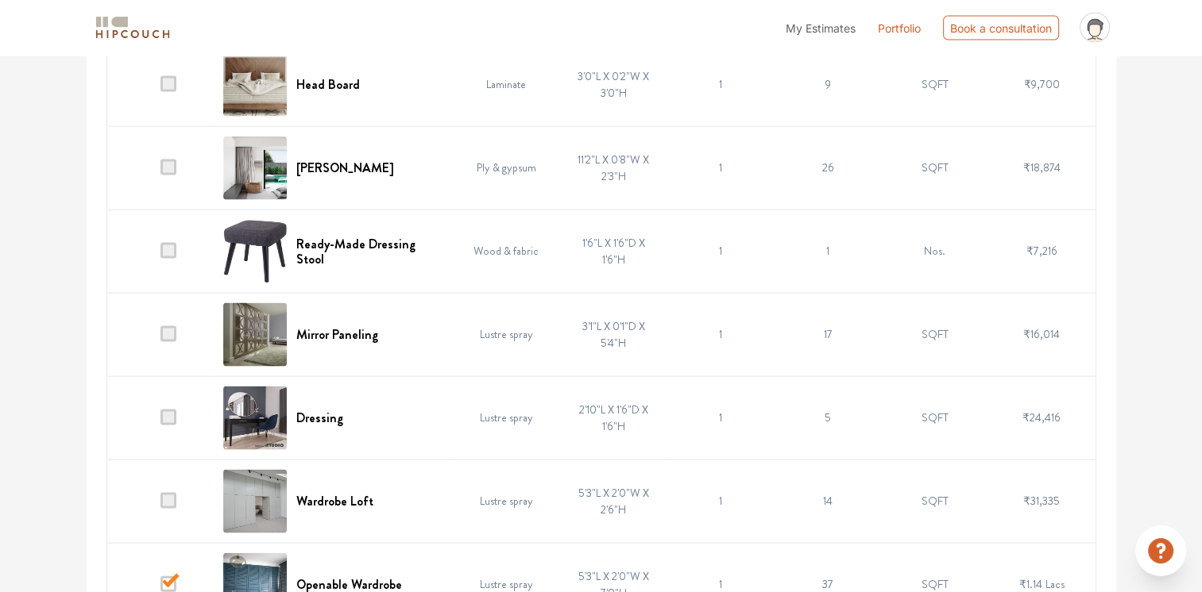
scroll to position [3097, 0]
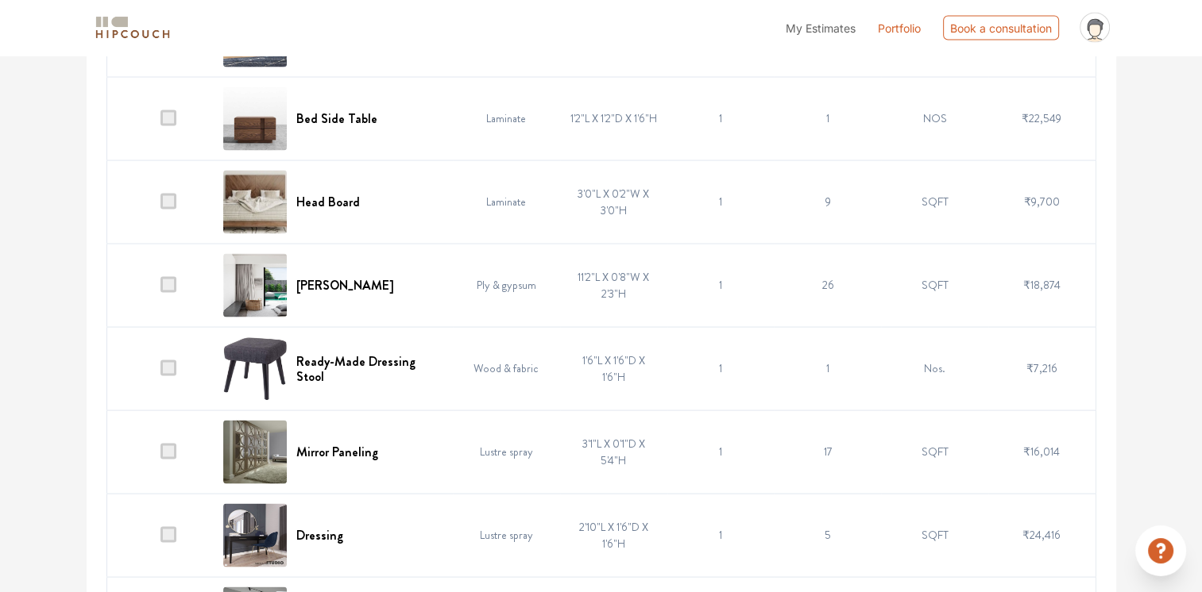
click at [168, 195] on span at bounding box center [168, 202] width 16 height 16
click at [160, 206] on input "checkbox" at bounding box center [160, 206] width 0 height 0
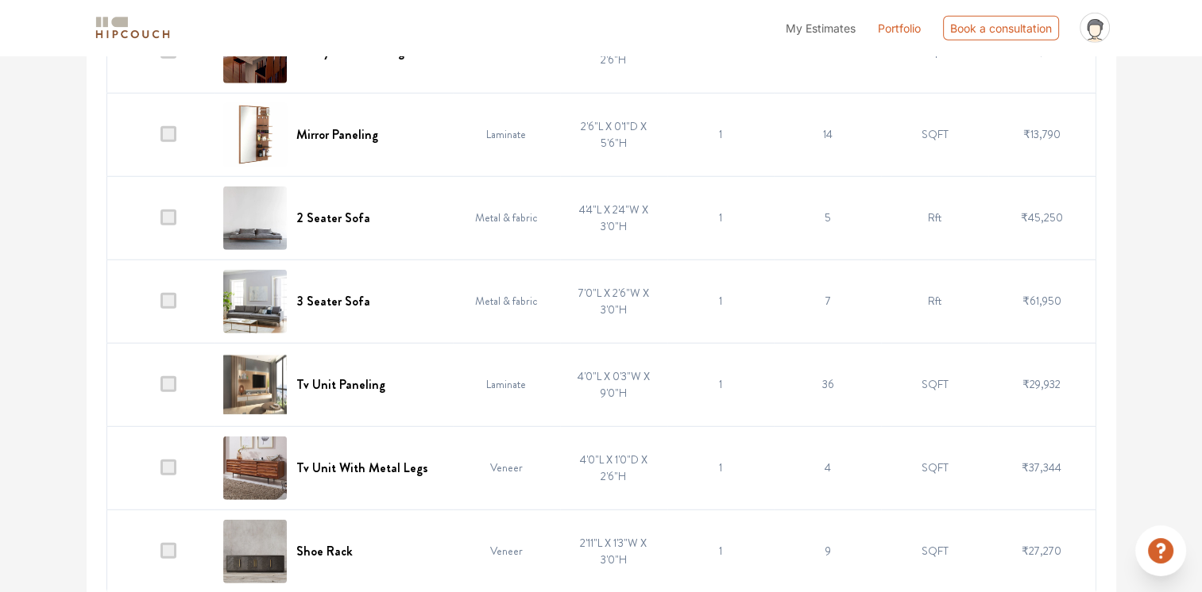
scroll to position [4419, 0]
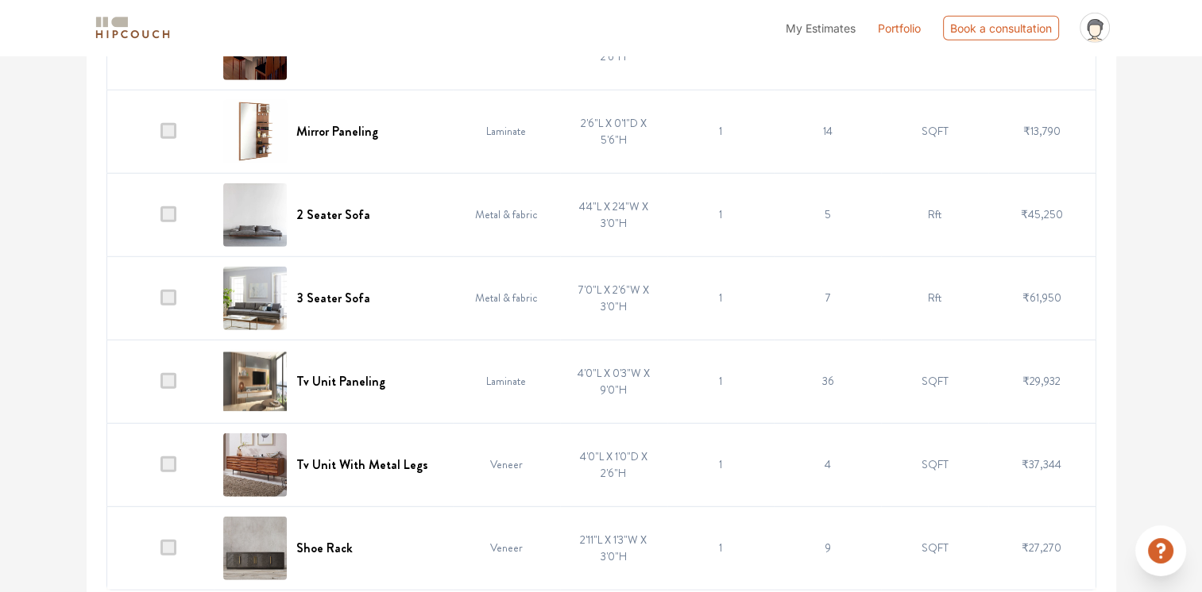
click at [168, 373] on span at bounding box center [168, 381] width 16 height 16
click at [160, 385] on input "checkbox" at bounding box center [160, 385] width 0 height 0
click at [175, 540] on span at bounding box center [168, 548] width 16 height 16
click at [160, 552] on input "checkbox" at bounding box center [160, 552] width 0 height 0
click at [176, 540] on span at bounding box center [168, 548] width 16 height 16
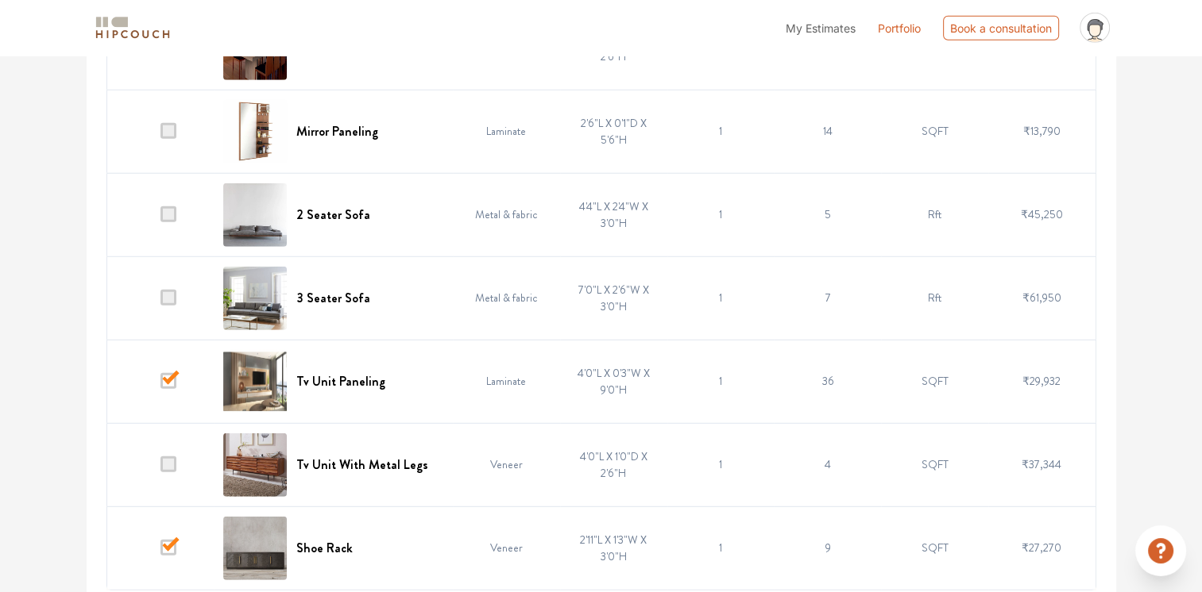
click at [160, 552] on input "checkbox" at bounding box center [160, 552] width 0 height 0
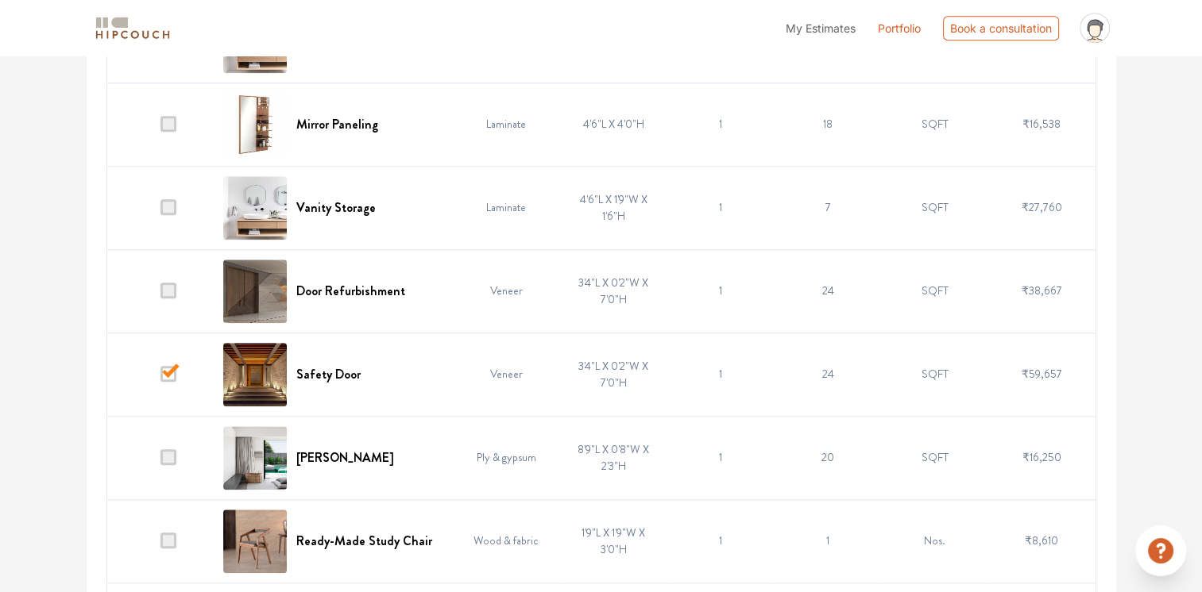
scroll to position [1639, 0]
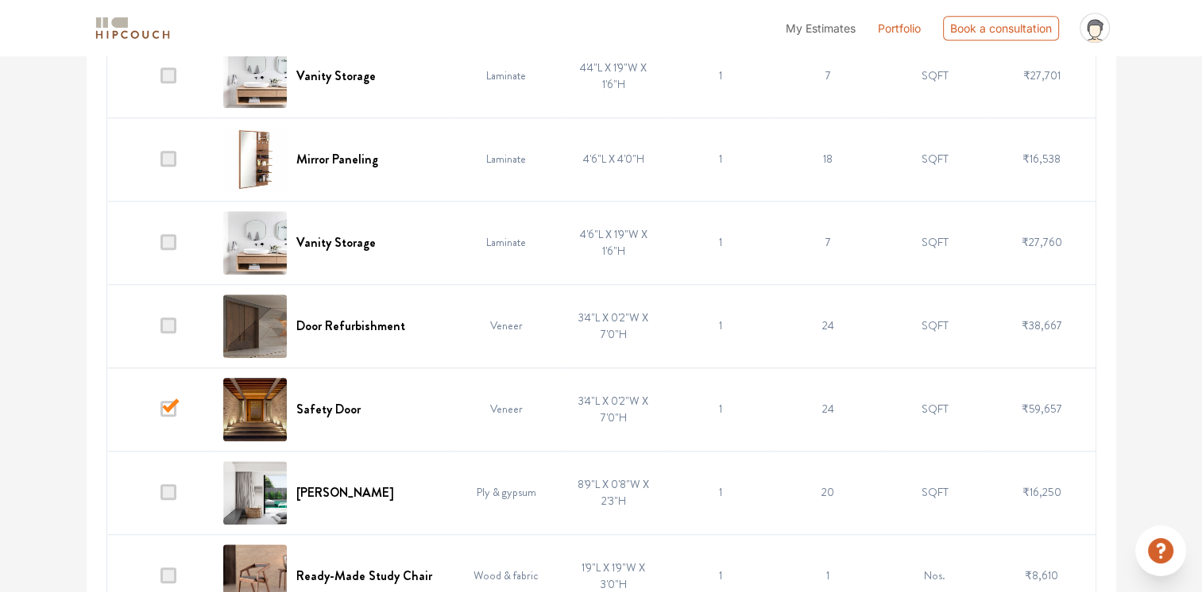
click at [166, 321] on span at bounding box center [168, 326] width 16 height 16
click at [160, 330] on input "checkbox" at bounding box center [160, 330] width 0 height 0
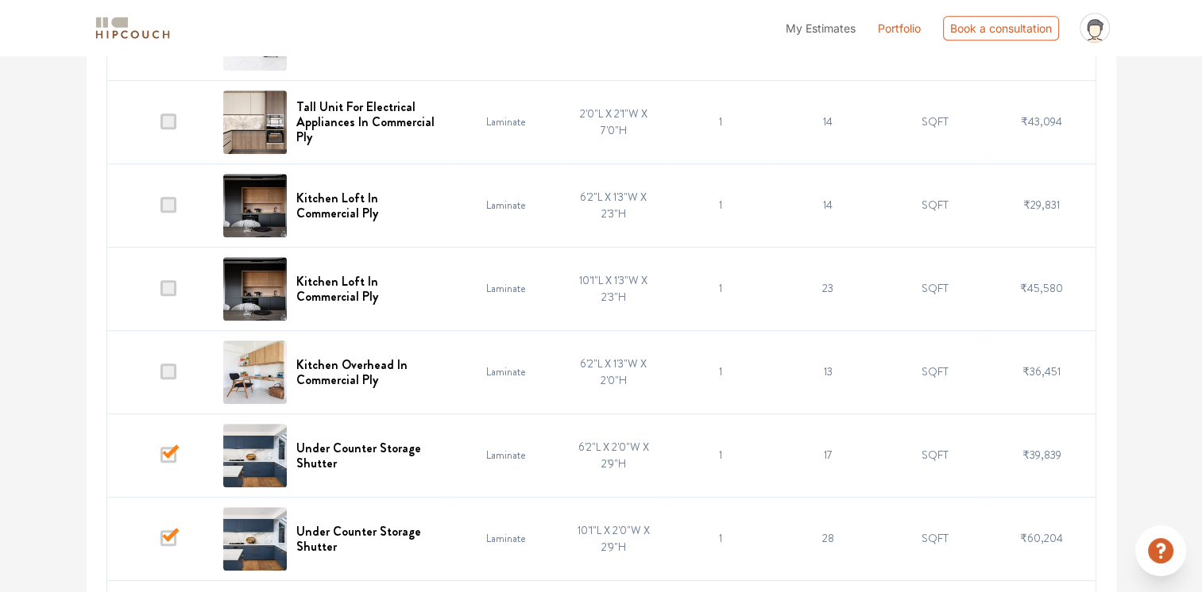
scroll to position [845, 0]
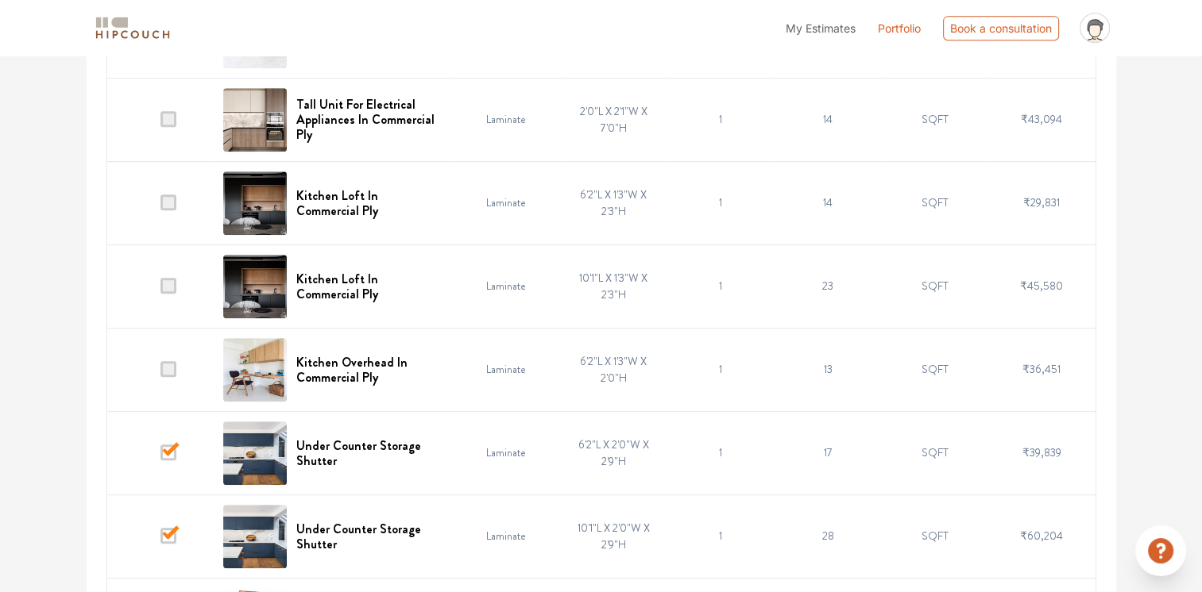
click at [168, 372] on span at bounding box center [168, 369] width 16 height 16
click at [160, 373] on input "checkbox" at bounding box center [160, 373] width 0 height 0
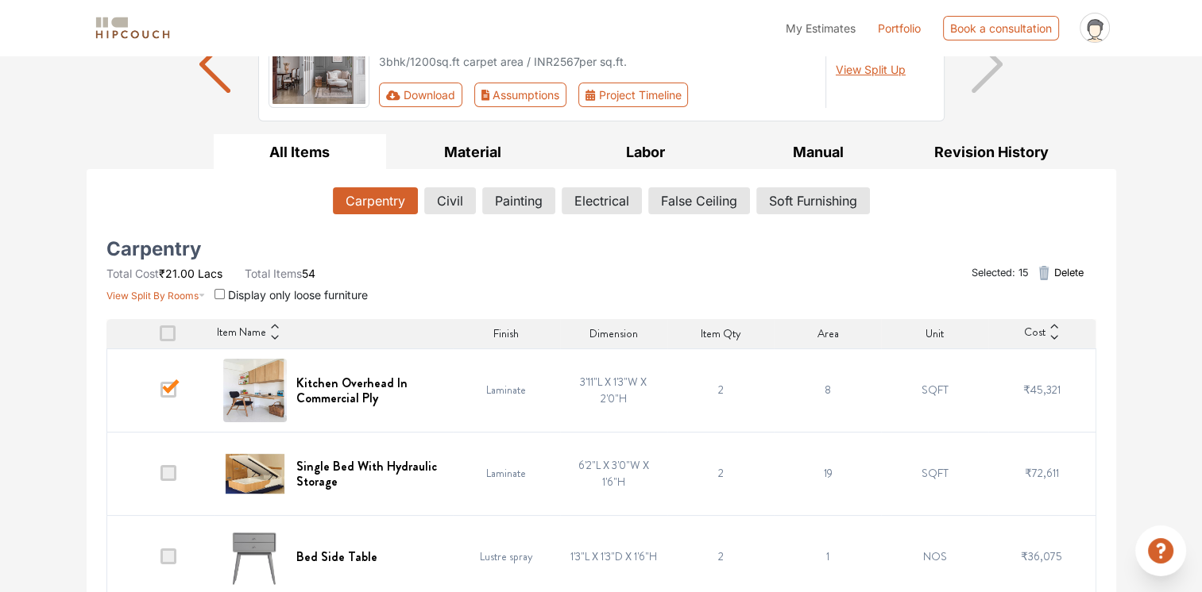
scroll to position [0, 0]
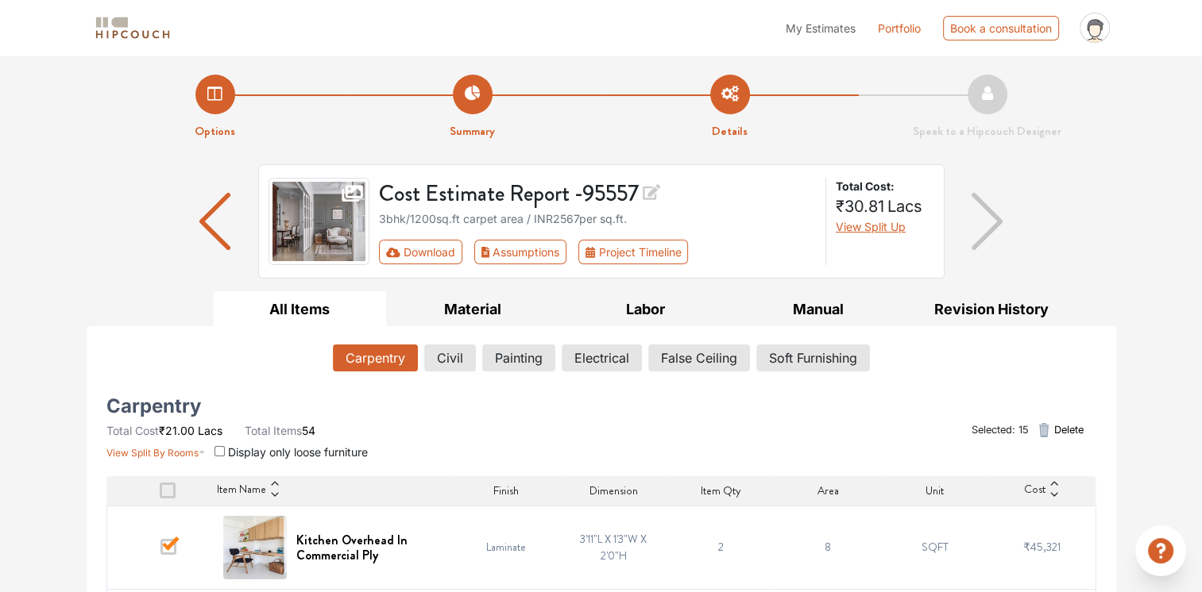
click at [167, 545] on span at bounding box center [168, 547] width 16 height 16
click at [160, 551] on input "checkbox" at bounding box center [160, 551] width 0 height 0
click at [448, 351] on button "Civil" at bounding box center [450, 358] width 50 height 27
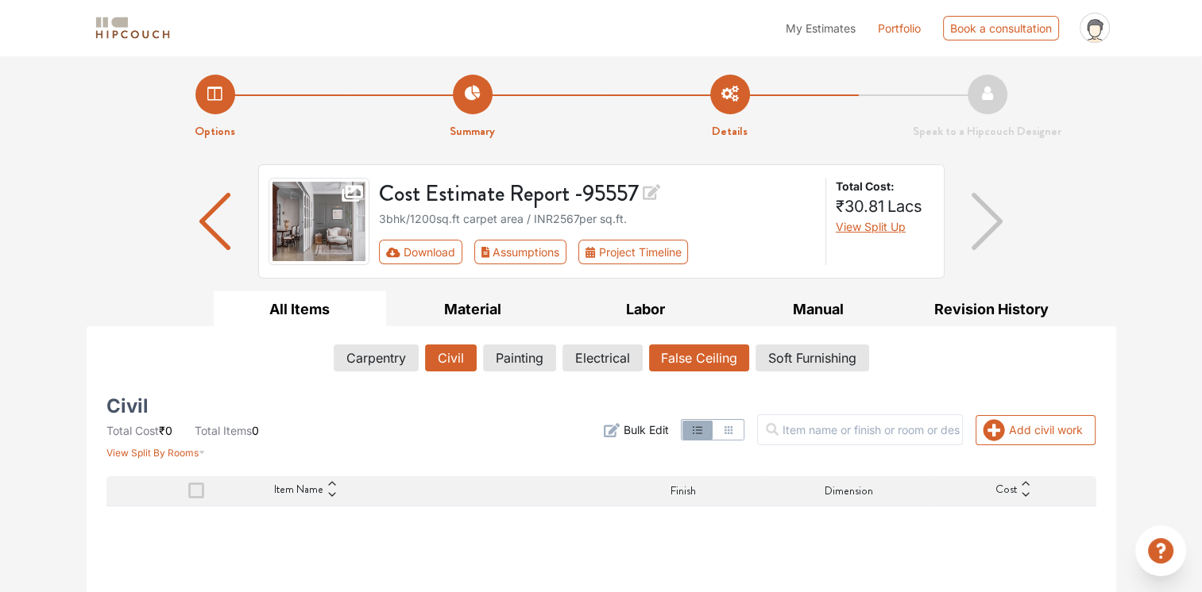
click at [668, 357] on button "False Ceiling" at bounding box center [699, 358] width 100 height 27
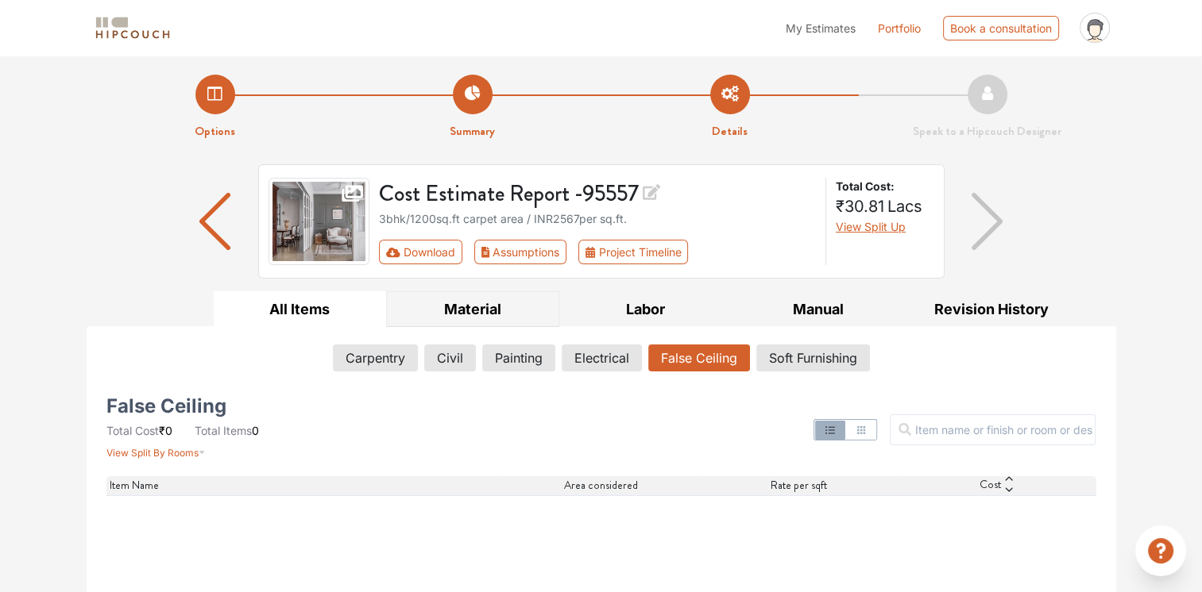
click at [461, 314] on button "Material" at bounding box center [472, 309] width 173 height 36
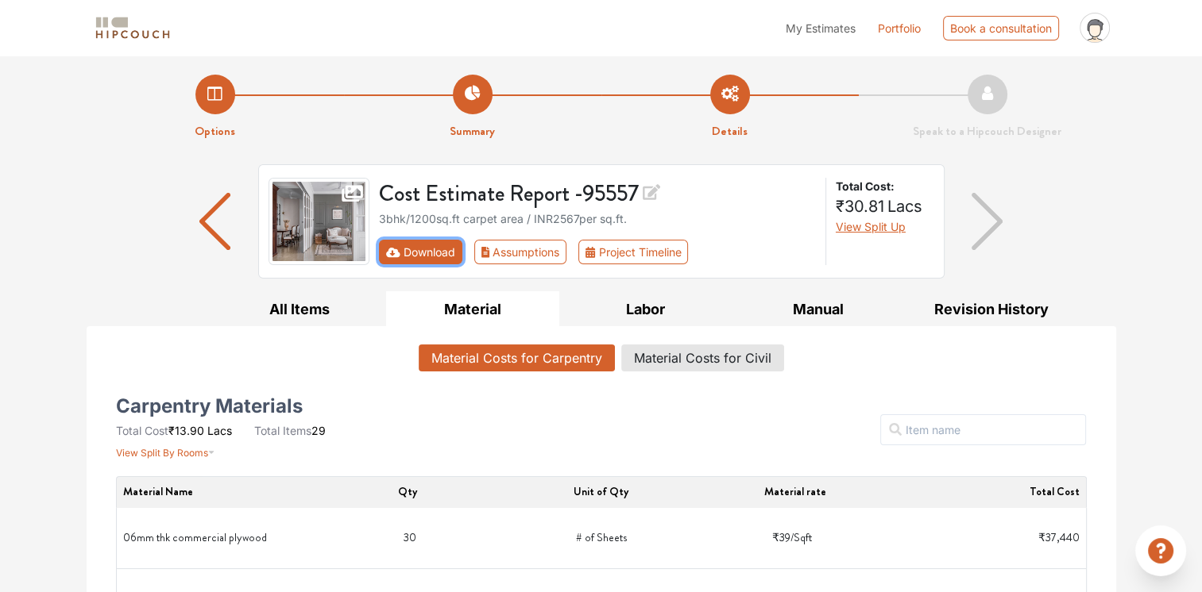
click at [430, 253] on button "Download" at bounding box center [420, 252] width 83 height 25
click at [416, 253] on button "Download" at bounding box center [420, 252] width 83 height 25
click at [394, 249] on icon "First group" at bounding box center [393, 252] width 14 height 10
click at [407, 249] on button "Download" at bounding box center [420, 252] width 83 height 25
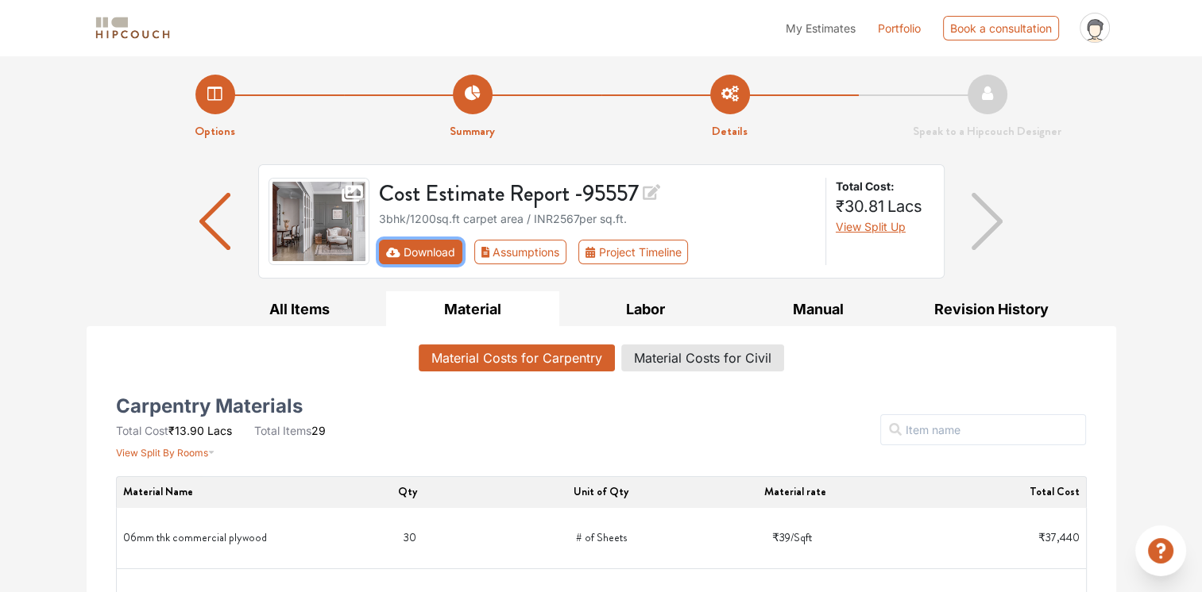
click at [394, 250] on icon "First group" at bounding box center [393, 252] width 14 height 11
click at [394, 250] on icon "First group" at bounding box center [393, 252] width 14 height 10
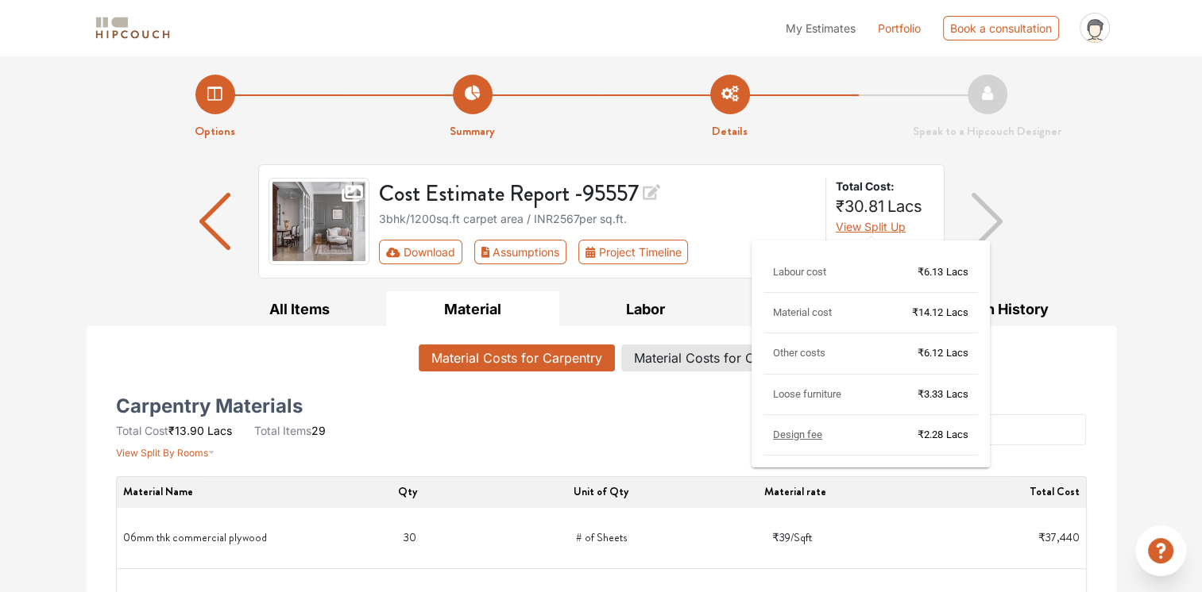
click at [859, 226] on span "View Split Up" at bounding box center [870, 227] width 70 height 14
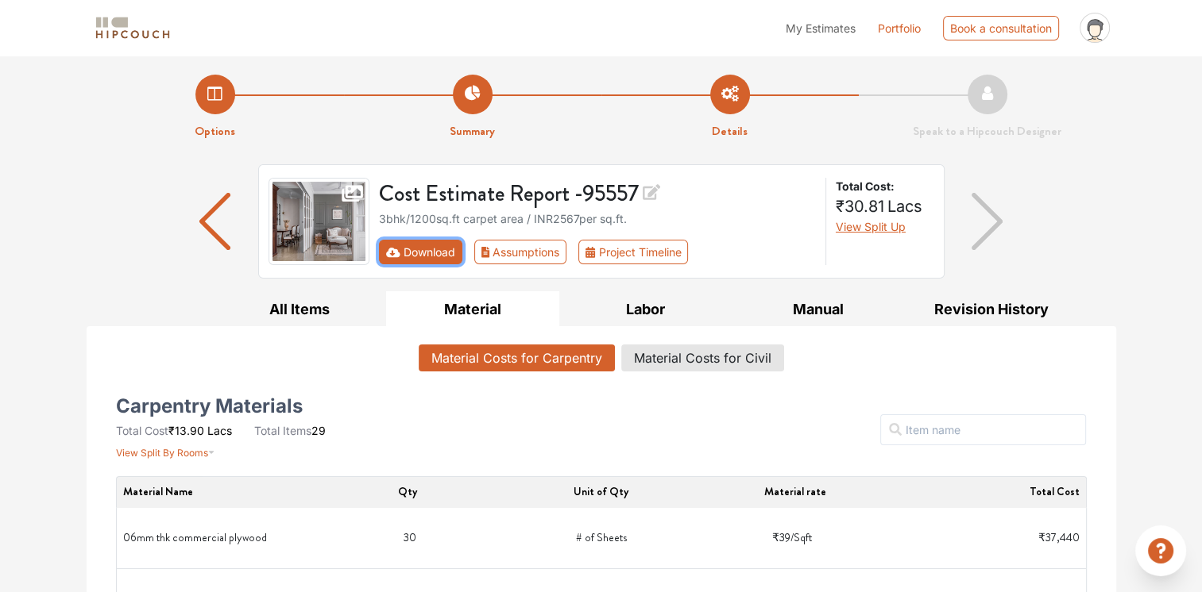
click at [390, 253] on icon "First group" at bounding box center [393, 252] width 14 height 11
click at [391, 253] on icon "First group" at bounding box center [393, 252] width 14 height 11
click at [651, 188] on icon at bounding box center [650, 192] width 17 height 22
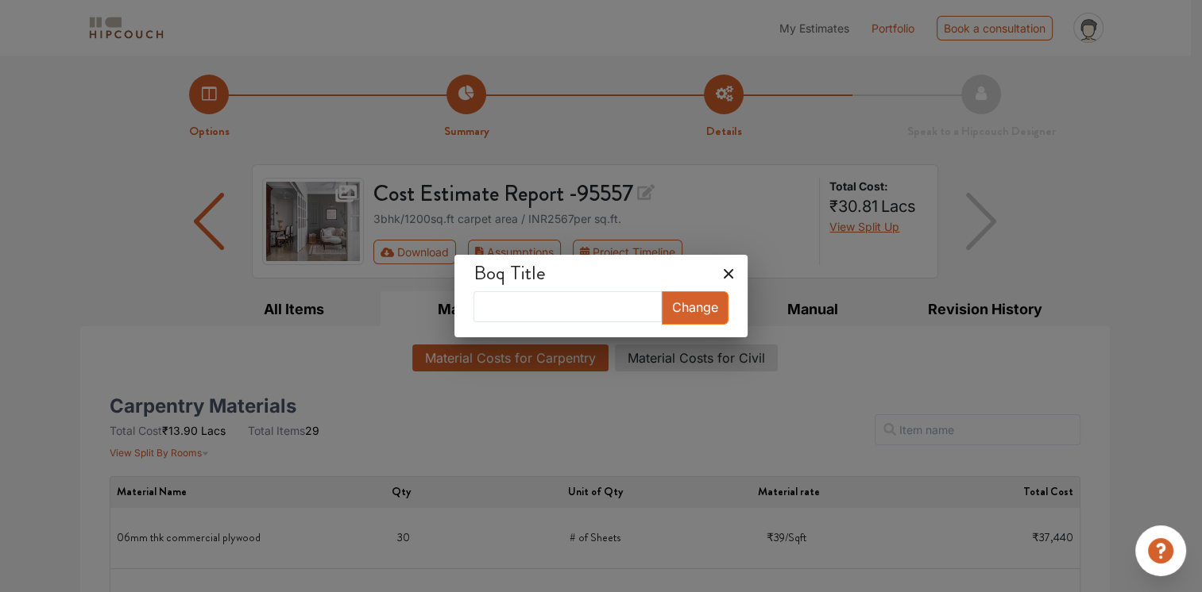
click at [721, 277] on icon at bounding box center [728, 273] width 25 height 25
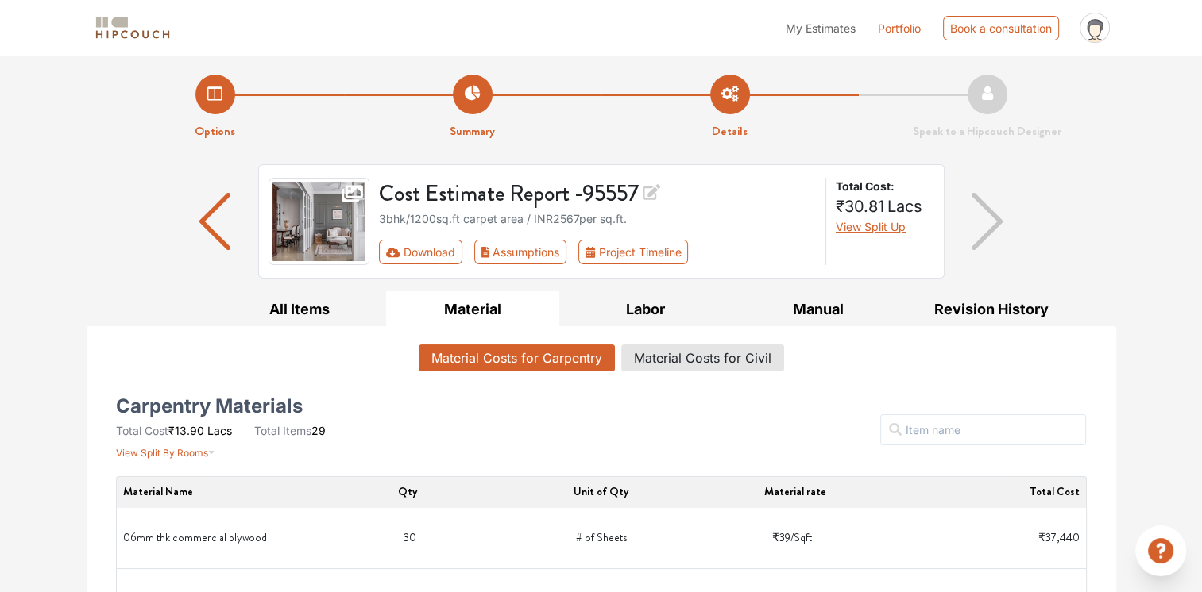
click at [623, 213] on div "3bhk / 1200 sq.ft carpet area / INR 2567 per sq.ft." at bounding box center [597, 218] width 437 height 17
click at [439, 218] on div "3bhk / 1200 sq.ft carpet area / INR 2567 per sq.ft." at bounding box center [597, 218] width 437 height 17
click at [214, 224] on img "button" at bounding box center [214, 221] width 31 height 57
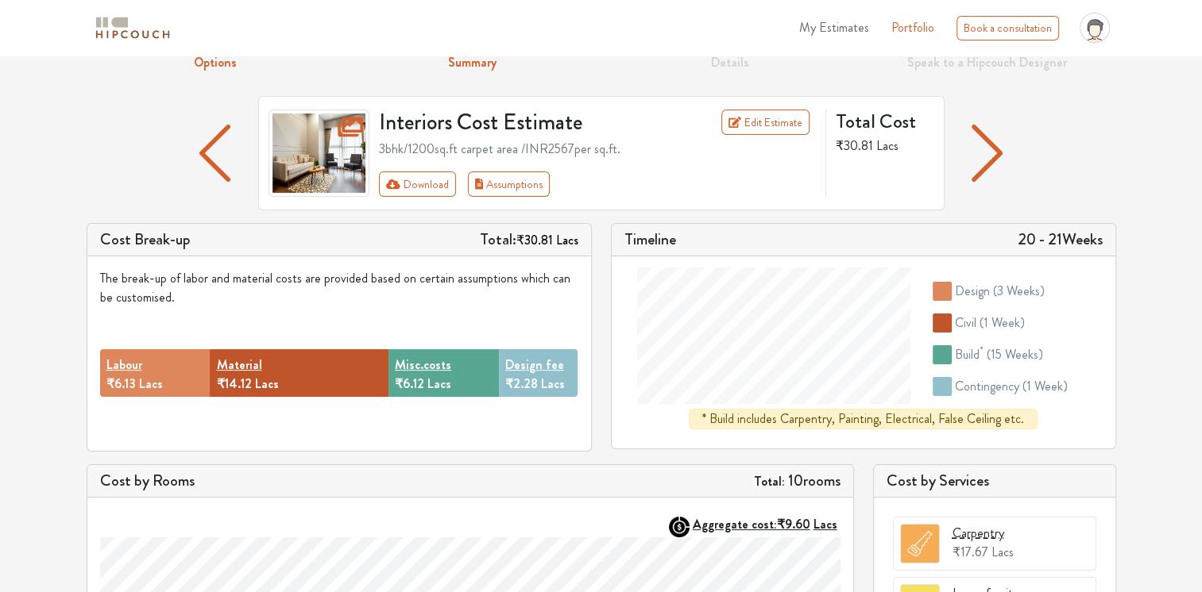
scroll to position [159, 0]
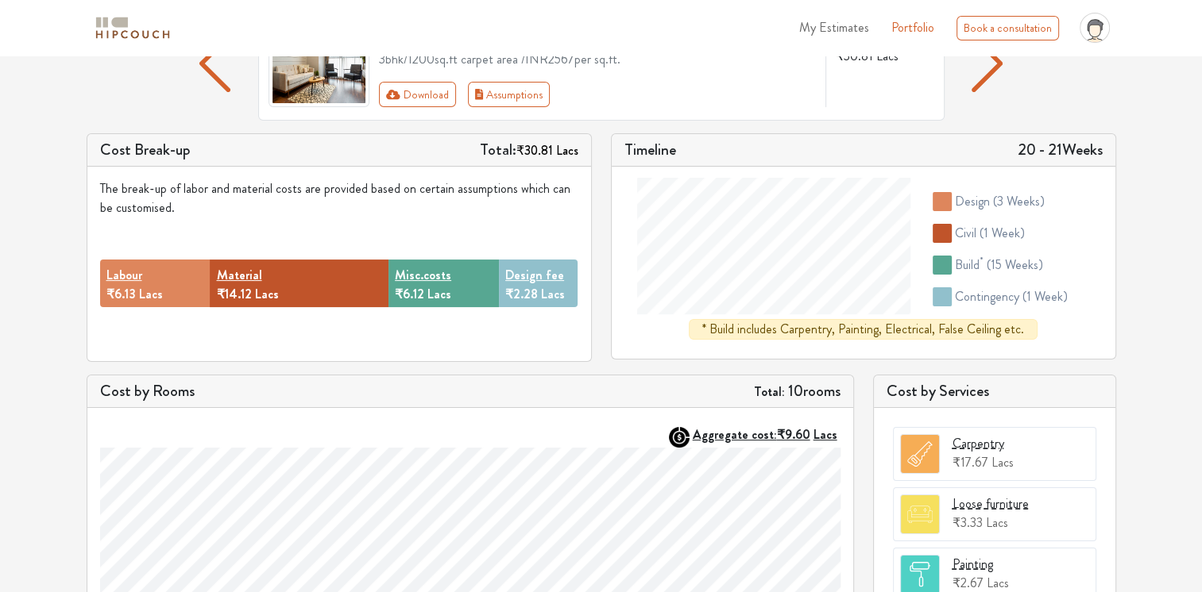
click at [930, 456] on img at bounding box center [920, 454] width 38 height 38
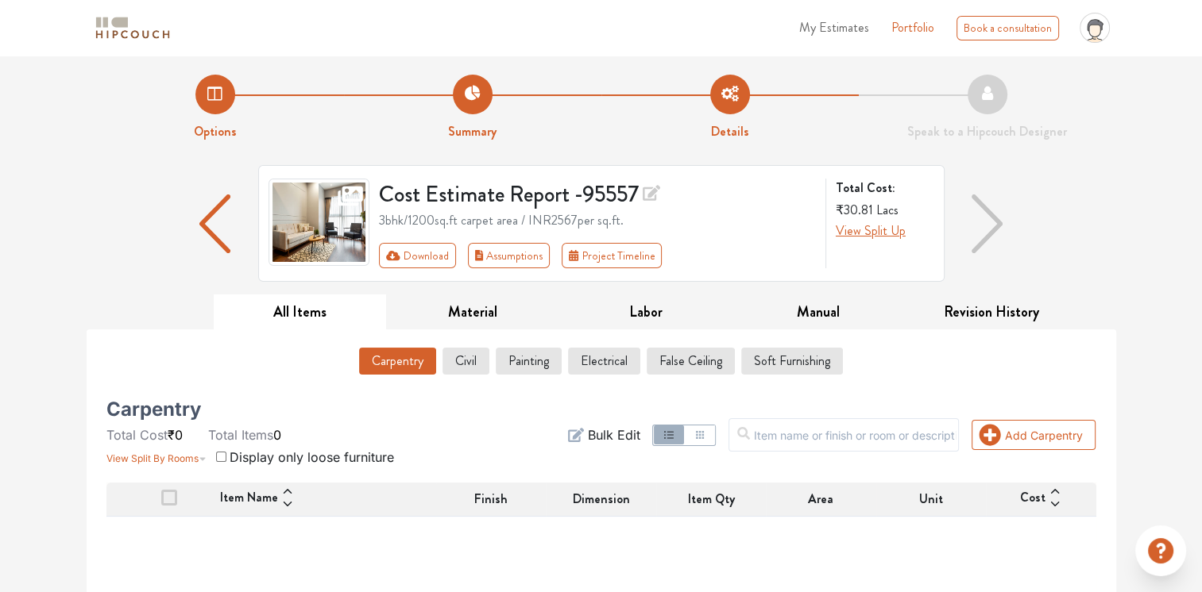
click at [213, 221] on img "button" at bounding box center [215, 224] width 32 height 59
